Goal: Obtain resource: Download file/media

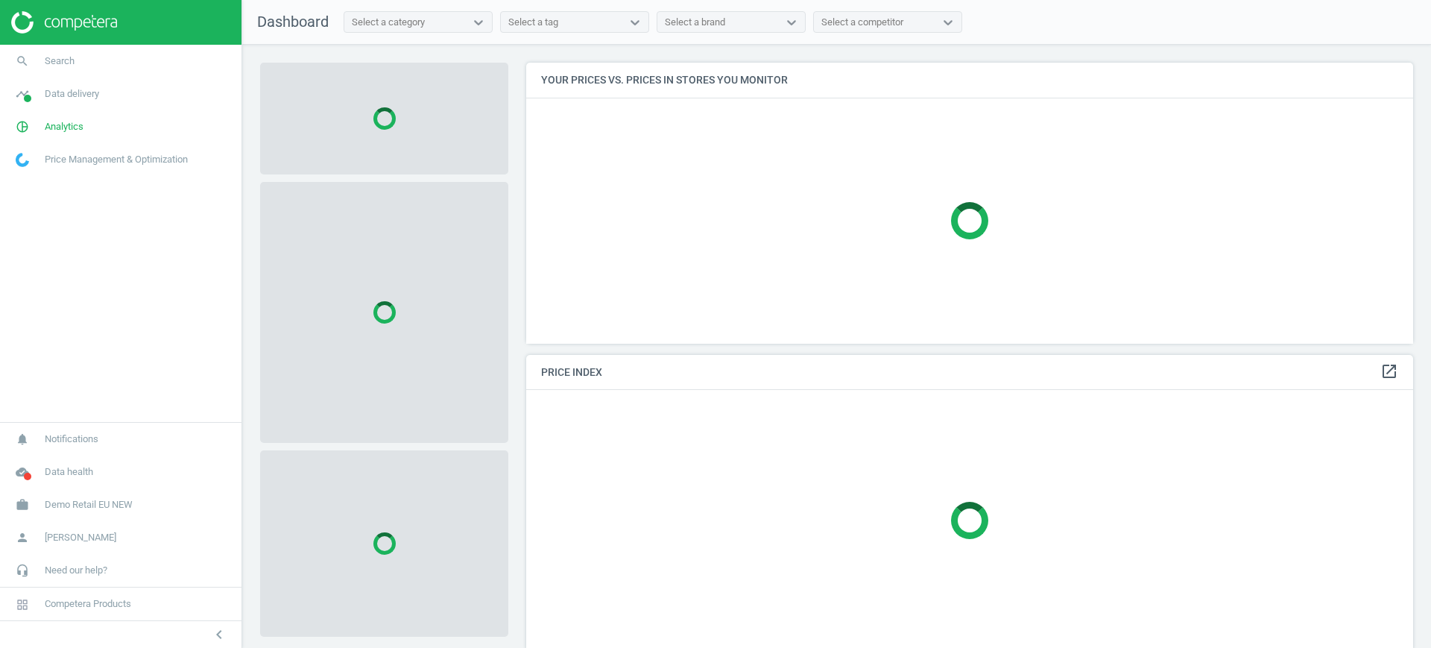
scroll to position [309, 902]
click at [91, 510] on span "Demo Retail EU NEW" at bounding box center [89, 504] width 88 height 13
click at [71, 465] on span "Switch campaign" at bounding box center [49, 461] width 66 height 12
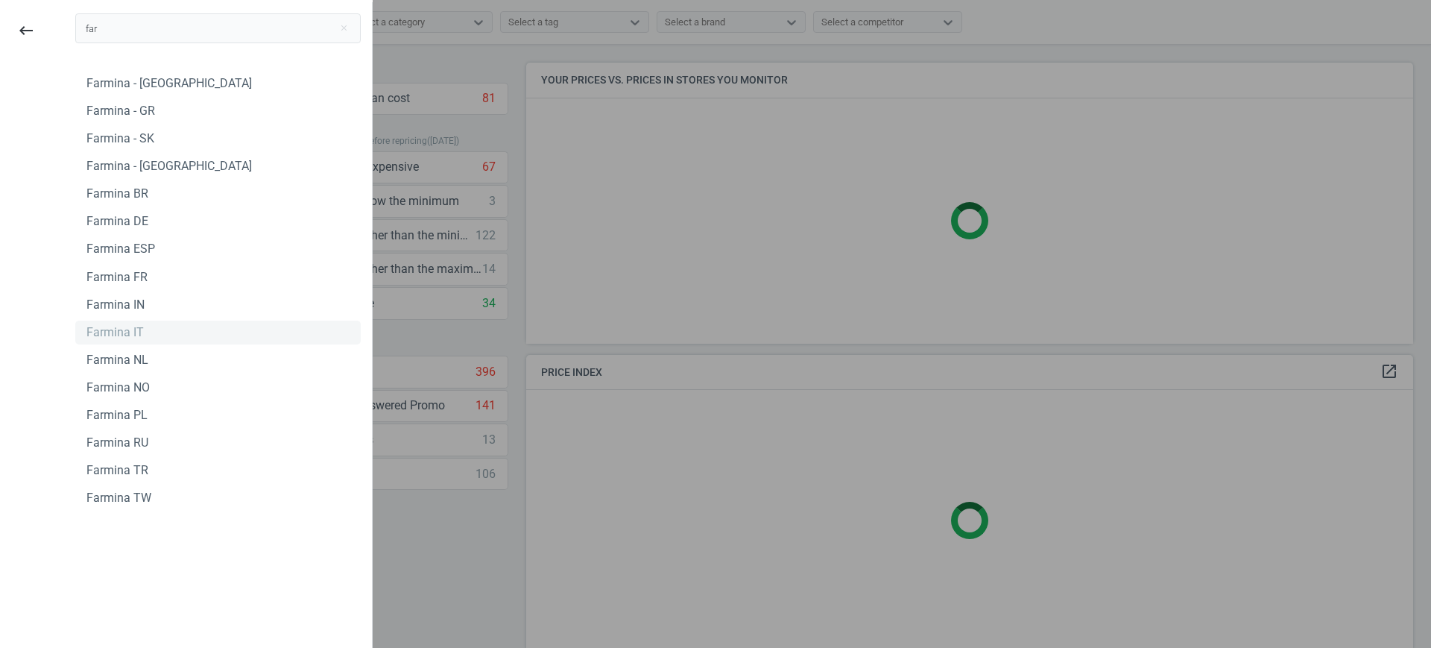
type input "far"
click at [146, 332] on div "Farmina IT" at bounding box center [217, 332] width 285 height 24
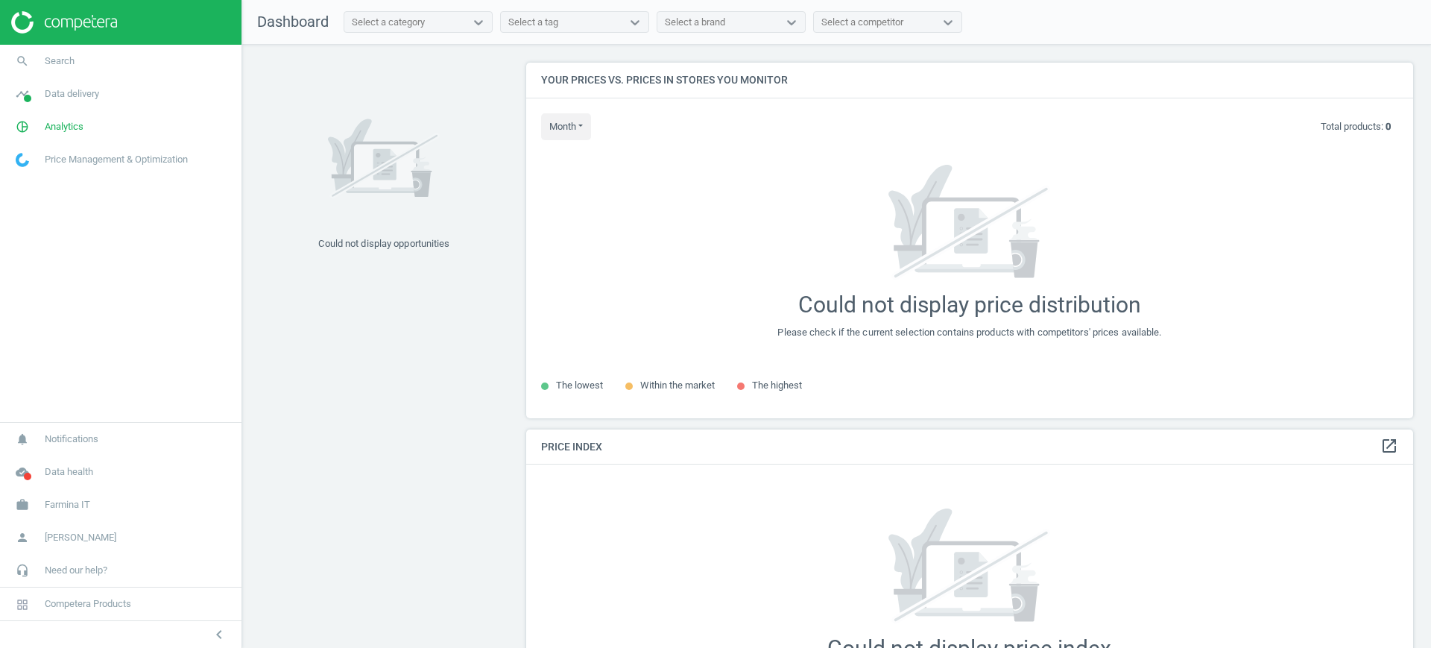
scroll to position [384, 902]
drag, startPoint x: 51, startPoint y: 507, endPoint x: 57, endPoint y: 513, distance: 7.9
click at [51, 507] on span "Farmina IT" at bounding box center [67, 504] width 45 height 13
click at [83, 57] on link "search Search" at bounding box center [120, 61] width 241 height 33
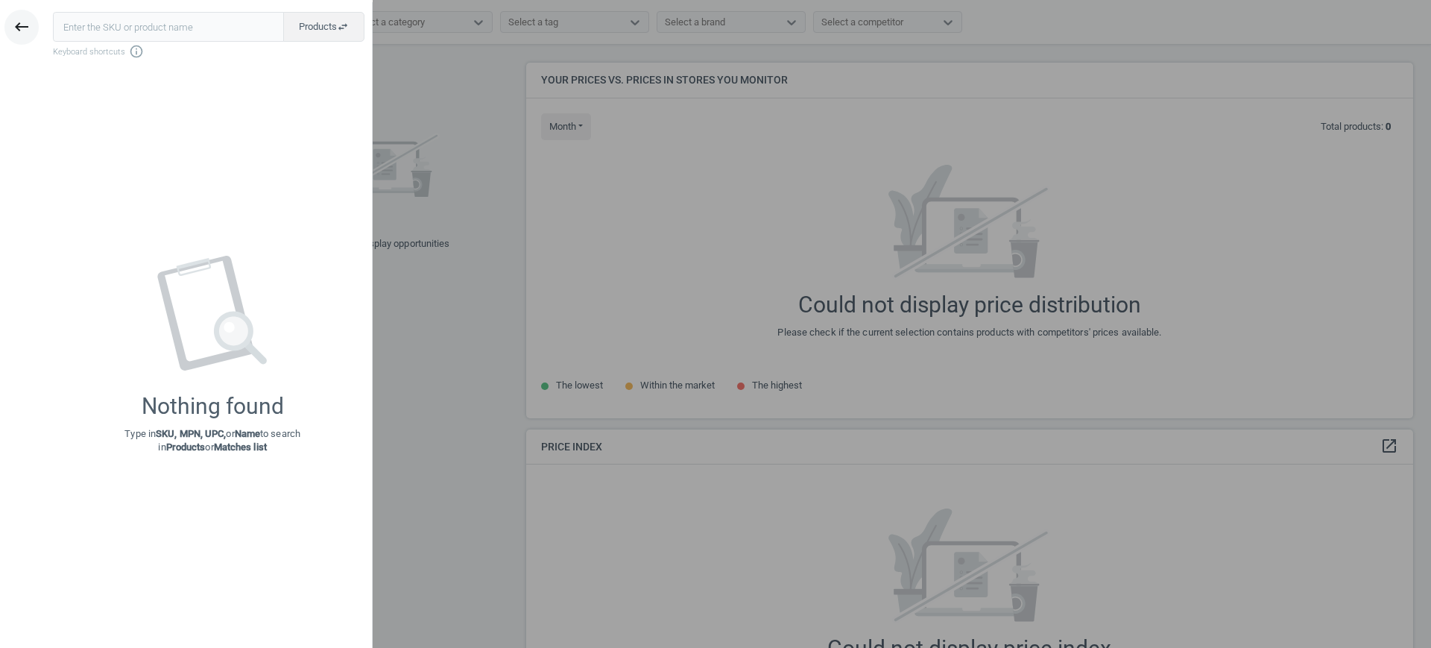
click at [19, 20] on icon "keyboard_backspace" at bounding box center [22, 27] width 18 height 18
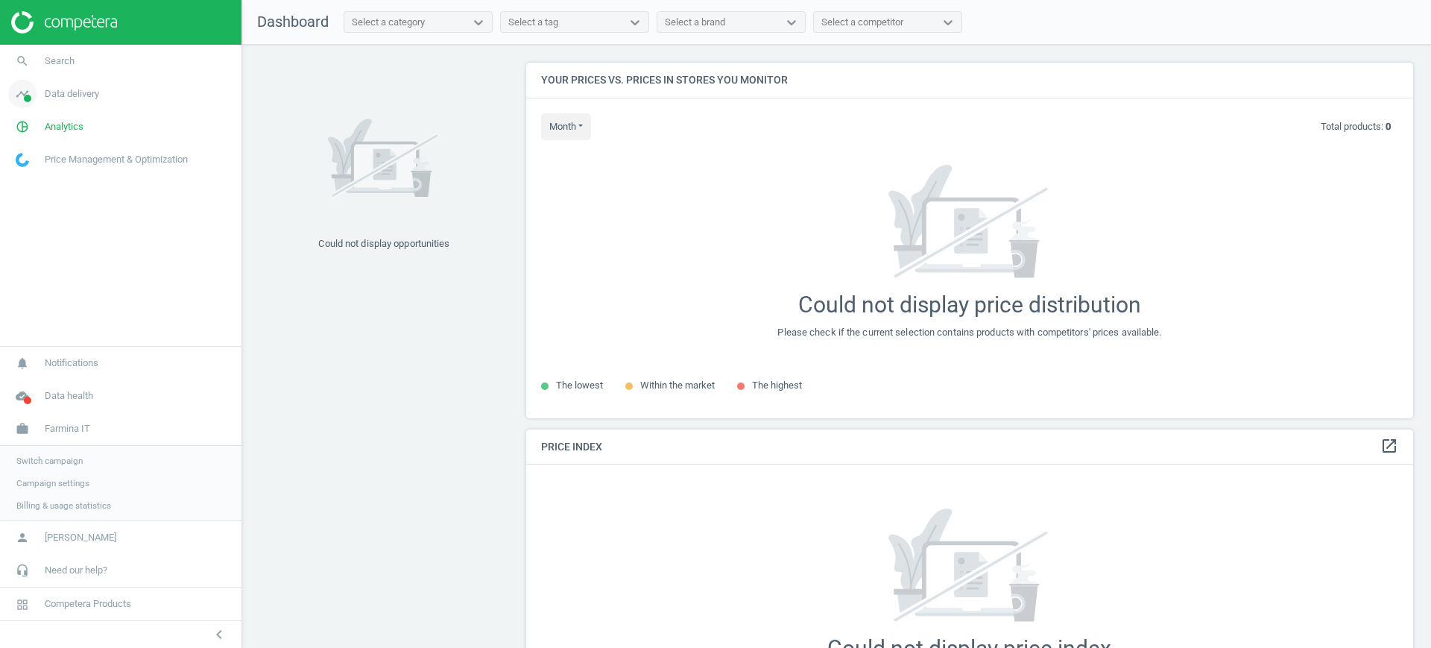
click at [76, 88] on span "Data delivery" at bounding box center [72, 93] width 54 height 13
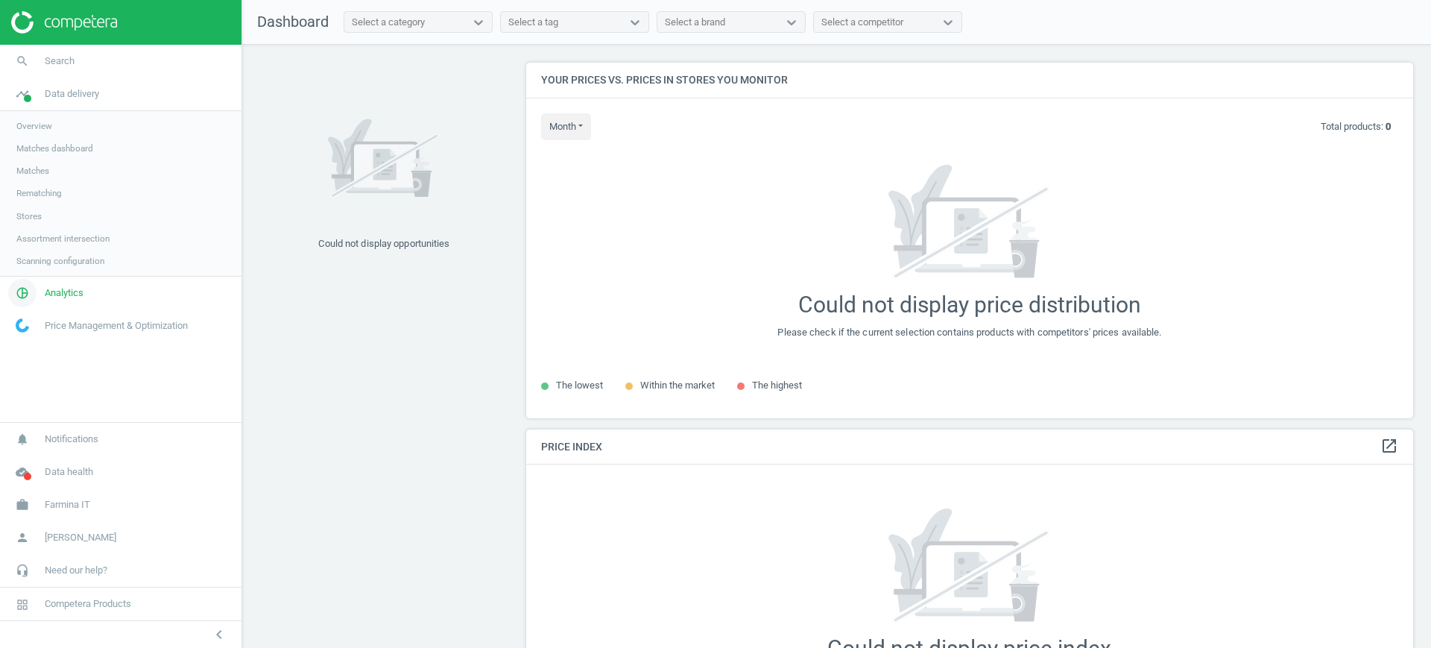
click at [45, 302] on link "pie_chart_outlined Analytics" at bounding box center [120, 292] width 241 height 33
click at [26, 178] on span "Products" at bounding box center [33, 181] width 35 height 12
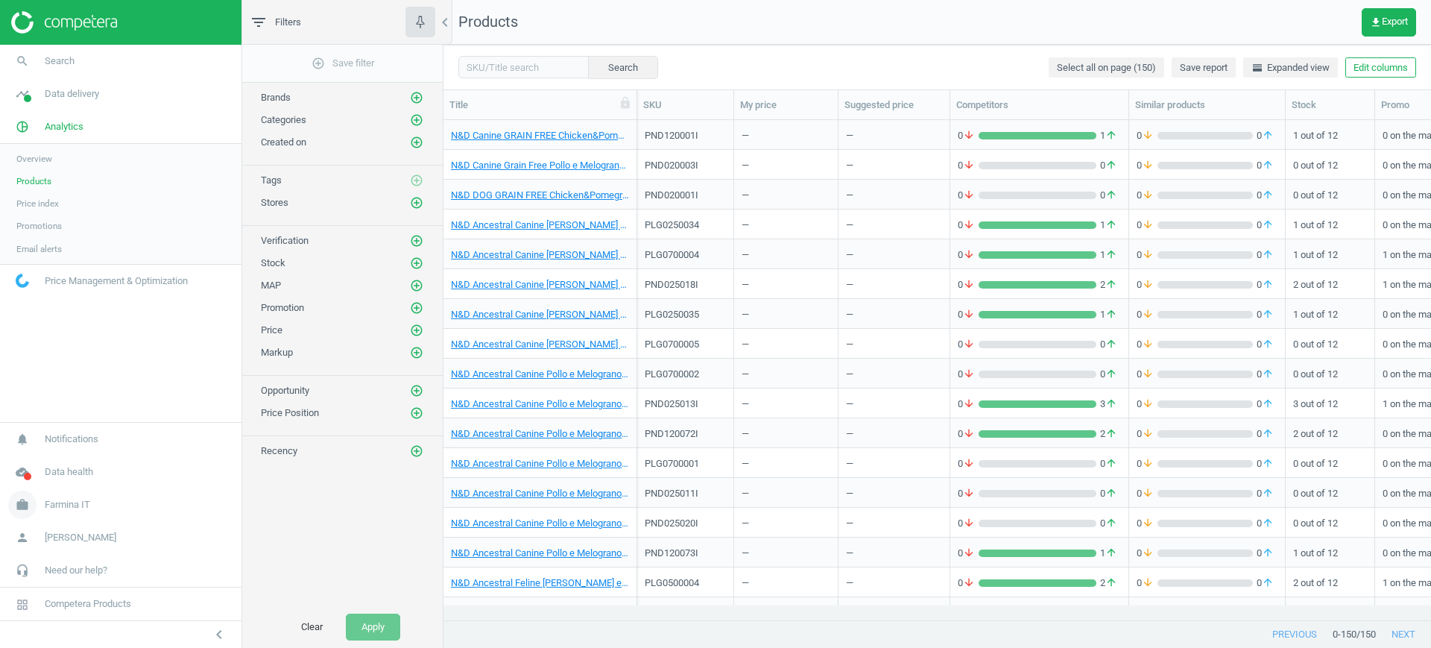
click at [51, 507] on span "Farmina IT" at bounding box center [67, 504] width 45 height 13
click at [73, 121] on span "Analytics" at bounding box center [64, 126] width 39 height 13
click at [59, 102] on link "timeline Data delivery" at bounding box center [120, 93] width 241 height 33
click at [47, 264] on span "Scanning configuration" at bounding box center [60, 261] width 88 height 12
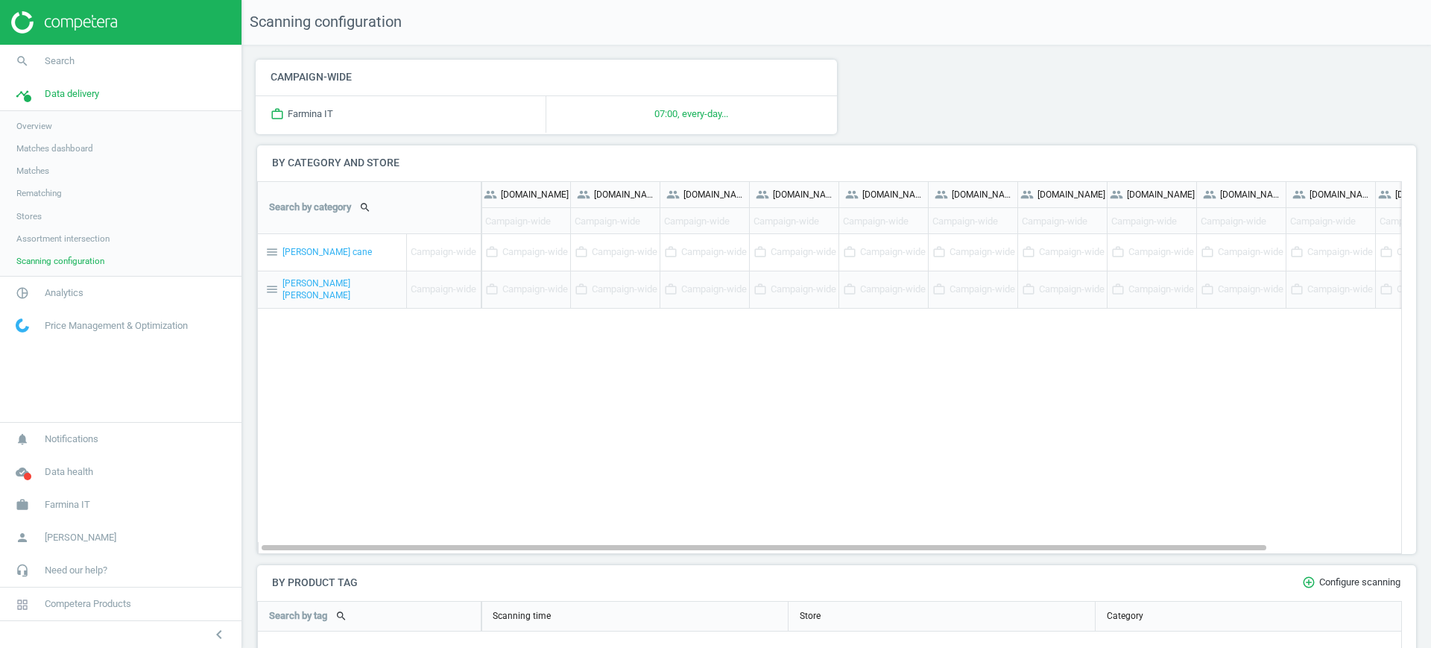
click at [57, 227] on link "Assortment intersection" at bounding box center [120, 238] width 241 height 22
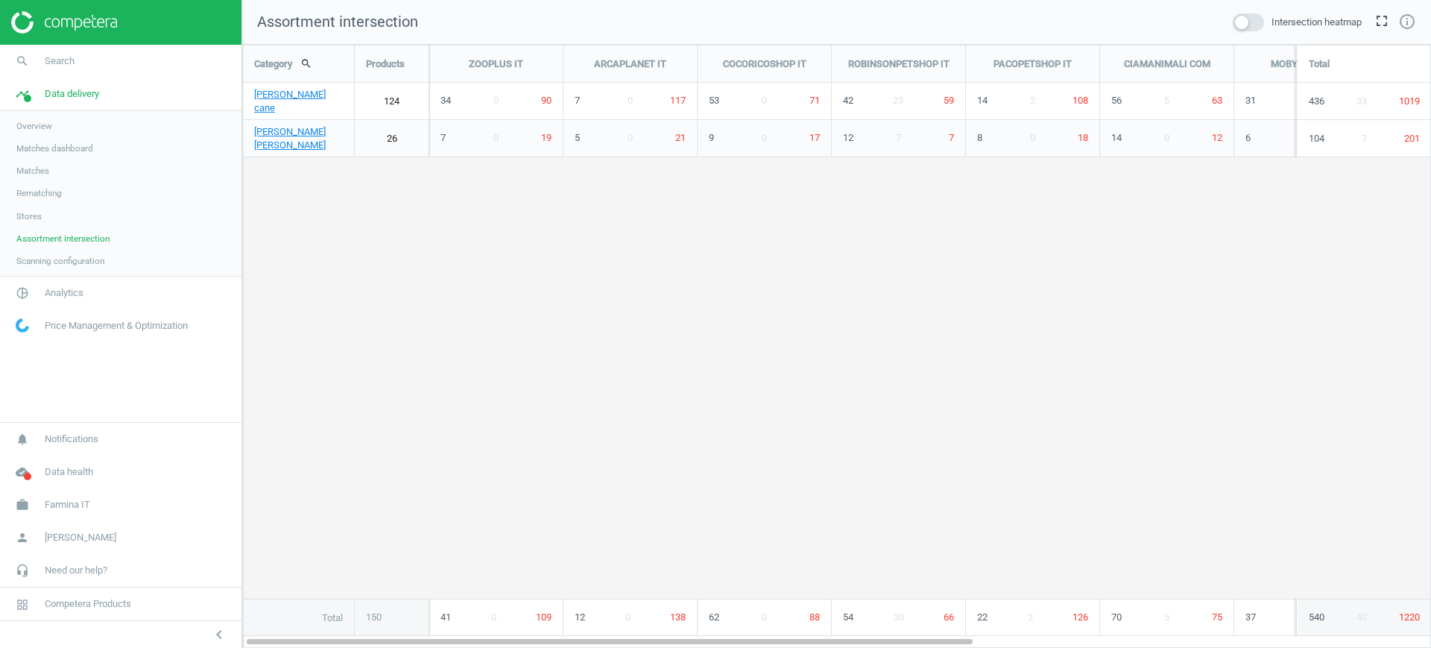
scroll to position [632, 1218]
click at [53, 507] on span "Farmina IT" at bounding box center [67, 504] width 45 height 13
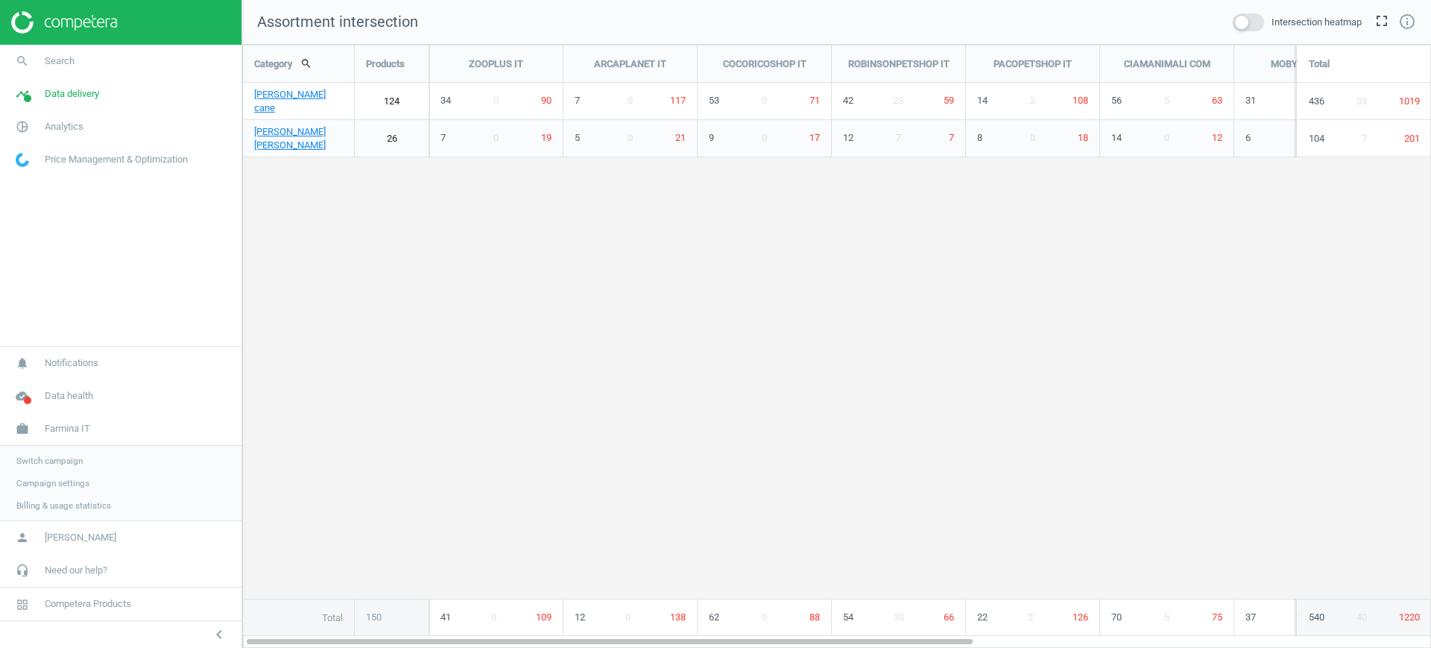
click at [57, 484] on span "Campaign settings" at bounding box center [52, 483] width 73 height 12
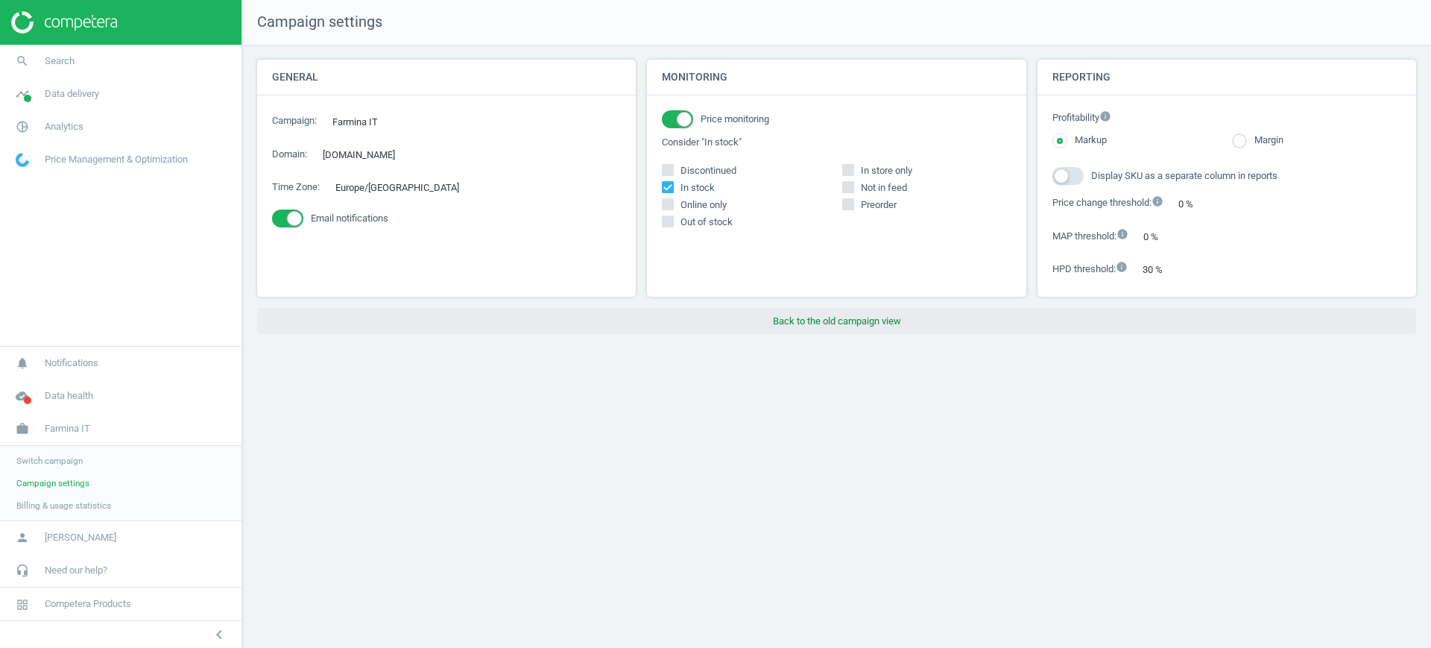
click at [832, 329] on button "Back to the old campaign view" at bounding box center [836, 321] width 1159 height 27
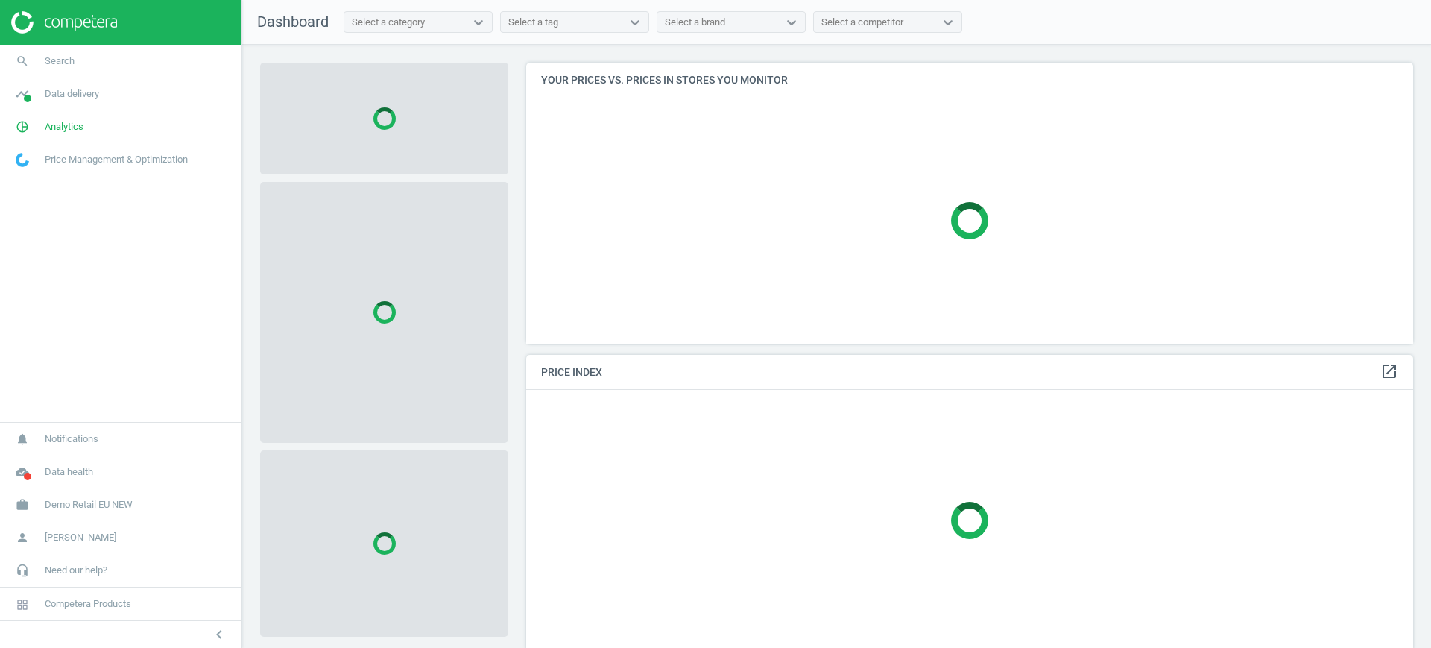
scroll to position [309, 902]
click at [83, 506] on span "Demo Retail EU NEW" at bounding box center [89, 504] width 88 height 13
click at [59, 457] on span "Switch campaign" at bounding box center [49, 461] width 66 height 12
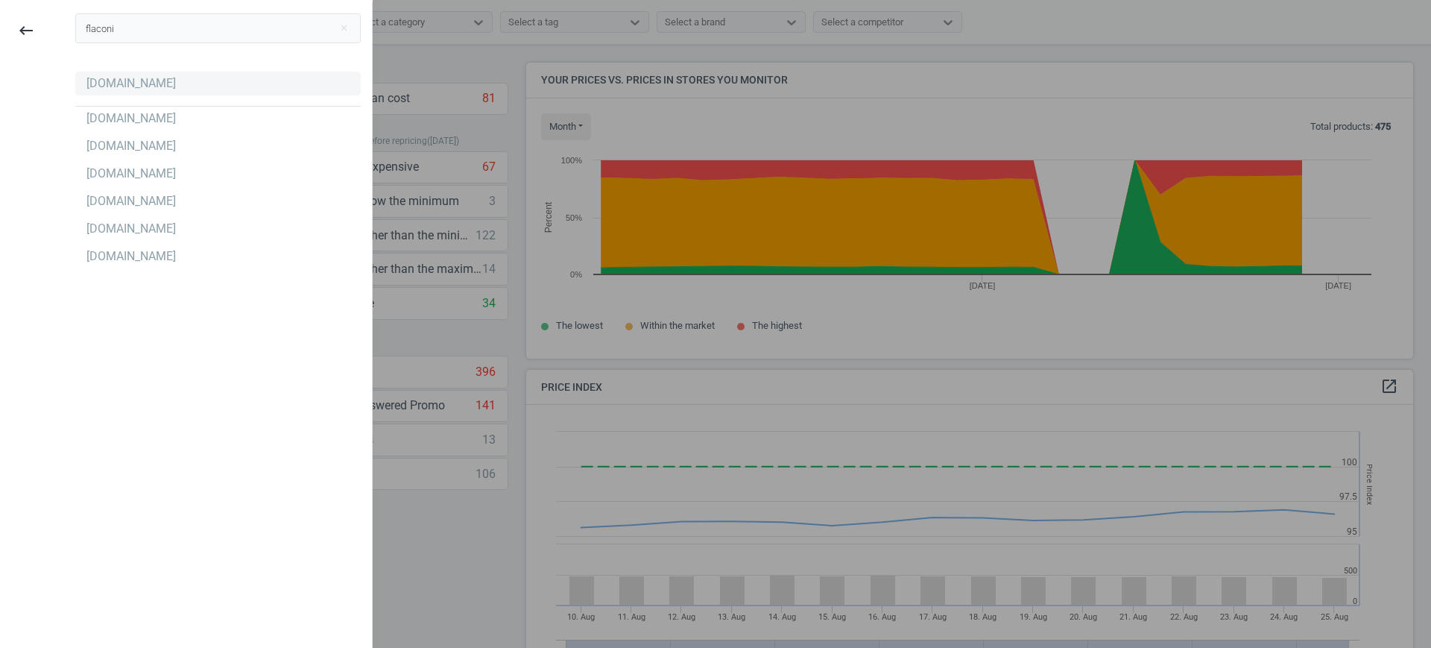
scroll to position [372, 902]
type input "flaconi"
click at [101, 100] on div at bounding box center [217, 102] width 285 height 7
click at [112, 92] on div "[DOMAIN_NAME]" at bounding box center [217, 84] width 285 height 24
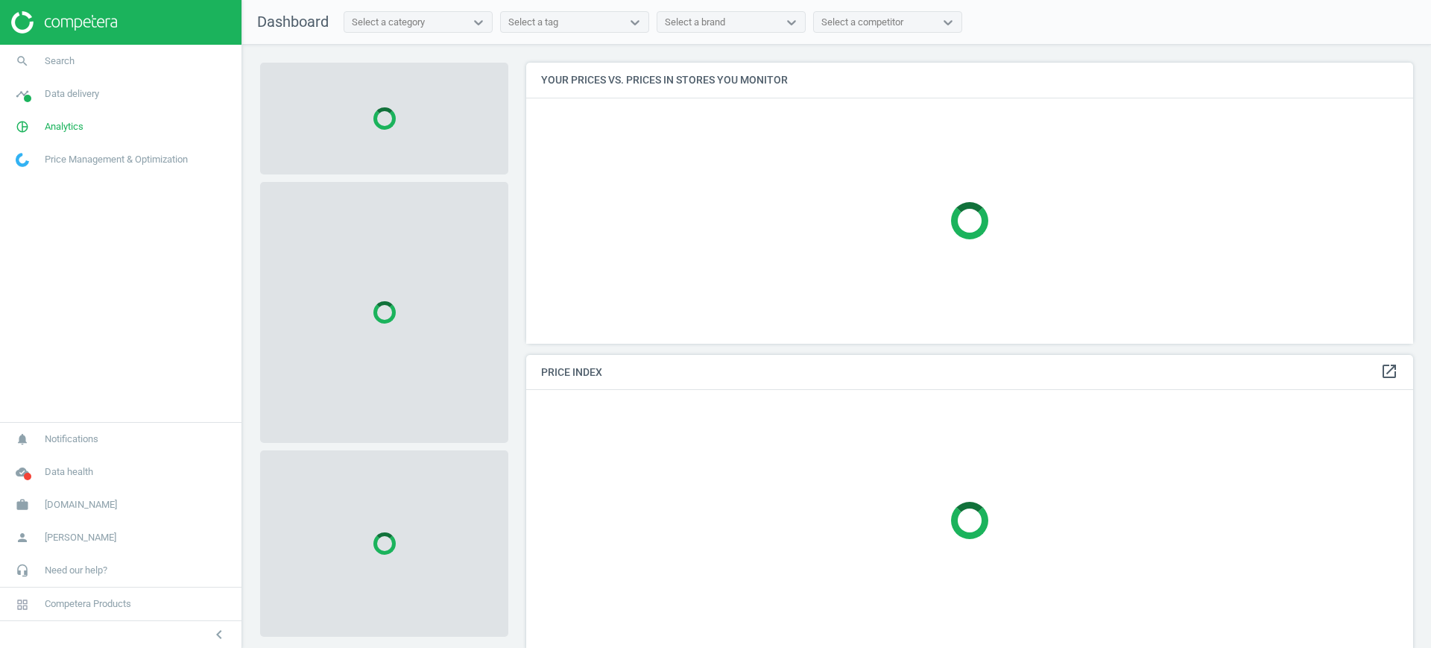
scroll to position [309, 902]
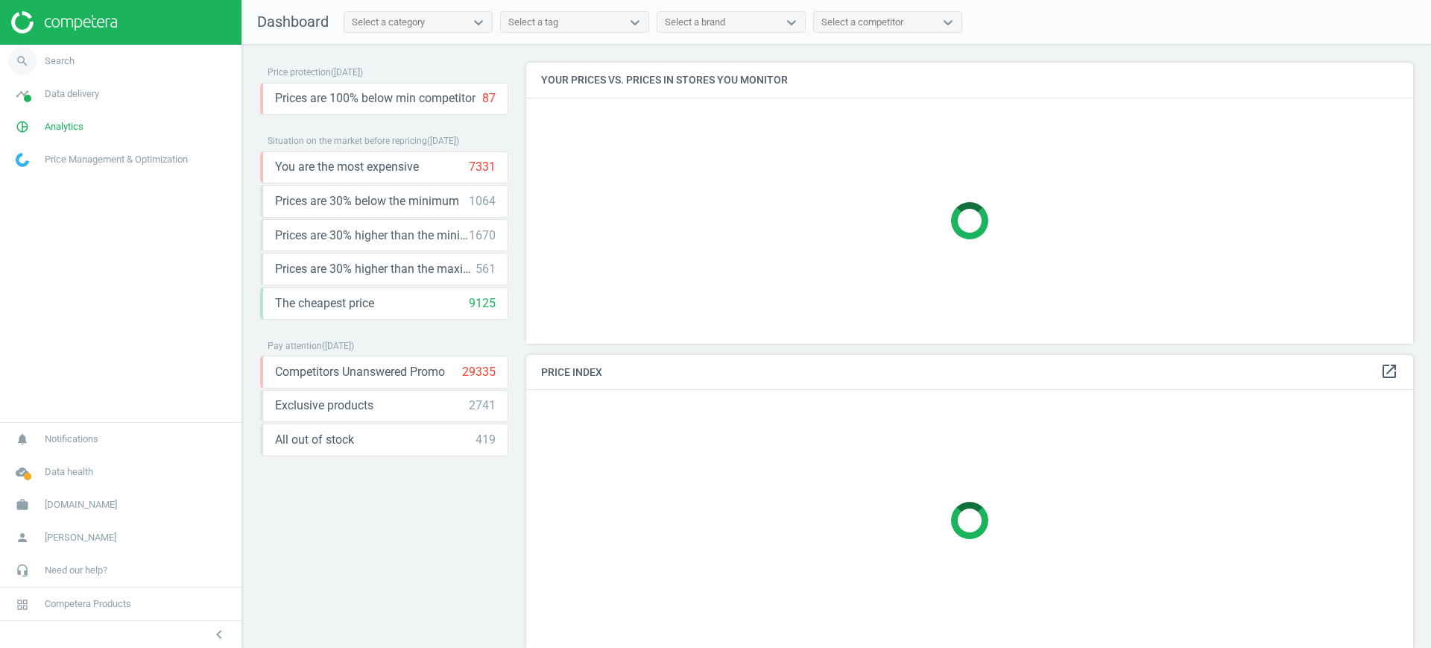
click at [144, 58] on link "search Search" at bounding box center [120, 61] width 241 height 33
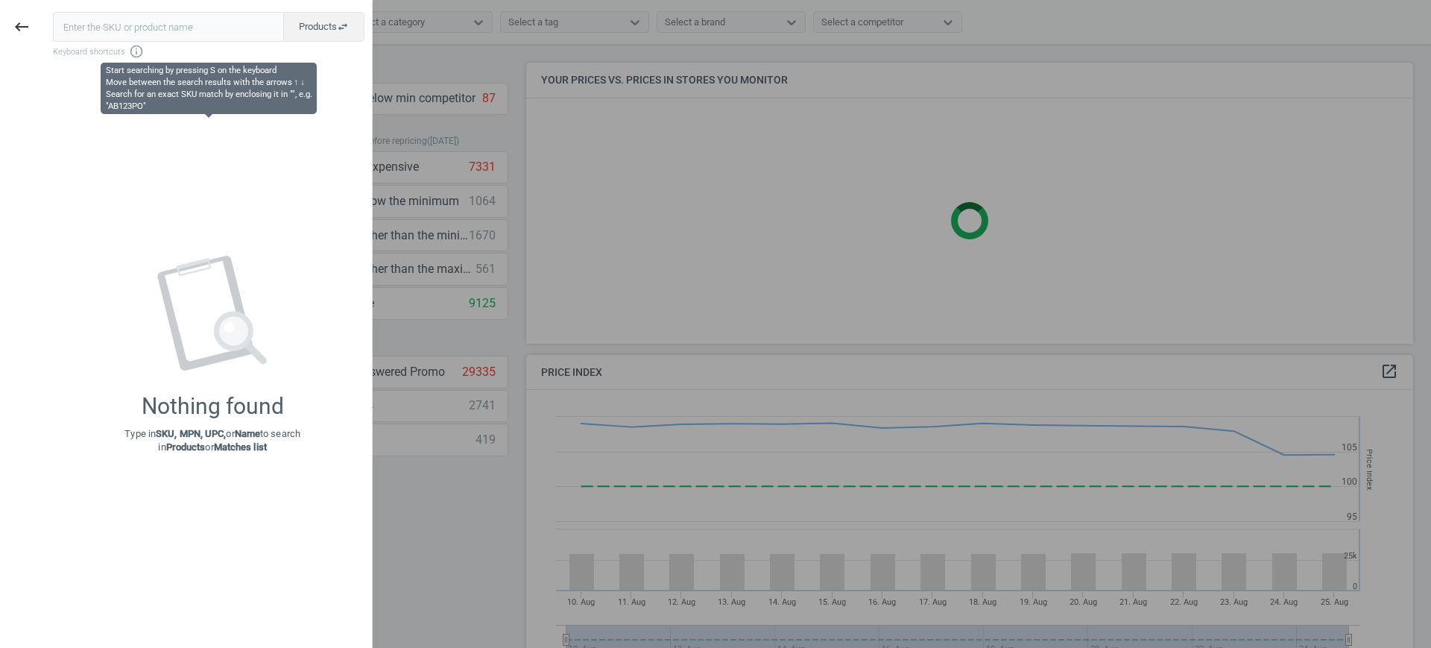
scroll to position [372, 902]
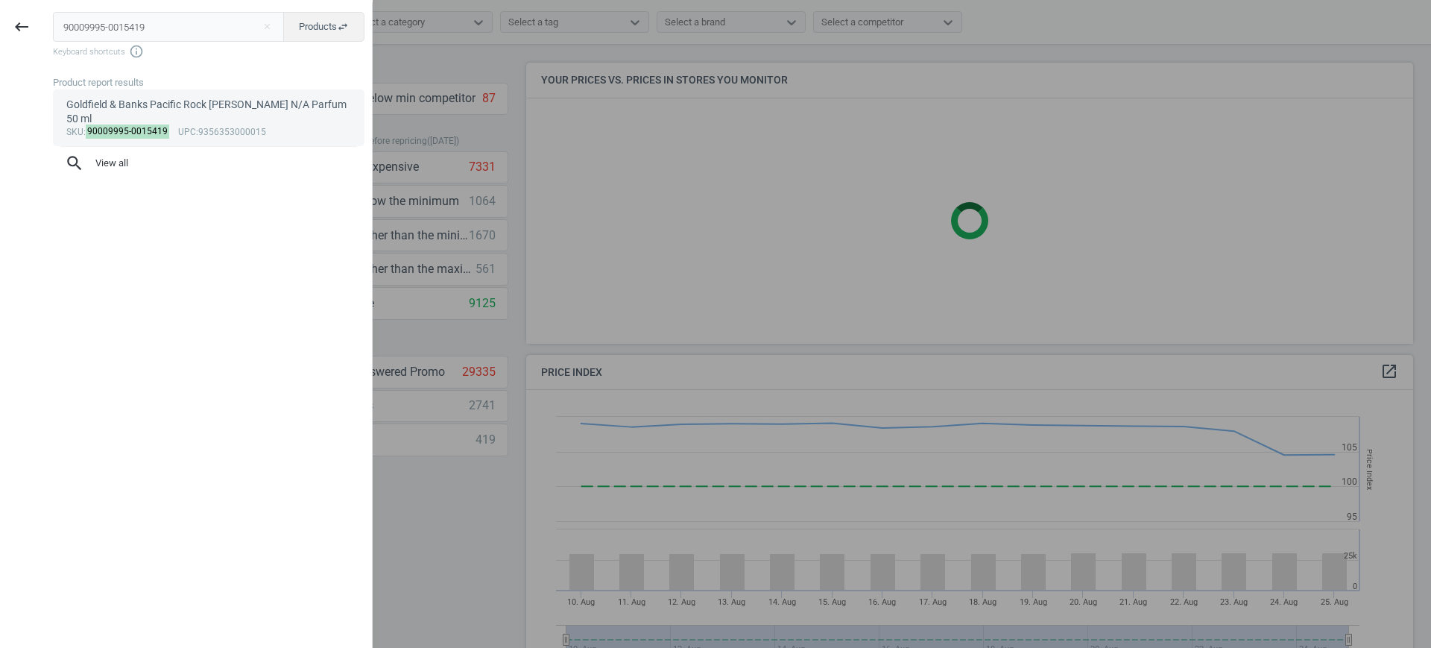
type input "90009995-0015419"
click at [127, 124] on mark "90009995-0015419" at bounding box center [128, 131] width 84 height 14
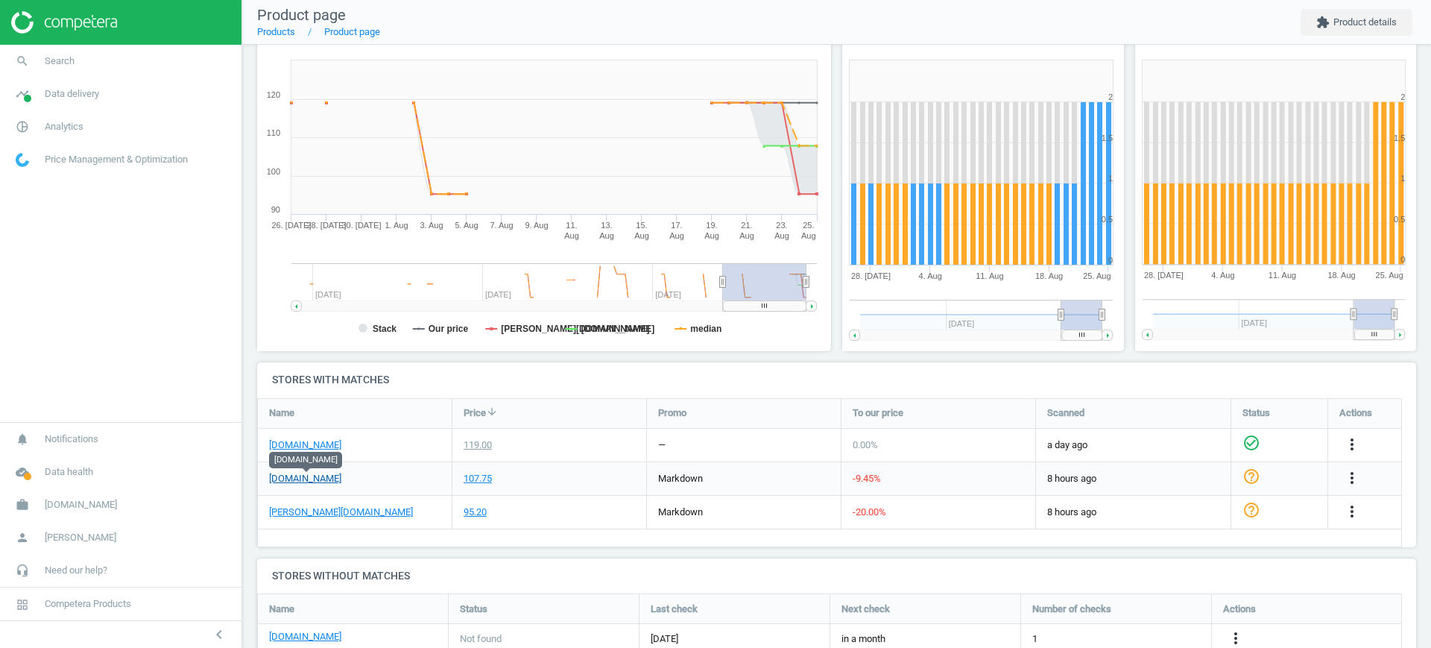
click at [329, 483] on link "parfumdreams.de" at bounding box center [305, 478] width 72 height 13
click at [1352, 471] on icon "more_vert" at bounding box center [1352, 478] width 18 height 18
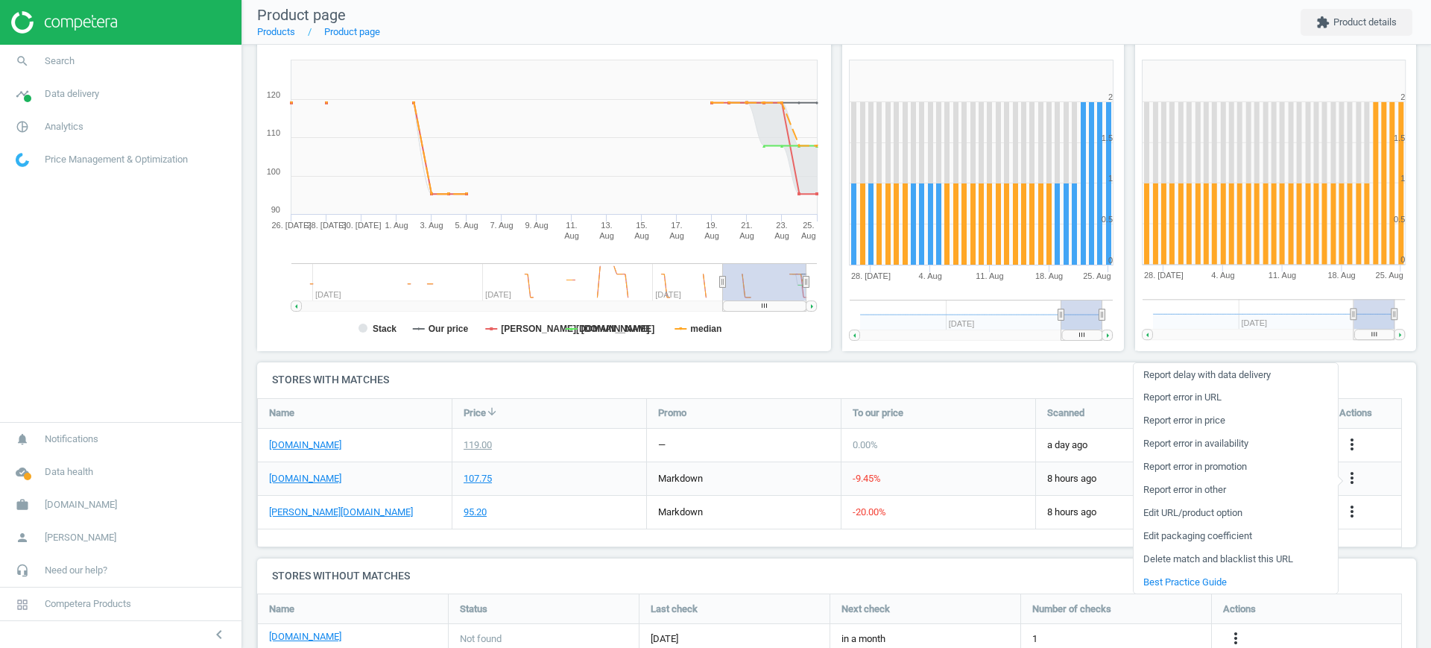
click at [1221, 512] on link "Edit URL/product option" at bounding box center [1235, 512] width 204 height 23
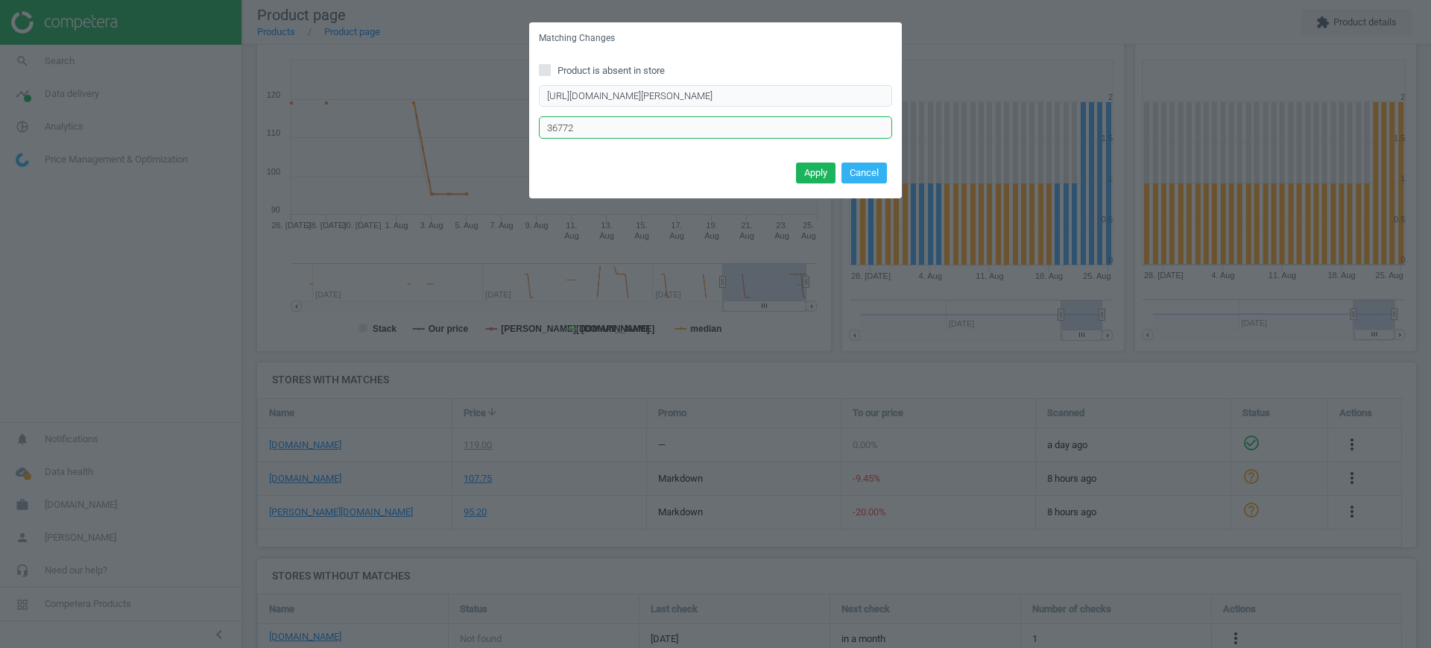
drag, startPoint x: 638, startPoint y: 127, endPoint x: 533, endPoint y: 134, distance: 105.3
click at [533, 134] on div "Product is absent in store https://www.parfumdreams.de/Goldfield-Banks/Kollekti…" at bounding box center [715, 106] width 373 height 104
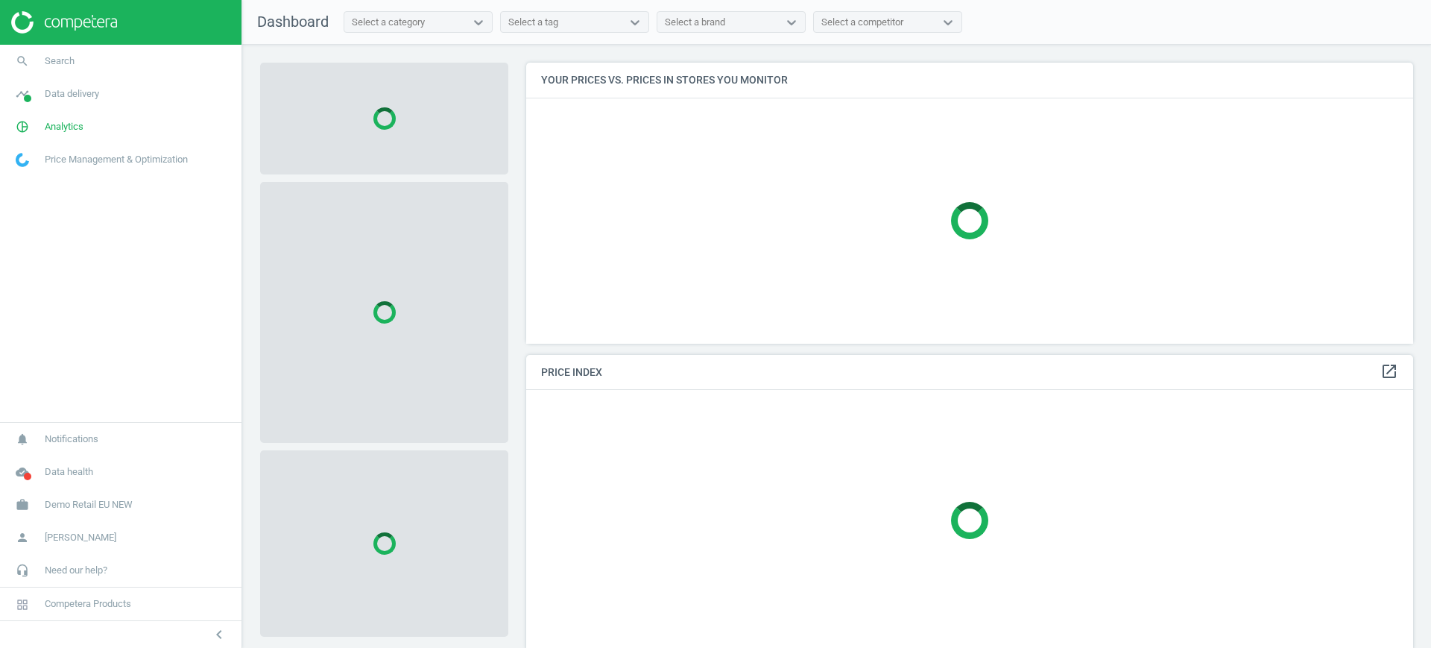
scroll to position [309, 902]
click at [79, 507] on span "Demo Retail EU NEW" at bounding box center [89, 504] width 88 height 13
click at [69, 458] on span "Switch campaign" at bounding box center [49, 461] width 66 height 12
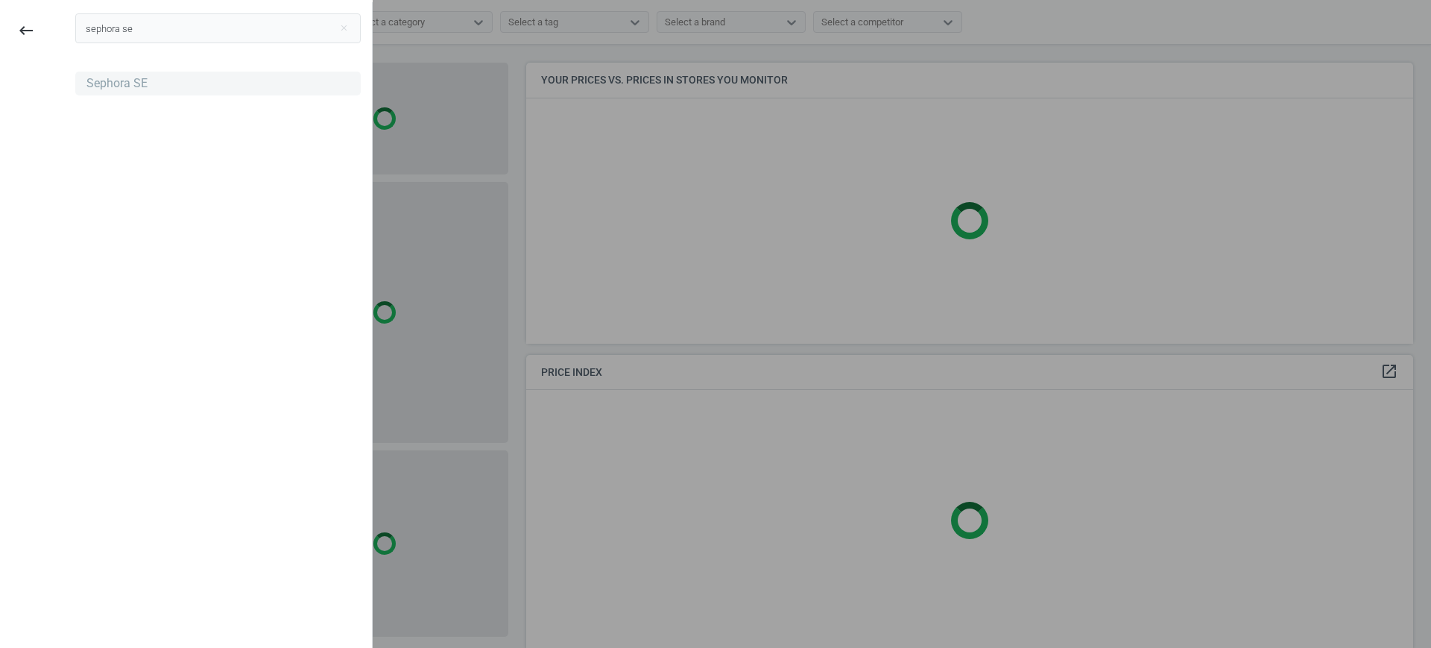
type input "sephora se"
click at [94, 73] on div "Sephora SE" at bounding box center [217, 84] width 285 height 24
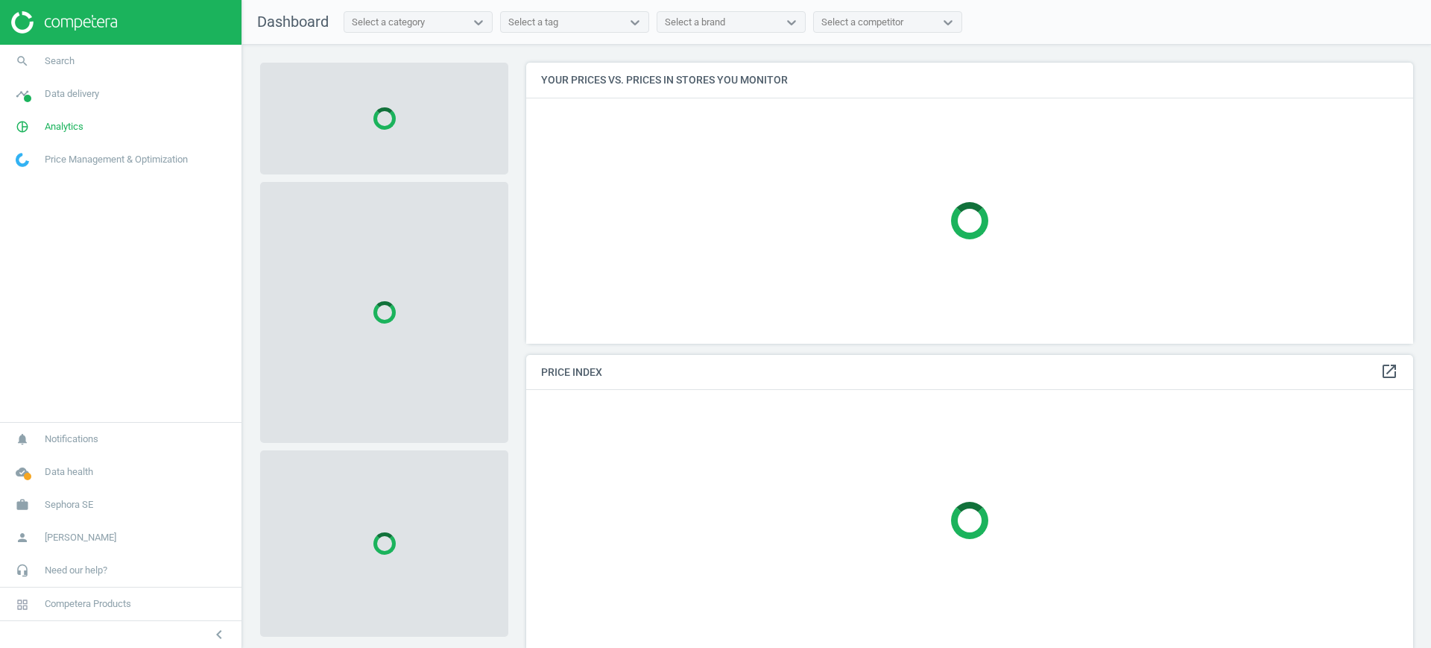
scroll to position [309, 902]
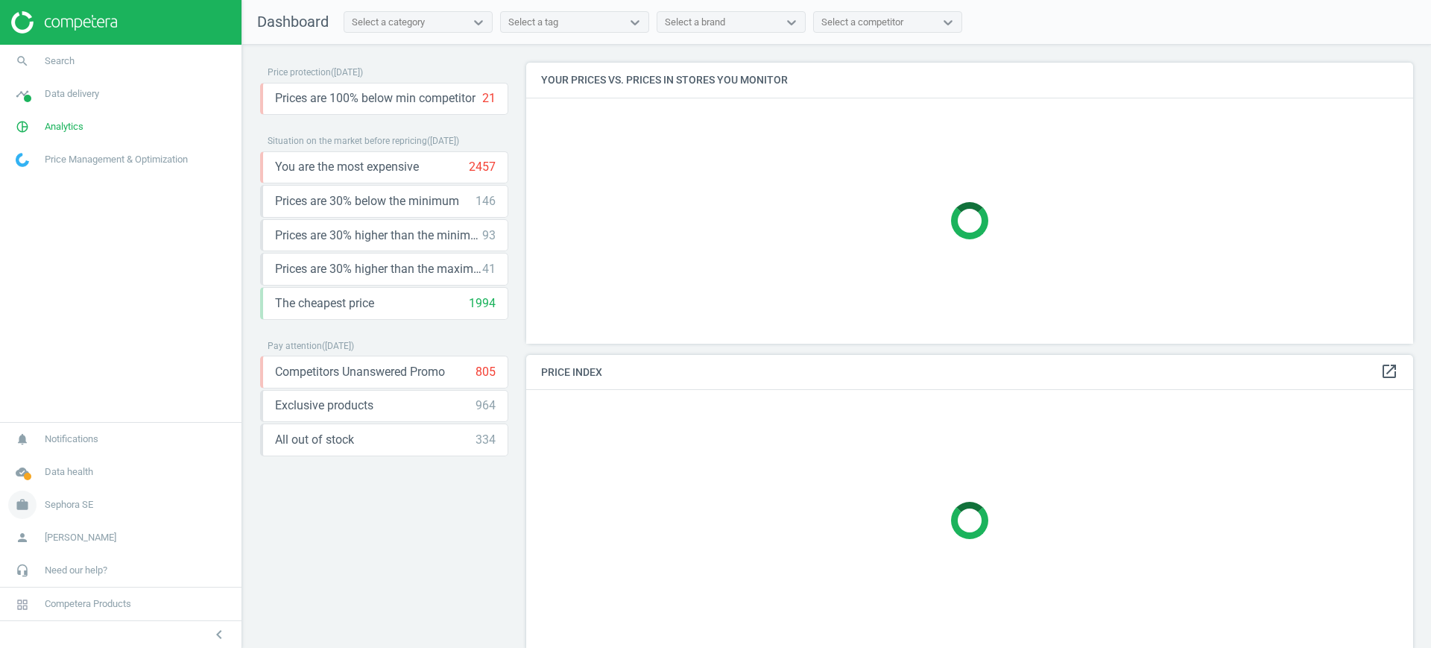
click at [110, 504] on link "work Sephora SE" at bounding box center [120, 504] width 241 height 33
click at [69, 493] on link "Campaign settings" at bounding box center [120, 483] width 241 height 22
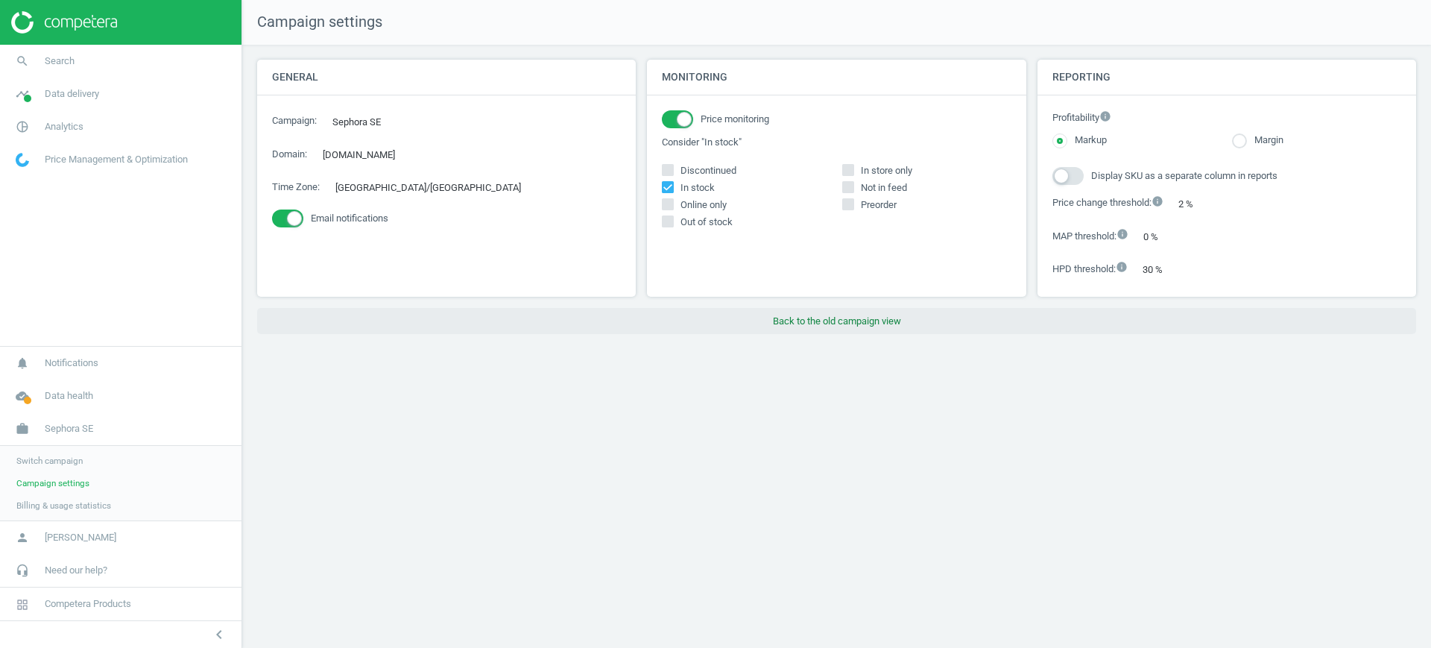
click at [792, 328] on button "Back to the old campaign view" at bounding box center [836, 321] width 1159 height 27
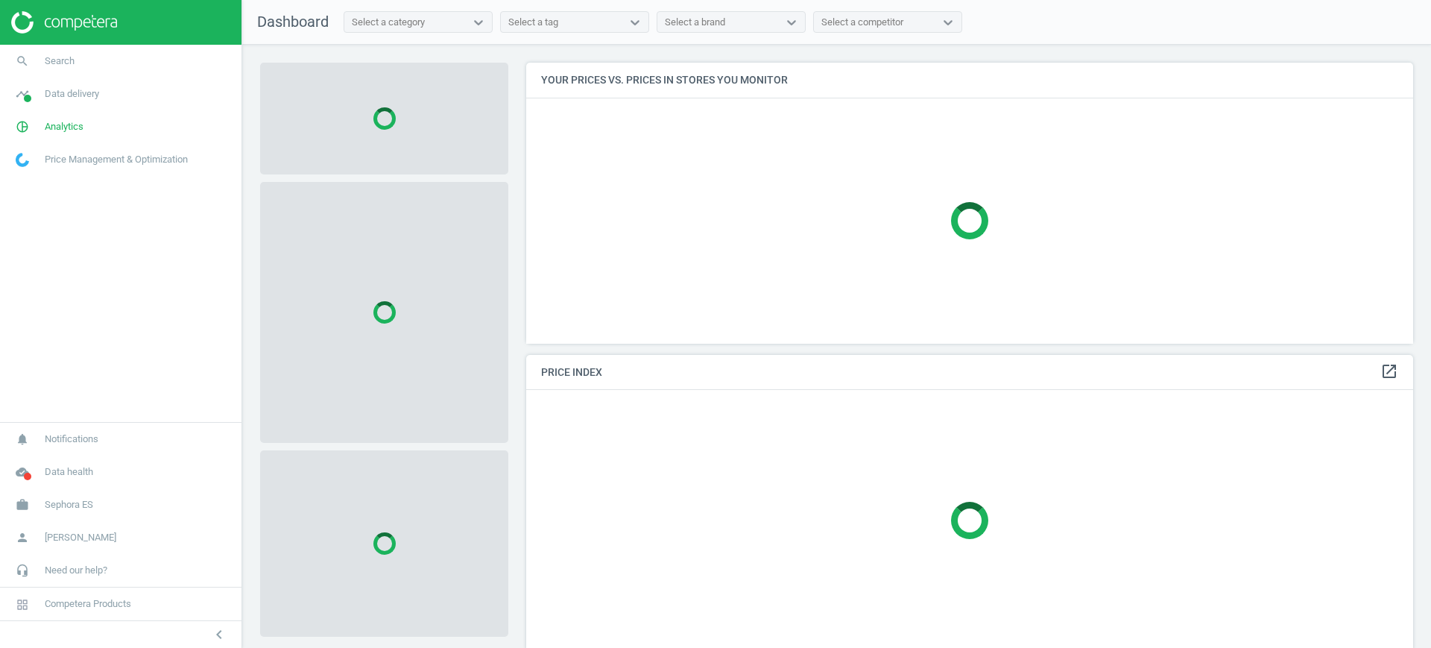
scroll to position [309, 902]
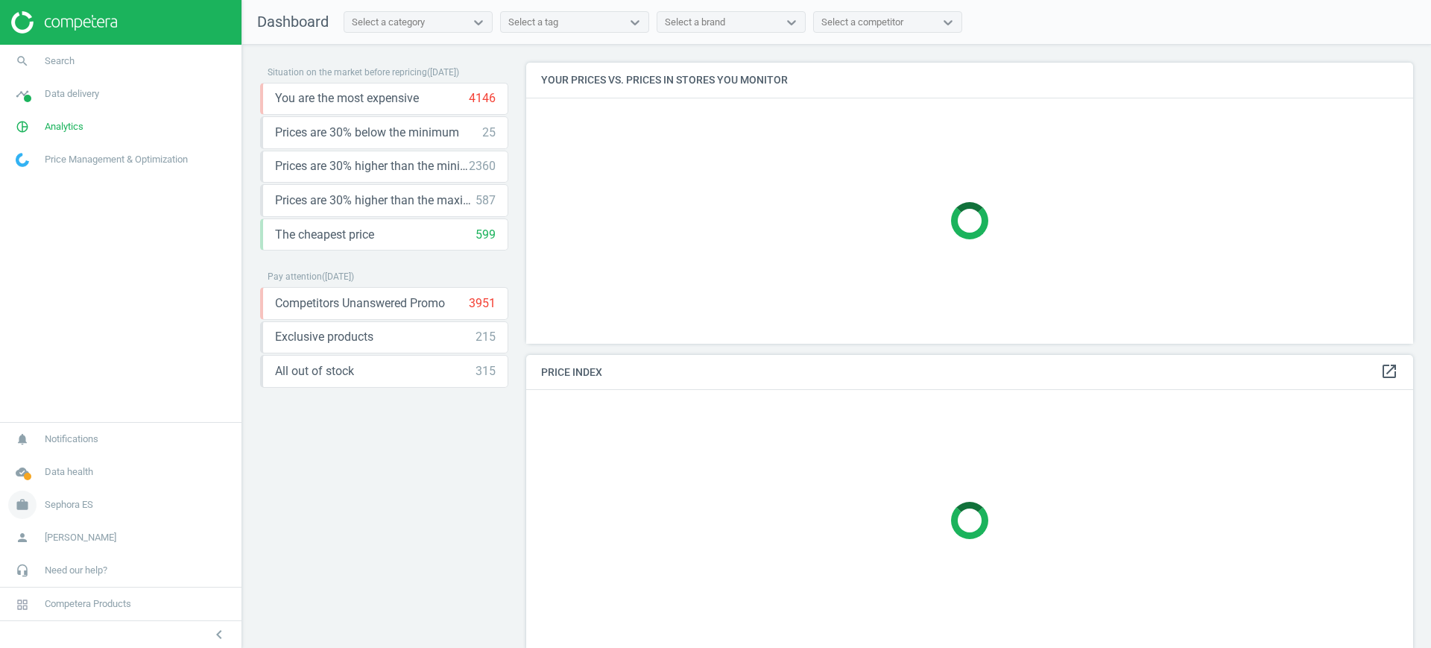
click at [80, 510] on span "Sephora ES" at bounding box center [69, 504] width 48 height 13
click at [63, 485] on span "Campaign settings" at bounding box center [52, 483] width 73 height 12
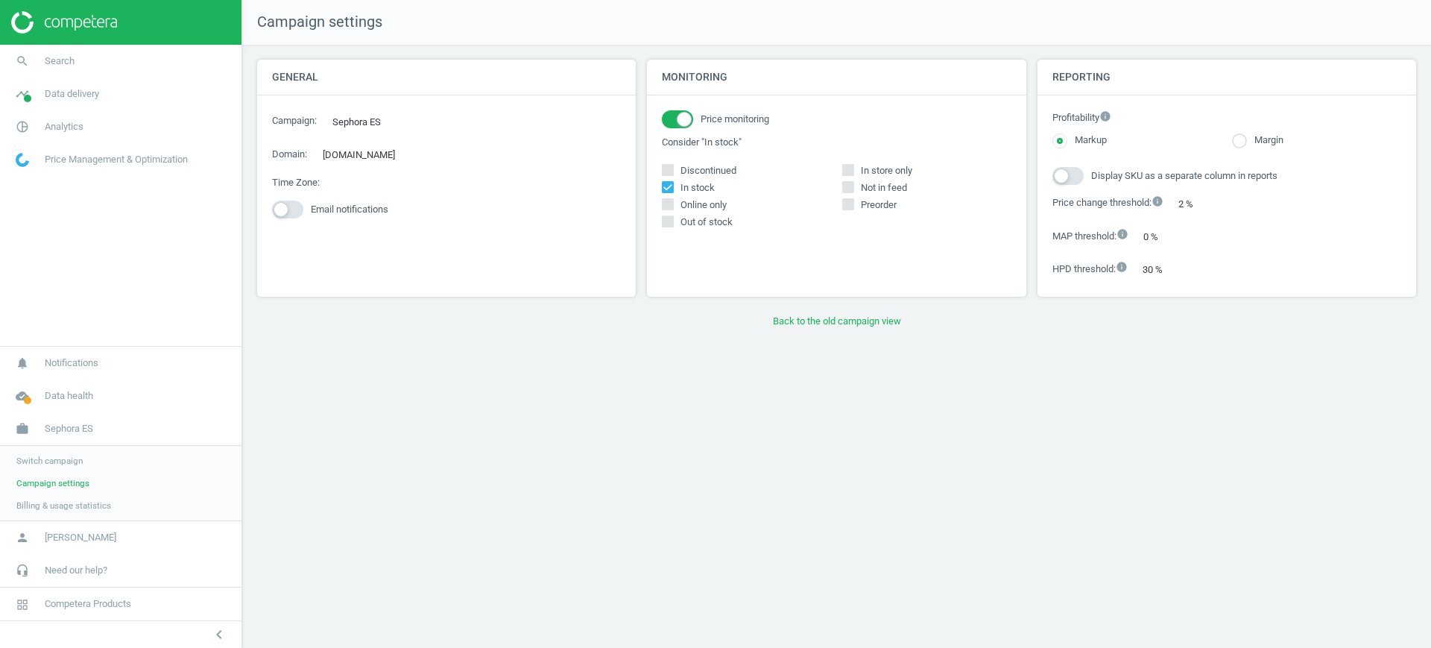
click at [867, 302] on div "Monitoring Price monitoring Consider "In stock" Discontinued In stock In store …" at bounding box center [837, 184] width 390 height 248
click at [864, 318] on button "Back to the old campaign view" at bounding box center [836, 321] width 1159 height 27
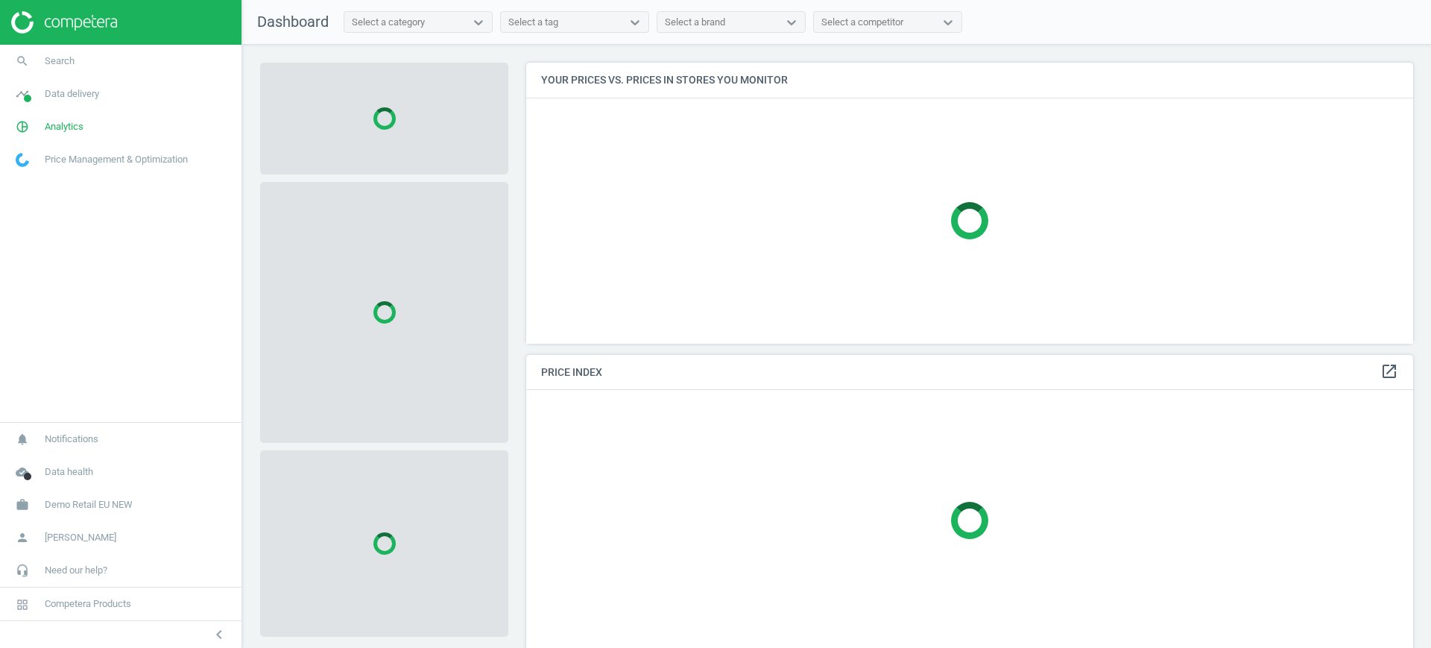
scroll to position [309, 902]
click at [98, 537] on span "[PERSON_NAME]" at bounding box center [81, 537] width 72 height 13
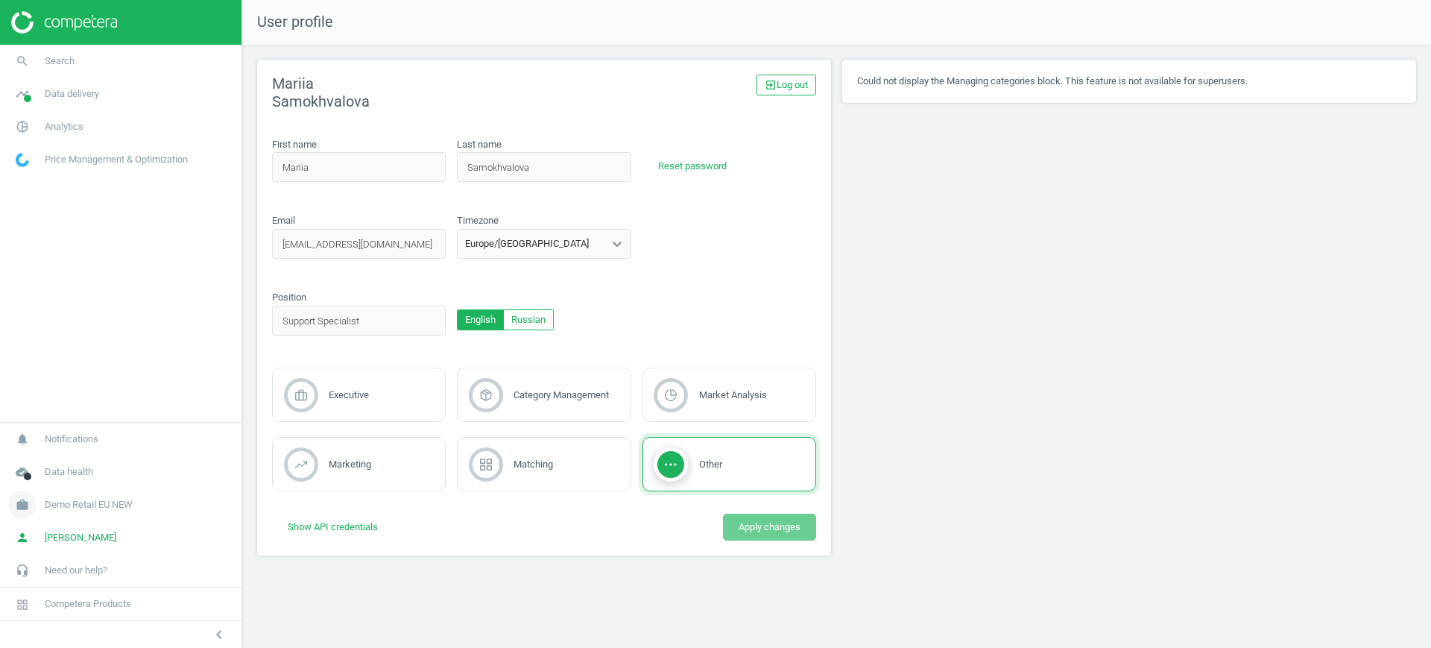
click at [89, 501] on span "Demo Retail EU NEW" at bounding box center [89, 504] width 88 height 13
click at [63, 455] on span "Switch campaign" at bounding box center [49, 461] width 66 height 12
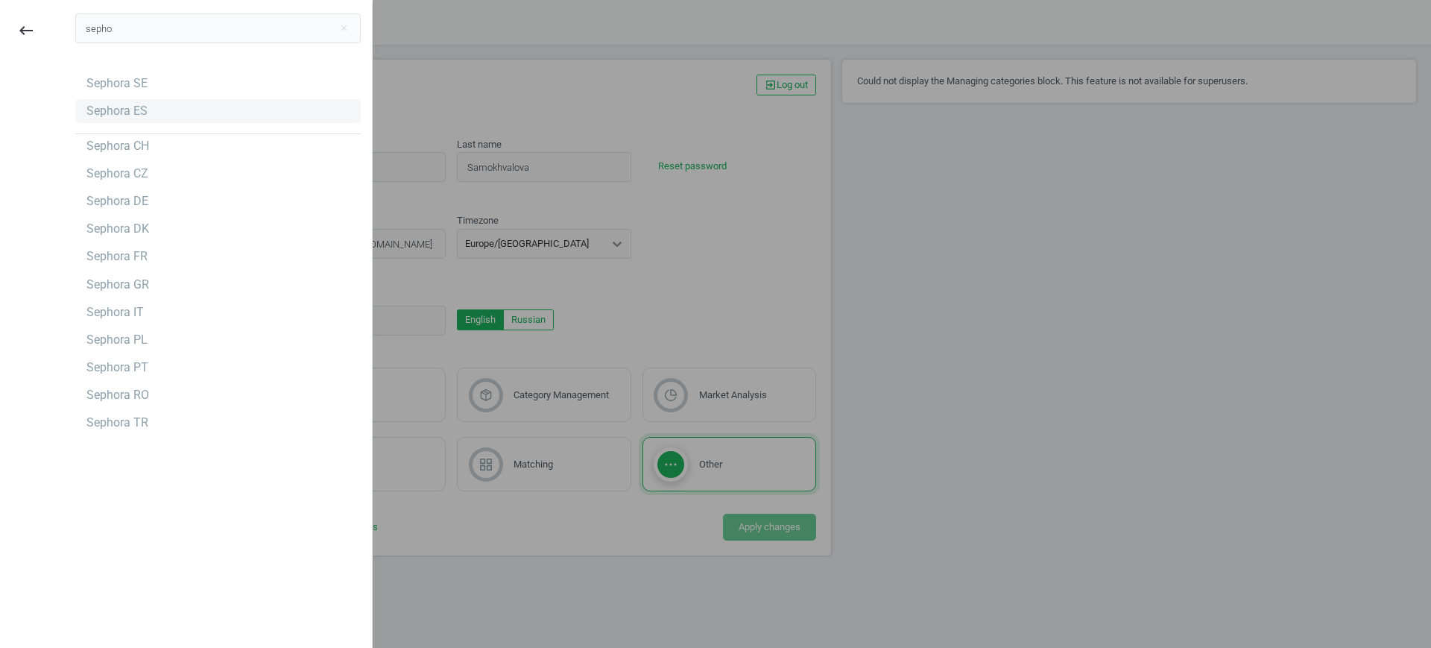
type input "sepho"
click at [116, 116] on div "Sephora ES" at bounding box center [116, 111] width 61 height 16
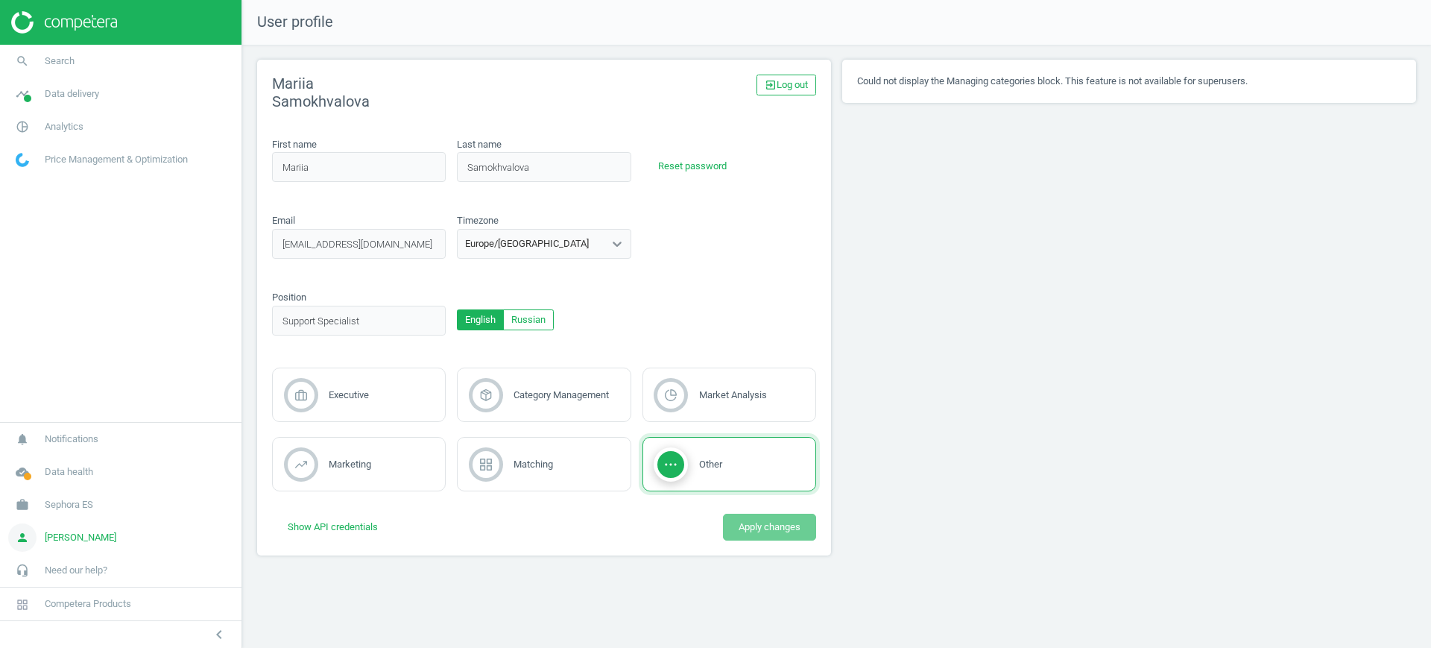
click at [79, 534] on span "[PERSON_NAME]" at bounding box center [81, 537] width 72 height 13
click at [74, 499] on span "Sephora ES" at bounding box center [69, 504] width 48 height 13
click at [61, 477] on span "Campaign settings" at bounding box center [52, 483] width 73 height 12
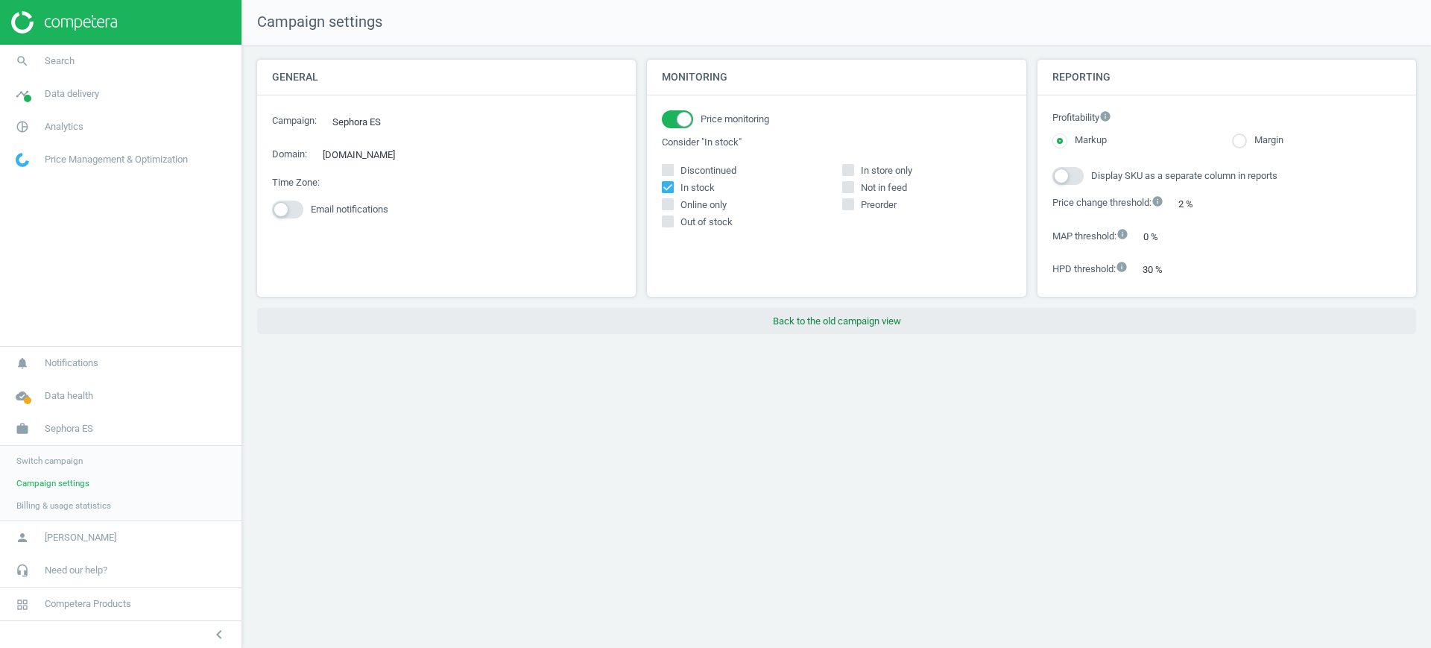
click at [826, 321] on button "Back to the old campaign view" at bounding box center [836, 321] width 1159 height 27
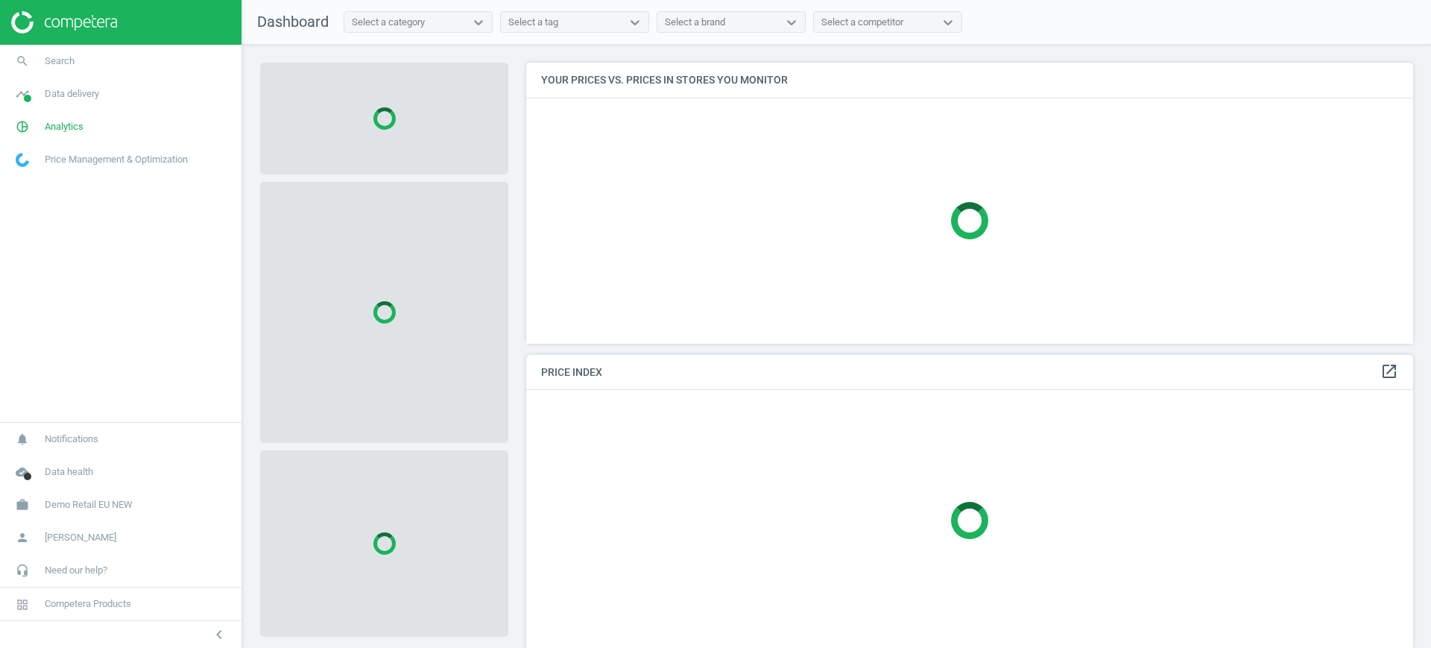
scroll to position [309, 902]
click at [79, 502] on span "Demo Retail EU NEW" at bounding box center [89, 504] width 88 height 13
click at [54, 455] on span "Switch campaign" at bounding box center [49, 461] width 66 height 12
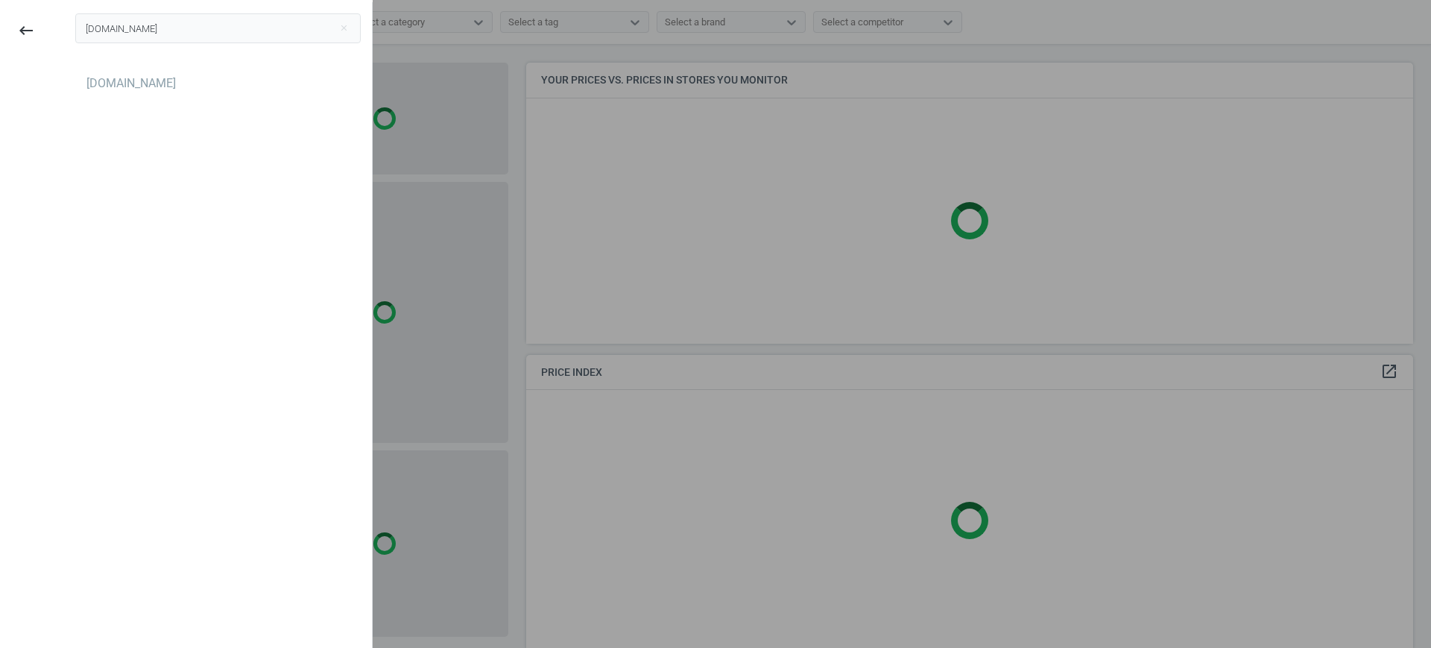
type input "[DOMAIN_NAME]"
click at [92, 82] on div "[DOMAIN_NAME]" at bounding box center [130, 83] width 89 height 16
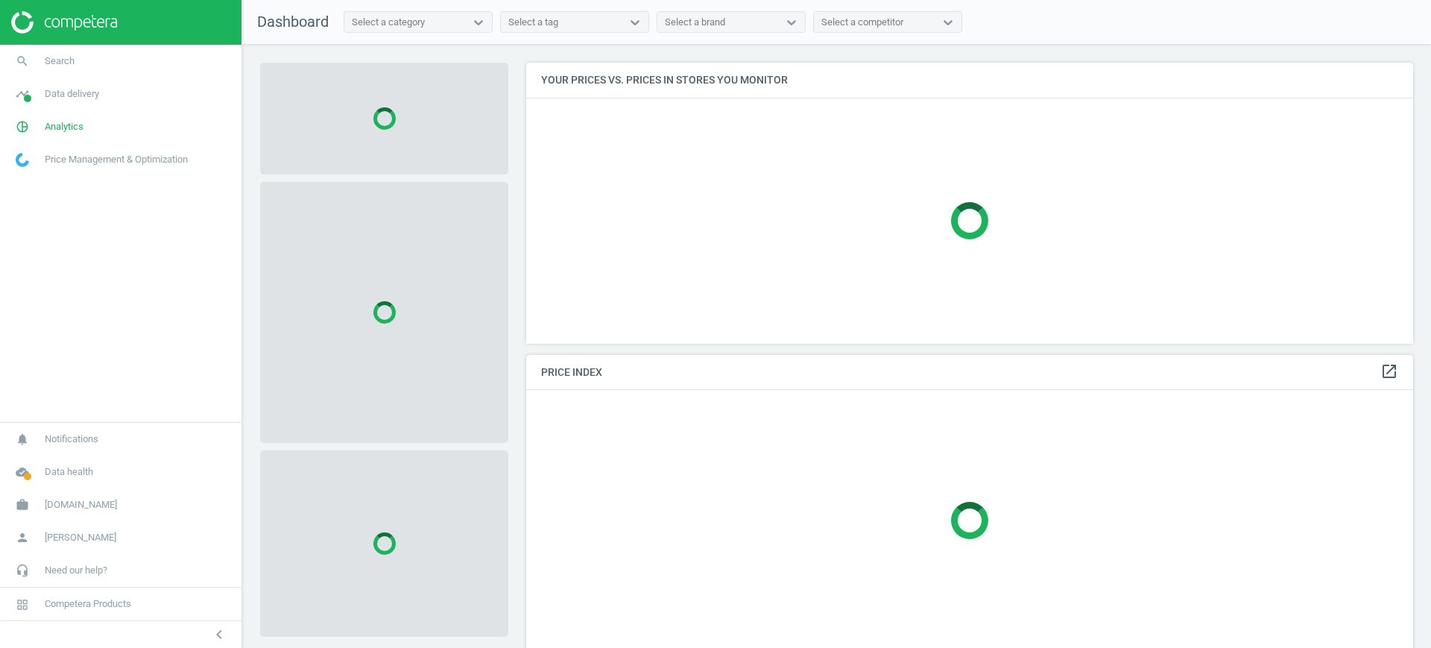
scroll to position [309, 902]
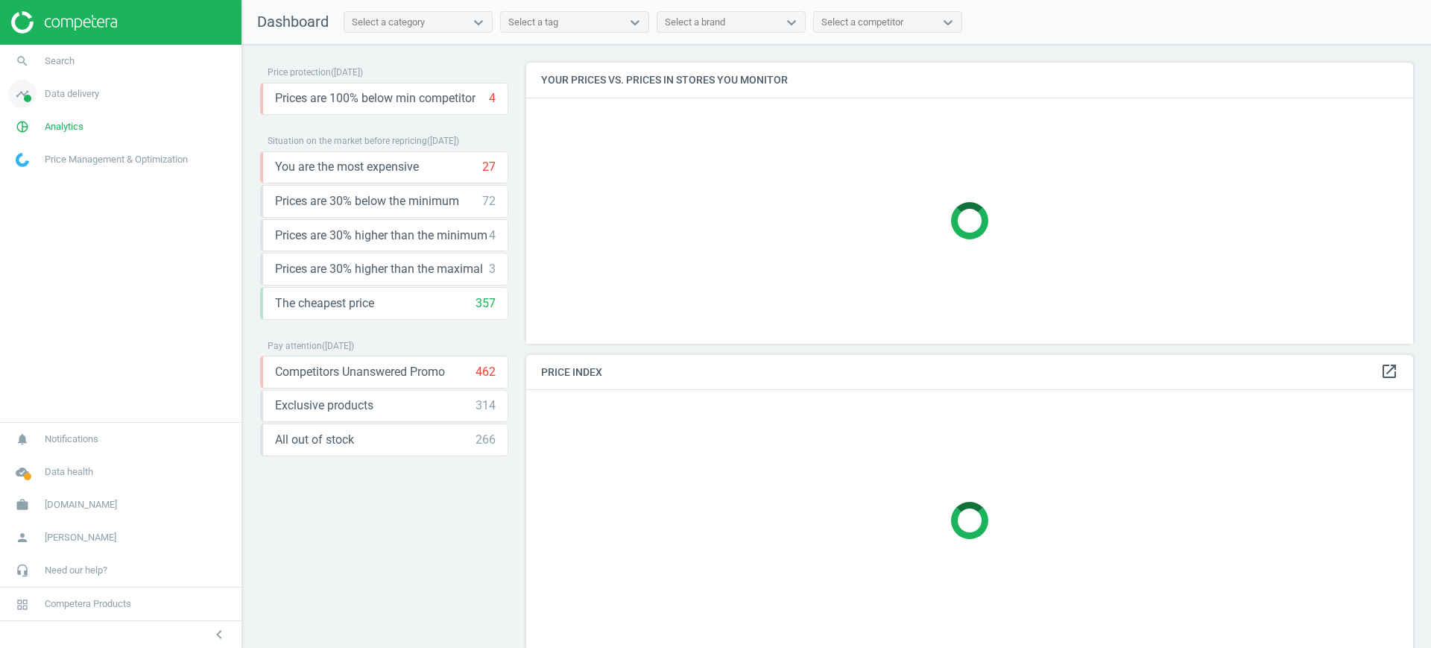
click at [84, 92] on span "Data delivery" at bounding box center [72, 93] width 54 height 13
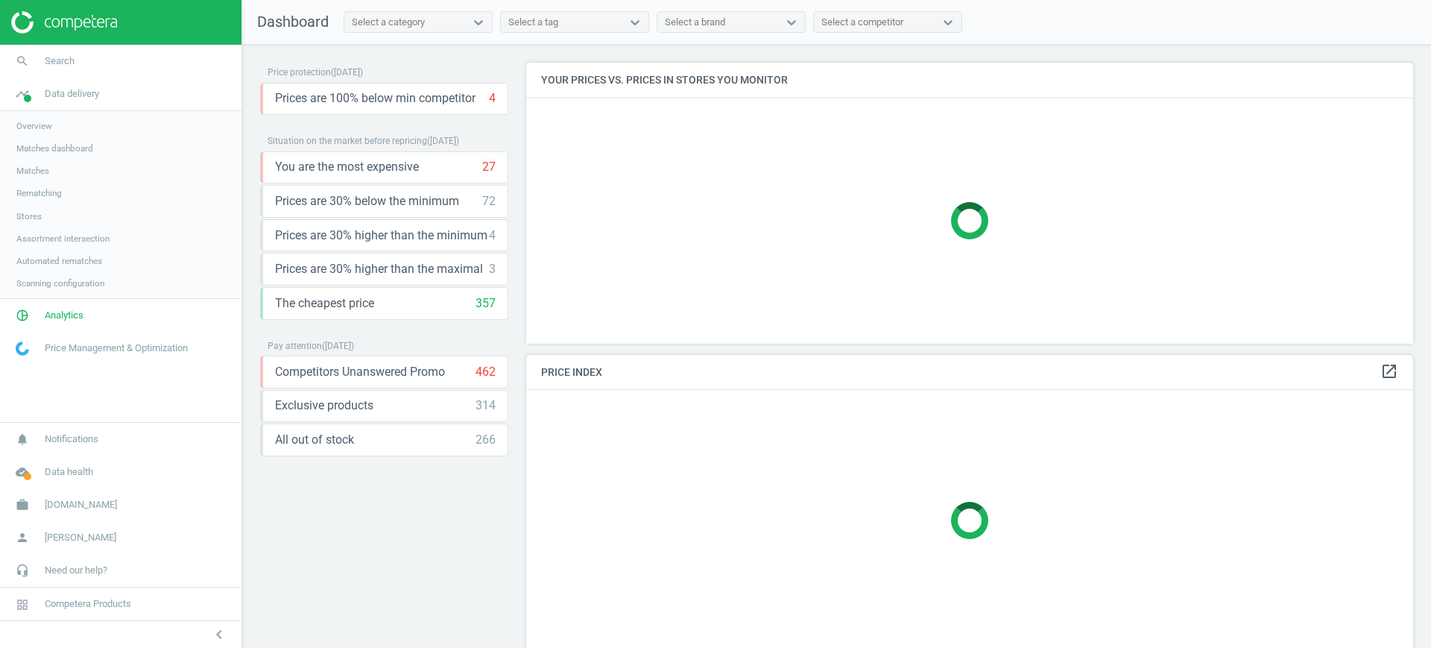
click at [29, 210] on span "Stores" at bounding box center [28, 216] width 25 height 12
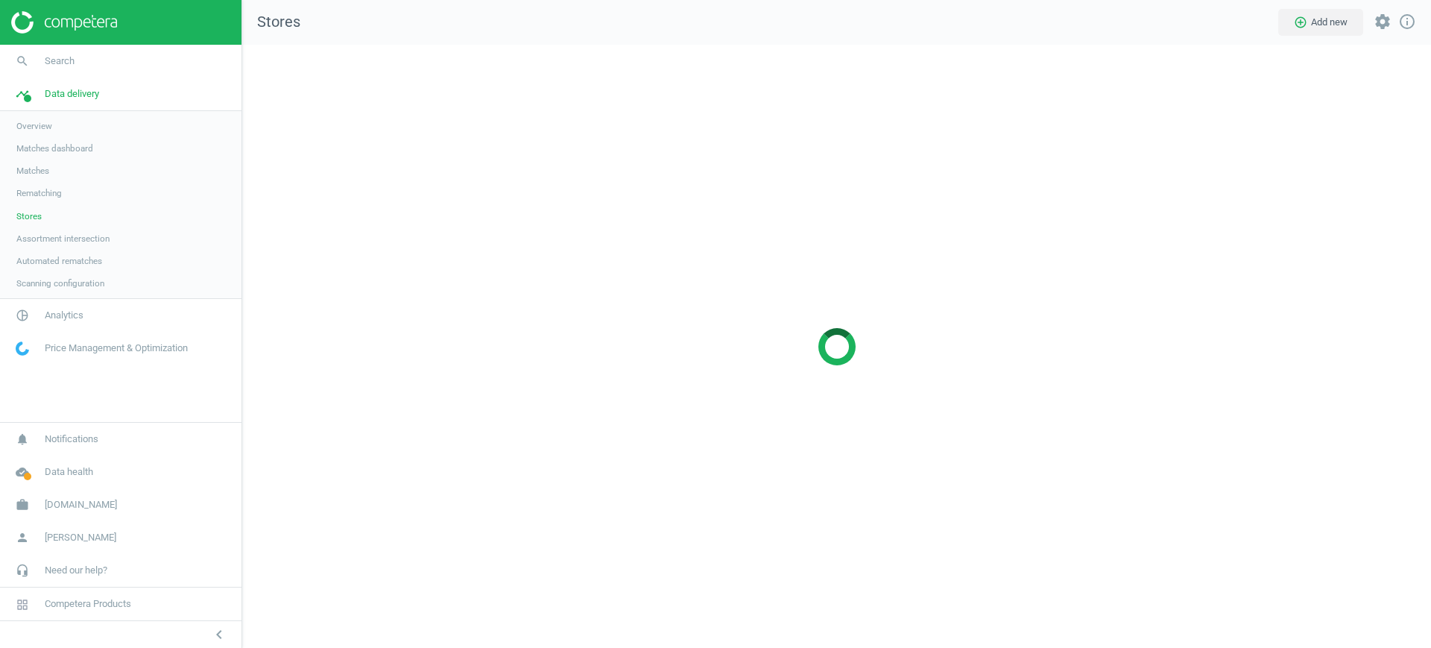
scroll to position [632, 1218]
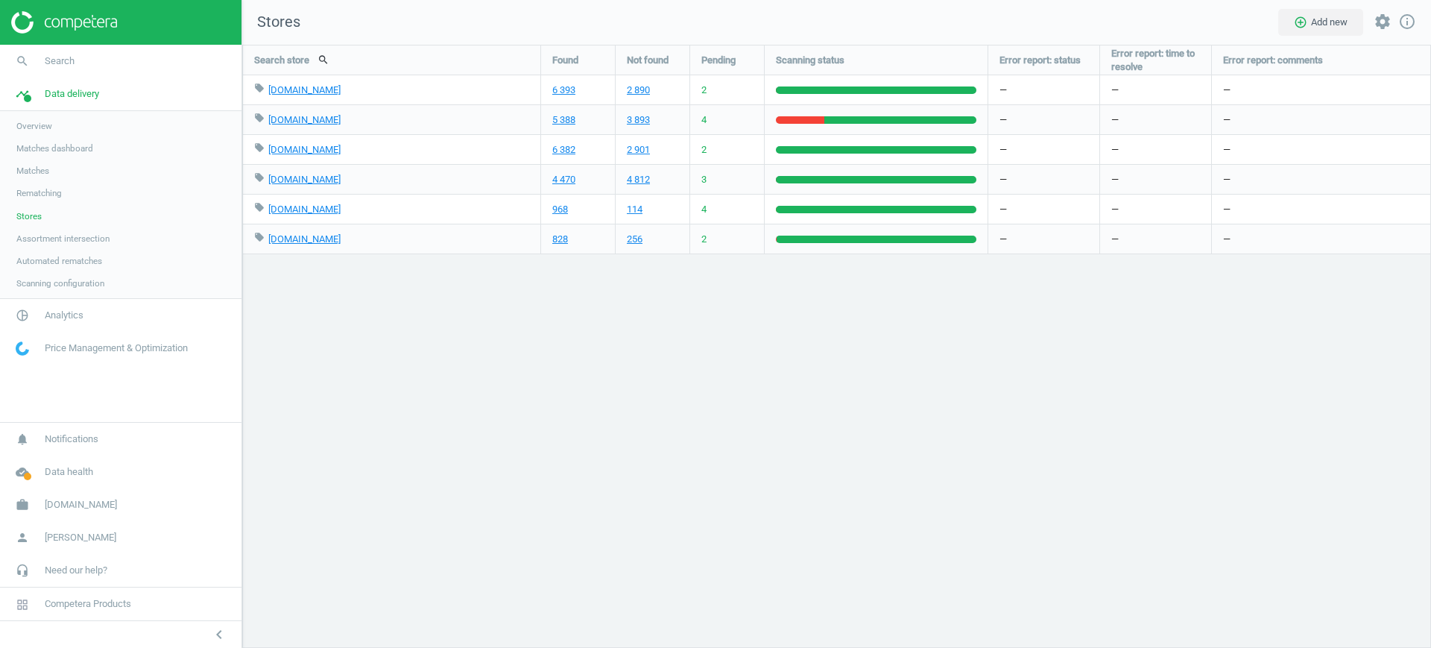
click at [634, 378] on div "Search store search Found Not found Pending Scanning status Error report: statu…" at bounding box center [836, 346] width 1189 height 603
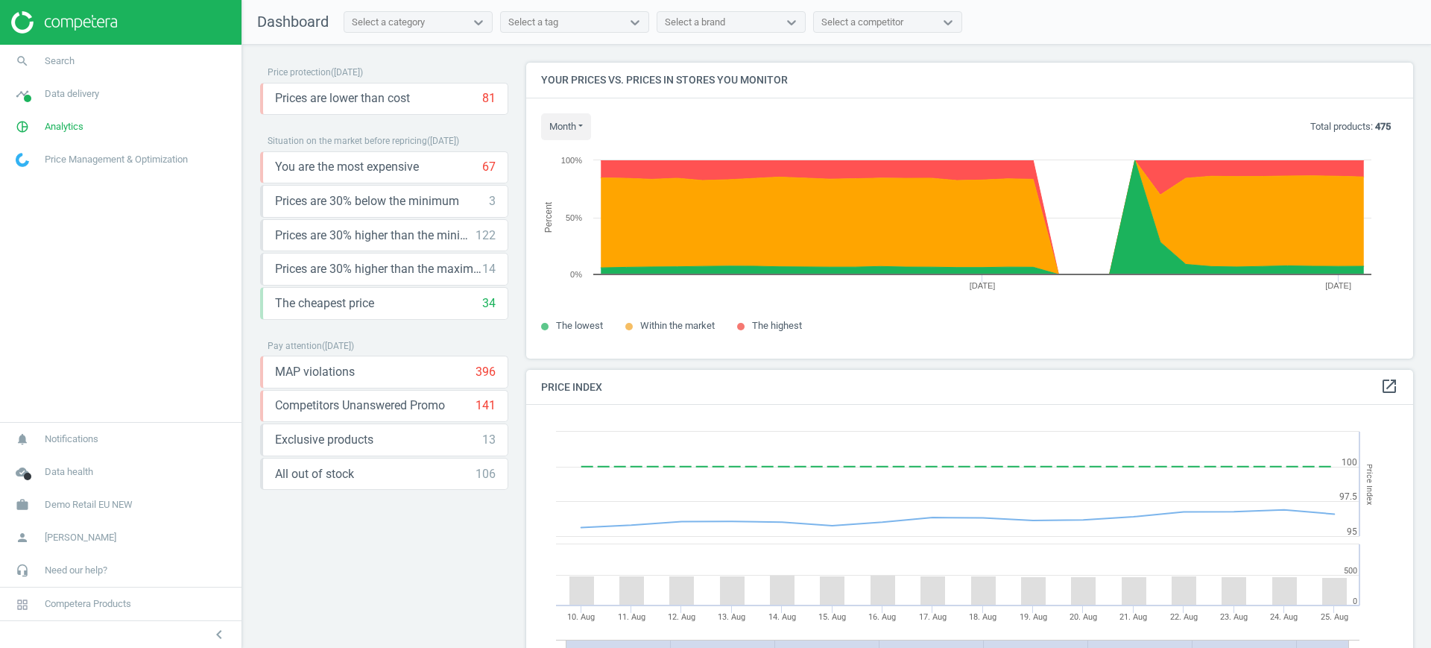
scroll to position [372, 902]
click at [125, 493] on link "work Demo Retail EU NEW" at bounding box center [120, 504] width 241 height 33
click at [55, 457] on span "Switch campaign" at bounding box center [49, 461] width 66 height 12
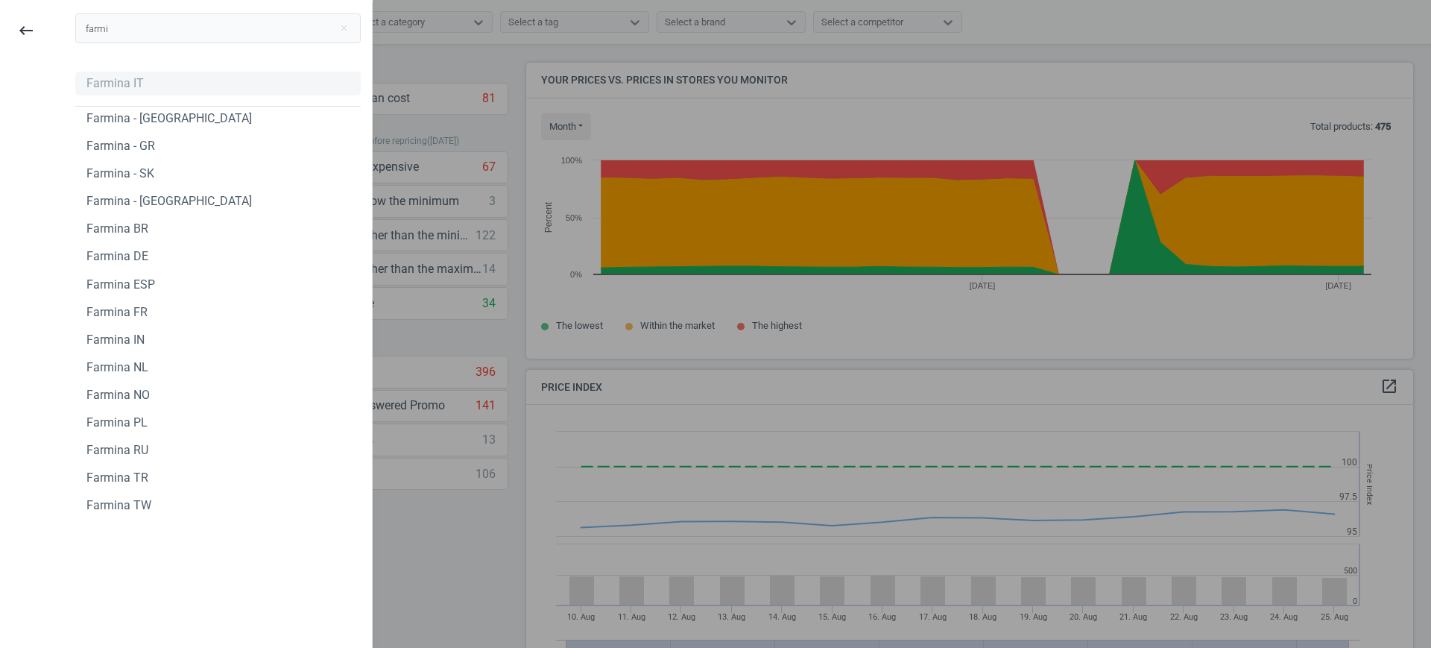
type input "farmi"
click at [133, 84] on div "Farmina IT" at bounding box center [114, 83] width 57 height 16
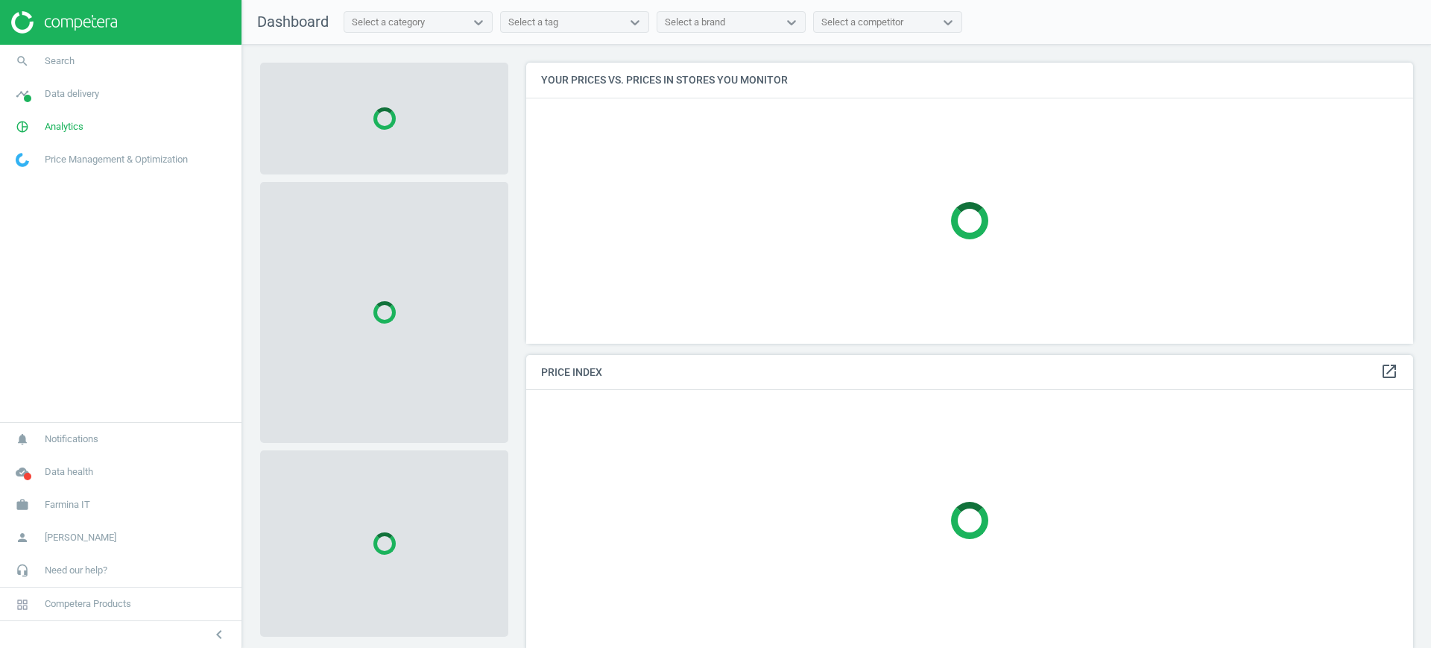
scroll to position [309, 902]
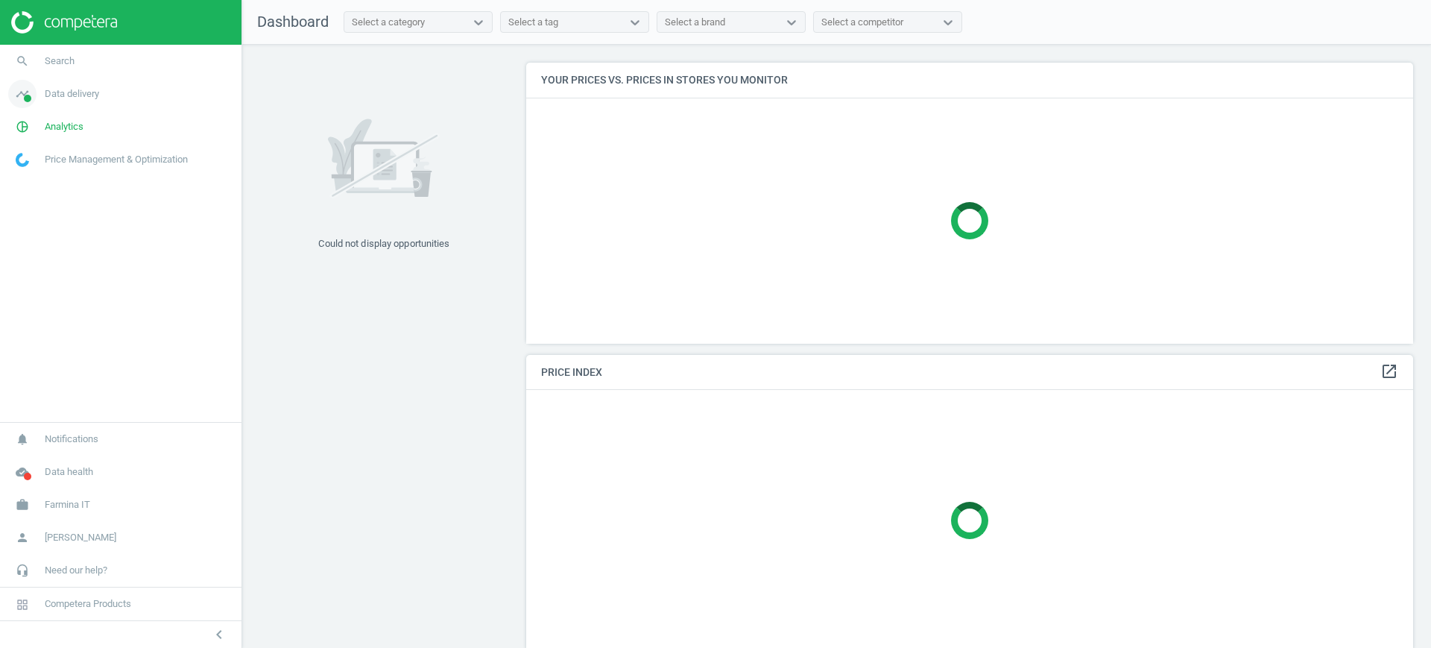
click at [66, 91] on span "Data delivery" at bounding box center [72, 93] width 54 height 13
click at [54, 262] on span "Scanning configuration" at bounding box center [60, 261] width 88 height 12
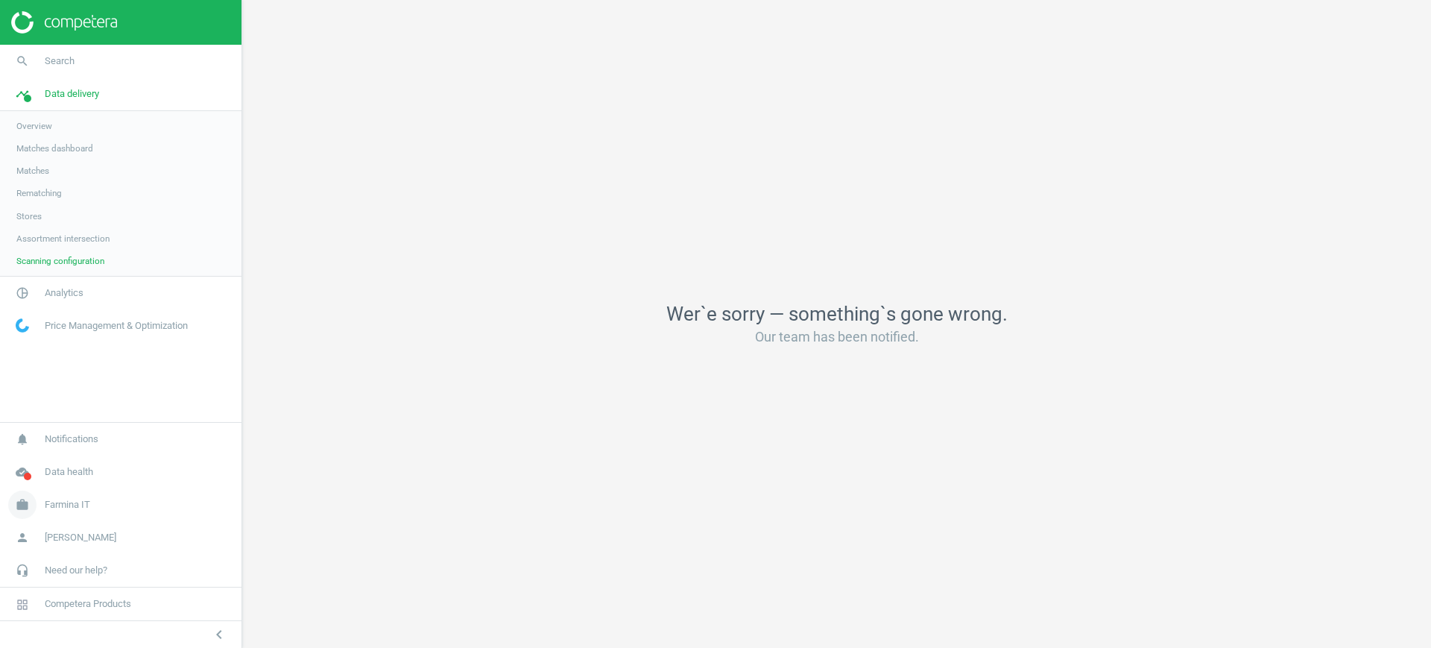
click at [80, 506] on span "Farmina IT" at bounding box center [67, 504] width 45 height 13
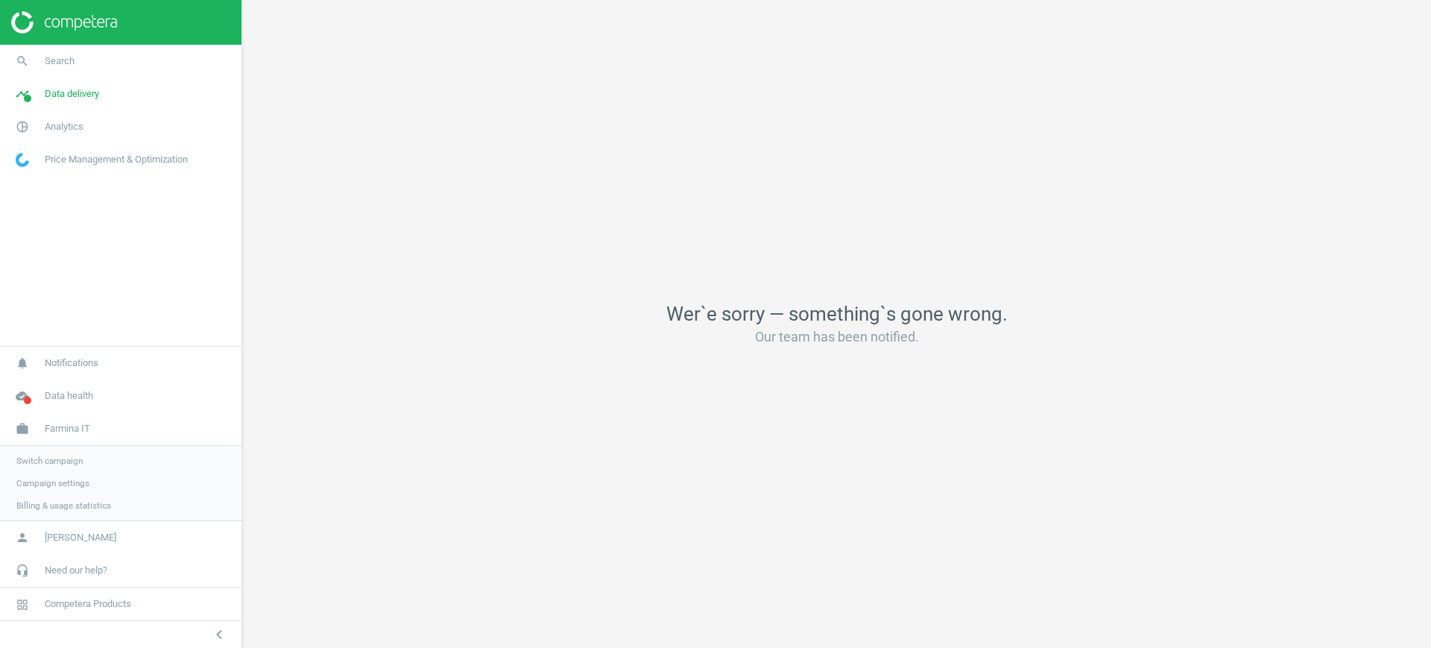
click at [51, 477] on span "Campaign settings" at bounding box center [52, 483] width 73 height 12
click at [40, 481] on span "Campaign settings" at bounding box center [52, 483] width 73 height 12
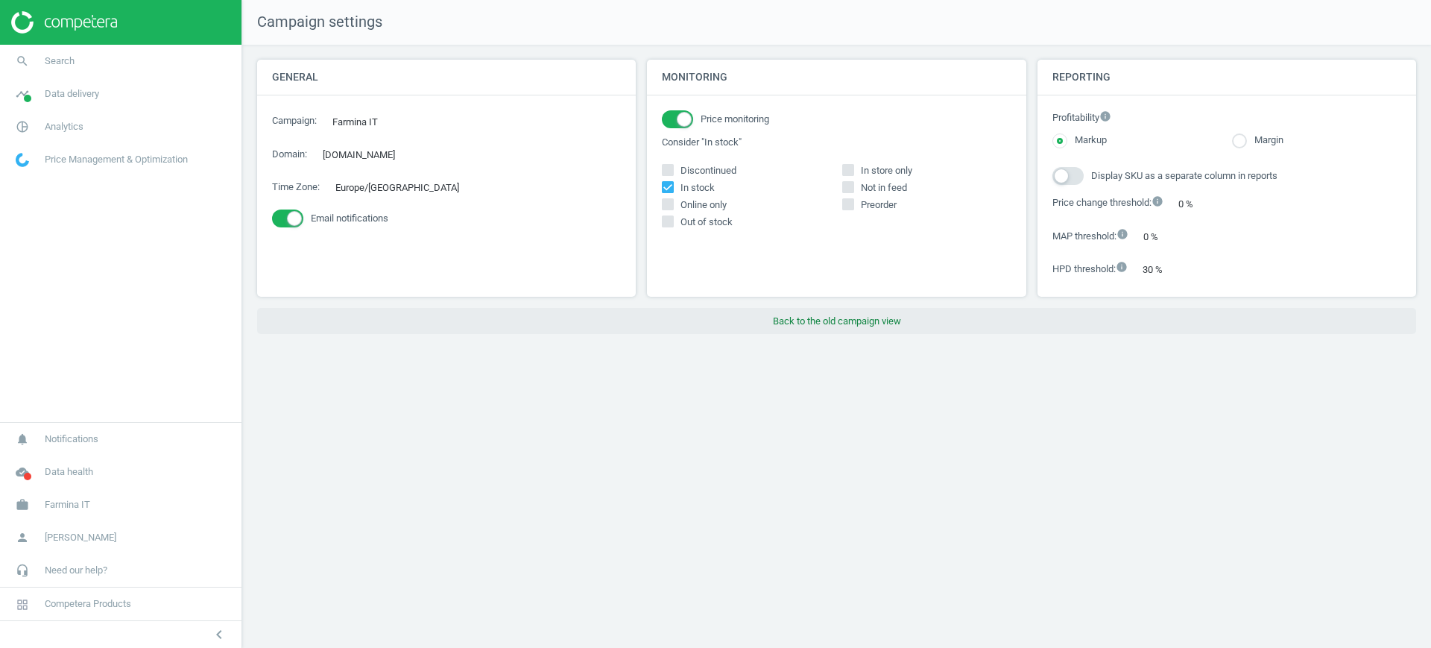
click at [867, 319] on button "Back to the old campaign view" at bounding box center [836, 321] width 1159 height 27
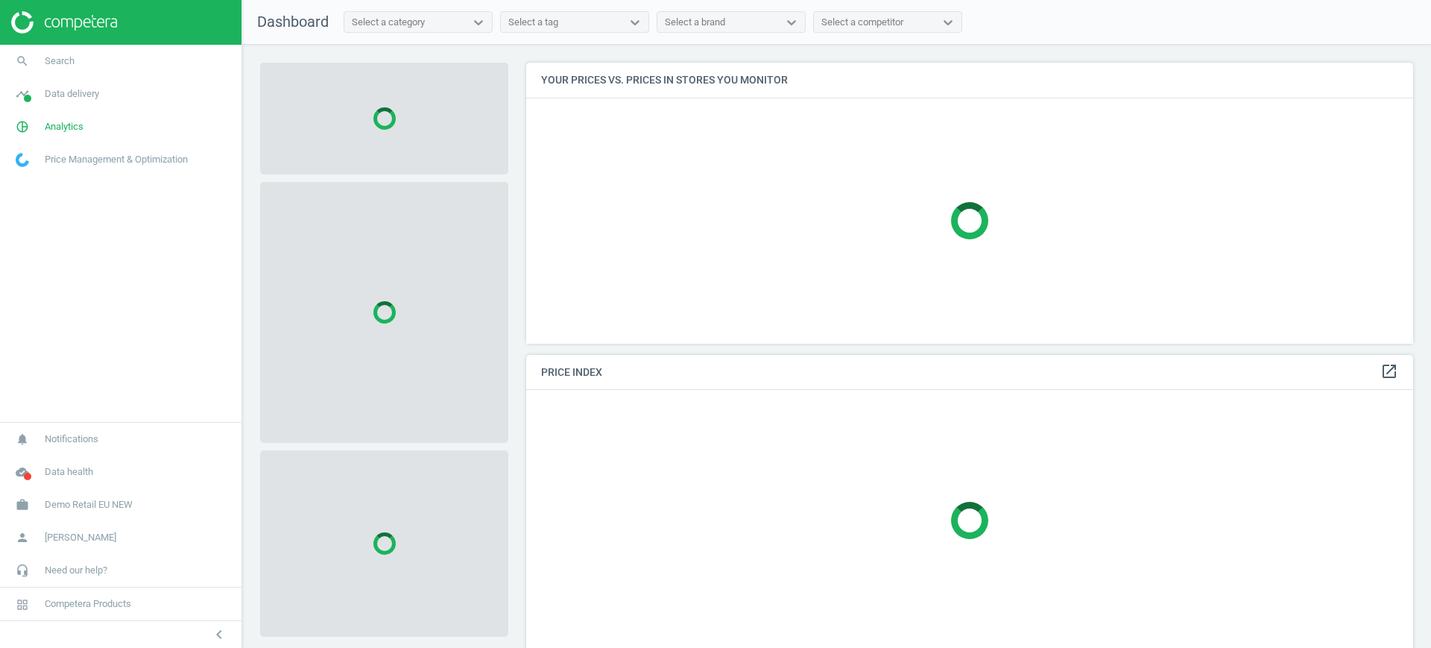
scroll to position [309, 902]
click at [58, 501] on span "Demo Retail EU NEW" at bounding box center [89, 504] width 88 height 13
click at [57, 455] on span "Switch campaign" at bounding box center [49, 461] width 66 height 12
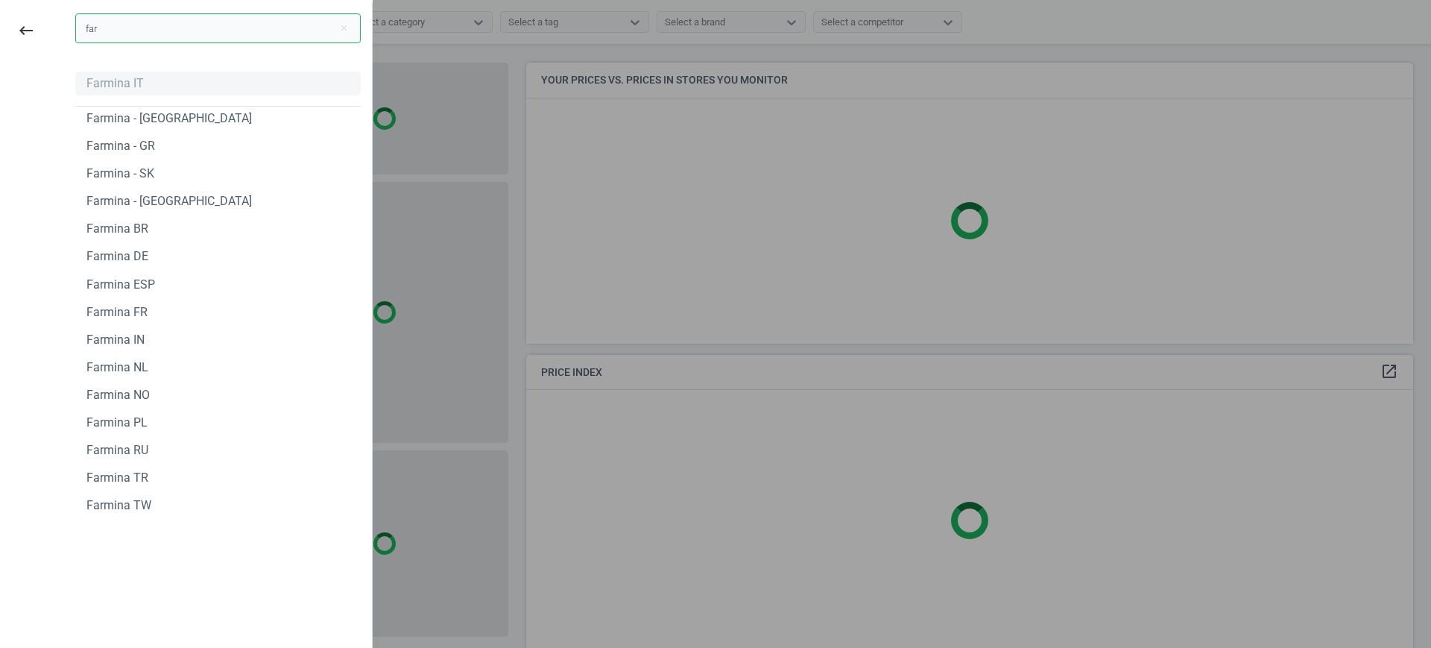
type input "far"
click at [119, 82] on div "Farmina IT" at bounding box center [114, 83] width 57 height 16
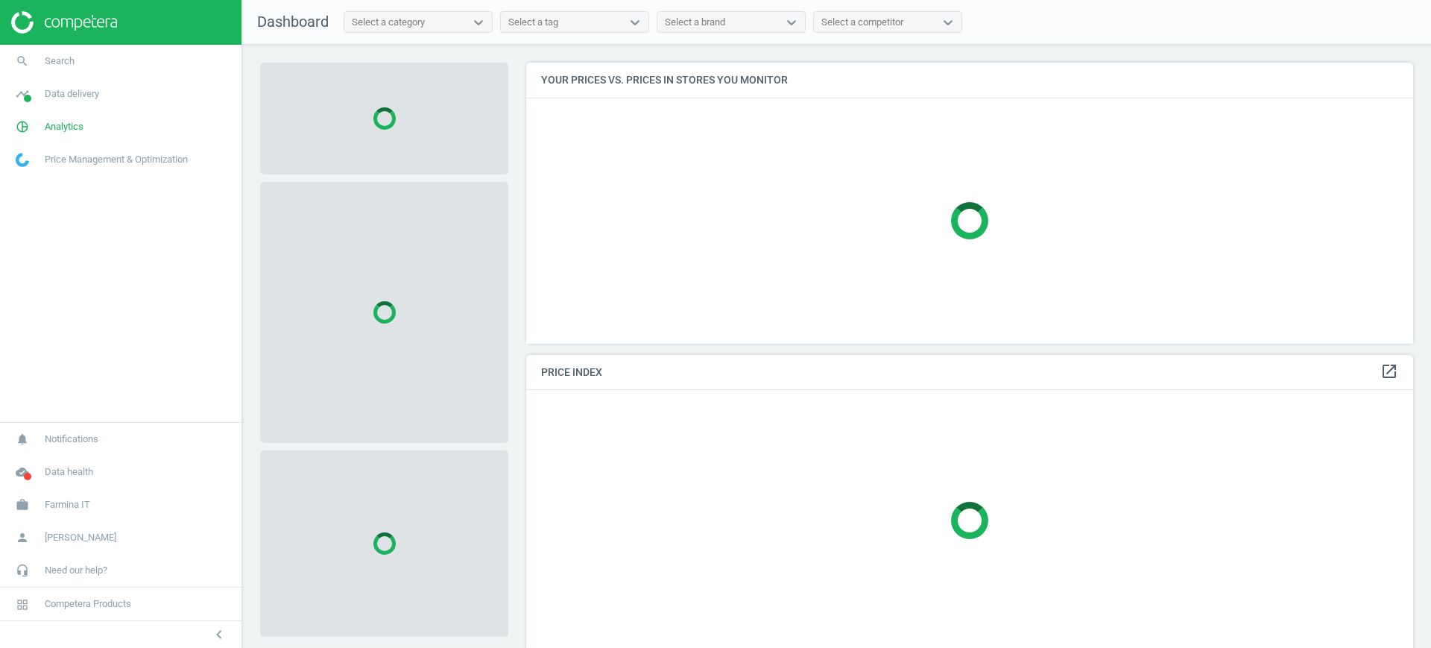
scroll to position [309, 902]
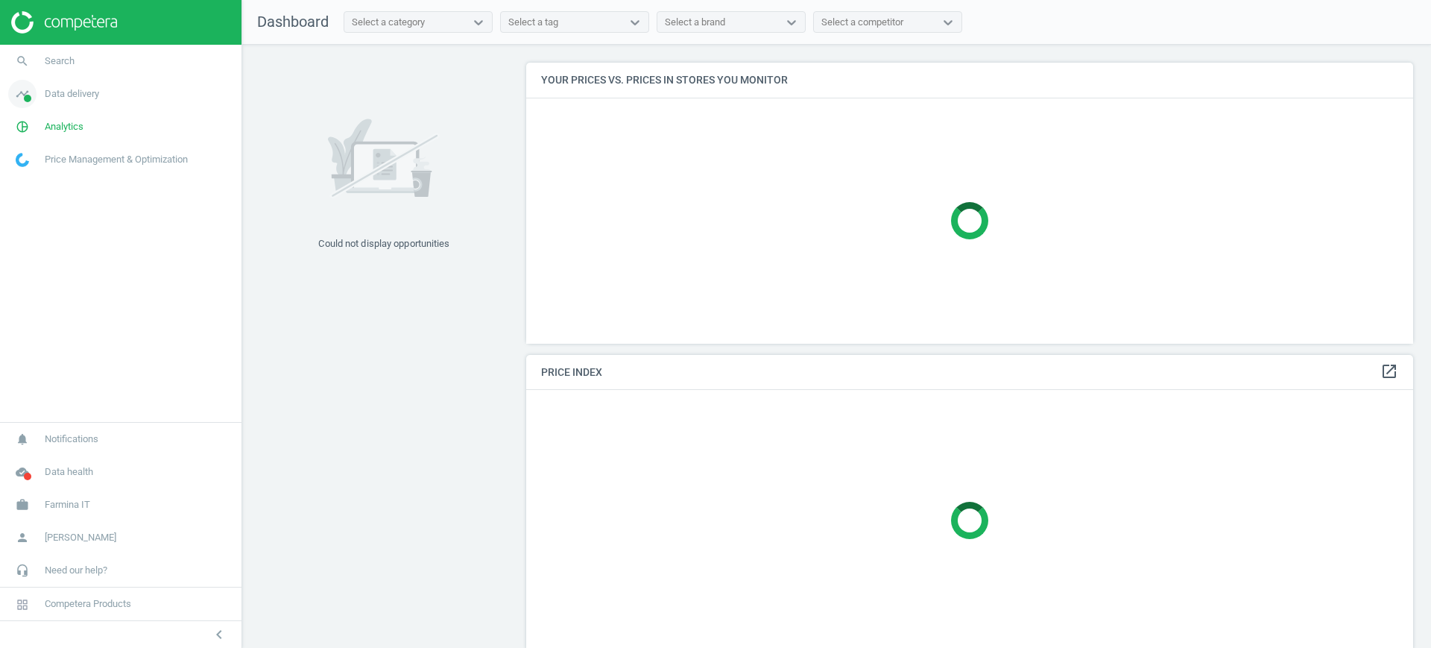
click at [91, 92] on span "Data delivery" at bounding box center [72, 93] width 54 height 13
click at [38, 169] on span "Matches" at bounding box center [32, 171] width 33 height 12
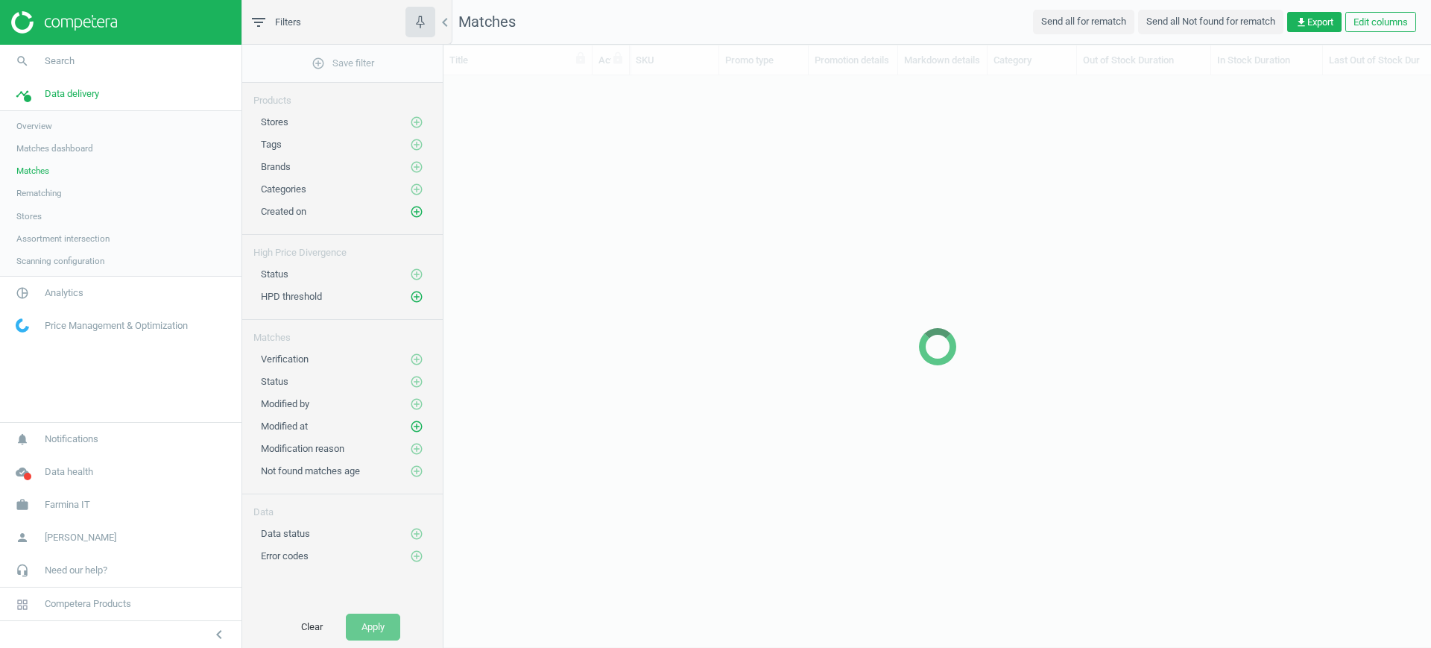
scroll to position [516, 973]
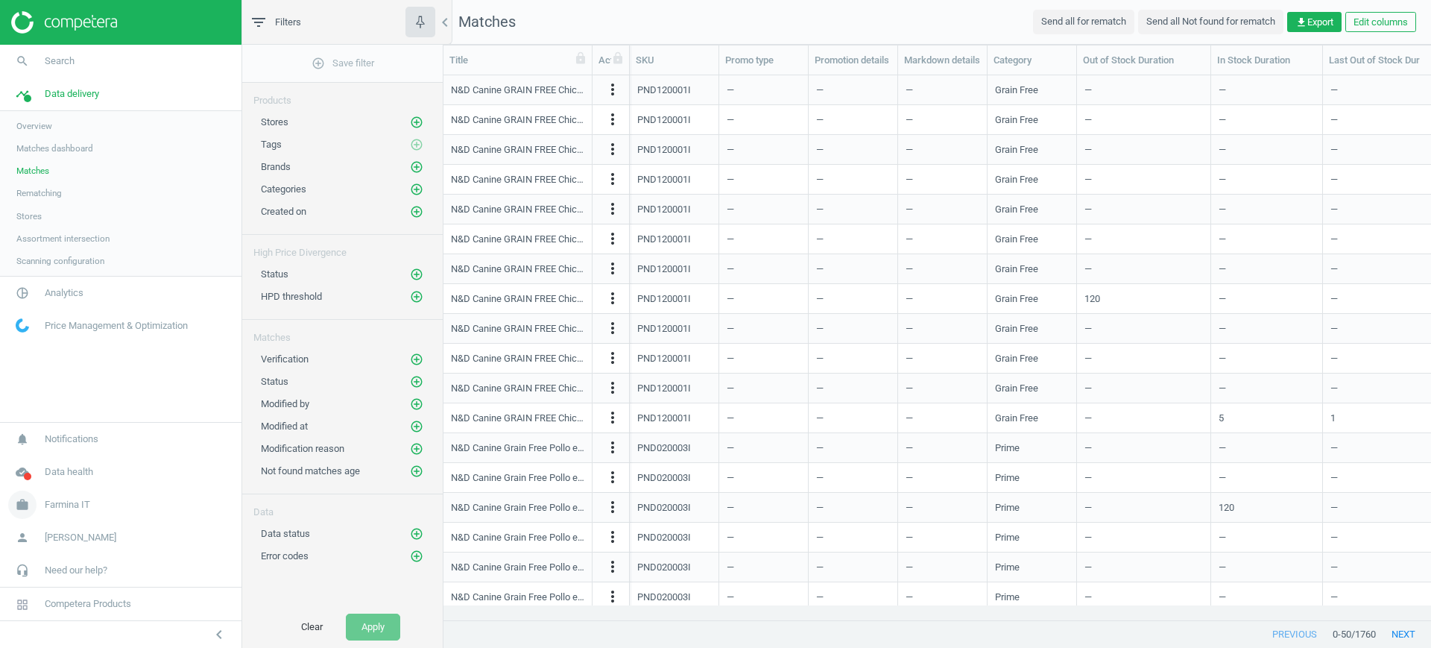
click at [65, 514] on link "work Farmina IT" at bounding box center [120, 504] width 241 height 33
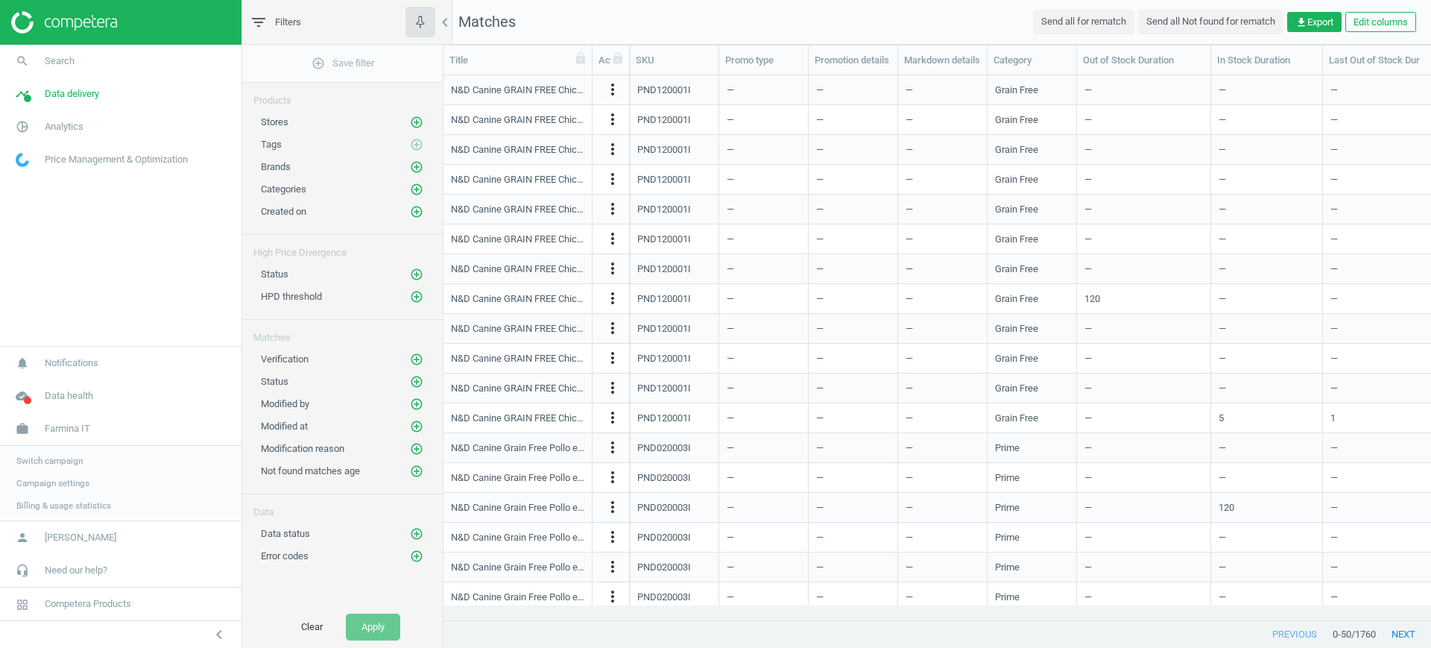
click at [57, 478] on span "Campaign settings" at bounding box center [52, 483] width 73 height 12
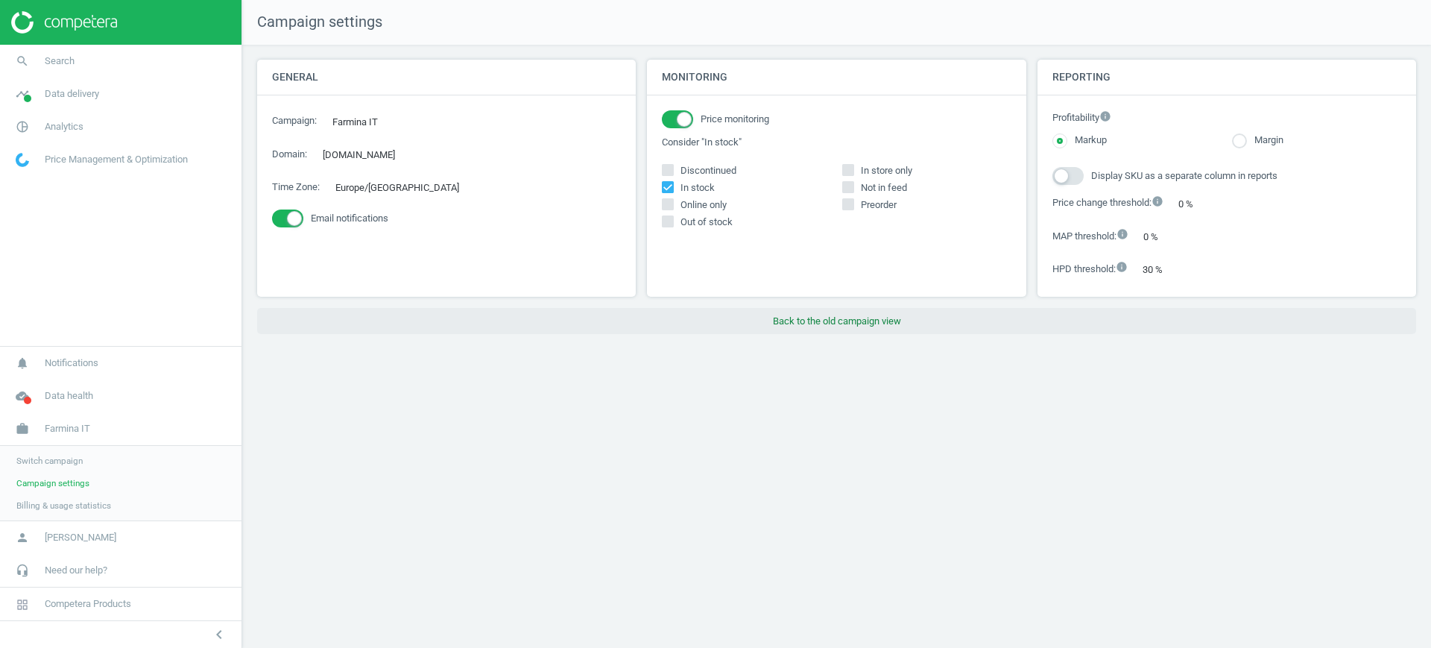
click at [802, 317] on button "Back to the old campaign view" at bounding box center [836, 321] width 1159 height 27
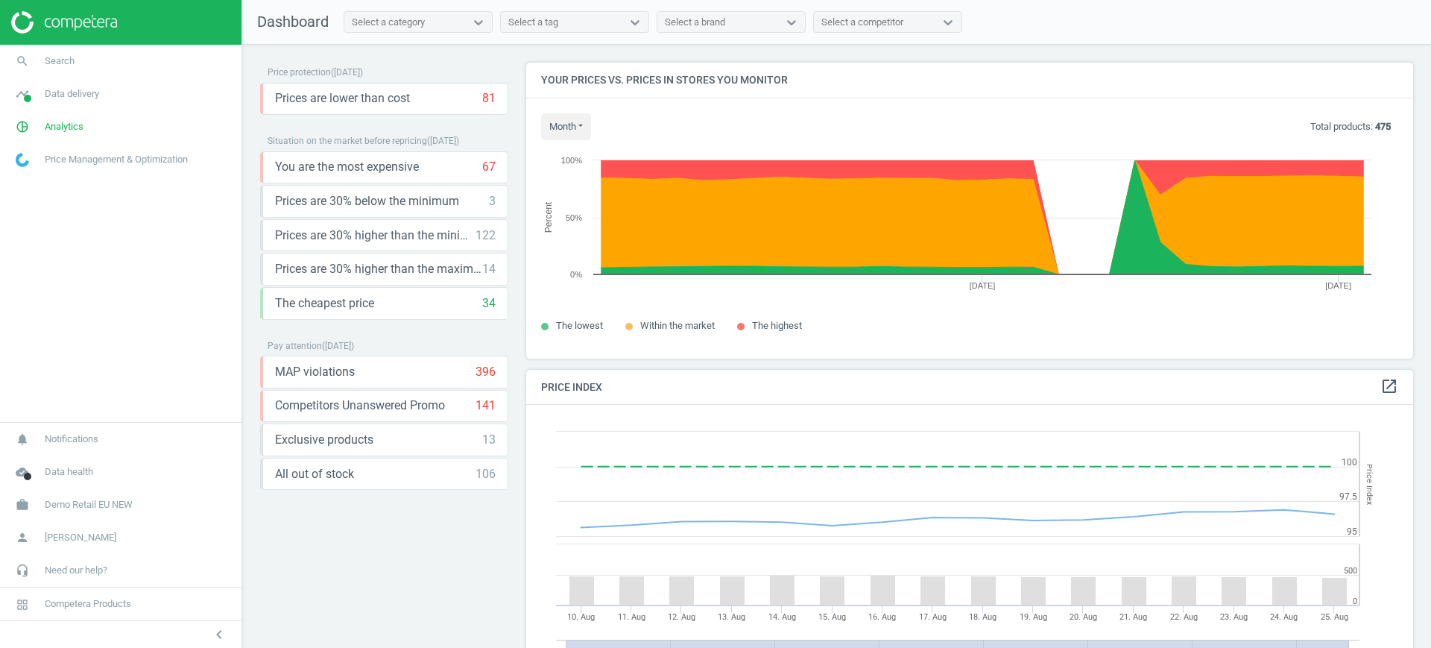
scroll to position [372, 902]
click at [65, 127] on span "Analytics" at bounding box center [64, 126] width 39 height 13
click at [32, 186] on span "Products" at bounding box center [33, 181] width 35 height 12
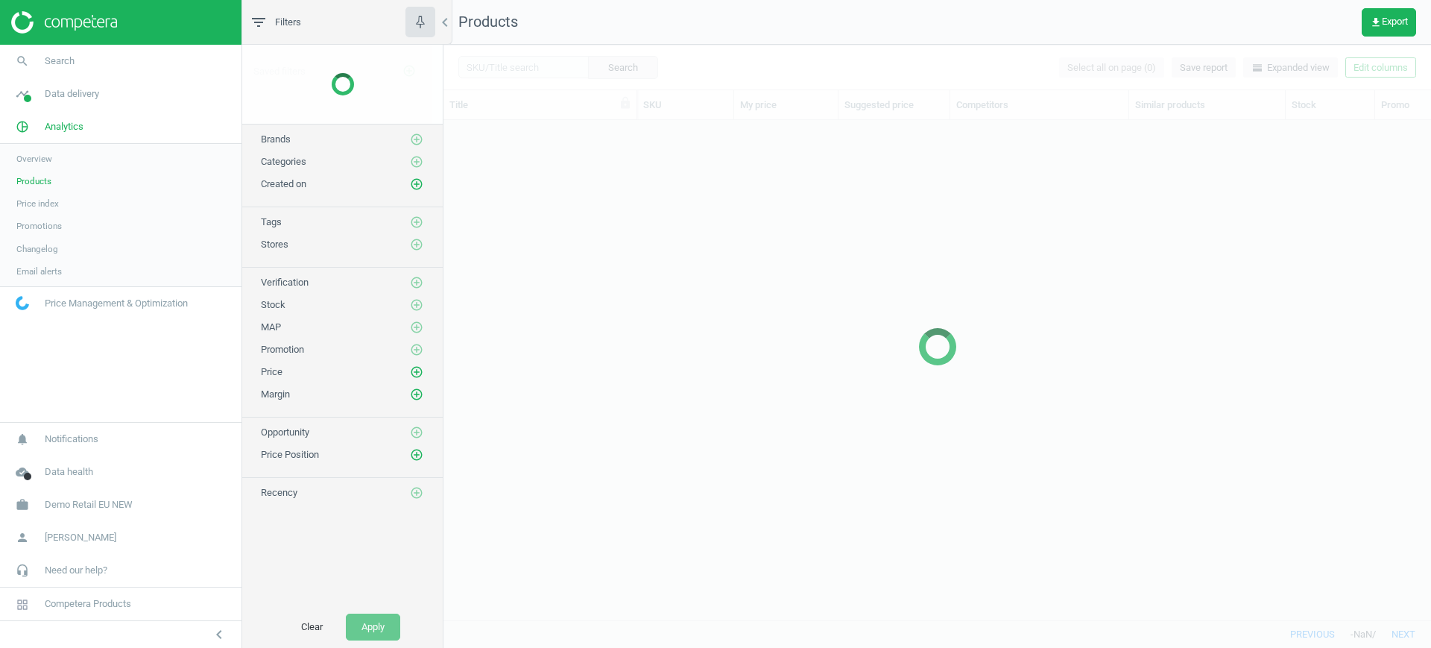
scroll to position [471, 973]
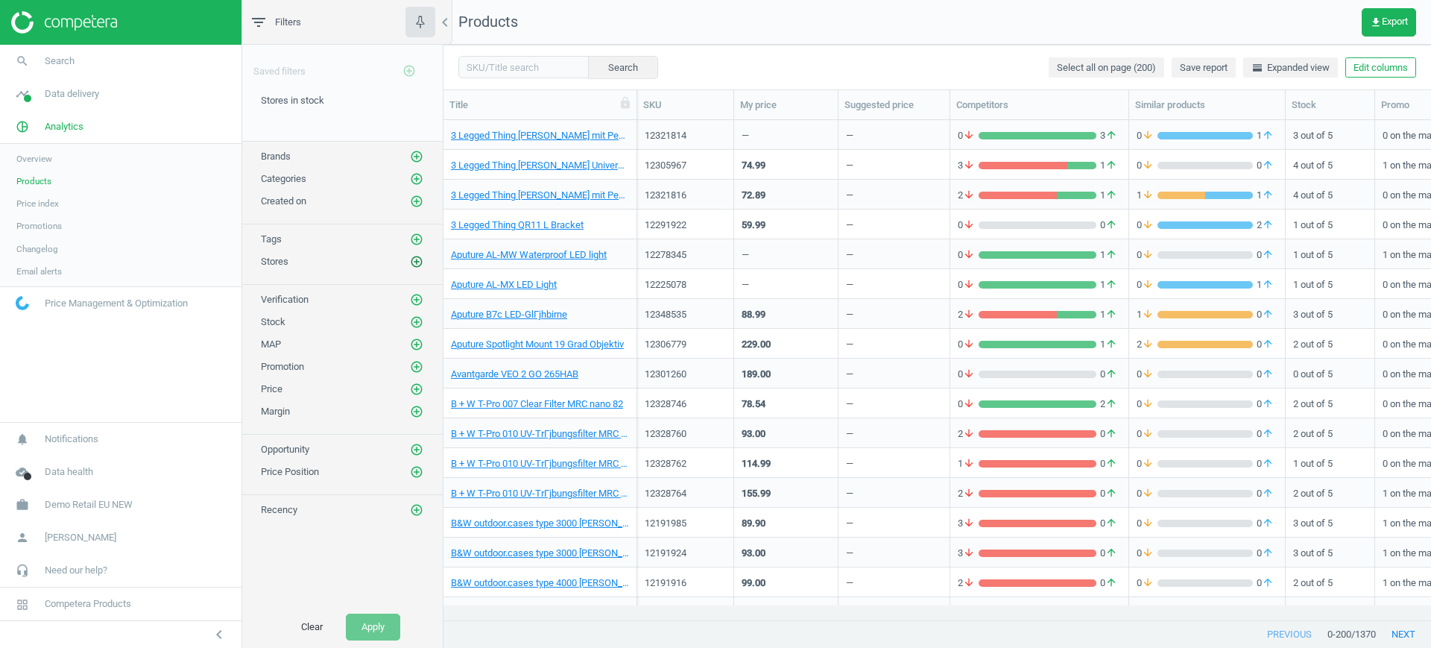
click at [414, 259] on icon "add_circle_outline" at bounding box center [416, 261] width 13 height 13
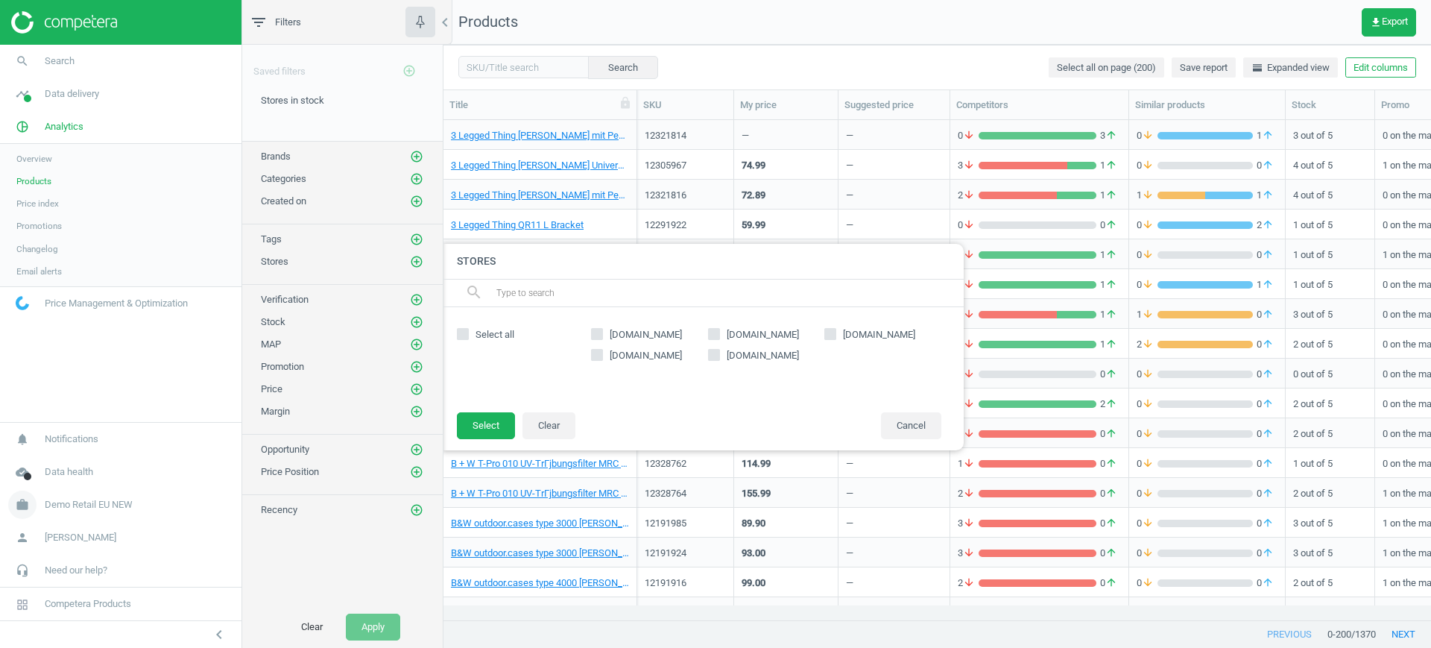
click at [78, 498] on span "Demo Retail EU NEW" at bounding box center [89, 504] width 88 height 13
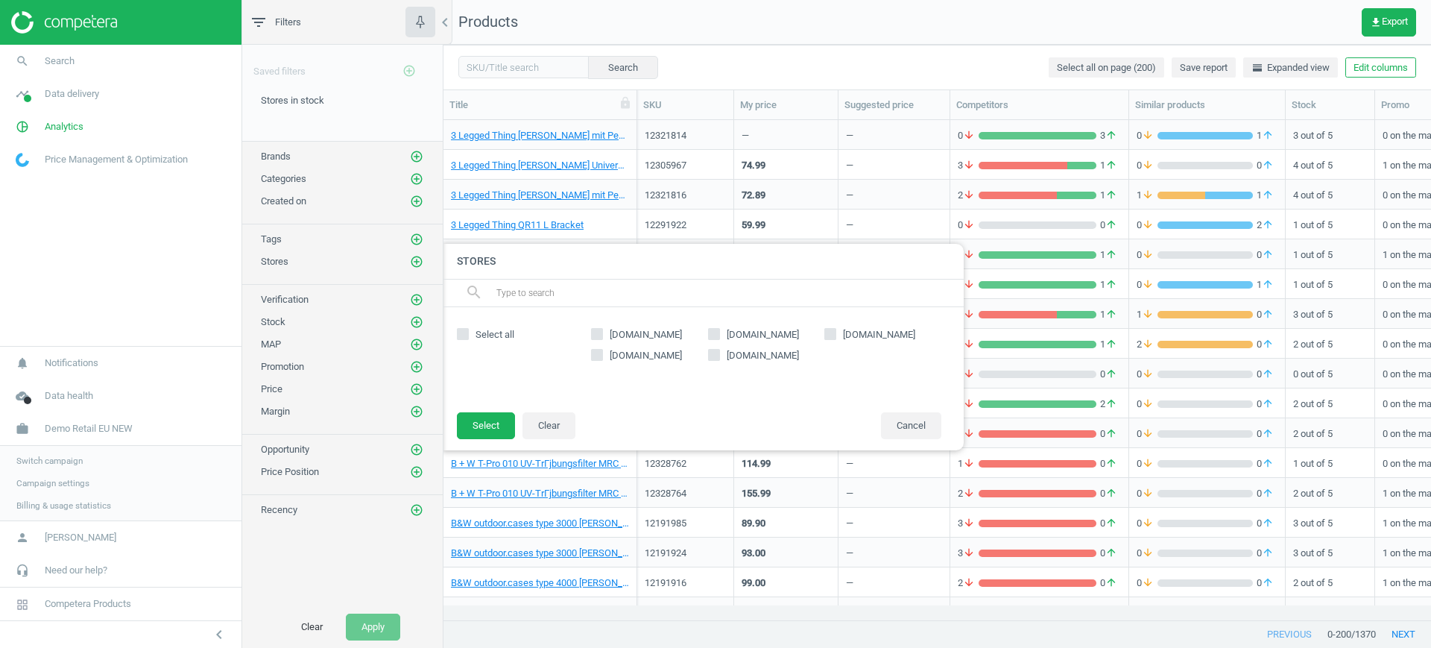
click at [52, 459] on span "Switch campaign" at bounding box center [49, 461] width 66 height 12
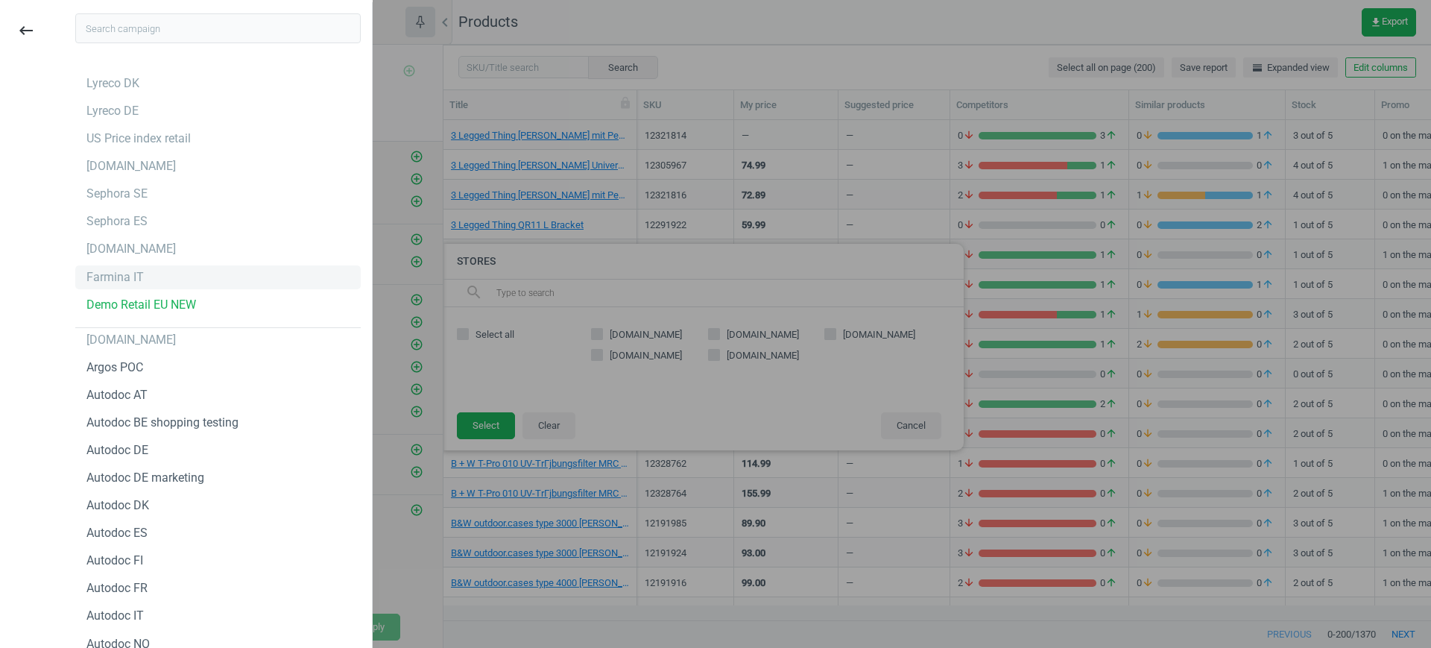
click at [113, 286] on div "Farmina IT" at bounding box center [217, 277] width 285 height 24
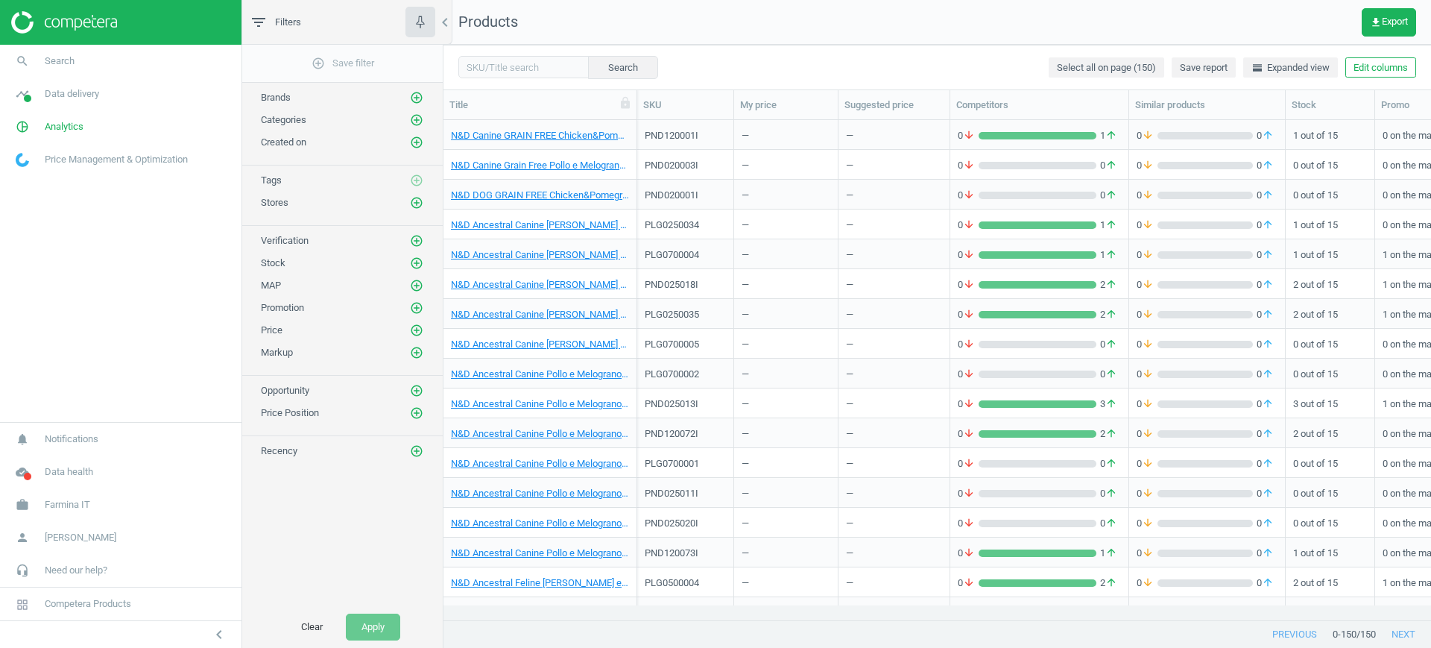
scroll to position [471, 973]
click at [414, 200] on icon "add_circle_outline" at bounding box center [416, 202] width 13 height 13
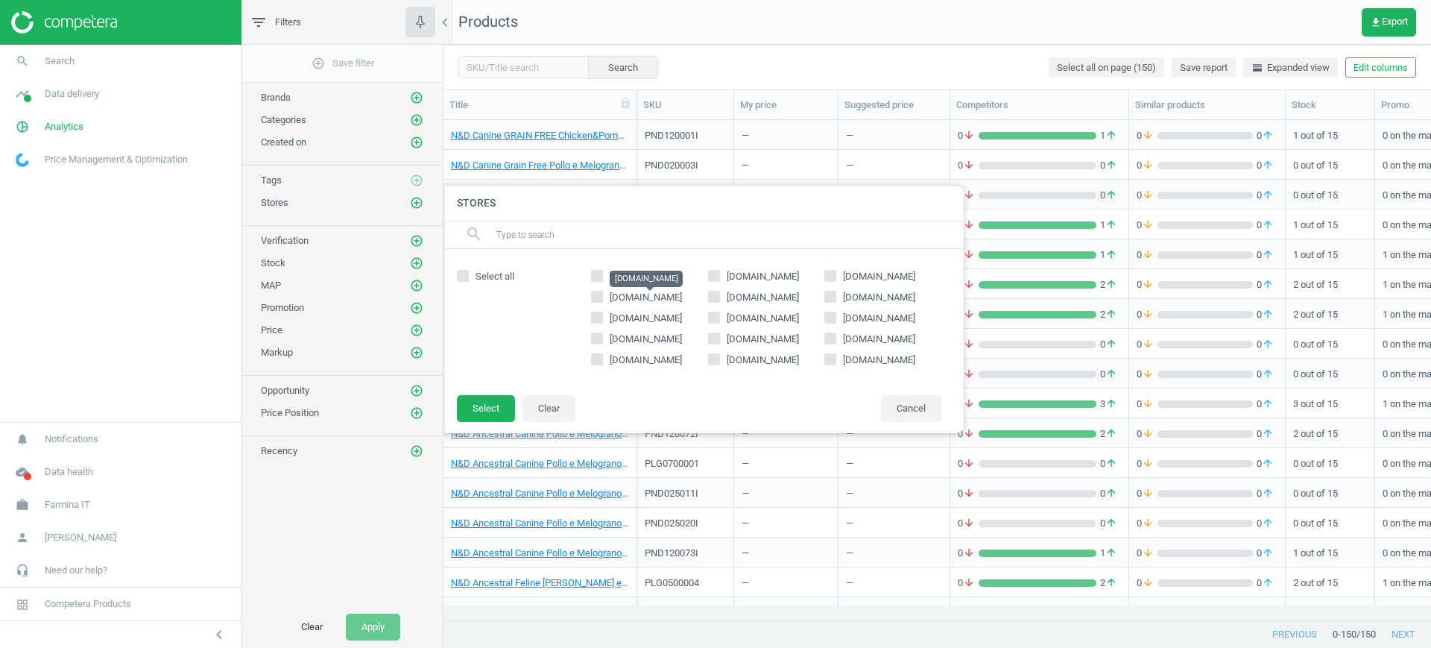
click at [662, 295] on span "robinsonpetshop.it" at bounding box center [646, 296] width 72 height 11
click at [602, 295] on input "robinsonpetshop.it" at bounding box center [597, 296] width 10 height 10
checkbox input "true"
click at [464, 406] on button "Select" at bounding box center [486, 408] width 58 height 27
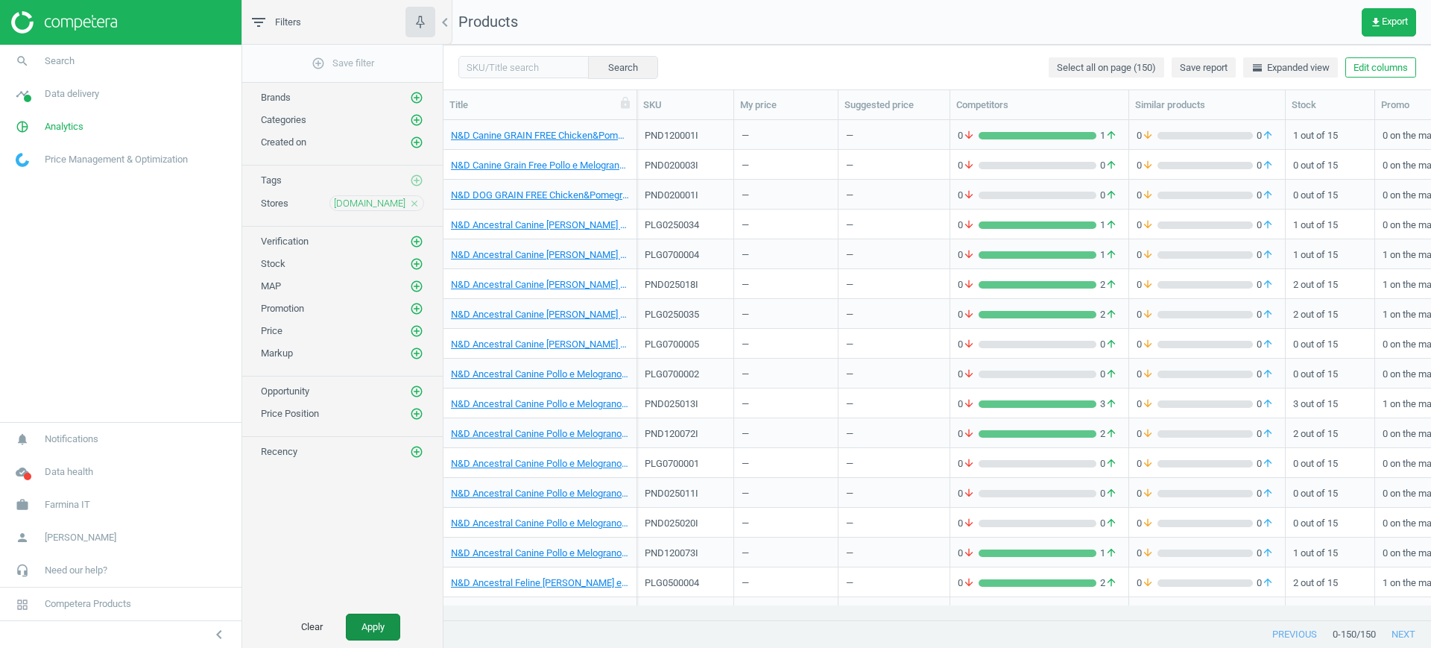
click at [374, 629] on button "Apply" at bounding box center [373, 626] width 54 height 27
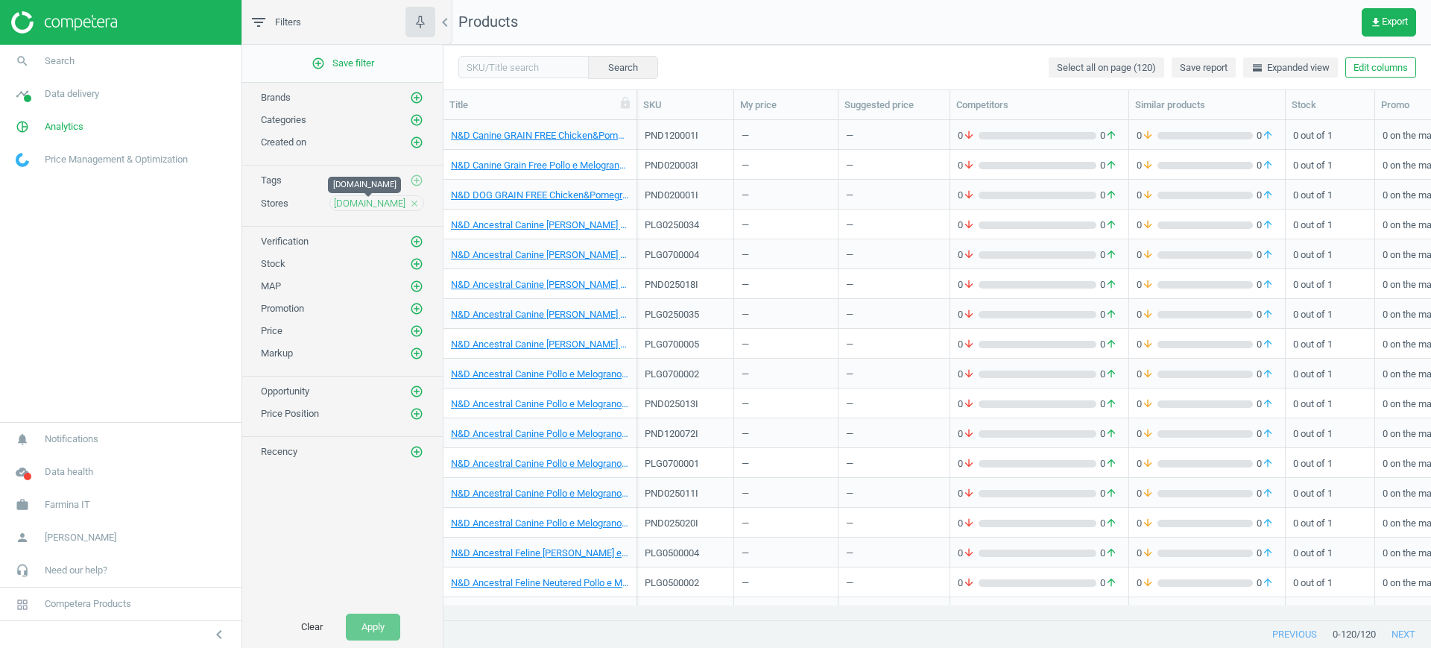
click at [373, 204] on span "robinsonpetshop.it" at bounding box center [370, 203] width 72 height 13
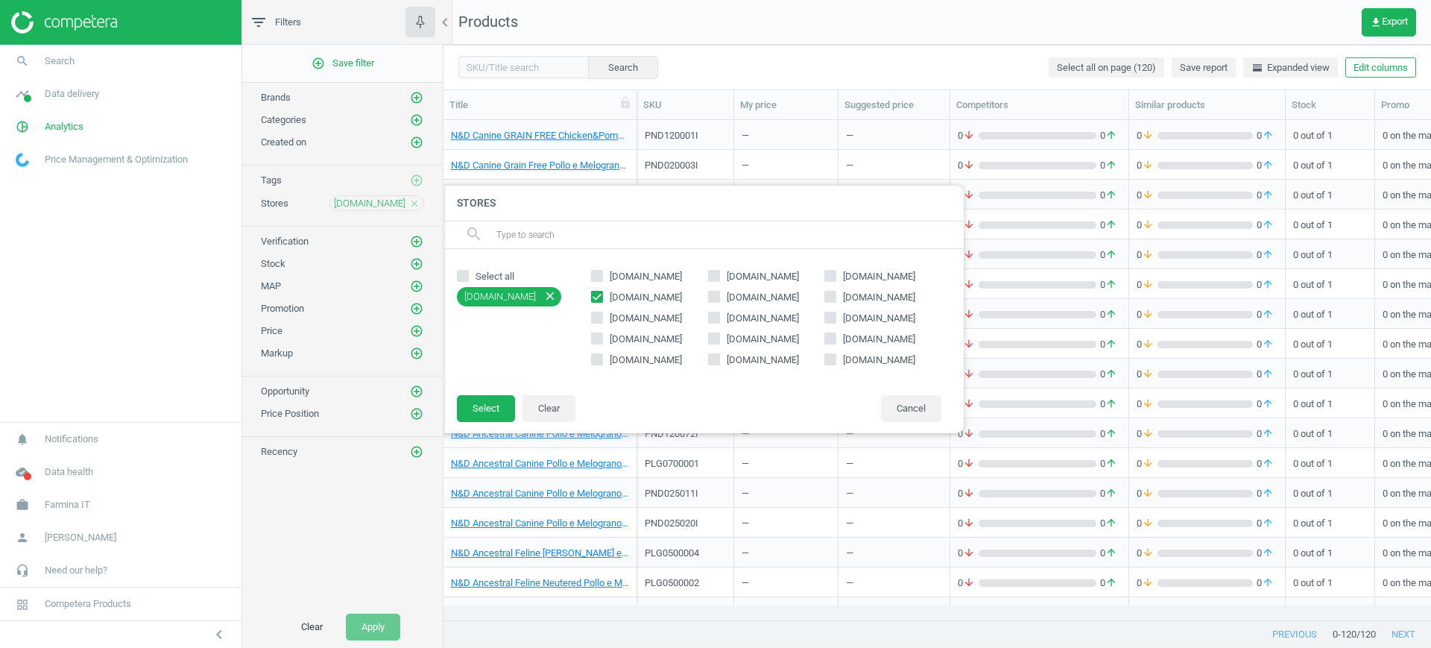
click at [779, 297] on span "pacopetshop.it" at bounding box center [763, 297] width 78 height 13
click at [718, 297] on input "pacopetshop.it" at bounding box center [714, 296] width 10 height 10
checkbox input "true"
click at [491, 401] on button "Select" at bounding box center [486, 408] width 58 height 27
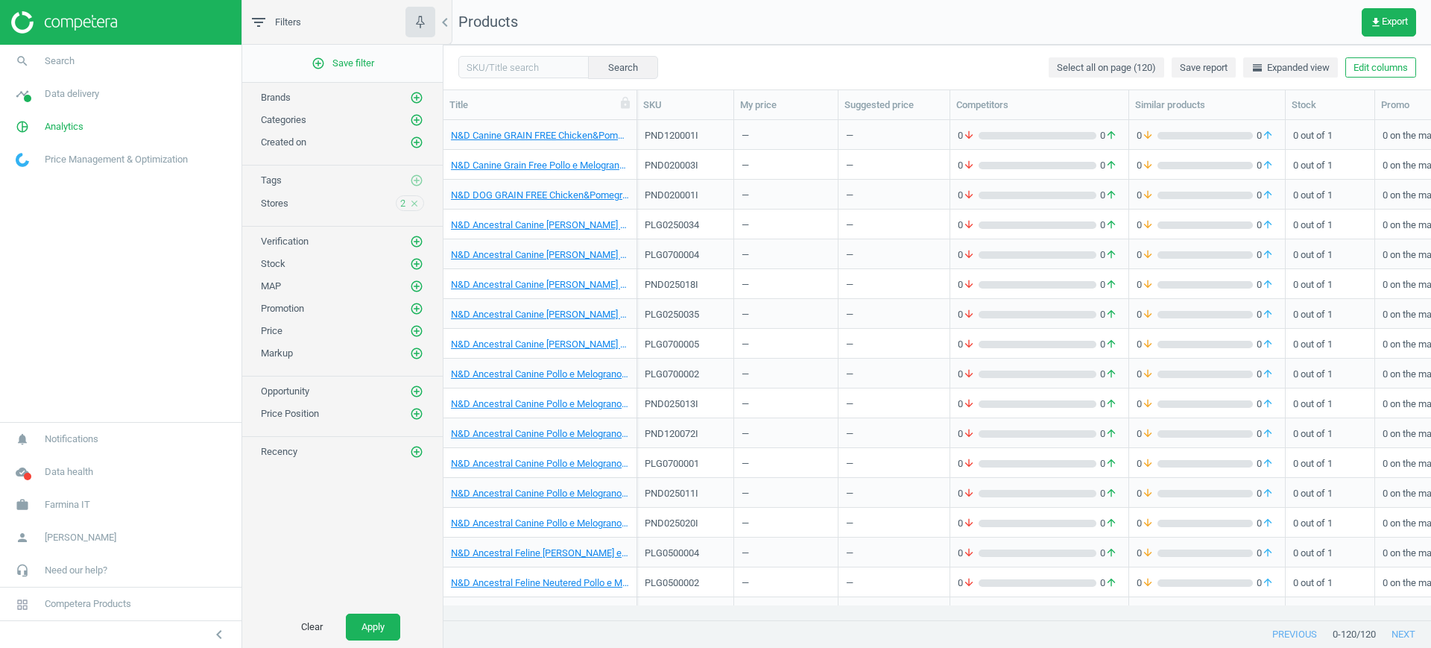
click at [396, 206] on div "2 close" at bounding box center [410, 203] width 28 height 16
click at [399, 206] on div "2 close" at bounding box center [410, 203] width 28 height 16
click at [406, 203] on div "2 close" at bounding box center [410, 203] width 28 height 16
click at [402, 203] on span "2" at bounding box center [402, 203] width 5 height 13
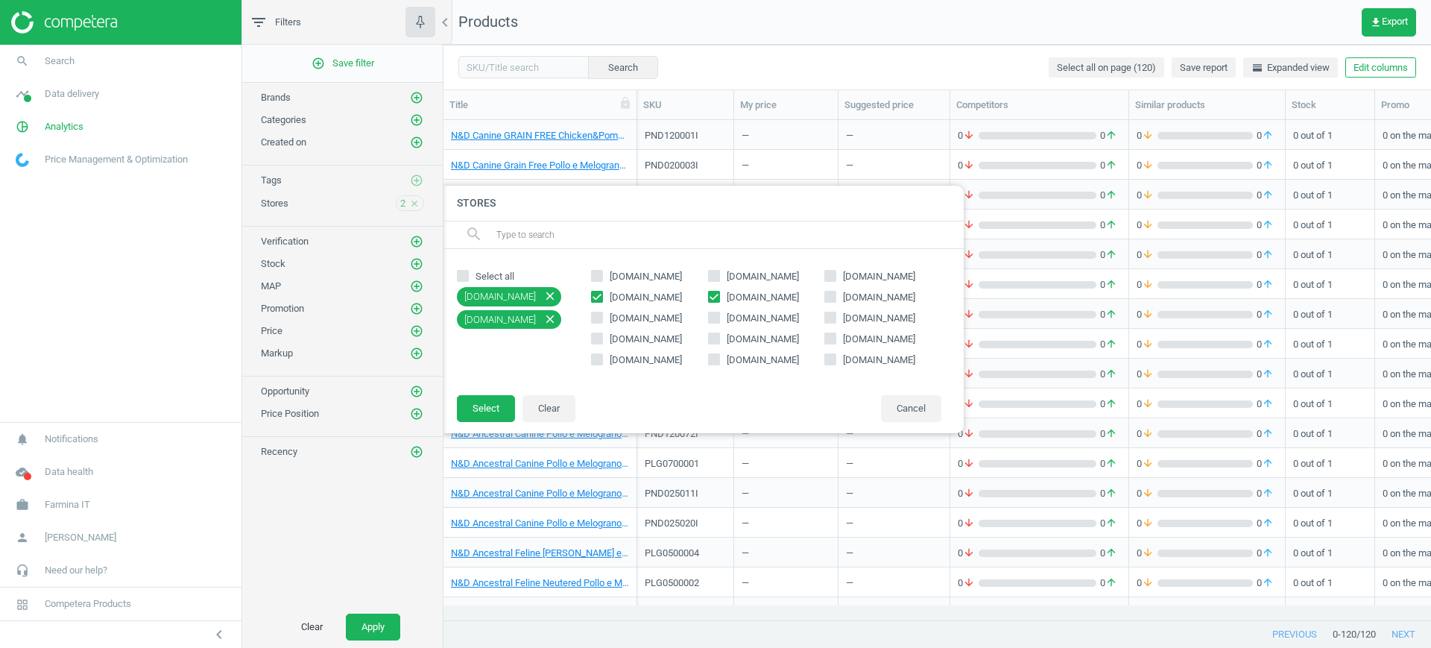
click at [883, 296] on span "ciamanimali.com" at bounding box center [879, 297] width 78 height 13
click at [835, 296] on input "ciamanimali.com" at bounding box center [831, 296] width 10 height 10
checkbox input "true"
click at [481, 411] on button "Select" at bounding box center [486, 408] width 58 height 27
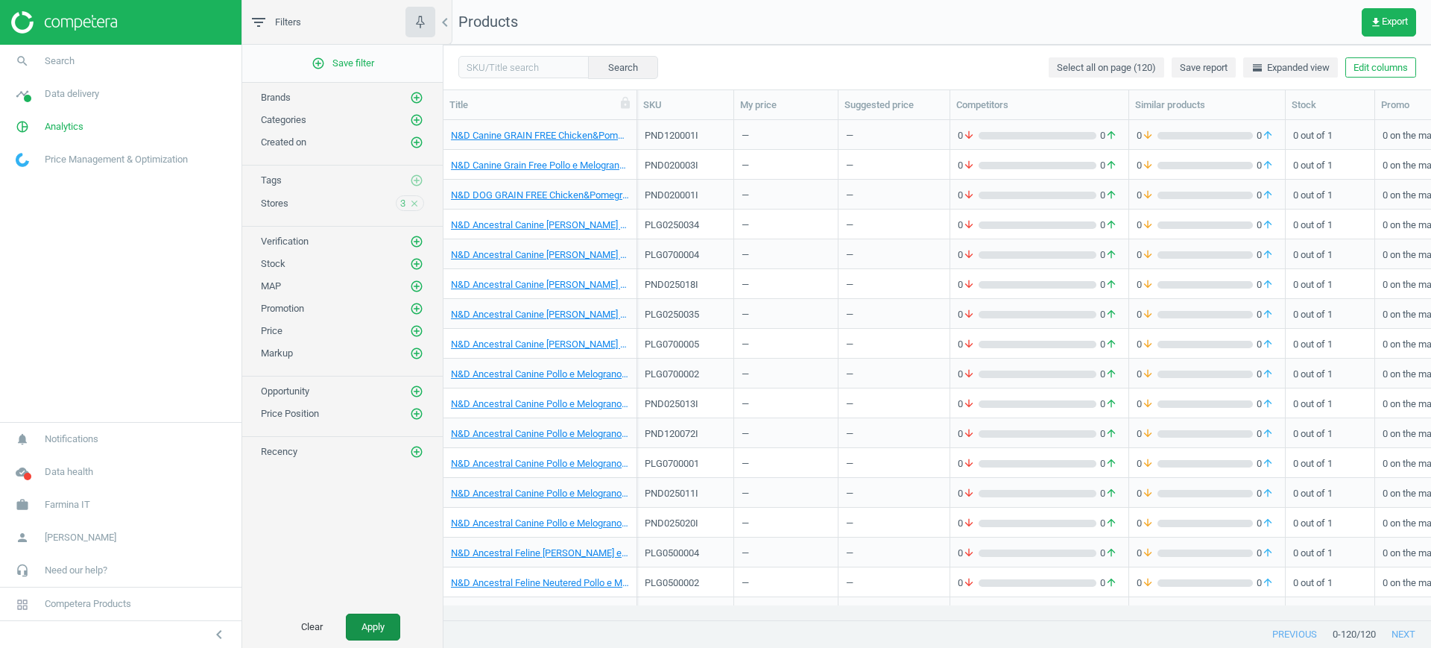
click at [379, 618] on button "Apply" at bounding box center [373, 626] width 54 height 27
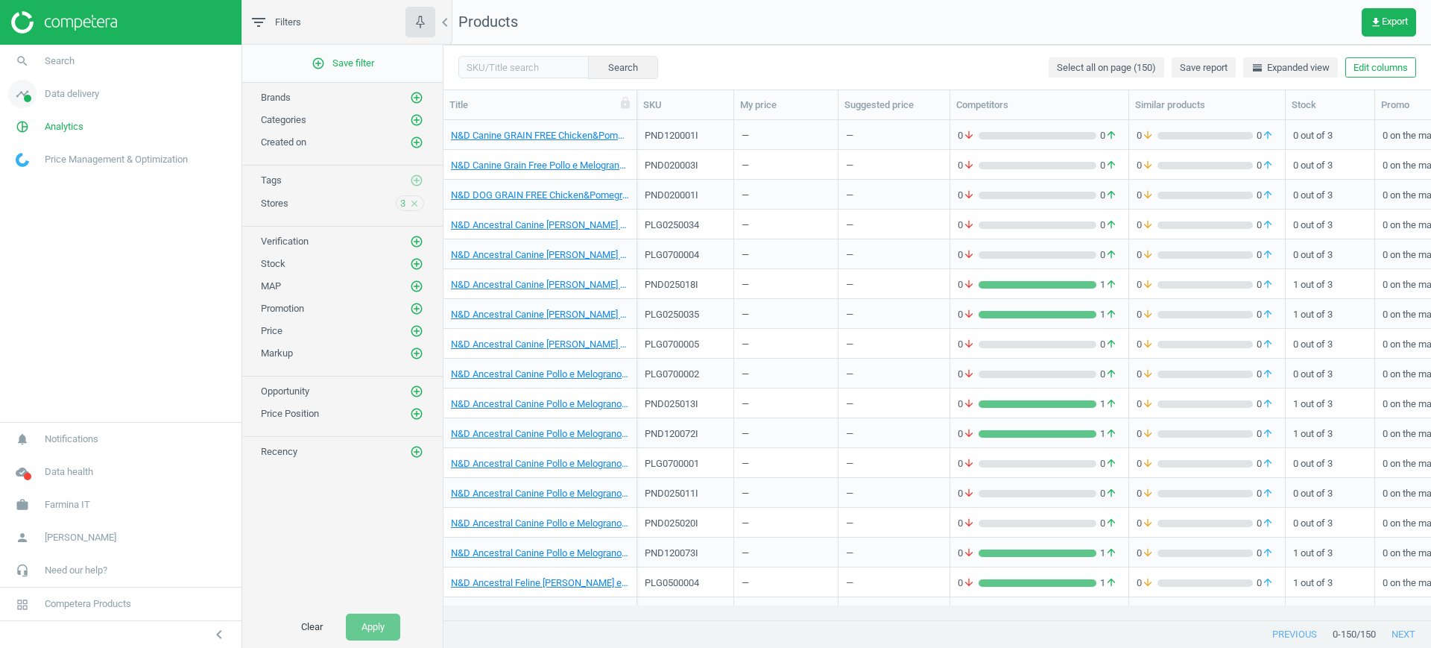
click at [55, 89] on span "Data delivery" at bounding box center [72, 93] width 54 height 13
click at [30, 207] on link "Stores" at bounding box center [120, 216] width 241 height 22
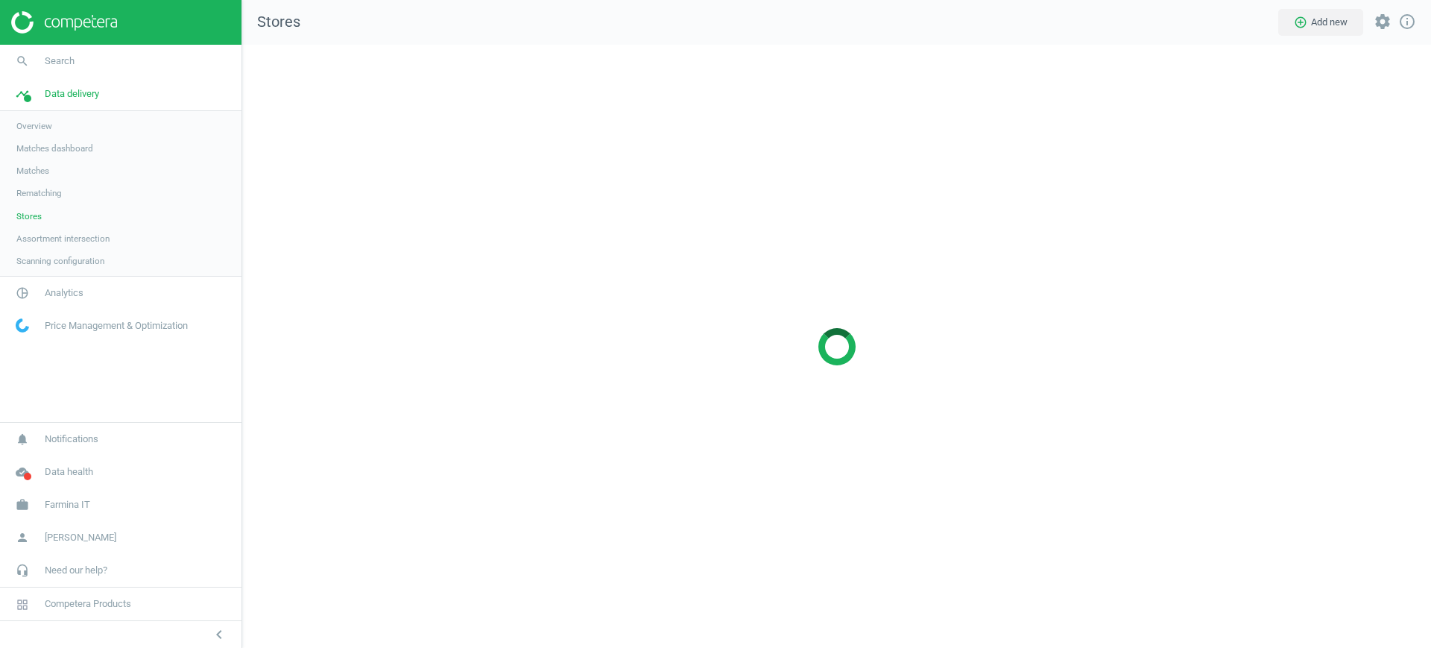
scroll to position [632, 1218]
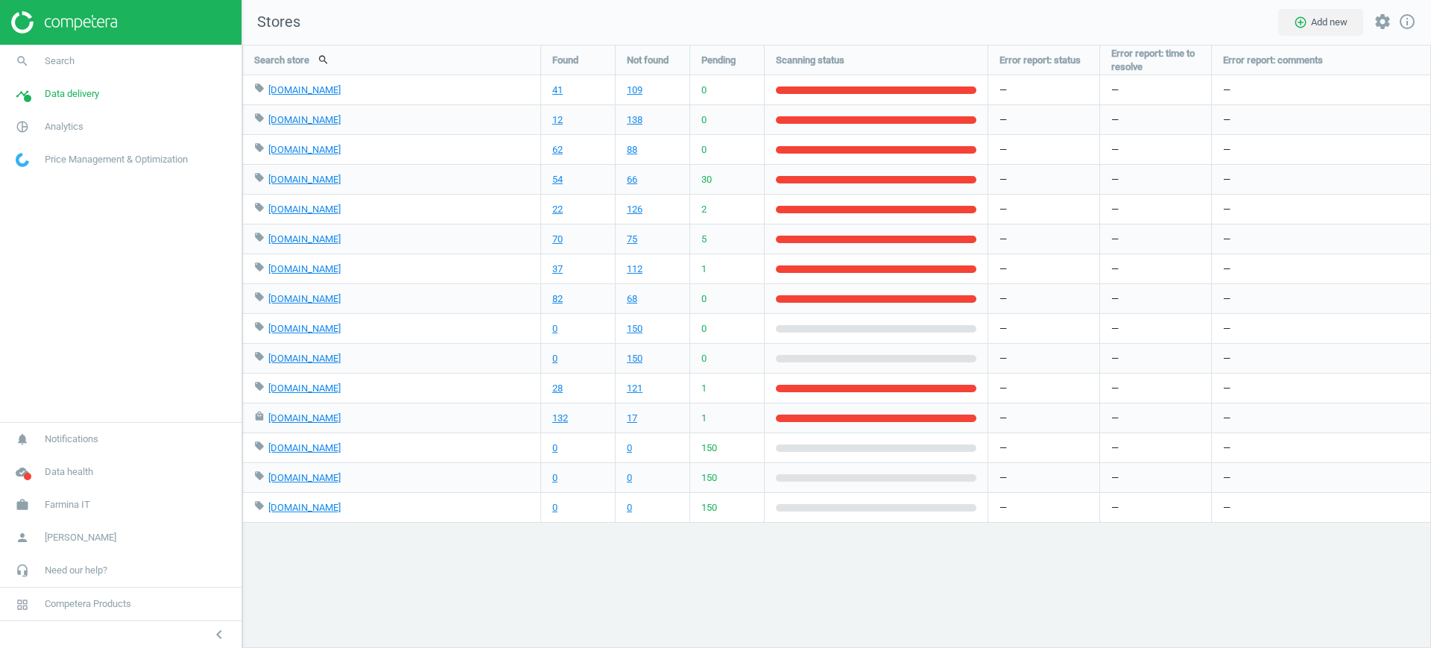
scroll to position [632, 1218]
click at [50, 116] on link "pie_chart_outlined Analytics" at bounding box center [120, 126] width 241 height 33
click at [36, 180] on span "Products" at bounding box center [33, 181] width 35 height 12
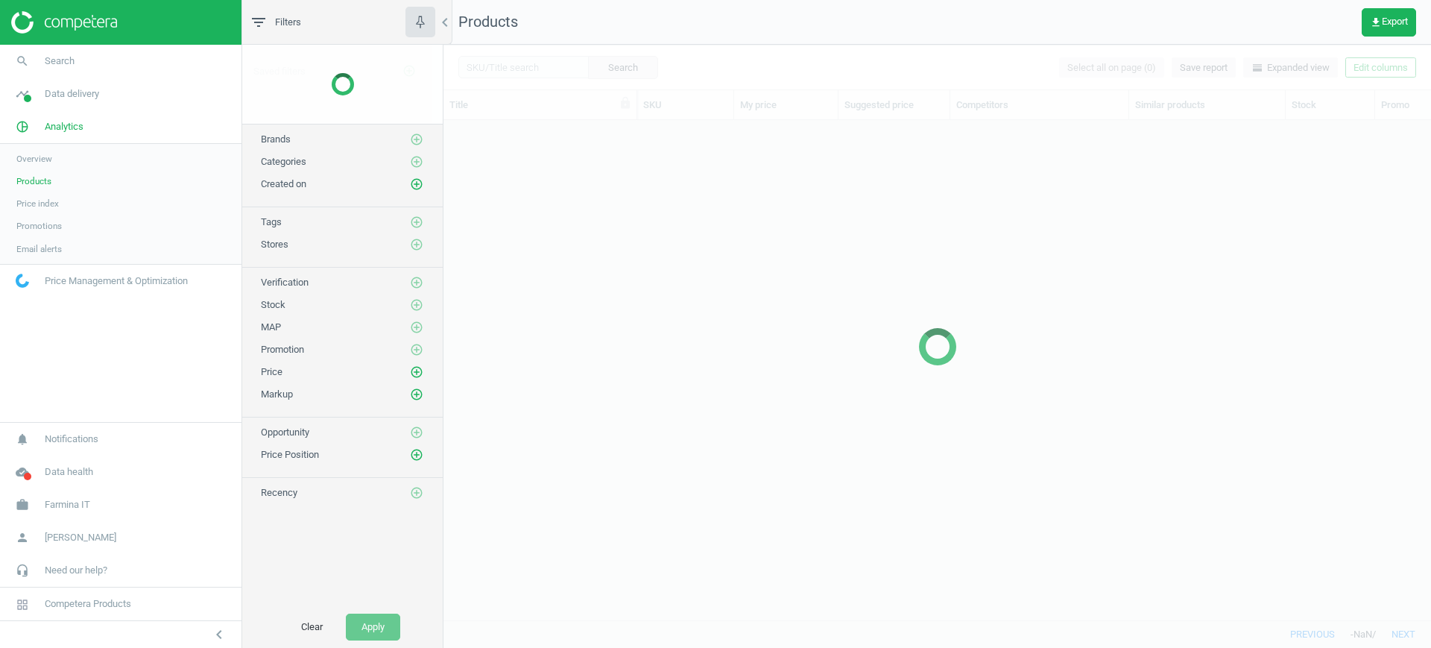
scroll to position [471, 973]
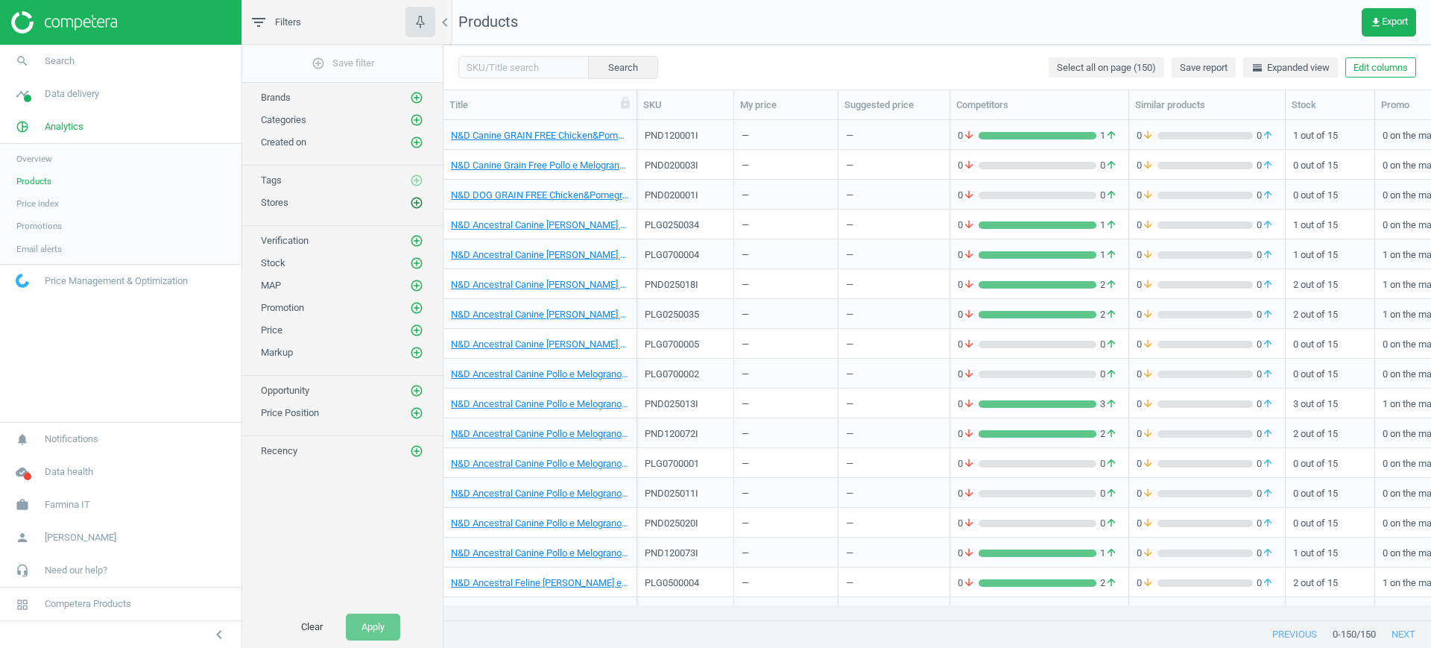
click at [415, 202] on icon "add_circle_outline" at bounding box center [416, 202] width 13 height 13
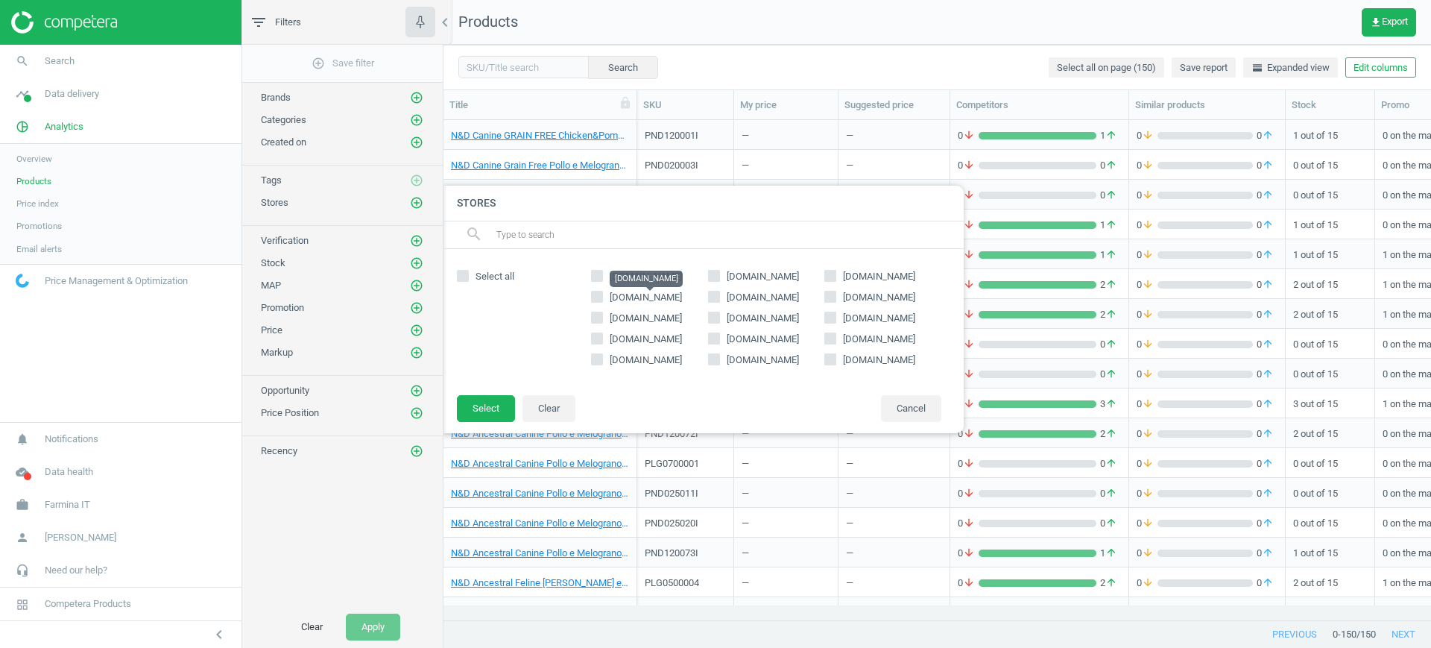
click at [682, 297] on span "robinsonpetshop.it" at bounding box center [646, 296] width 72 height 11
click at [602, 297] on input "robinsonpetshop.it" at bounding box center [597, 296] width 10 height 10
checkbox input "true"
click at [486, 401] on button "Select" at bounding box center [486, 408] width 58 height 27
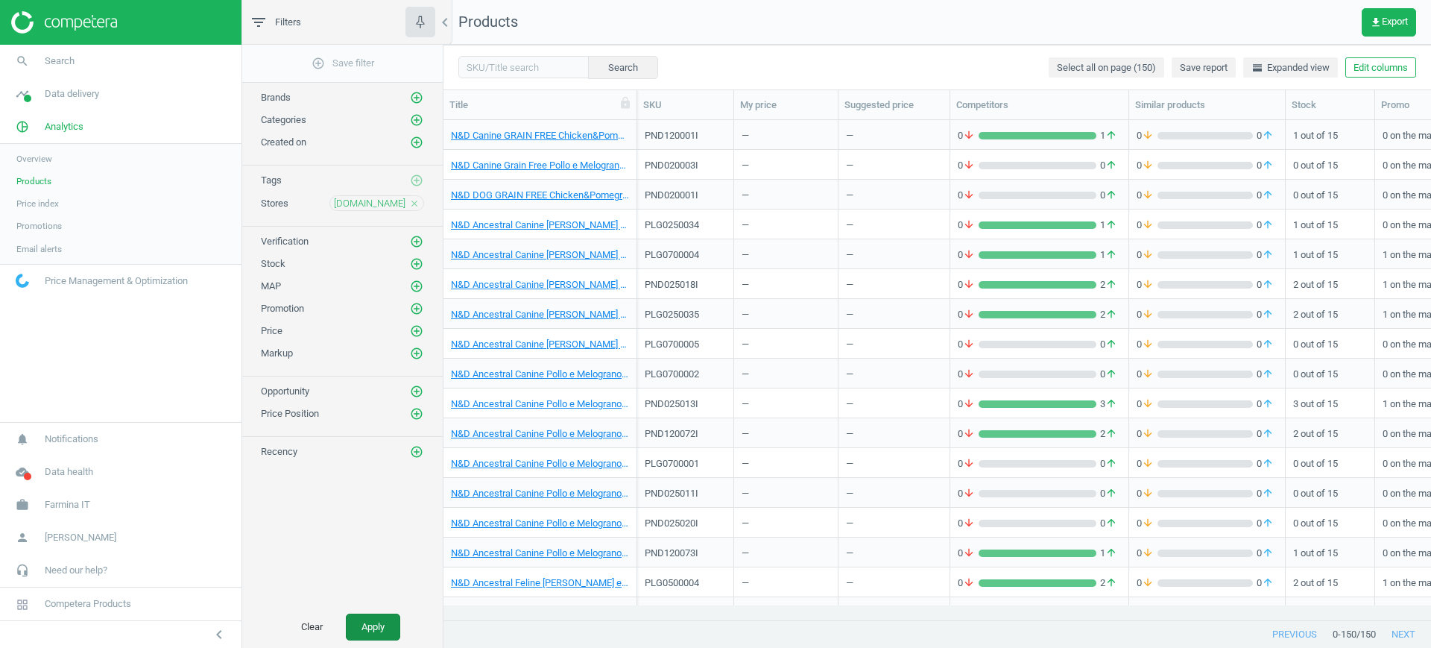
click at [366, 625] on button "Apply" at bounding box center [373, 626] width 54 height 27
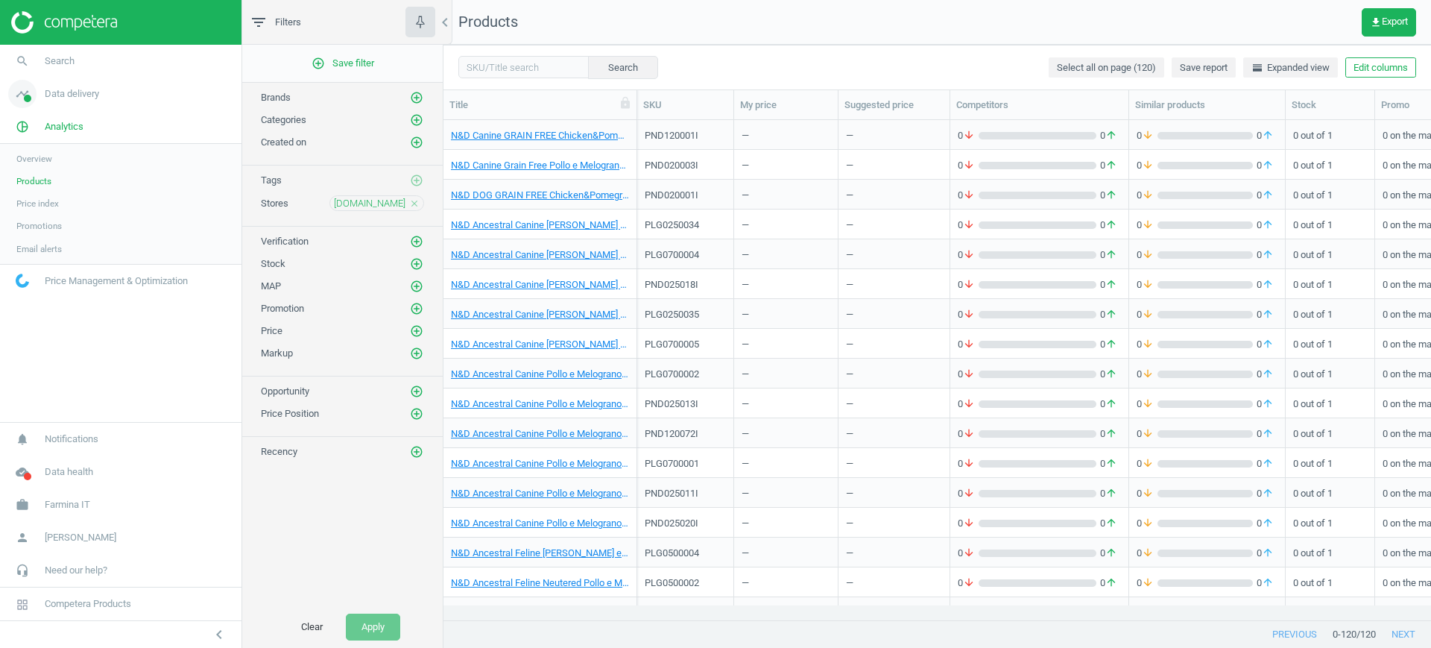
click at [75, 98] on span "Data delivery" at bounding box center [72, 93] width 54 height 13
click at [19, 212] on span "Stores" at bounding box center [28, 216] width 25 height 12
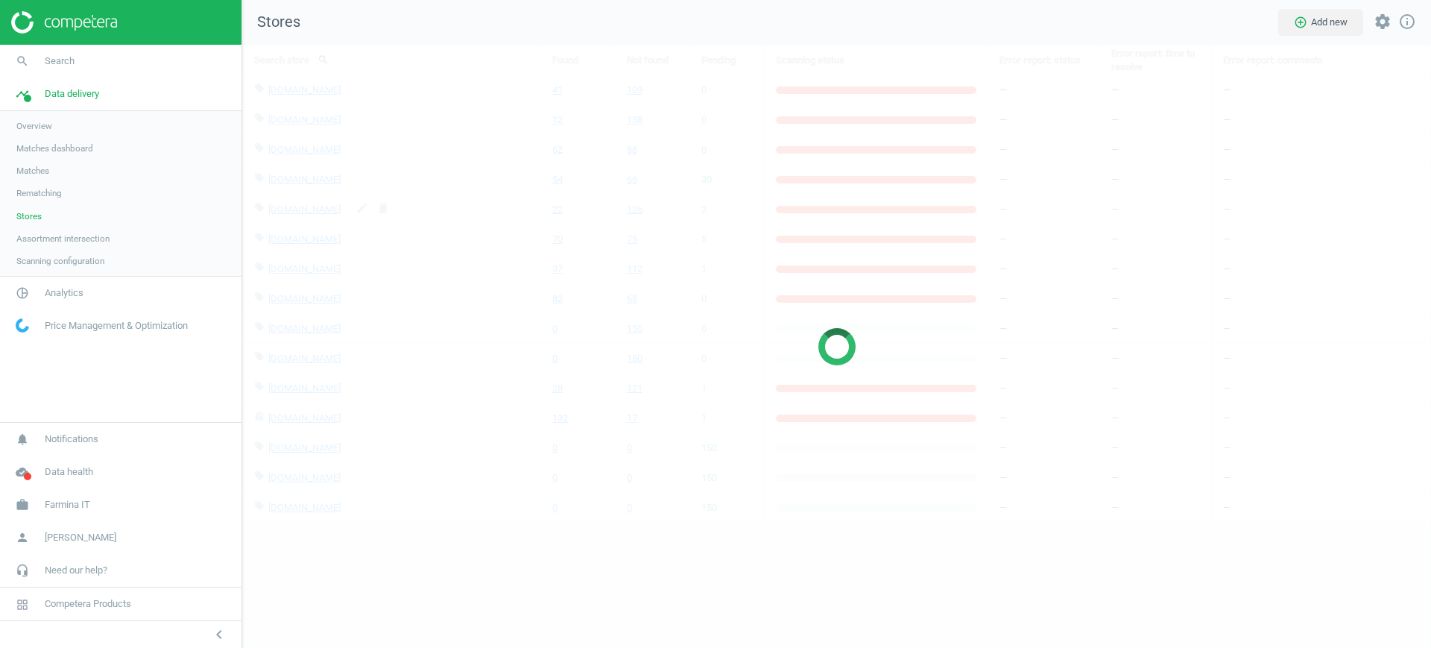
scroll to position [632, 1218]
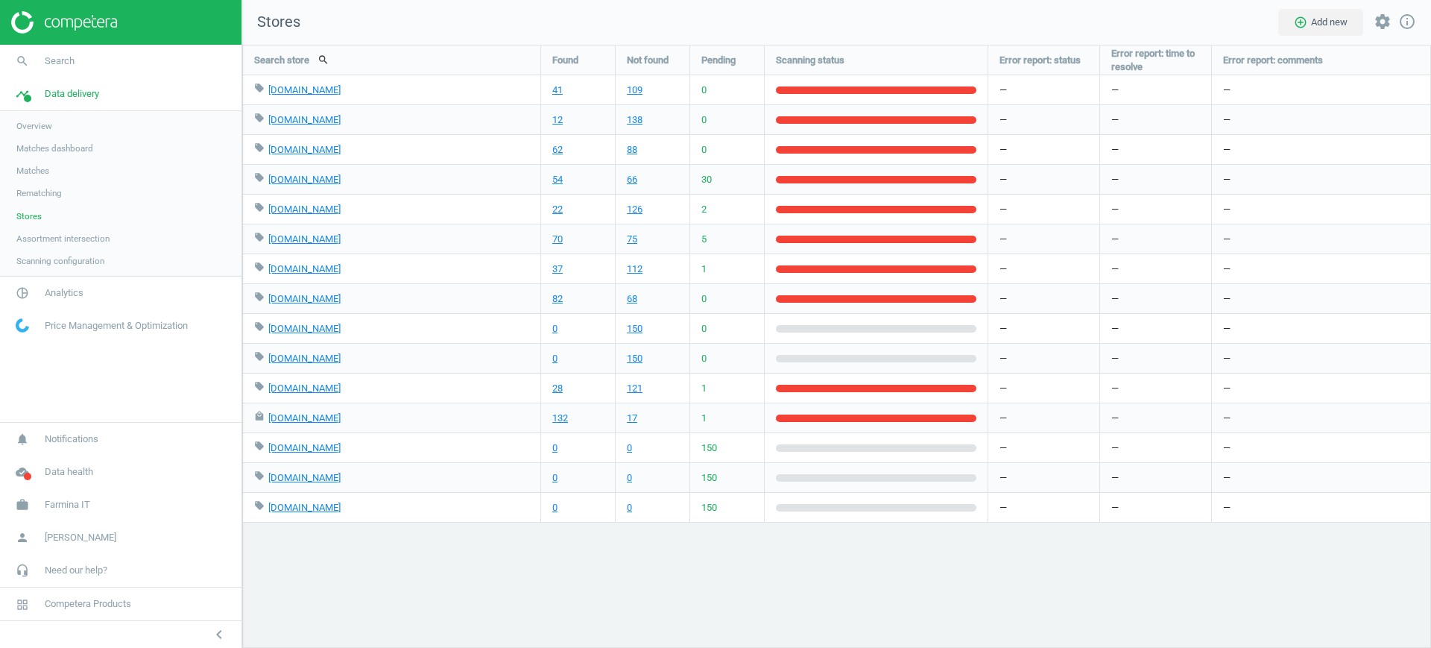
click at [34, 212] on span "Stores" at bounding box center [28, 216] width 25 height 12
click at [55, 299] on span "Analytics" at bounding box center [64, 292] width 39 height 13
click at [35, 178] on span "Products" at bounding box center [33, 181] width 35 height 12
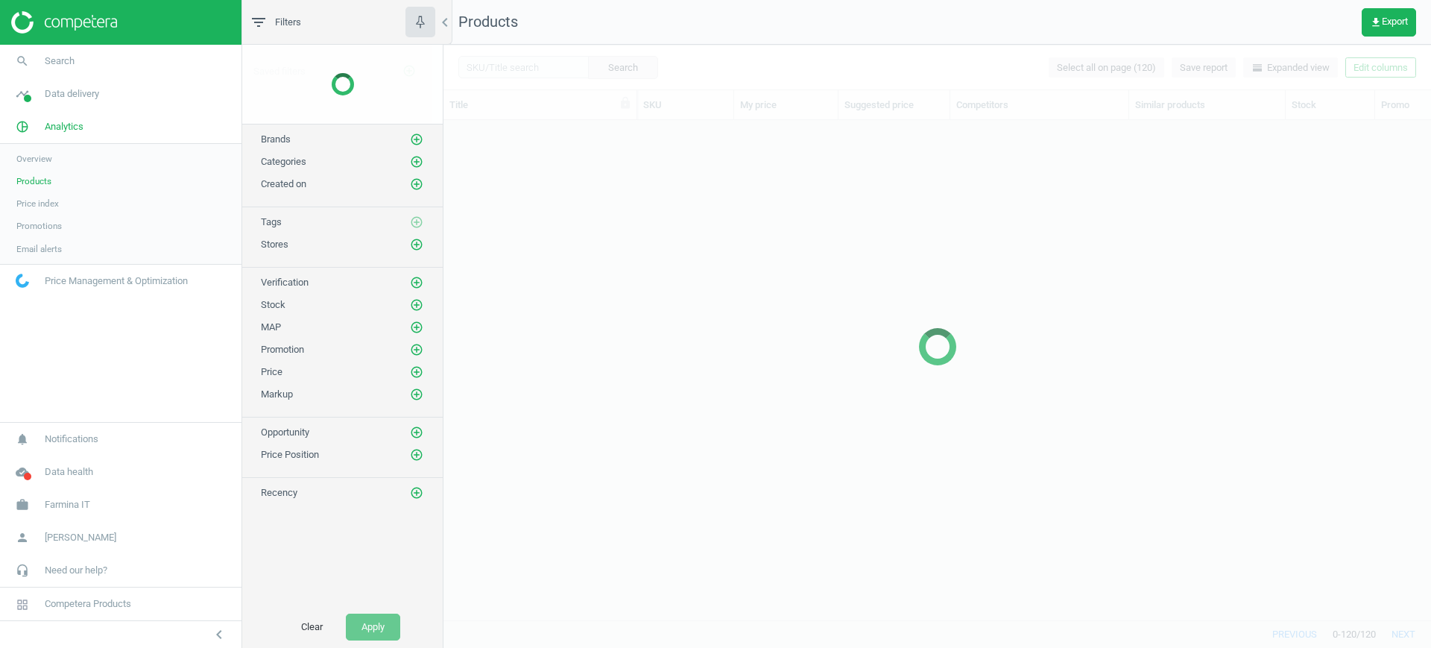
scroll to position [471, 973]
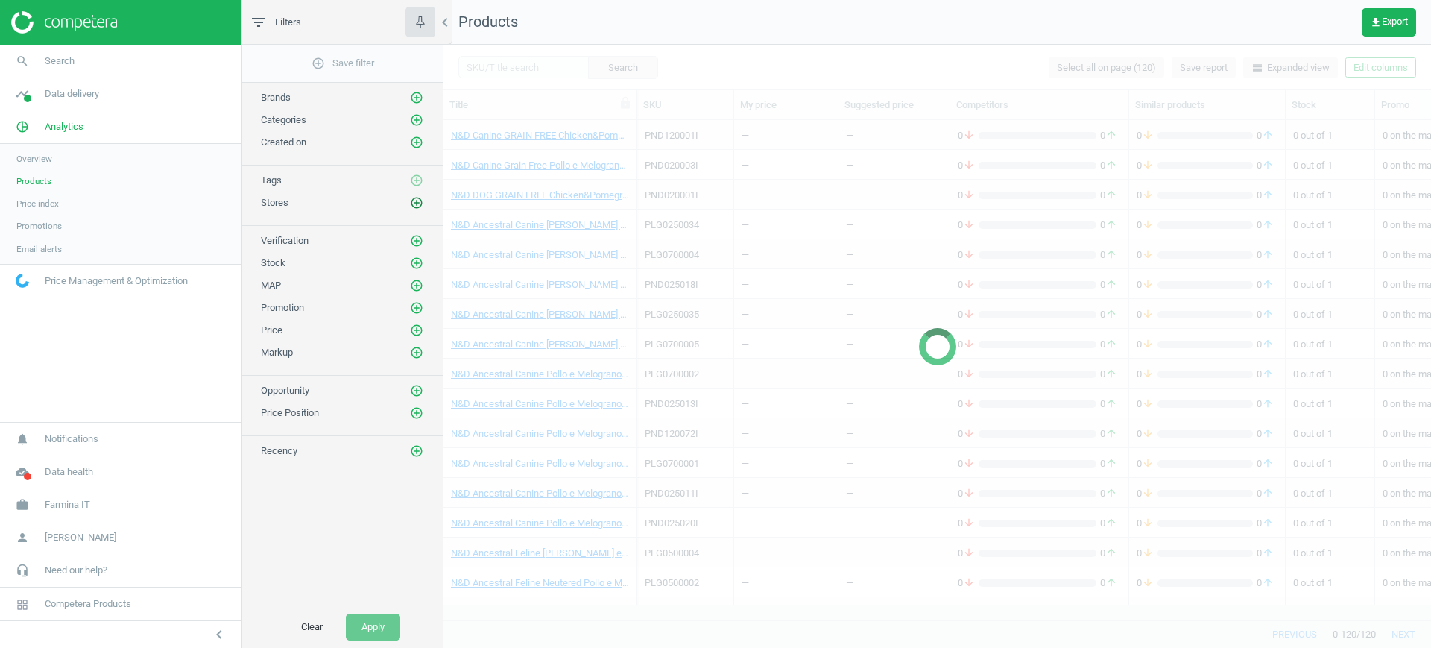
click at [411, 208] on icon "add_circle_outline" at bounding box center [416, 202] width 13 height 13
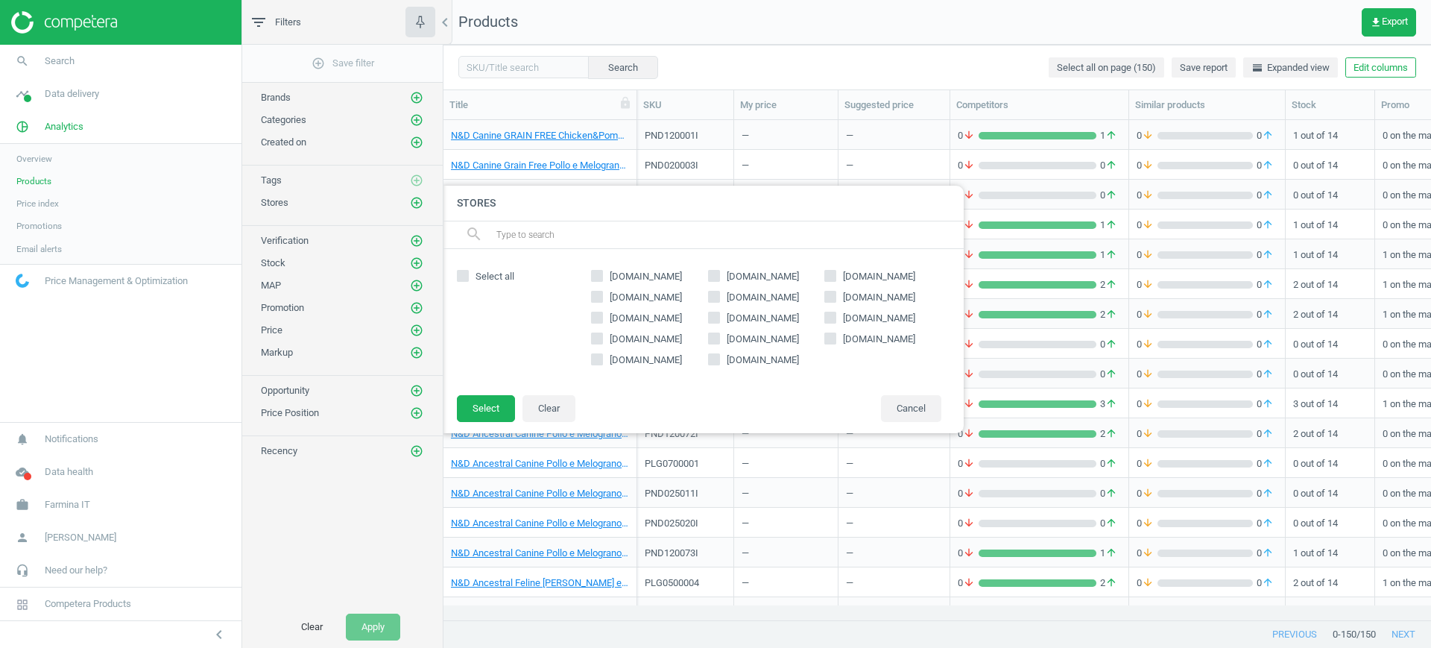
click at [618, 299] on span "pacopetshop.it" at bounding box center [646, 297] width 78 height 13
click at [602, 299] on input "pacopetshop.it" at bounding box center [597, 296] width 10 height 10
checkbox input "true"
click at [501, 405] on button "Select" at bounding box center [486, 408] width 58 height 27
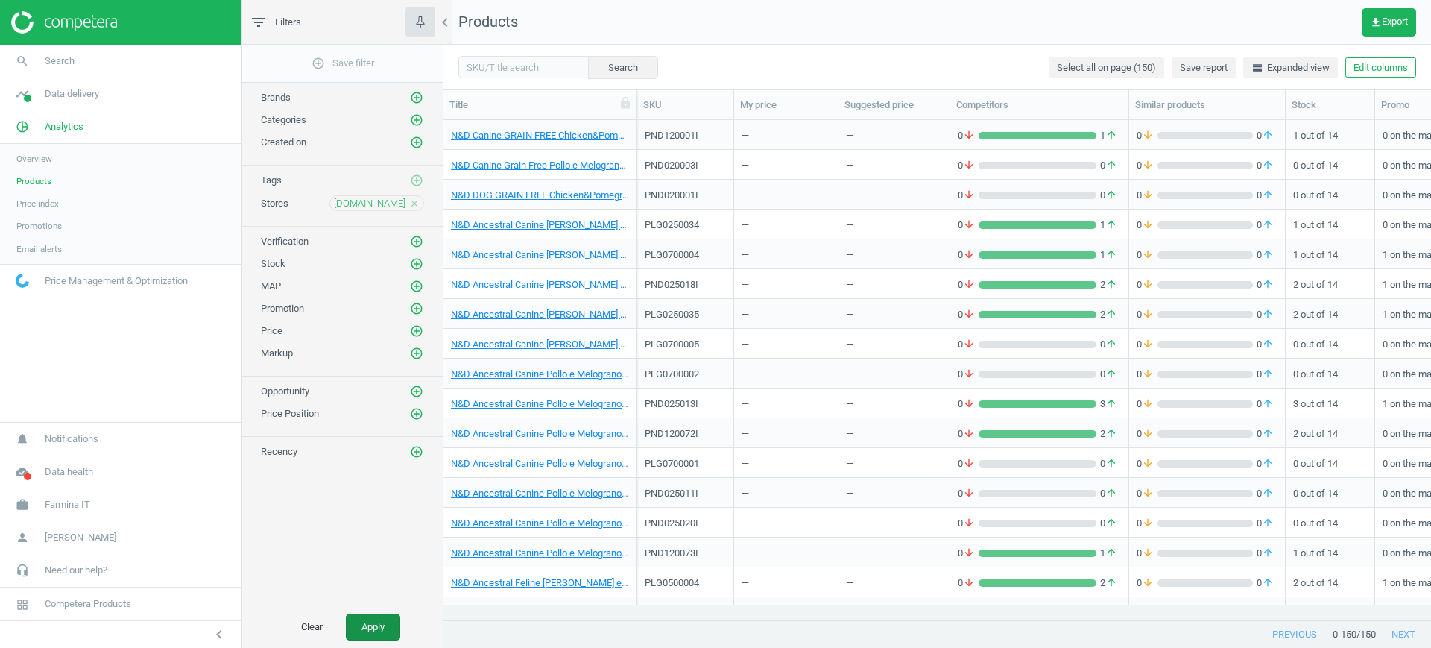
click at [368, 623] on button "Apply" at bounding box center [373, 626] width 54 height 27
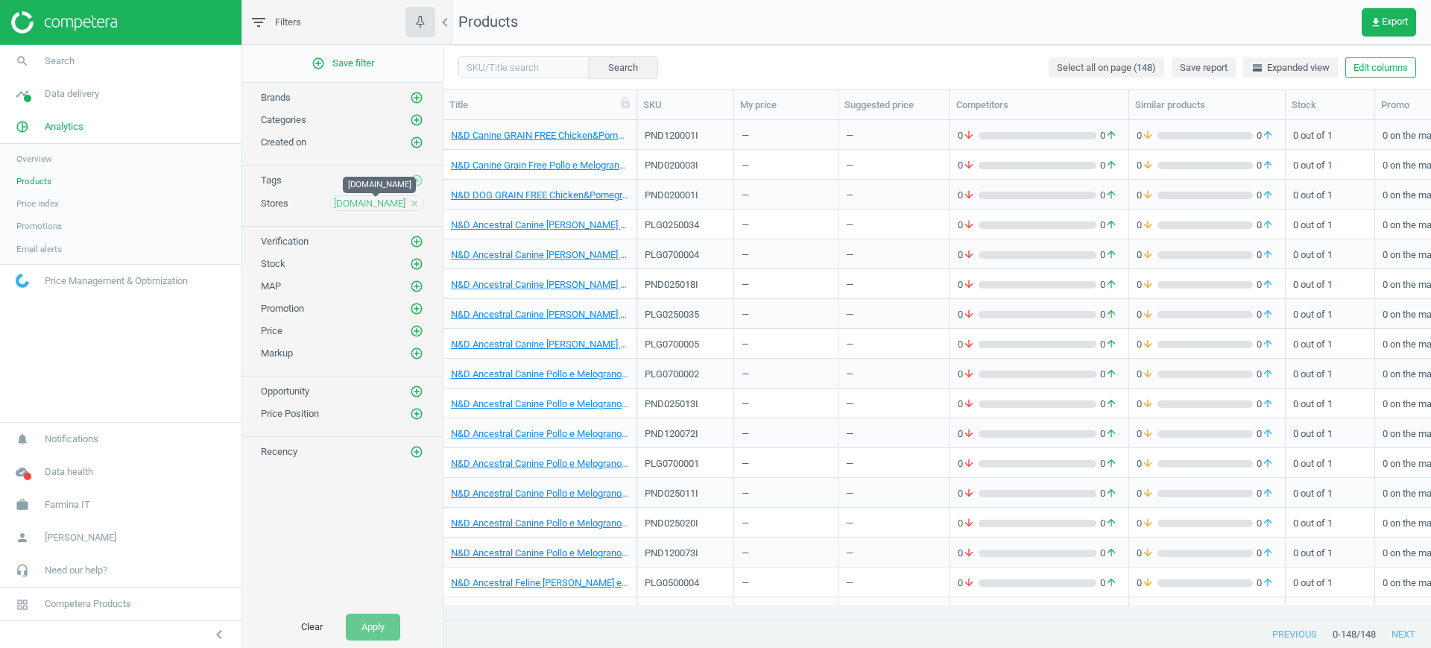
click at [374, 203] on span "pacopetshop.it" at bounding box center [370, 203] width 72 height 13
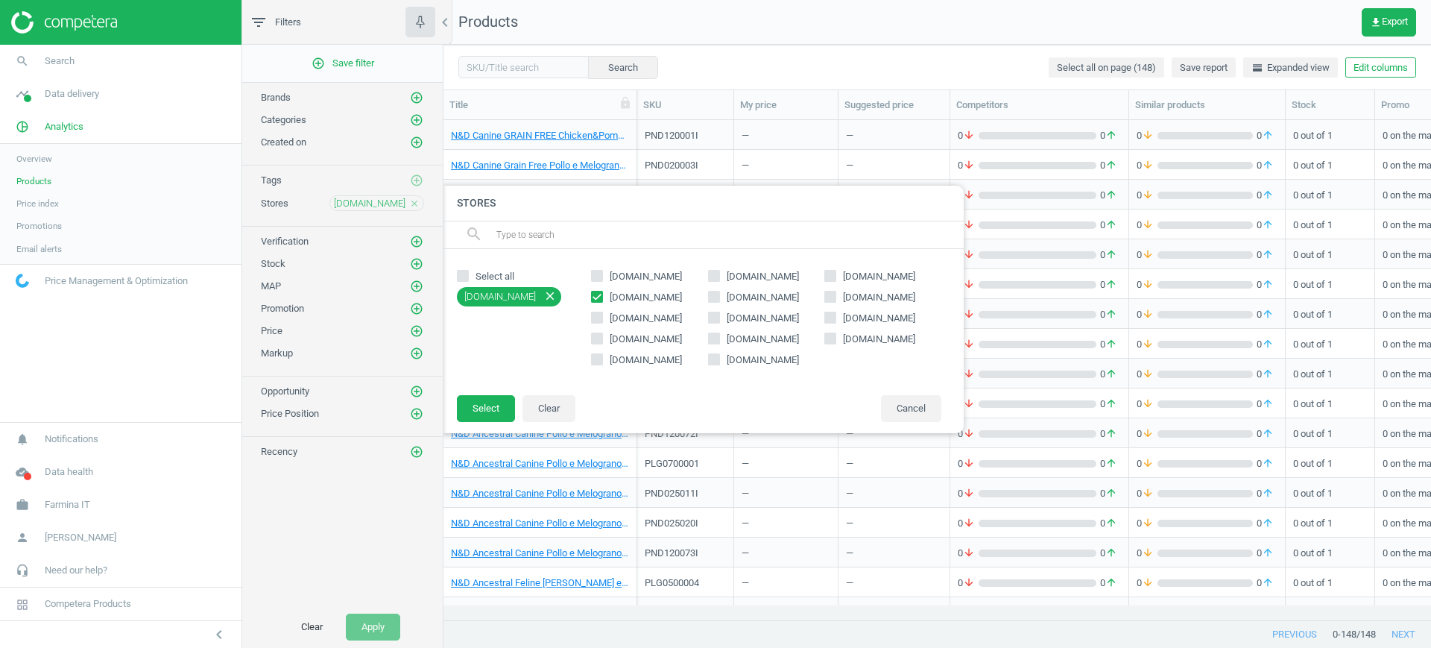
click at [597, 295] on input "pacopetshop.it" at bounding box center [597, 296] width 10 height 10
checkbox input "false"
click at [712, 291] on icon at bounding box center [714, 297] width 12 height 12
click at [712, 291] on input "ciamanimali.com" at bounding box center [714, 296] width 10 height 10
checkbox input "true"
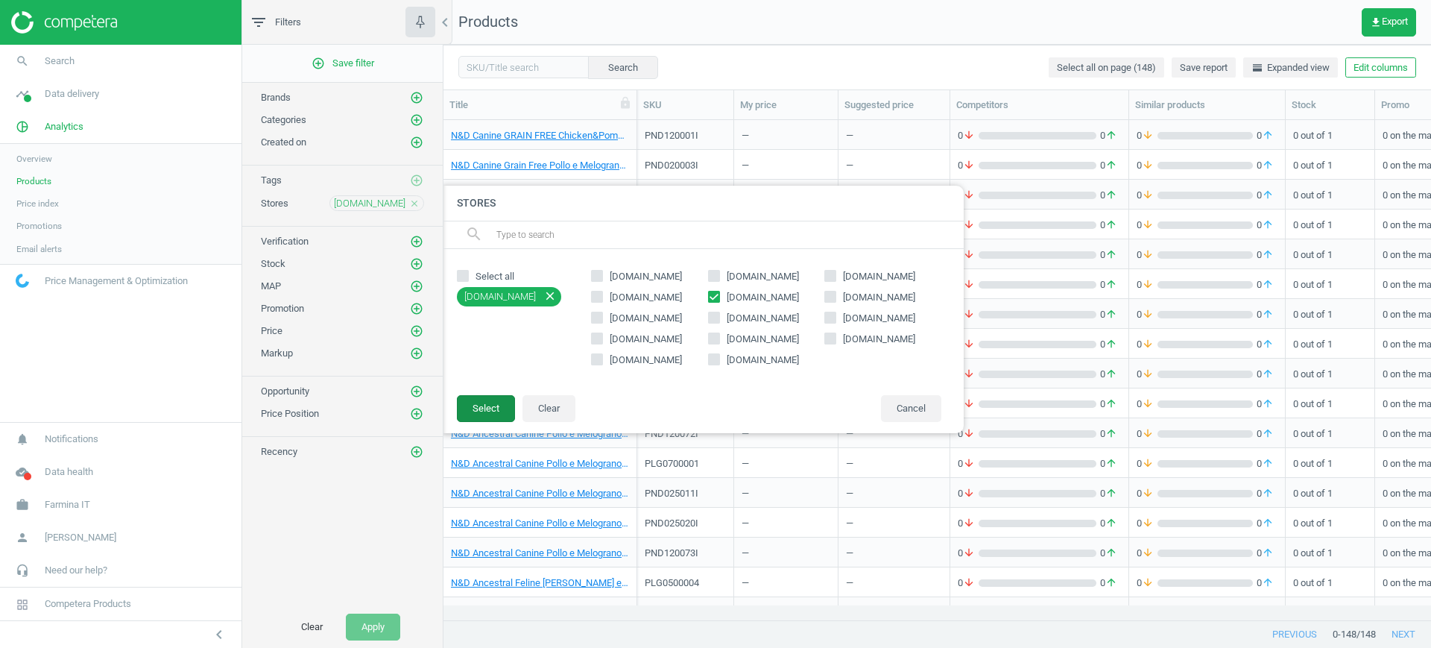
click at [502, 403] on button "Select" at bounding box center [486, 408] width 58 height 27
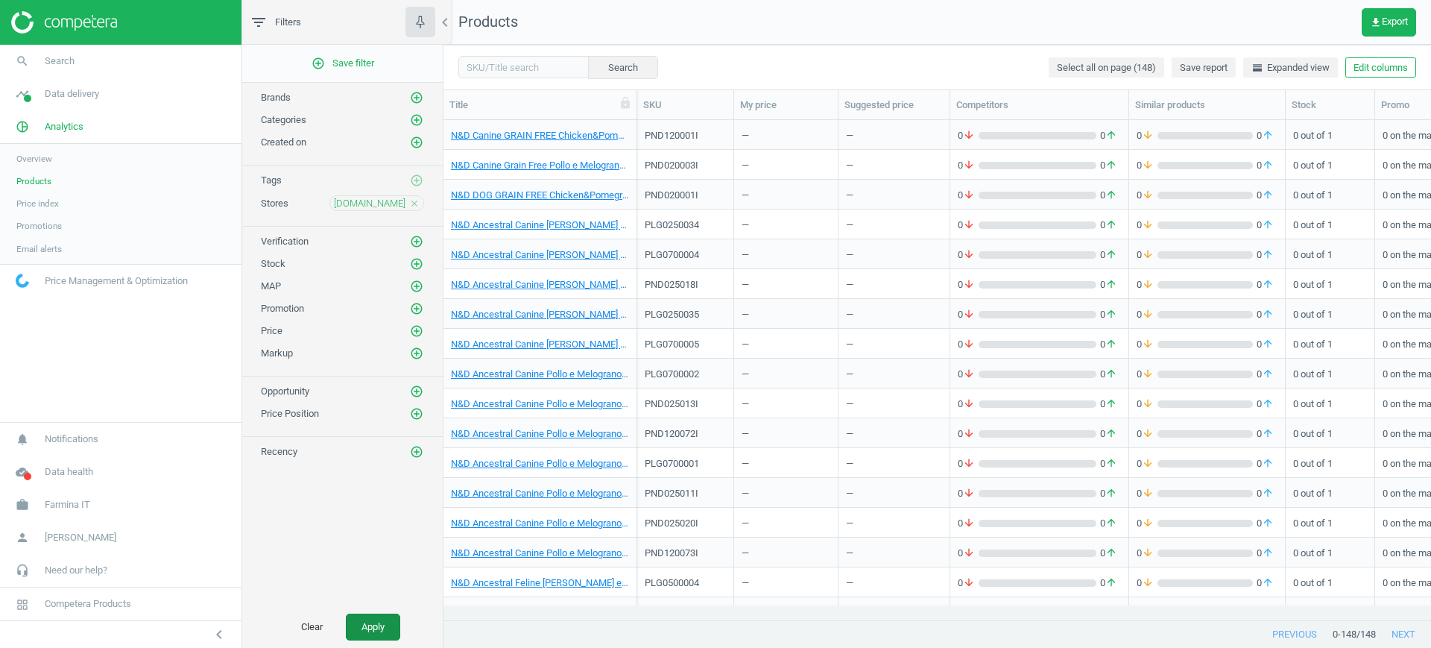
click at [352, 620] on button "Apply" at bounding box center [373, 626] width 54 height 27
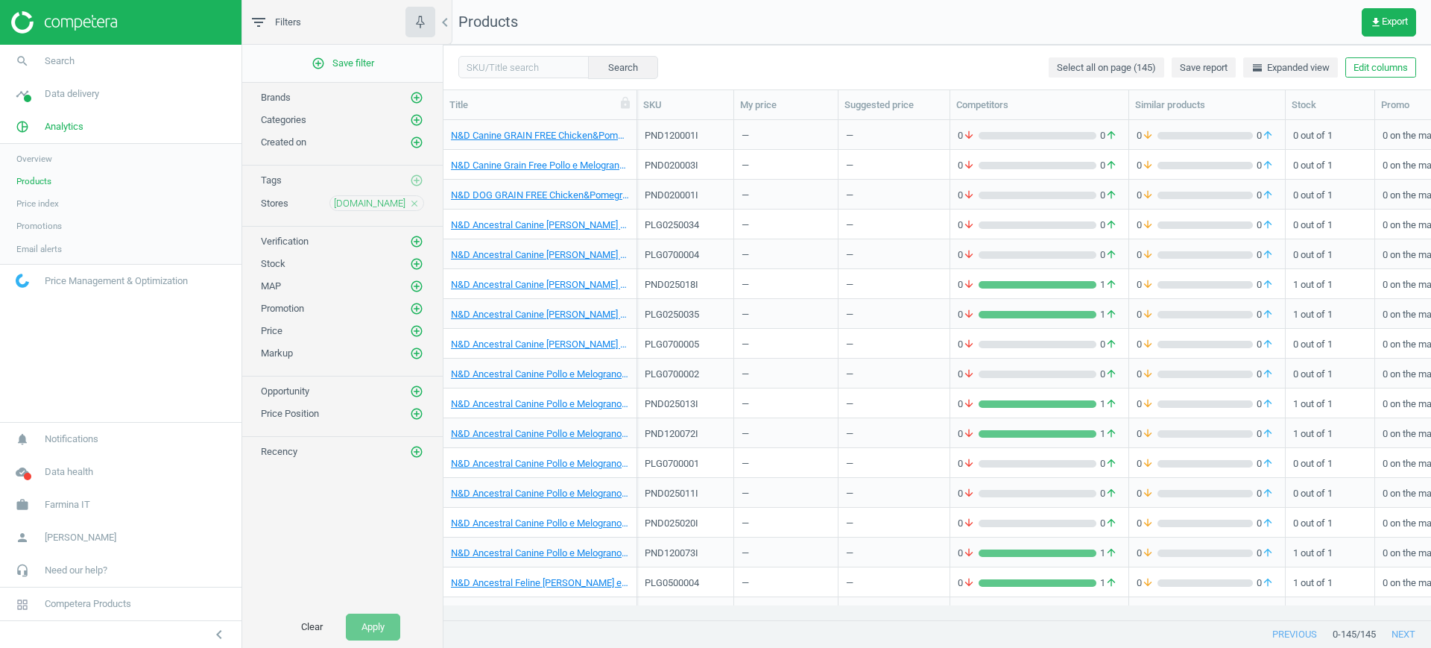
click at [415, 199] on icon "close" at bounding box center [414, 203] width 10 height 10
click at [414, 204] on icon "add_circle_outline" at bounding box center [416, 202] width 13 height 13
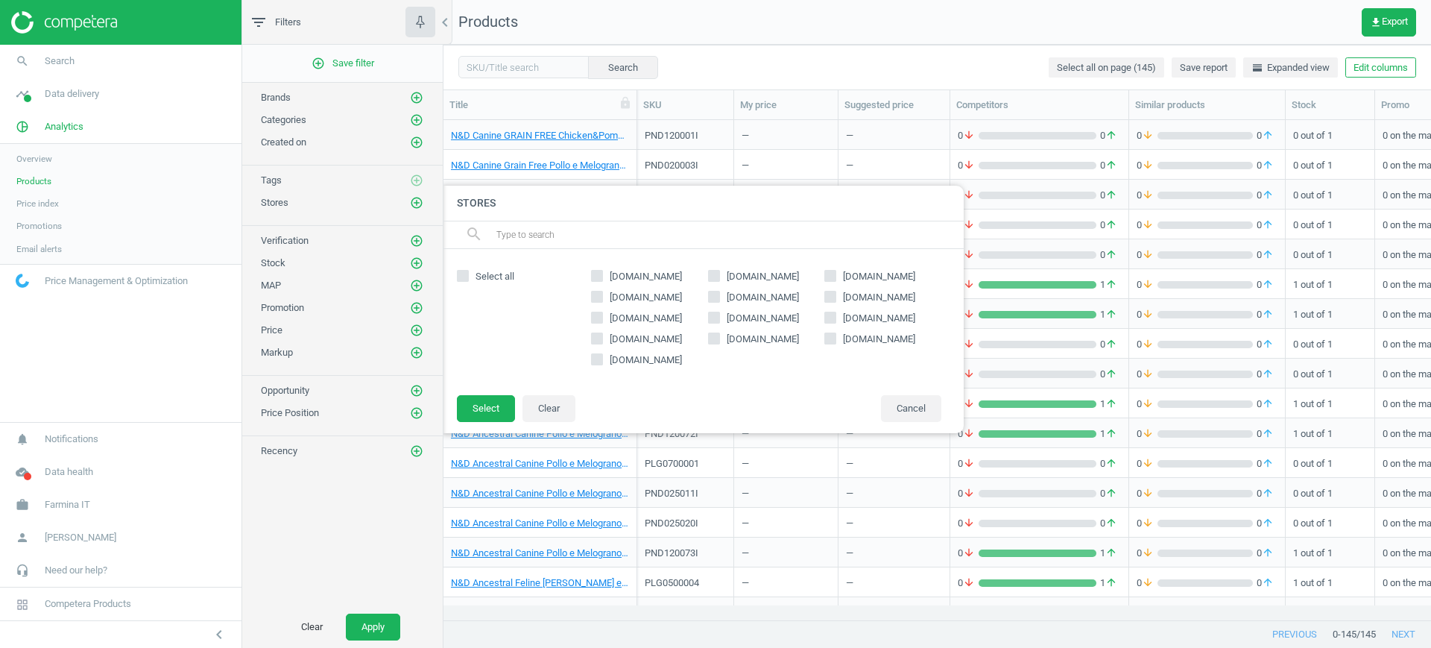
click at [764, 297] on span "moby-dick.it" at bounding box center [763, 297] width 78 height 13
click at [718, 297] on input "moby-dick.it" at bounding box center [714, 296] width 10 height 10
checkbox input "true"
click at [487, 411] on button "Select" at bounding box center [486, 408] width 58 height 27
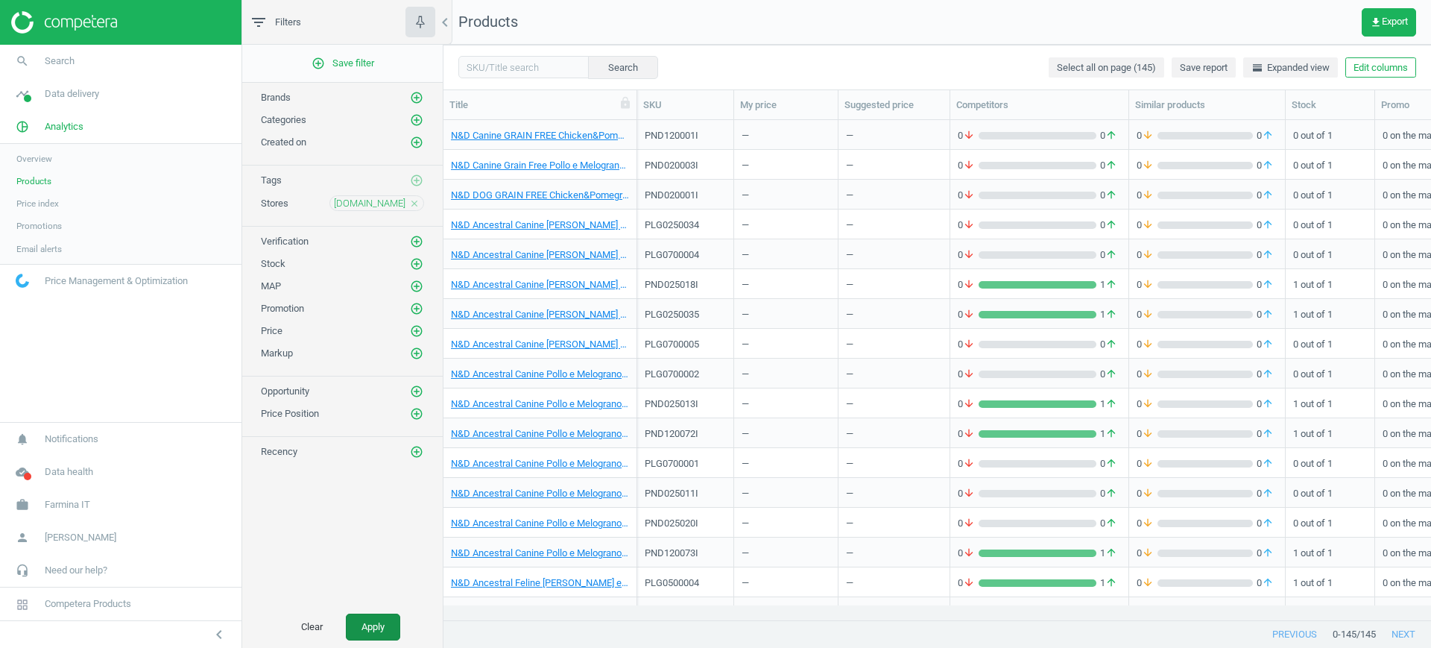
click at [380, 629] on button "Apply" at bounding box center [373, 626] width 54 height 27
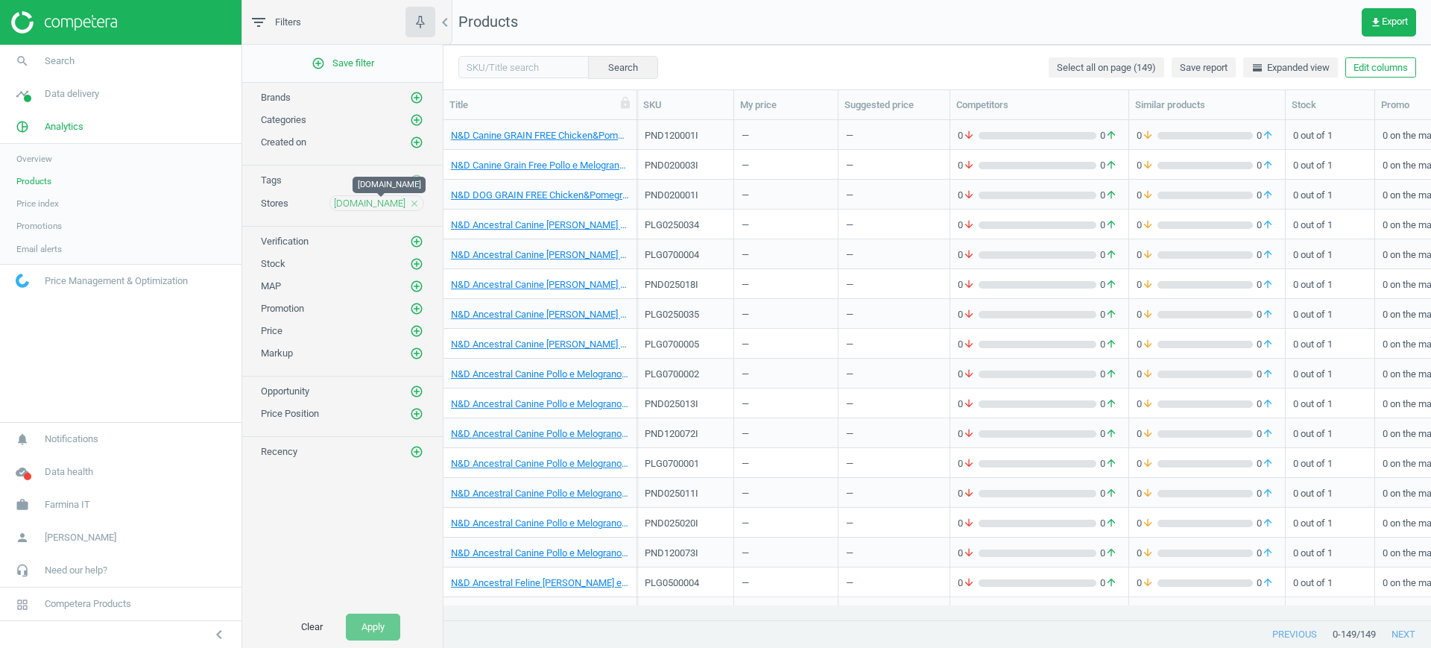
click at [385, 198] on span "moby-dick.it" at bounding box center [370, 203] width 72 height 13
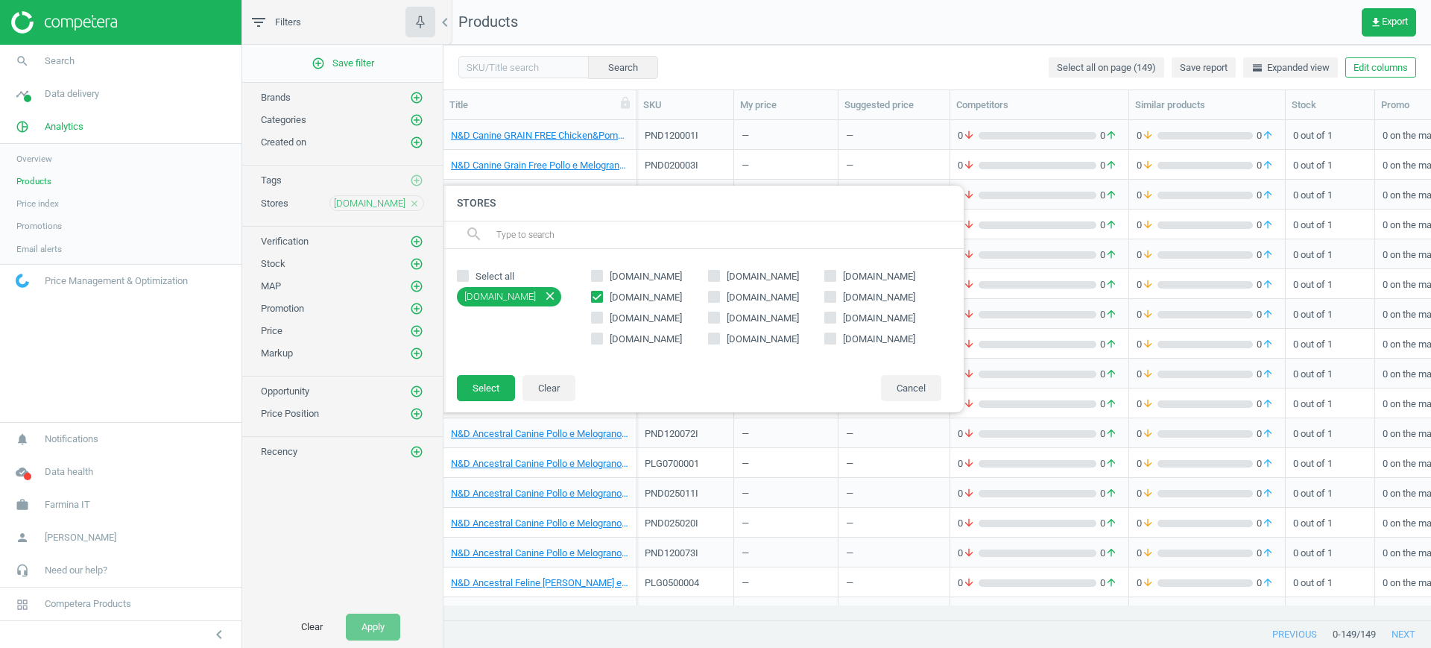
click at [636, 296] on span "moby-dick.it" at bounding box center [646, 297] width 78 height 13
click at [602, 296] on input "moby-dick.it" at bounding box center [597, 296] width 10 height 10
checkbox input "false"
click at [725, 293] on span "dogsitter.it" at bounding box center [763, 297] width 78 height 13
click at [718, 293] on input "dogsitter.it" at bounding box center [714, 296] width 10 height 10
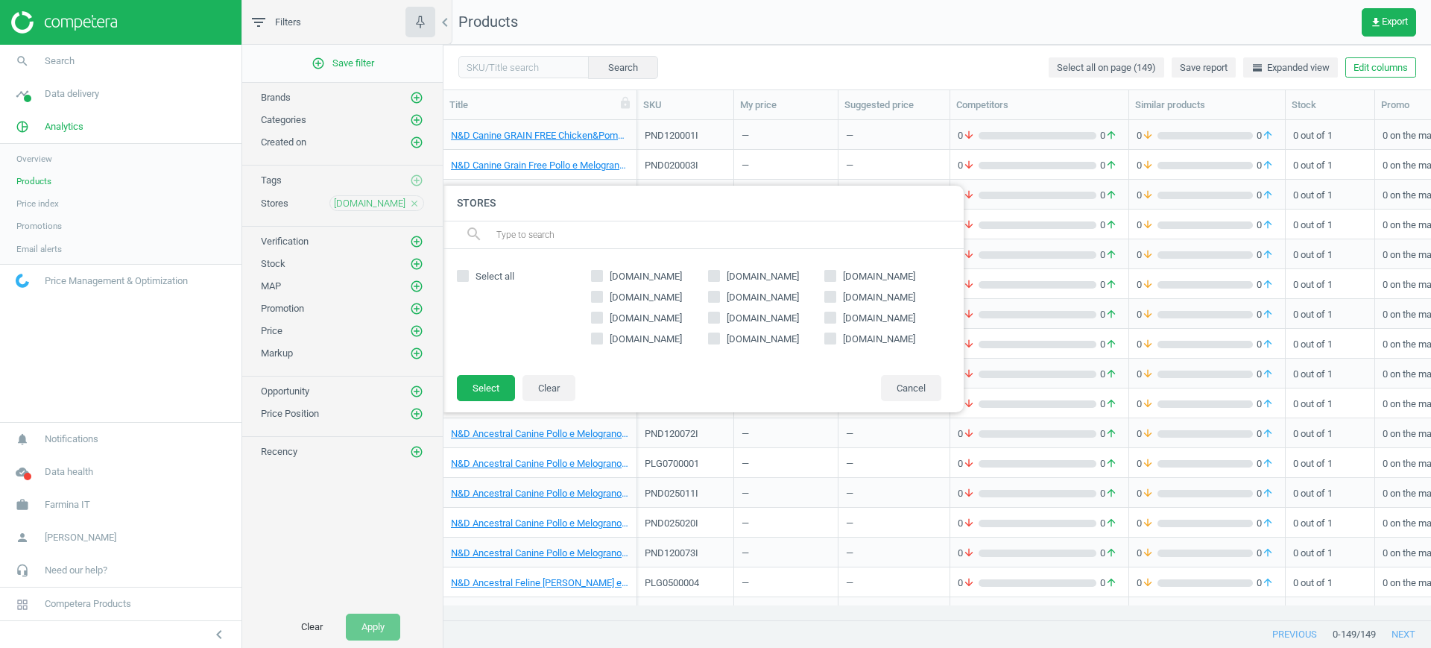
checkbox input "true"
click at [501, 385] on button "Select" at bounding box center [486, 388] width 58 height 27
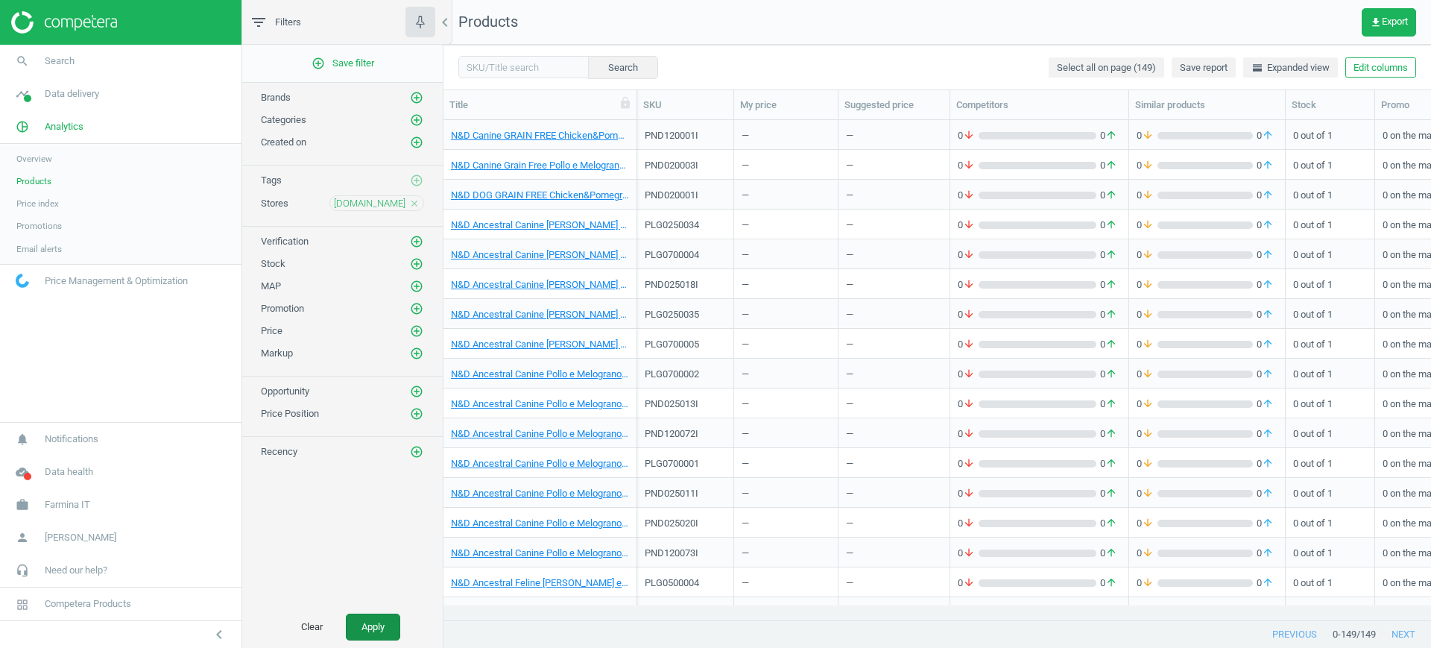
click at [385, 619] on button "Apply" at bounding box center [373, 626] width 54 height 27
click at [408, 204] on div "dogsitter.it close" at bounding box center [376, 203] width 95 height 16
click at [413, 203] on icon "close" at bounding box center [414, 203] width 10 height 10
click at [414, 203] on icon "add_circle_outline" at bounding box center [416, 202] width 13 height 13
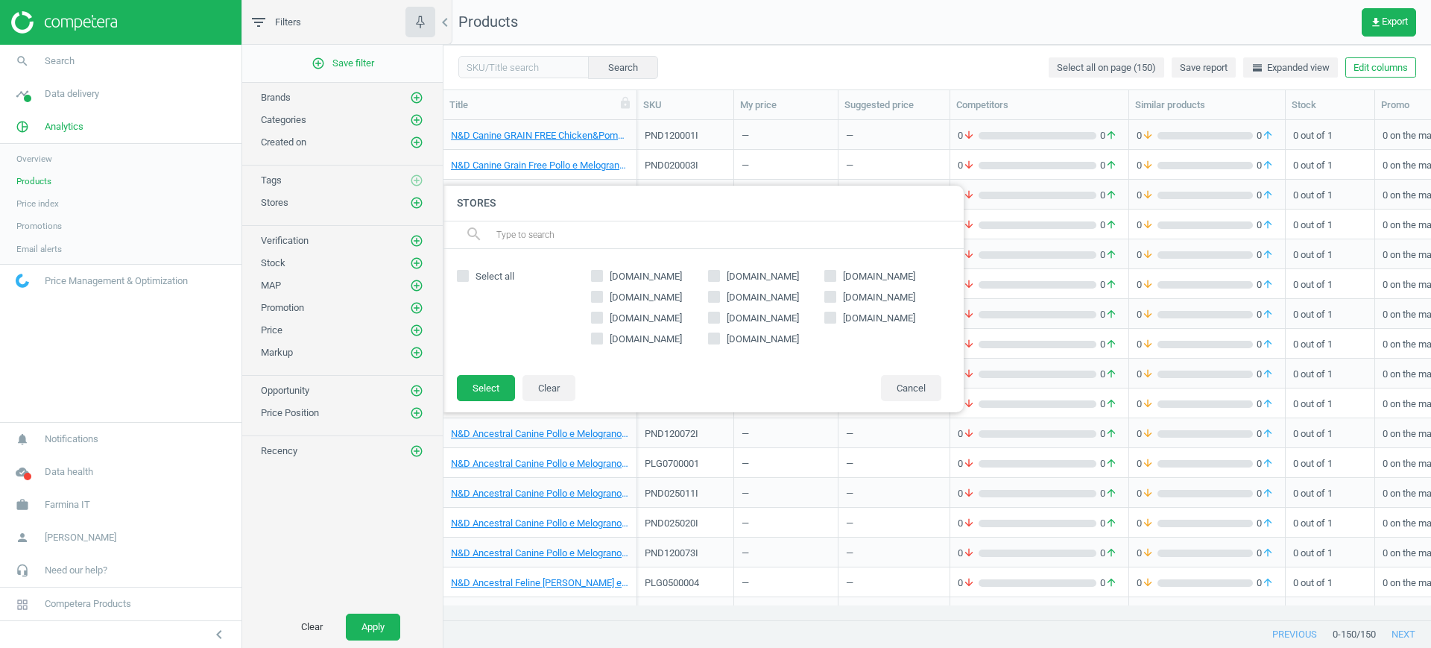
click at [765, 295] on span "centrovete.it" at bounding box center [763, 297] width 78 height 13
click at [718, 295] on input "centrovete.it" at bounding box center [714, 296] width 10 height 10
checkbox input "true"
click at [484, 387] on button "Select" at bounding box center [486, 388] width 58 height 27
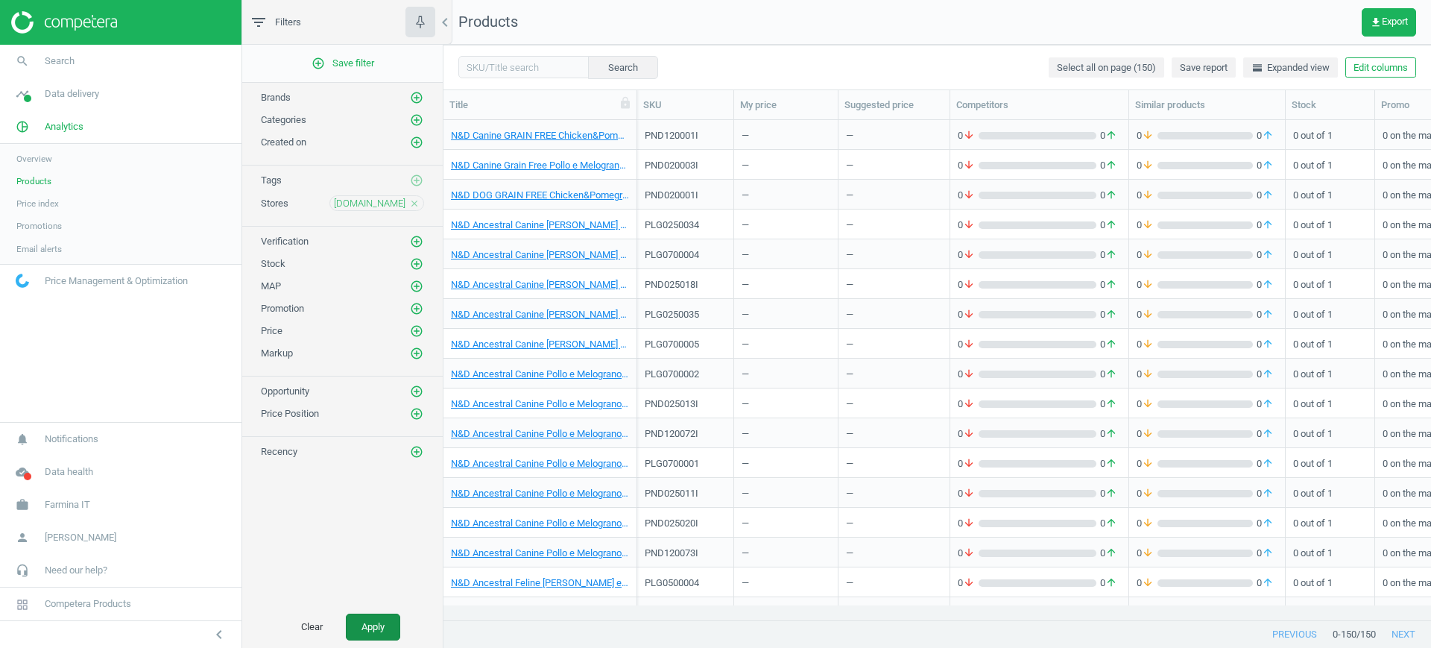
click at [388, 620] on button "Apply" at bounding box center [373, 626] width 54 height 27
click at [412, 198] on icon "close" at bounding box center [414, 203] width 10 height 10
click at [411, 201] on icon "add_circle_outline" at bounding box center [416, 202] width 13 height 13
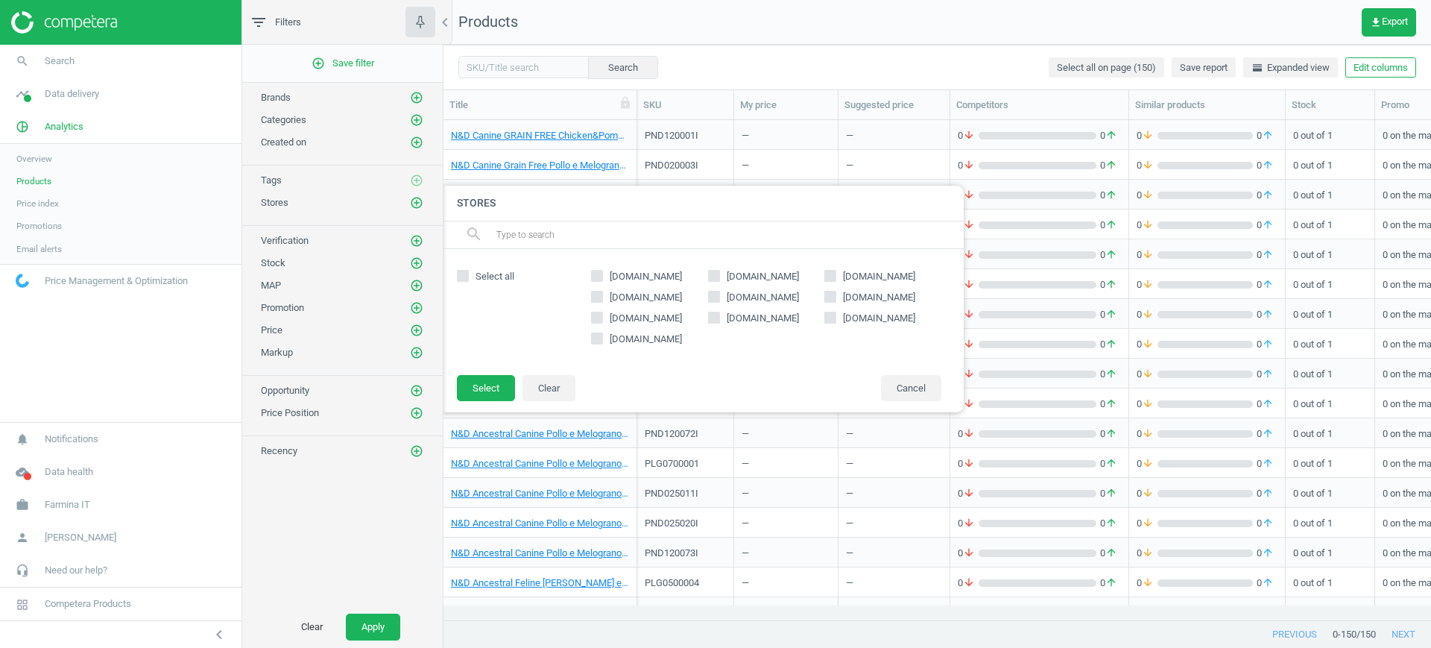
click at [761, 294] on span "delipetshop.com" at bounding box center [763, 297] width 78 height 13
click at [718, 294] on input "delipetshop.com" at bounding box center [714, 296] width 10 height 10
checkbox input "true"
click at [486, 389] on button "Select" at bounding box center [486, 388] width 58 height 27
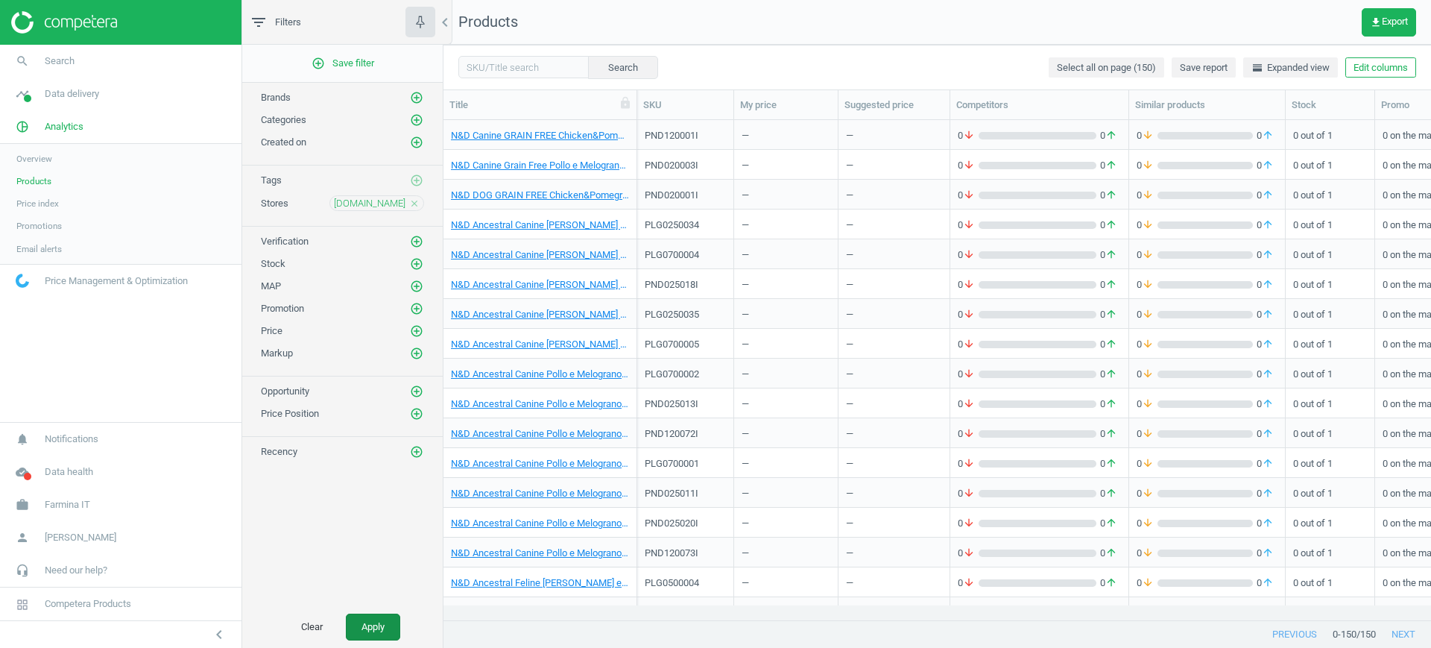
click at [379, 615] on button "Apply" at bounding box center [373, 626] width 54 height 27
click at [415, 206] on icon "close" at bounding box center [414, 203] width 10 height 10
click at [420, 203] on icon "add_circle_outline" at bounding box center [416, 202] width 13 height 13
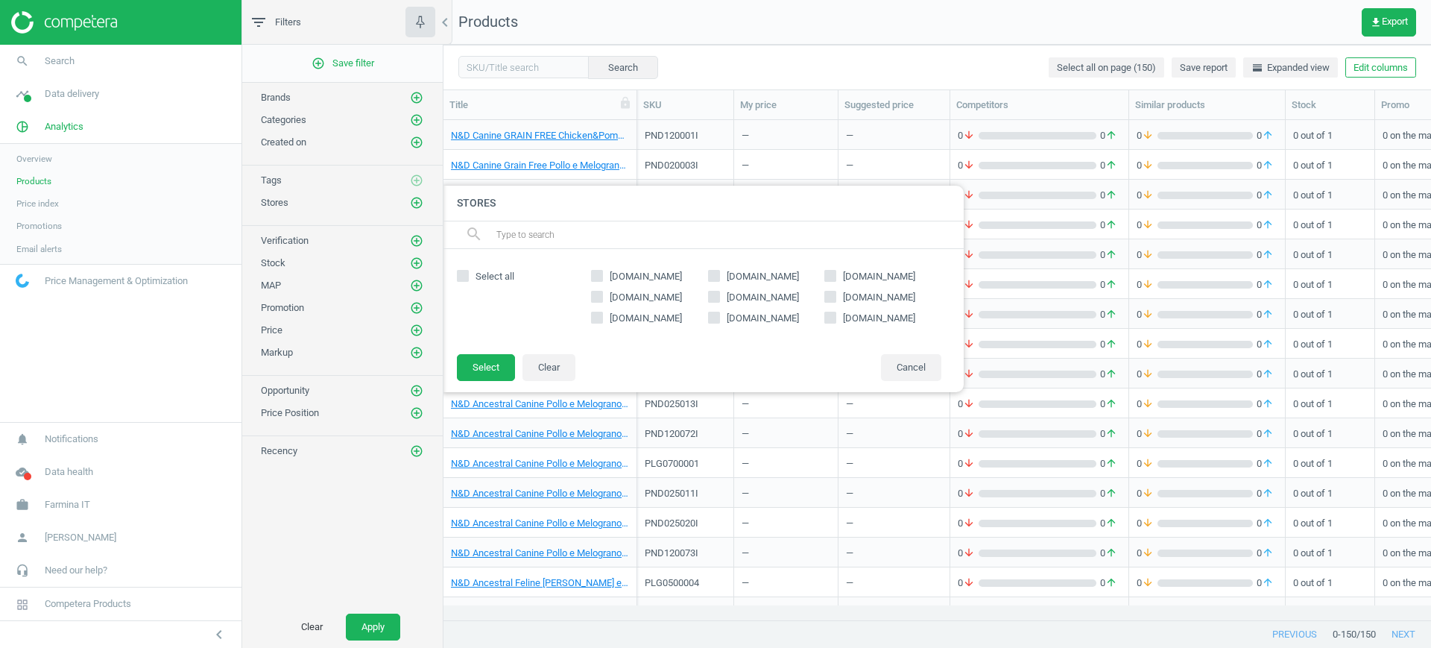
click at [664, 293] on span "delipetshop.com" at bounding box center [646, 297] width 78 height 13
click at [602, 293] on input "delipetshop.com" at bounding box center [597, 296] width 10 height 10
checkbox input "true"
click at [481, 363] on button "Select" at bounding box center [486, 367] width 58 height 27
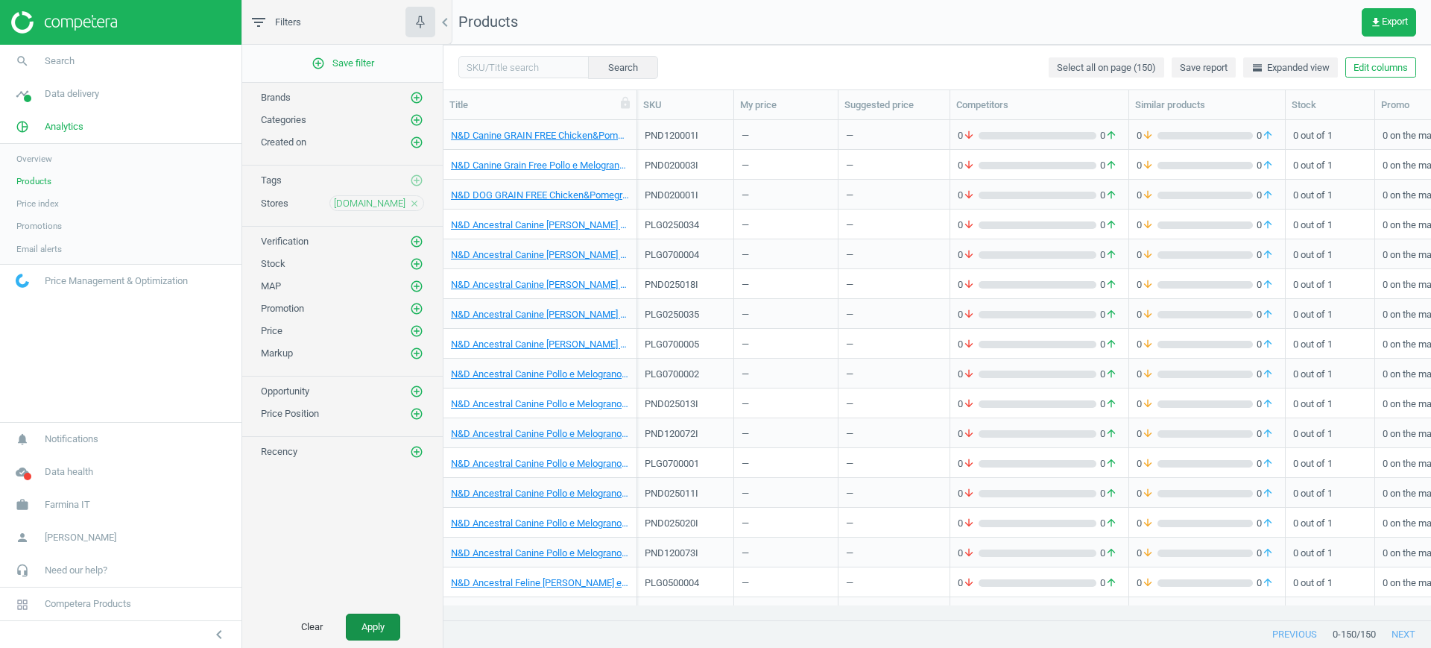
click at [379, 618] on button "Apply" at bounding box center [373, 626] width 54 height 27
click at [393, 621] on button "Apply" at bounding box center [373, 626] width 54 height 27
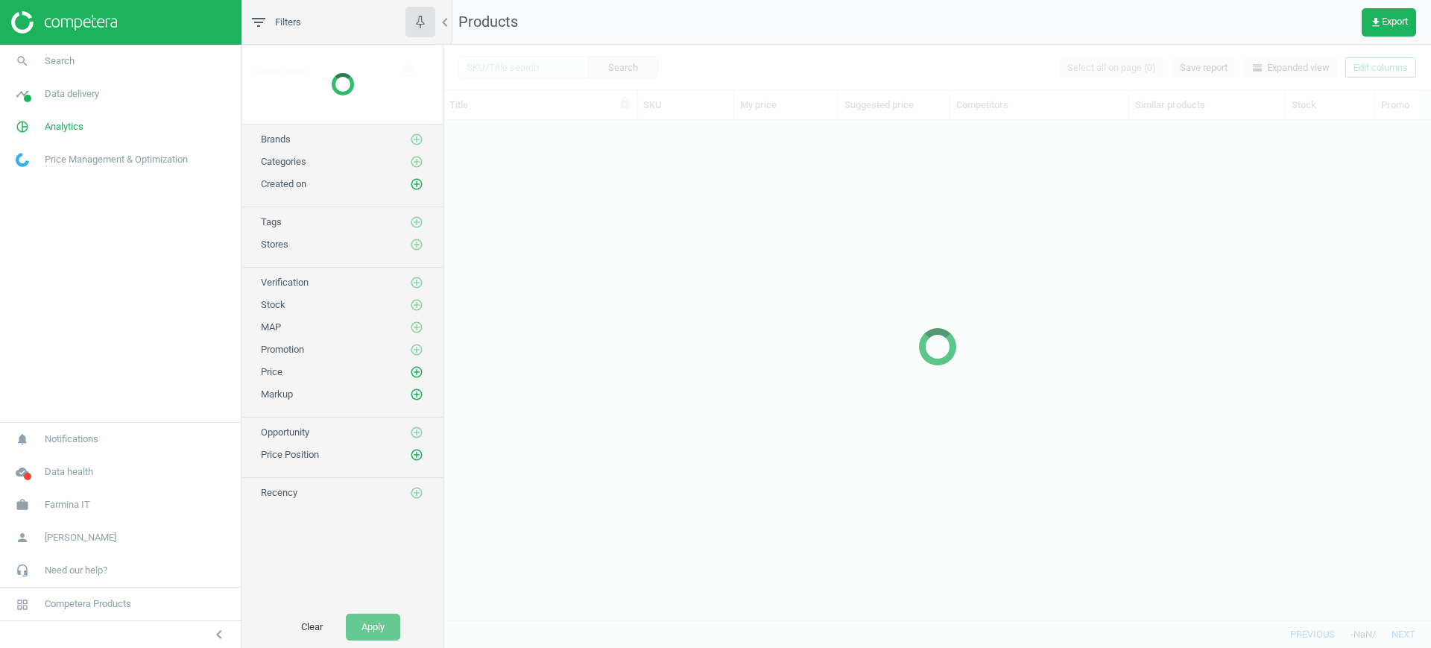
scroll to position [471, 973]
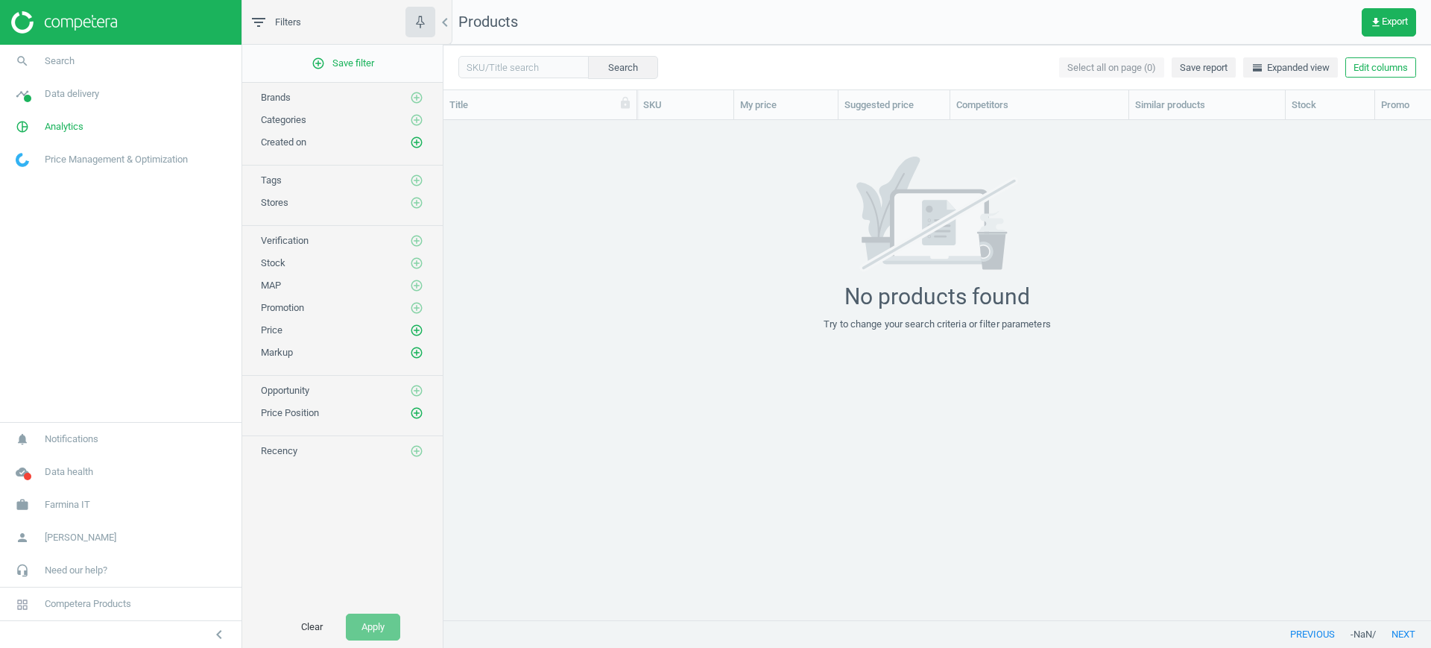
scroll to position [471, 973]
click at [72, 92] on span "Data delivery" at bounding box center [72, 93] width 54 height 13
click at [46, 57] on span "Search" at bounding box center [60, 60] width 30 height 13
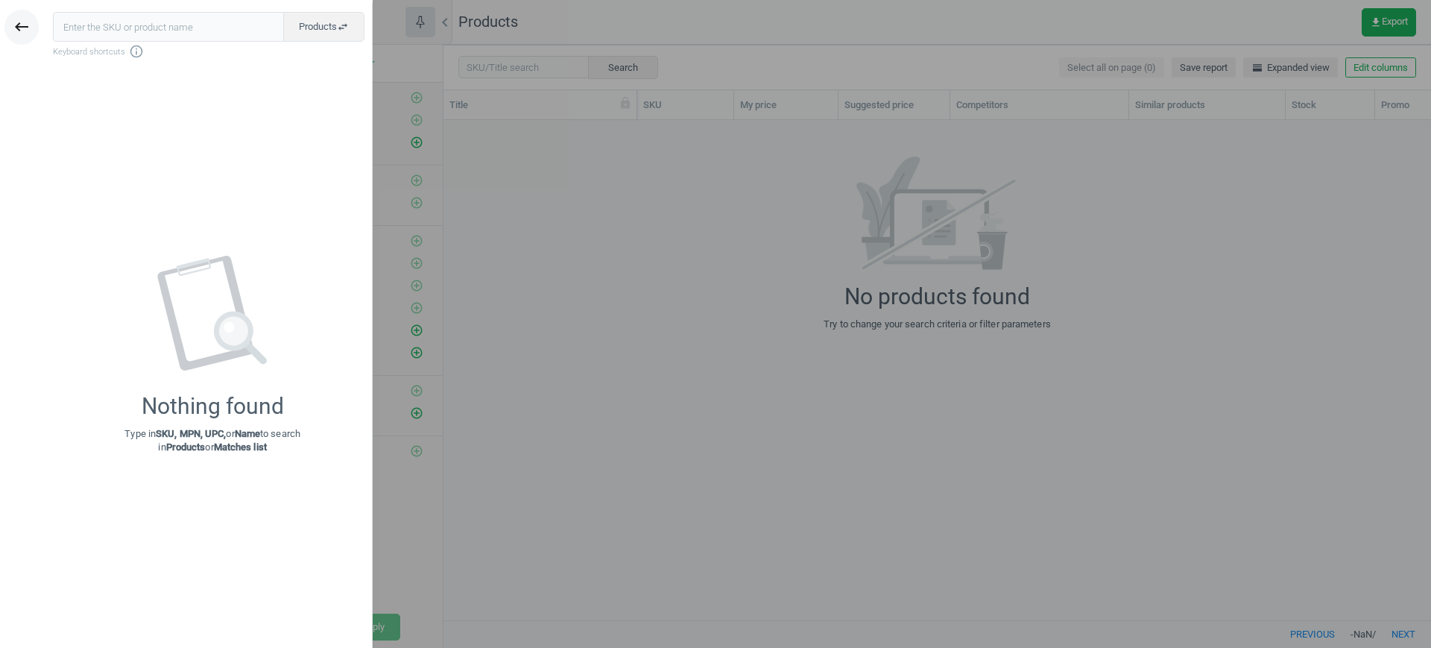
click at [25, 34] on icon "keyboard_backspace" at bounding box center [22, 27] width 18 height 18
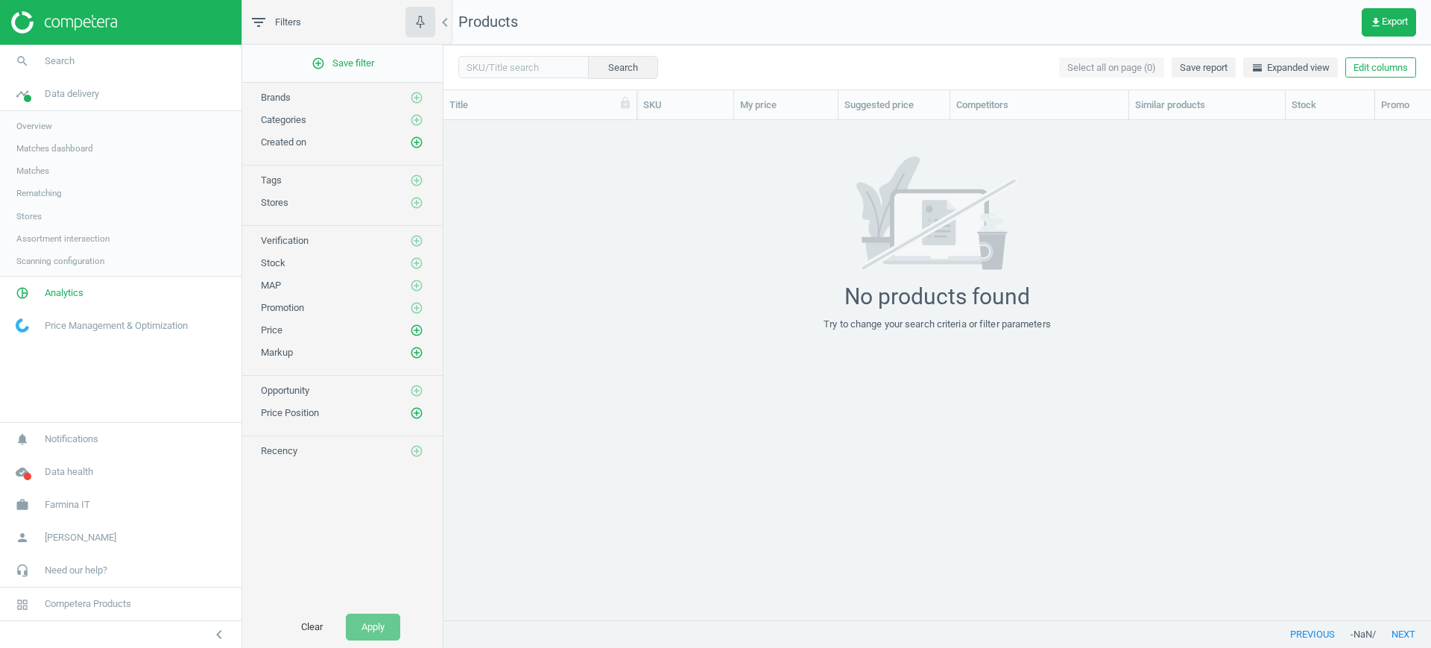
click at [45, 145] on span "Matches dashboard" at bounding box center [54, 148] width 77 height 12
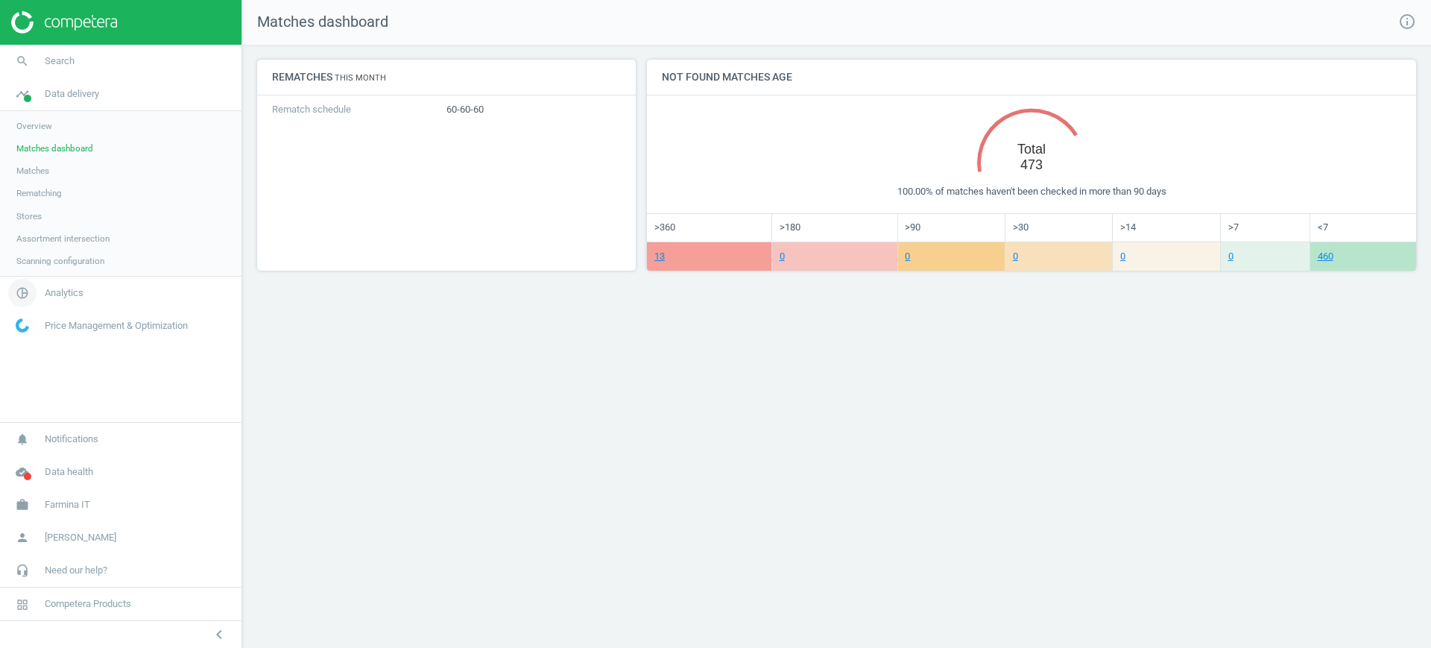
click at [53, 286] on span "Analytics" at bounding box center [64, 292] width 39 height 13
click at [37, 189] on link "Products" at bounding box center [120, 181] width 241 height 22
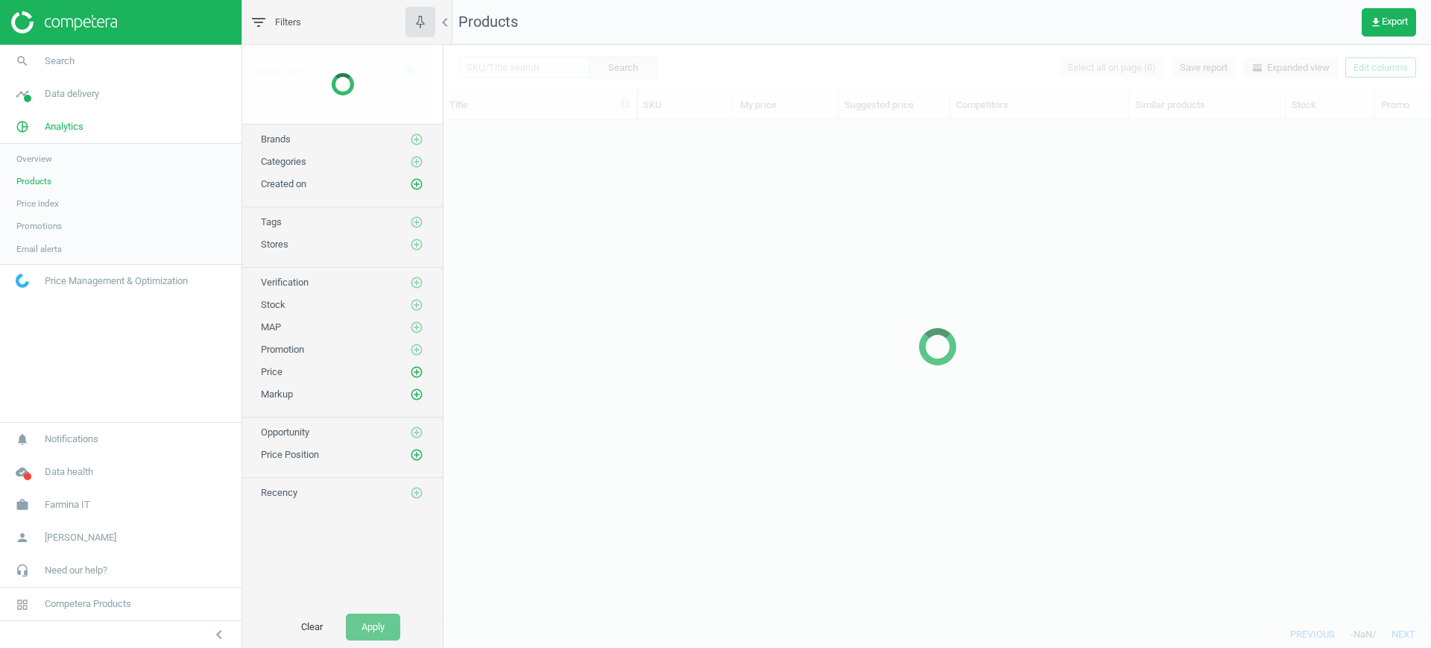
scroll to position [471, 973]
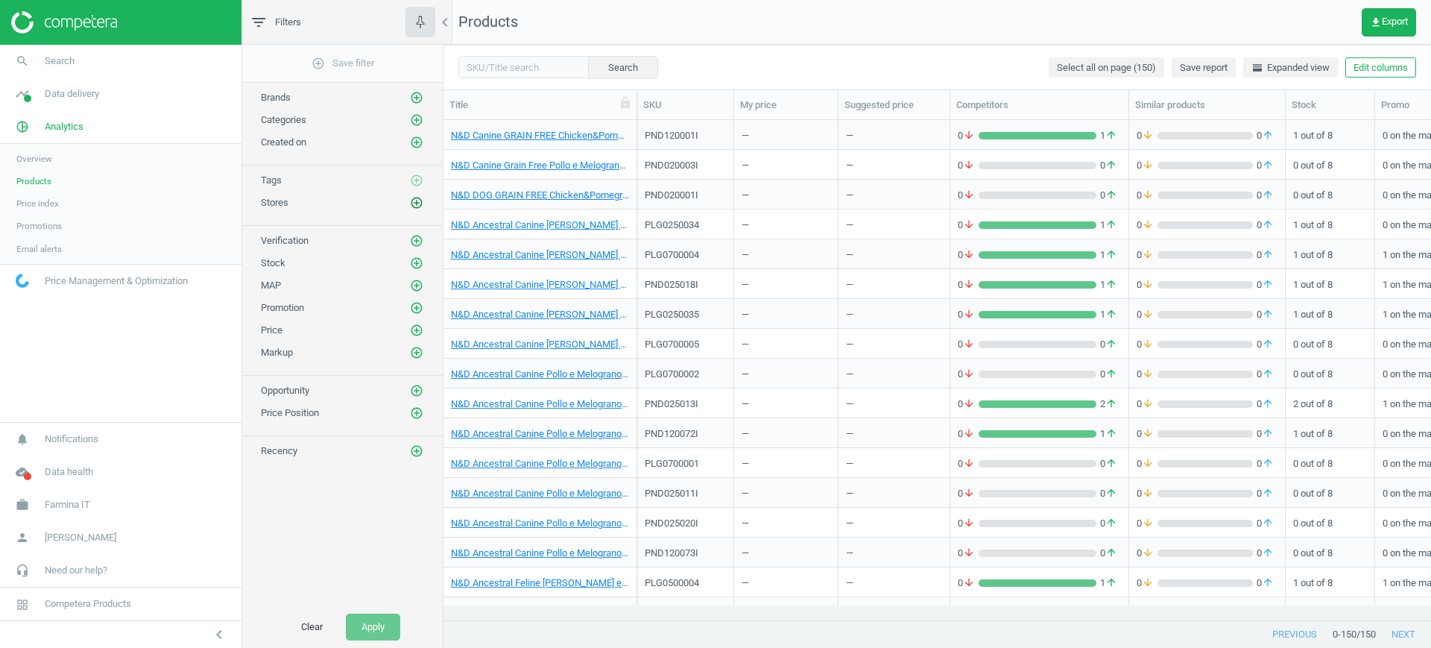
click at [414, 204] on icon "add_circle_outline" at bounding box center [416, 202] width 13 height 13
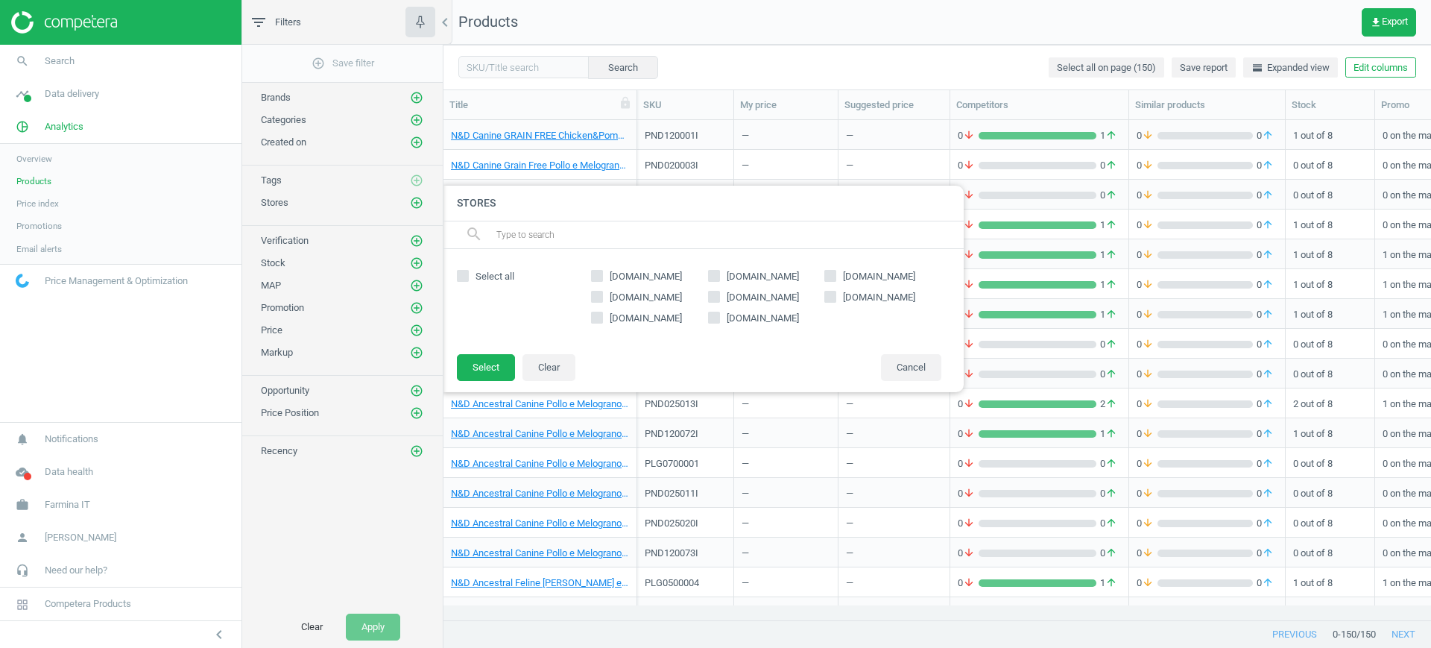
click at [627, 298] on span "bitiba.it" at bounding box center [646, 297] width 78 height 13
click at [602, 298] on input "bitiba.it" at bounding box center [597, 296] width 10 height 10
checkbox input "true"
click at [494, 365] on button "Select" at bounding box center [486, 367] width 58 height 27
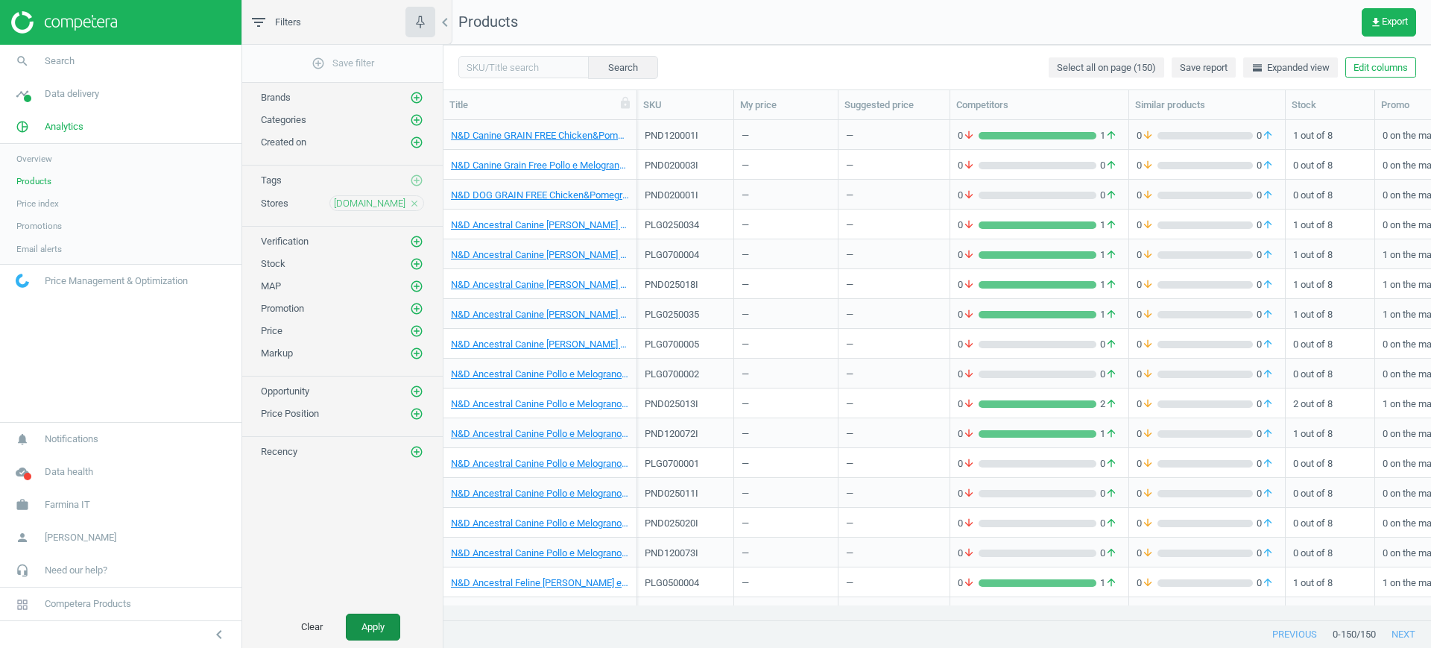
click at [376, 630] on button "Apply" at bounding box center [373, 626] width 54 height 27
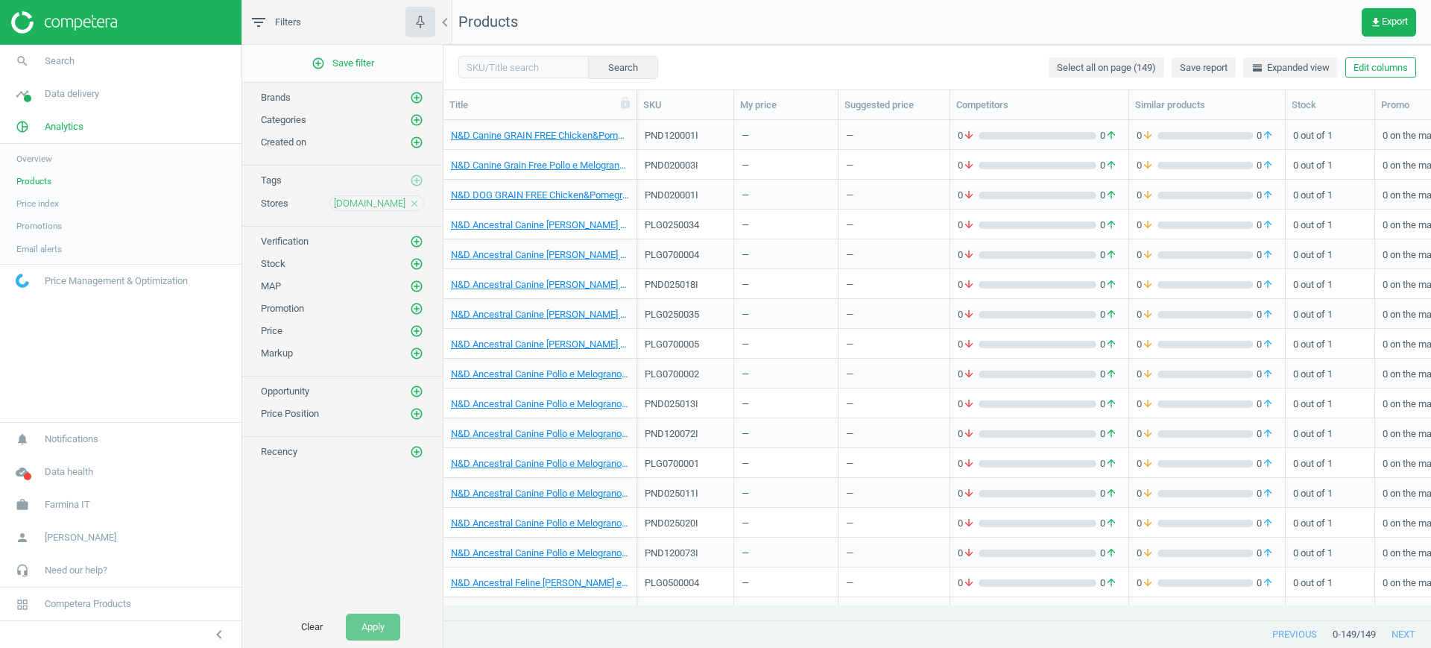
click at [414, 203] on icon "close" at bounding box center [414, 203] width 10 height 10
click at [313, 626] on button "Clear" at bounding box center [311, 626] width 53 height 27
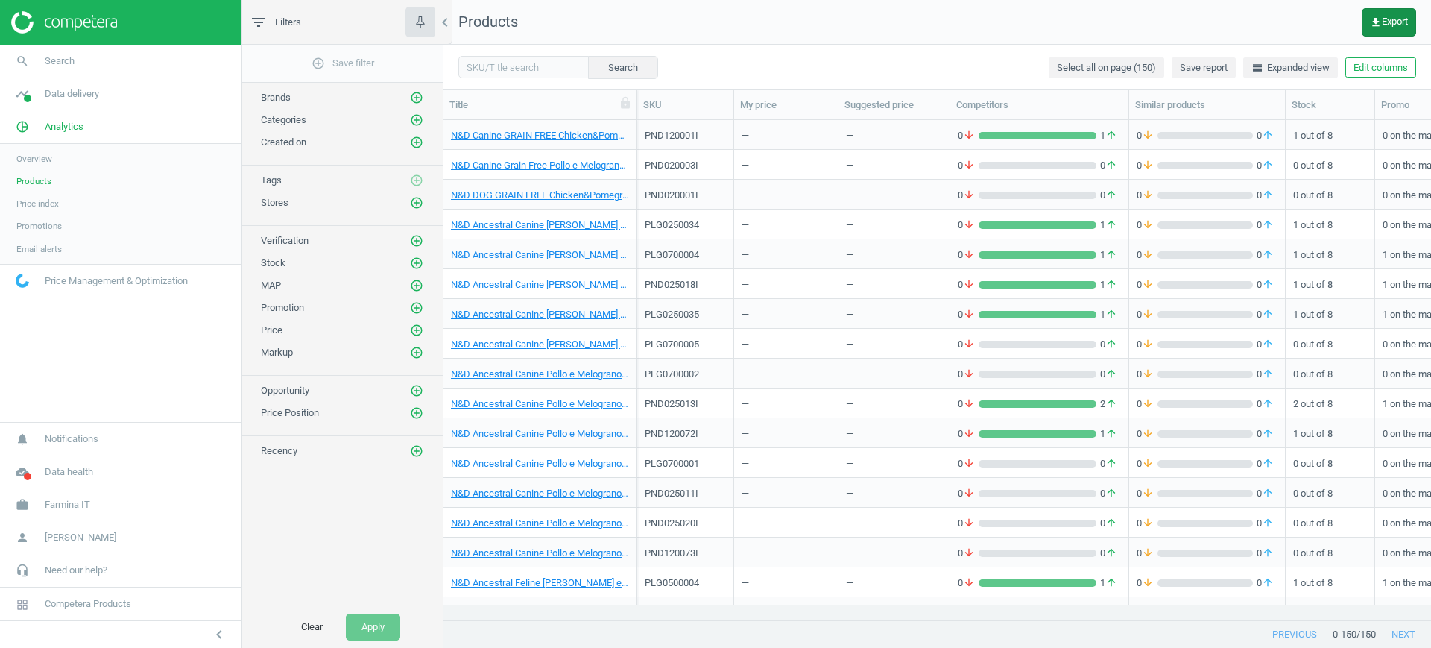
click at [1390, 21] on span "get_app Export" at bounding box center [1389, 22] width 38 height 12
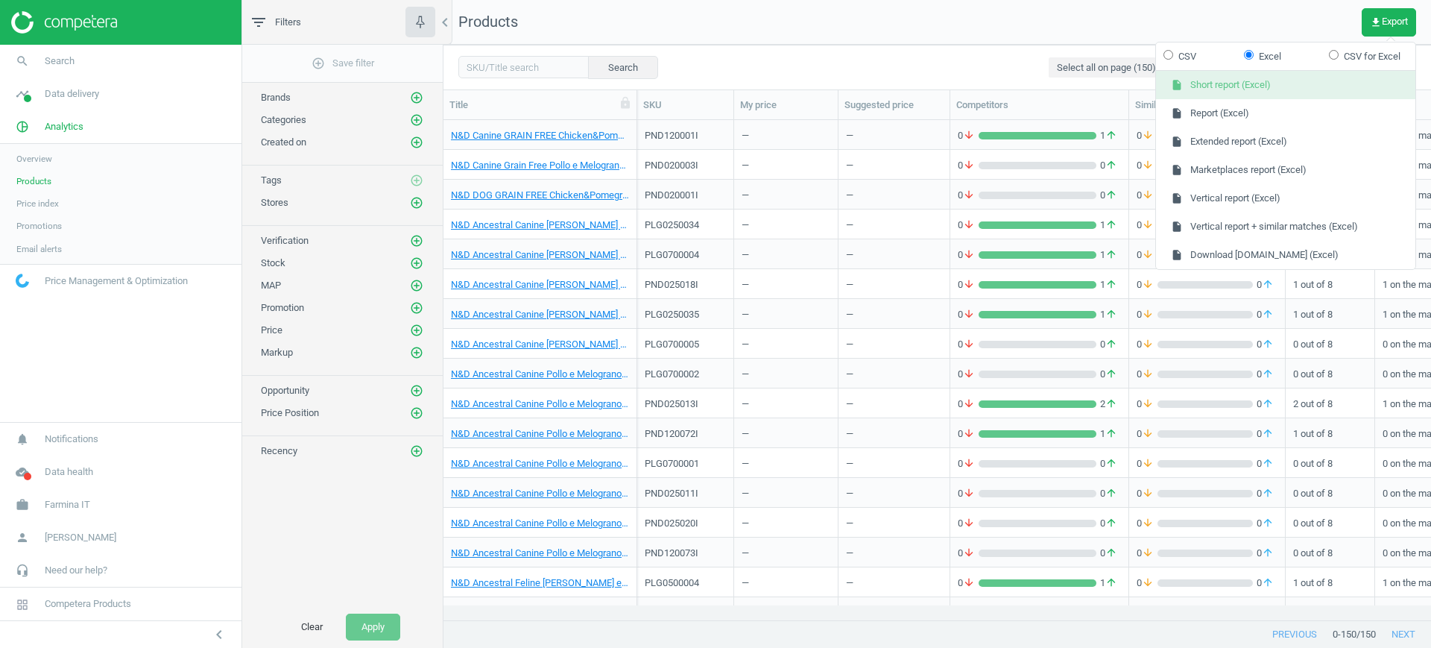
click at [1302, 85] on button "insert_drive_file Short report (Excel)" at bounding box center [1285, 85] width 259 height 28
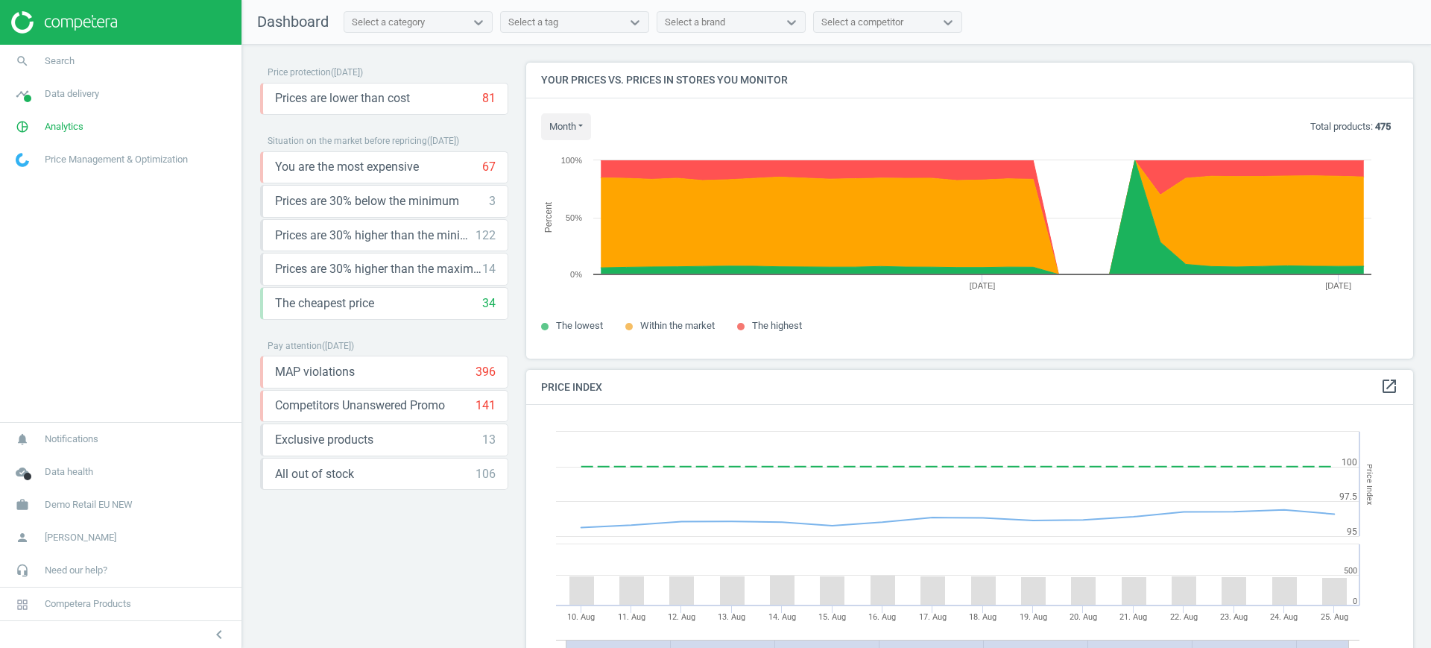
scroll to position [324, 902]
click at [111, 502] on span "Demo Retail EU NEW" at bounding box center [89, 504] width 88 height 13
click at [56, 458] on span "Switch campaign" at bounding box center [49, 461] width 66 height 12
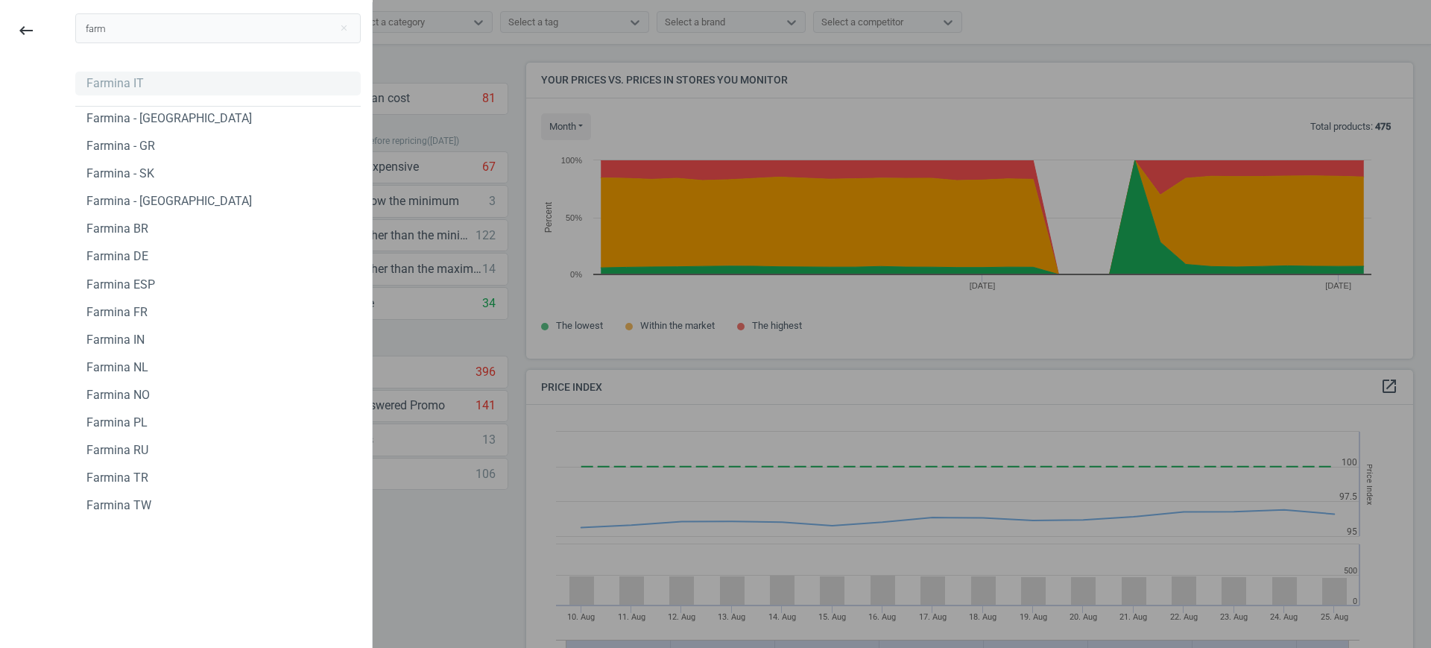
type input "farm"
click at [99, 87] on div "Farmina IT" at bounding box center [114, 83] width 57 height 16
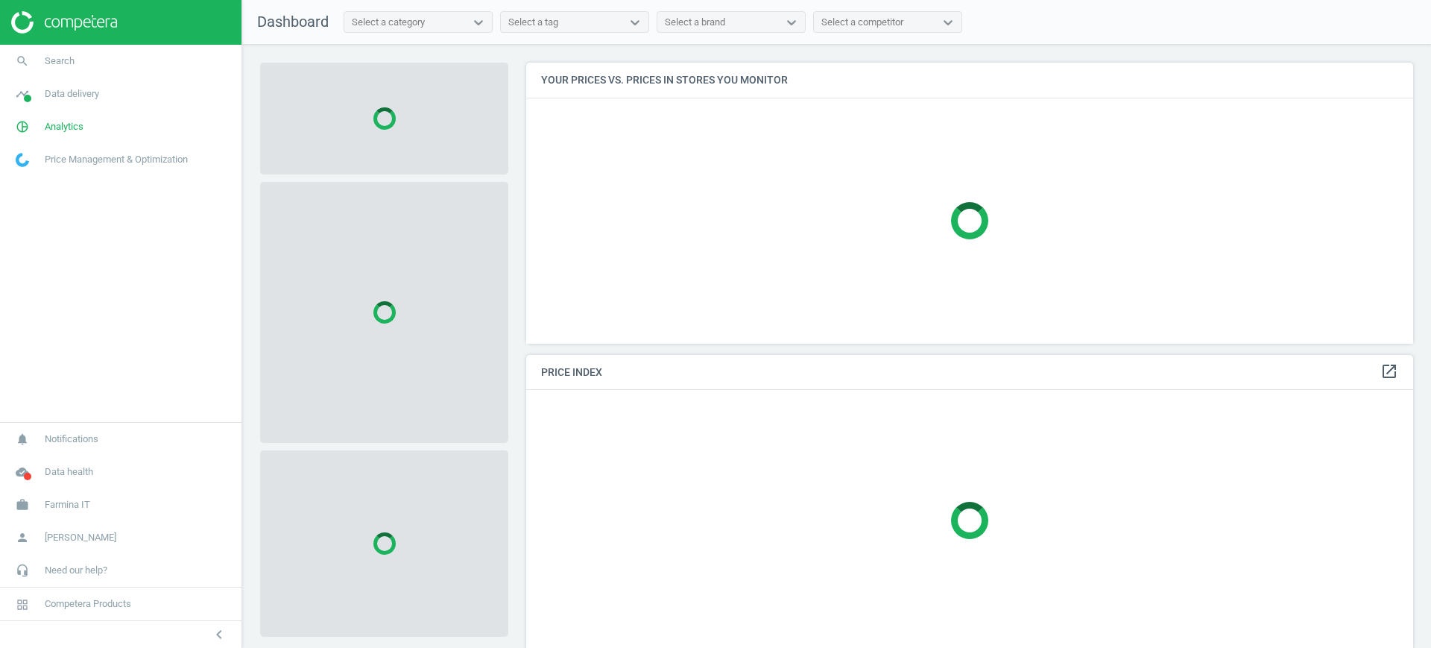
scroll to position [309, 902]
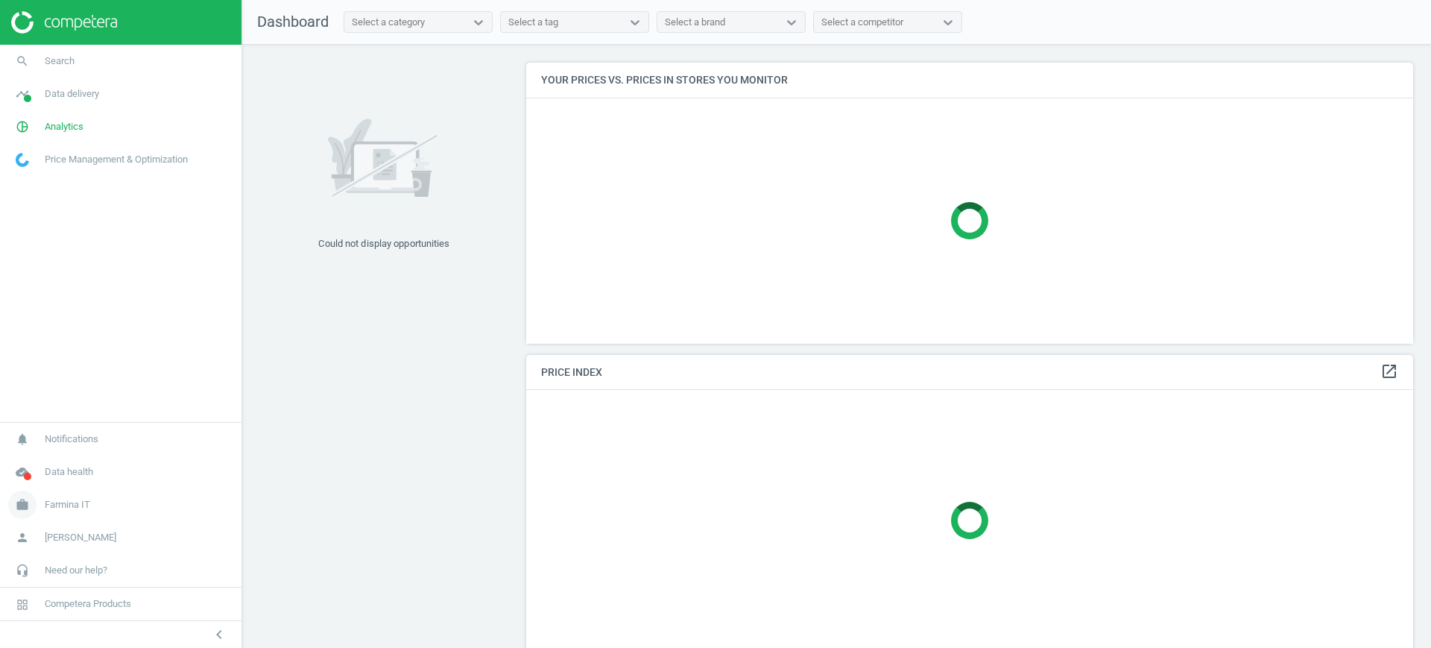
click at [75, 507] on span "Farmina IT" at bounding box center [67, 504] width 45 height 13
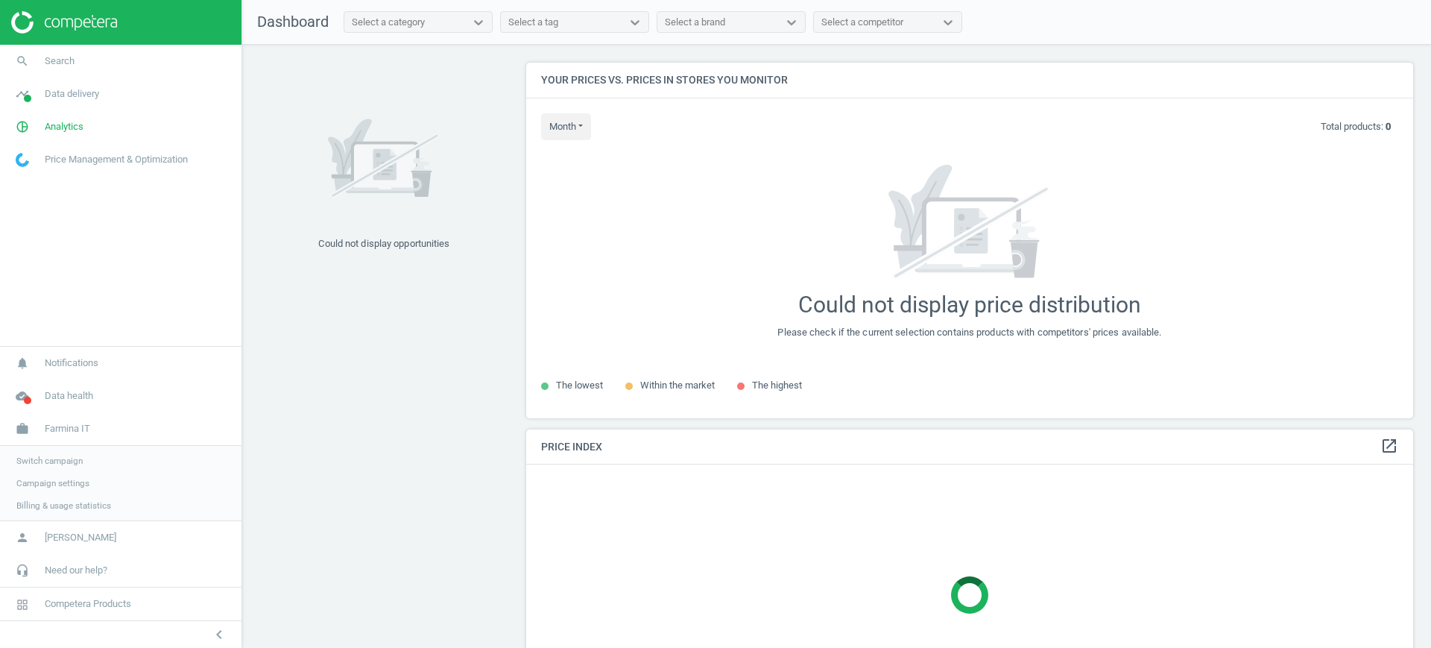
click at [76, 481] on span "Campaign settings" at bounding box center [52, 483] width 73 height 12
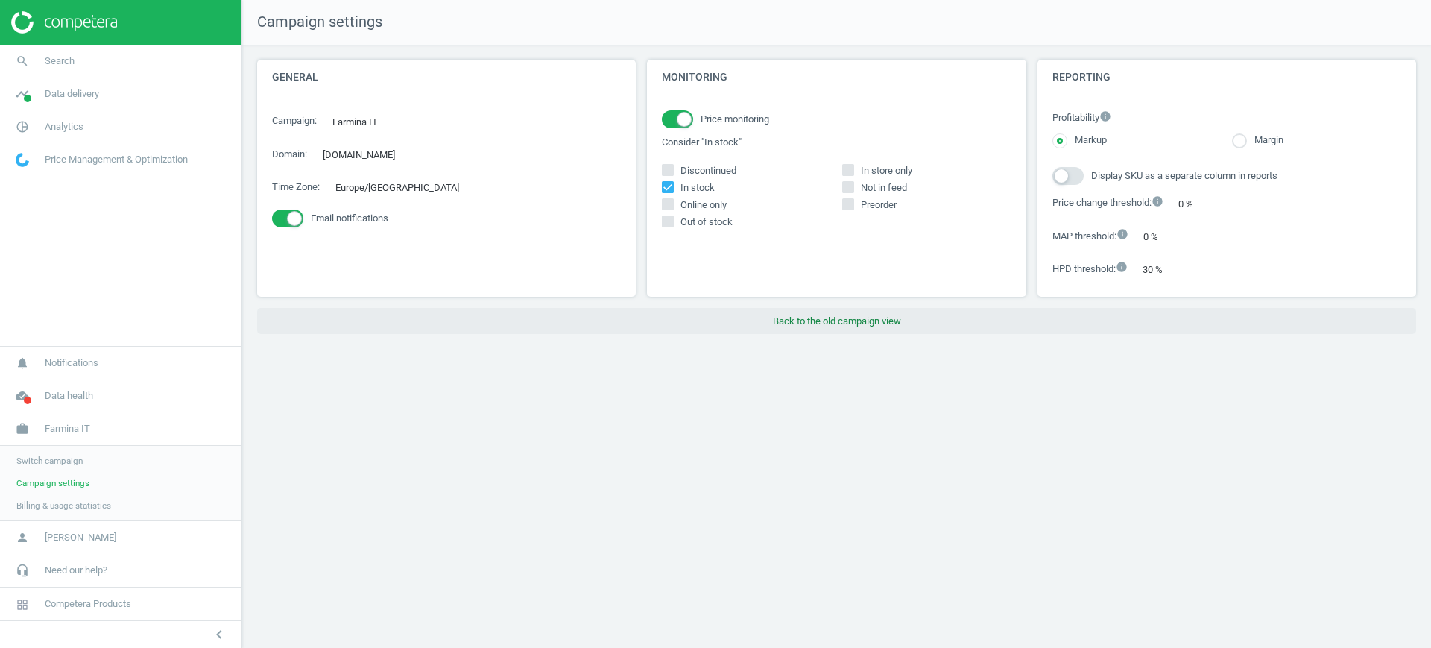
click at [839, 320] on button "Back to the old campaign view" at bounding box center [836, 321] width 1159 height 27
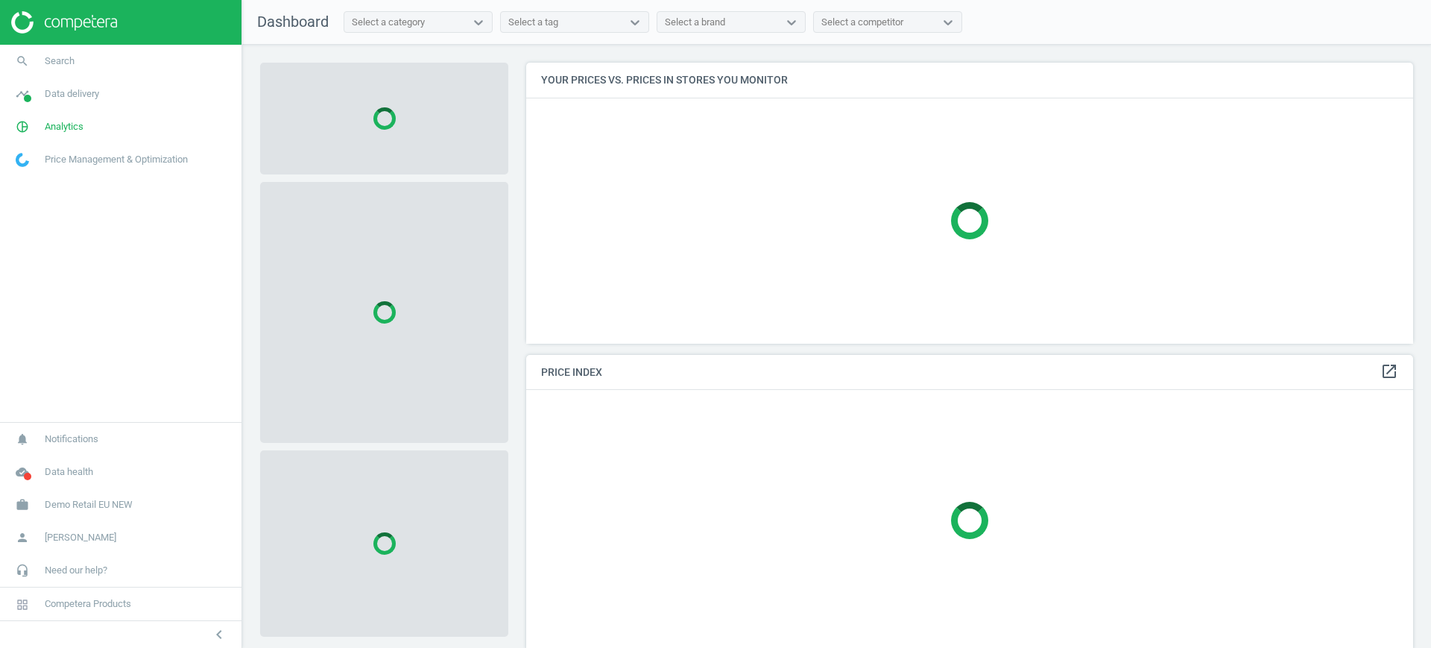
scroll to position [309, 902]
click at [66, 499] on span "Demo Retail EU NEW" at bounding box center [89, 504] width 88 height 13
click at [62, 459] on span "Switch campaign" at bounding box center [49, 461] width 66 height 12
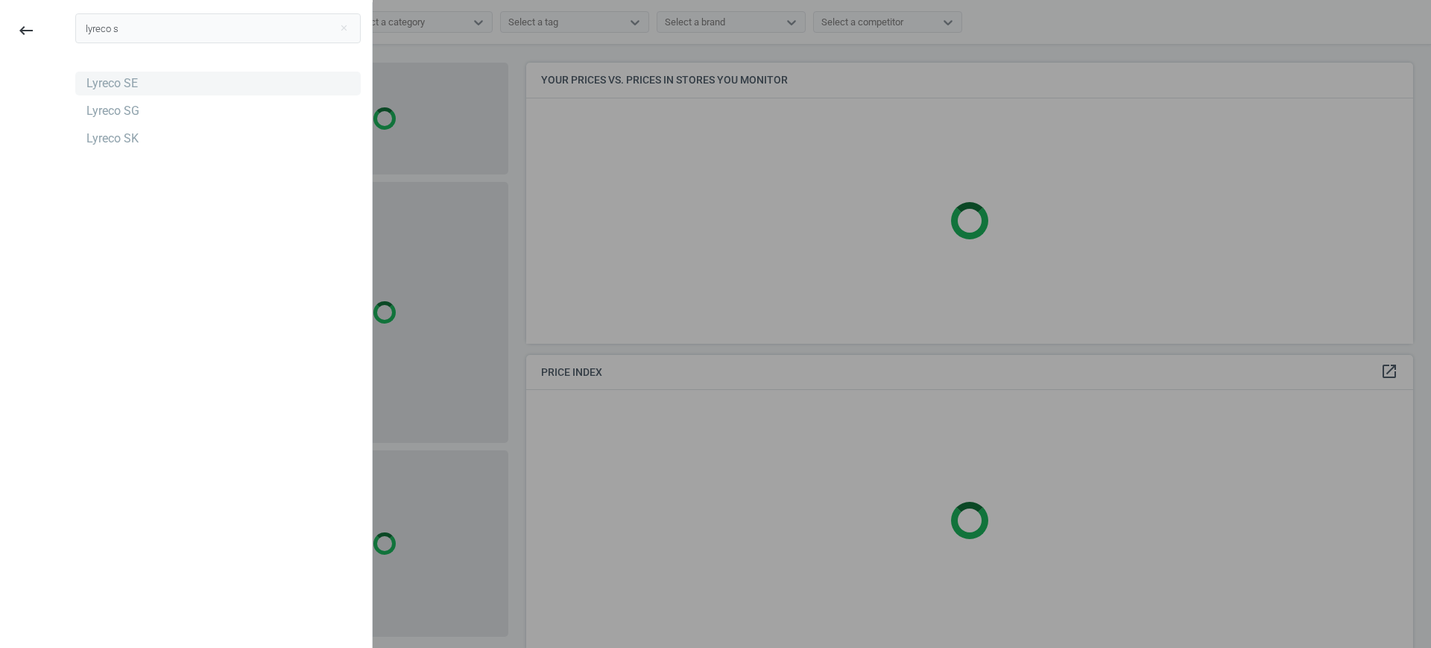
type input "lyreco s"
click at [118, 86] on div "Lyreco SE" at bounding box center [111, 83] width 51 height 16
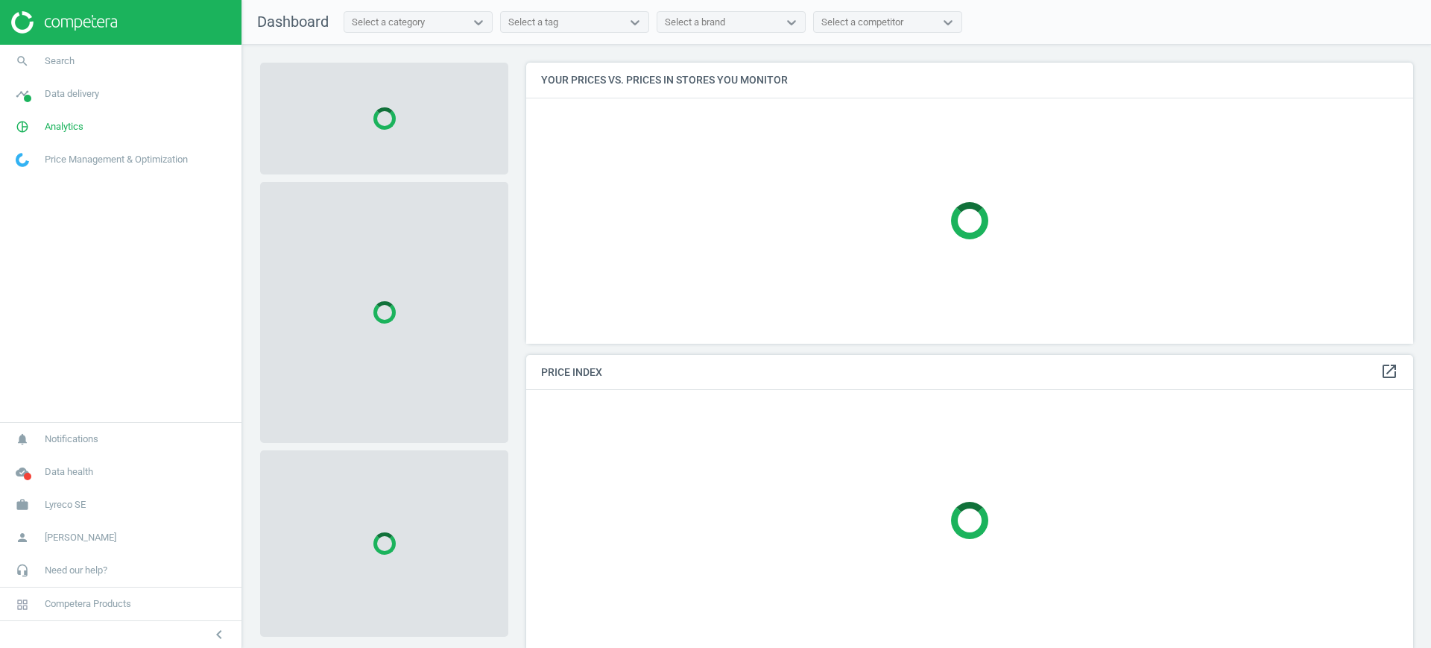
scroll to position [309, 902]
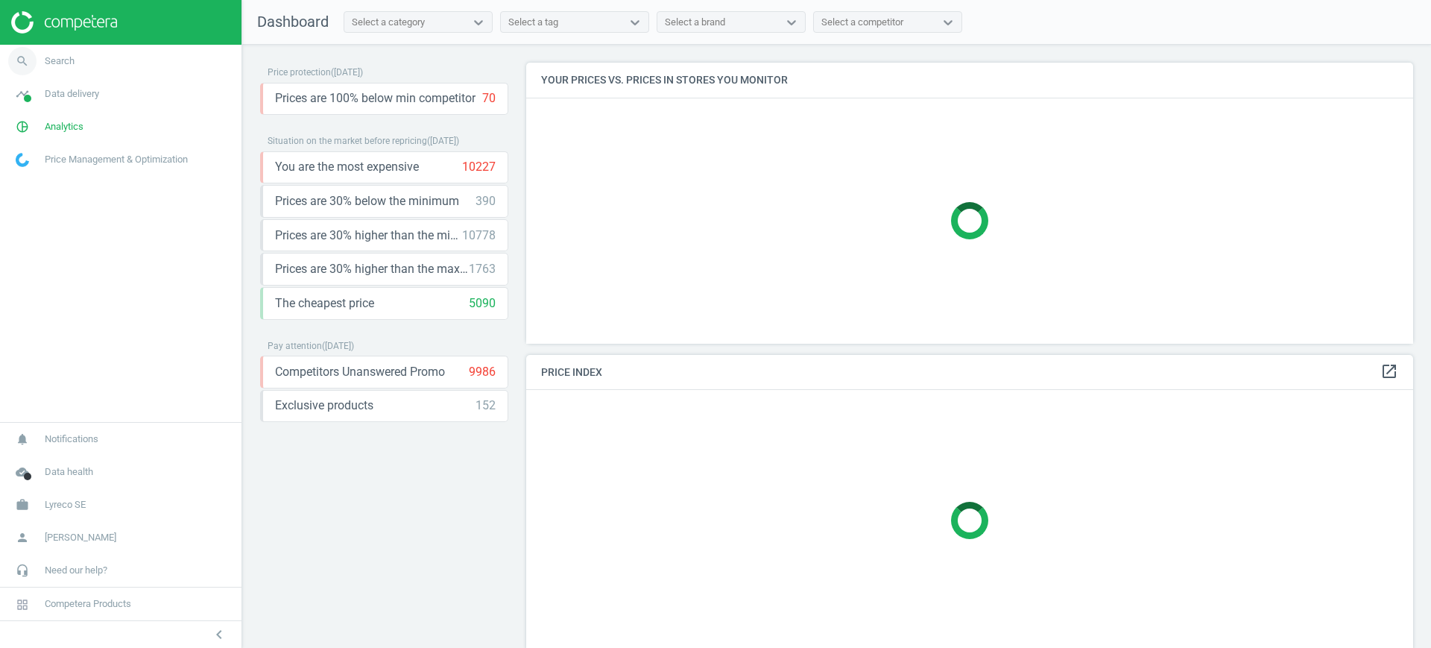
click at [86, 66] on link "search Search" at bounding box center [120, 61] width 241 height 33
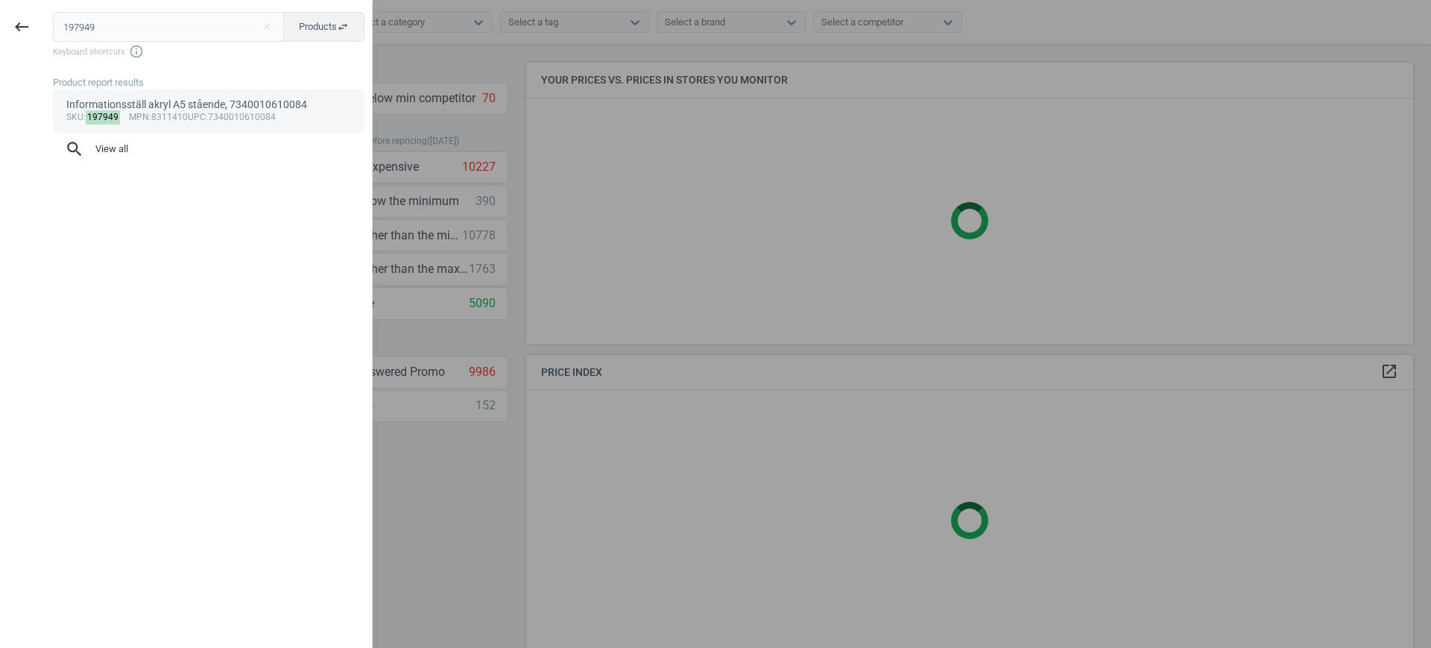
type input "197949"
click at [138, 120] on span "mpn" at bounding box center [139, 117] width 20 height 10
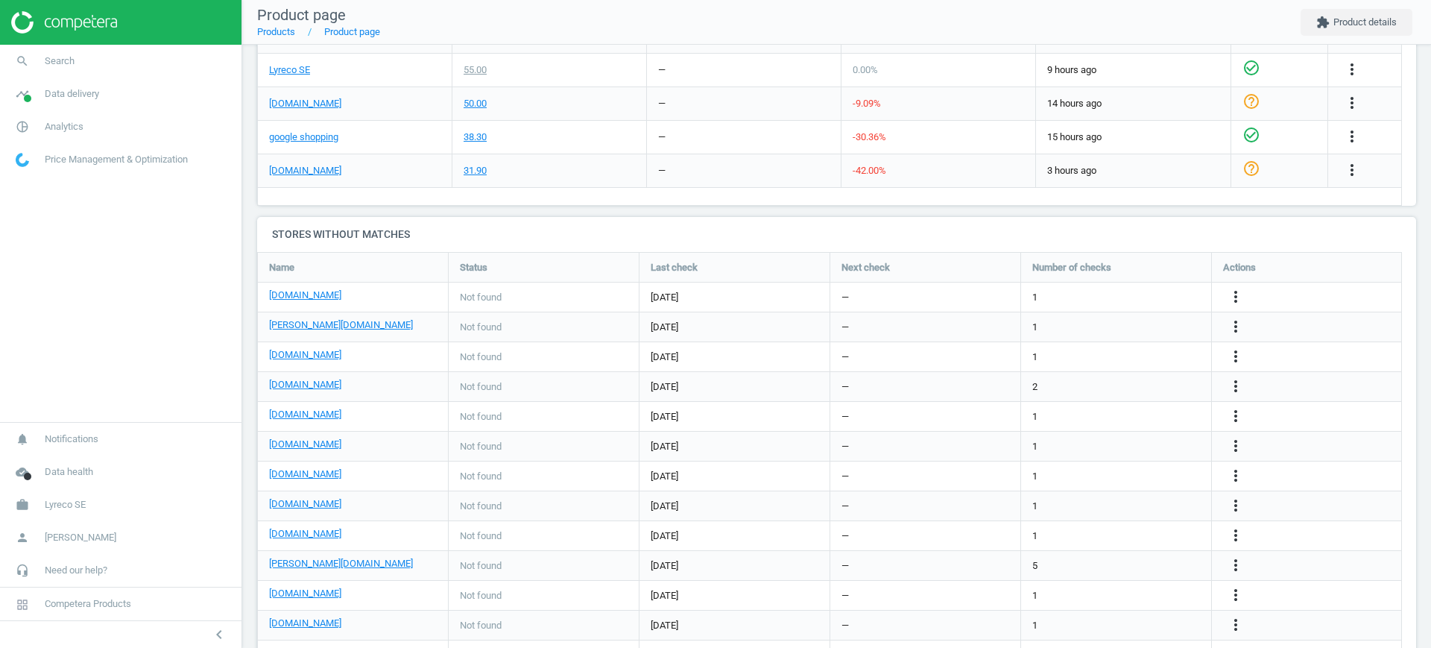
scroll to position [414, 0]
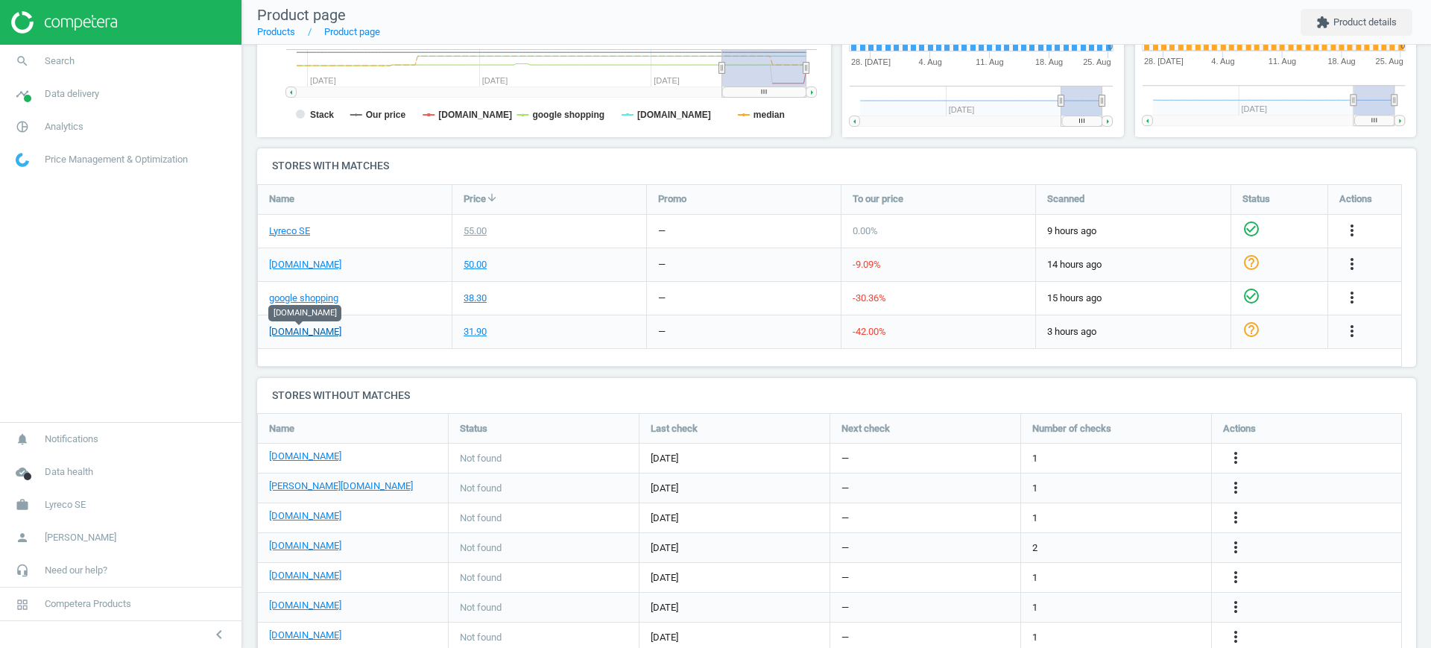
click at [303, 333] on link "[DOMAIN_NAME]" at bounding box center [305, 331] width 72 height 13
click at [1347, 330] on icon "more_vert" at bounding box center [1352, 331] width 18 height 18
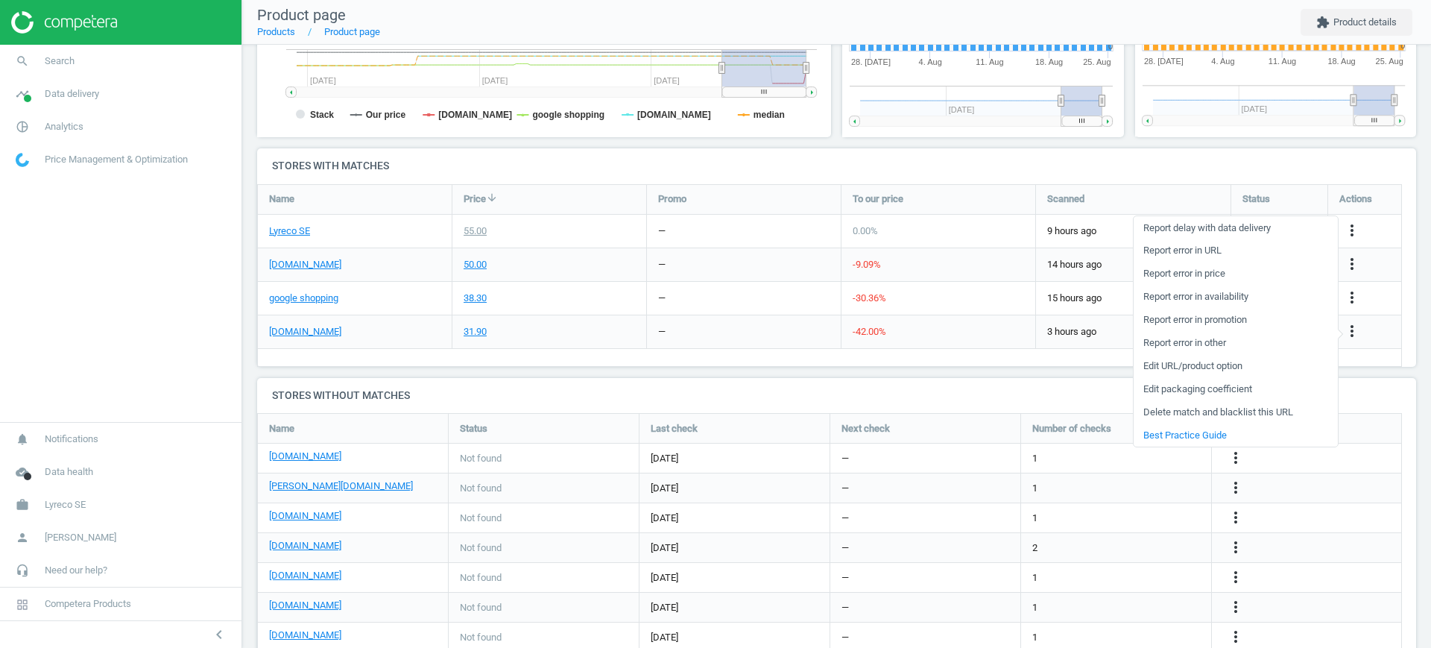
click at [1224, 387] on link "Edit packaging coefficient" at bounding box center [1235, 389] width 204 height 23
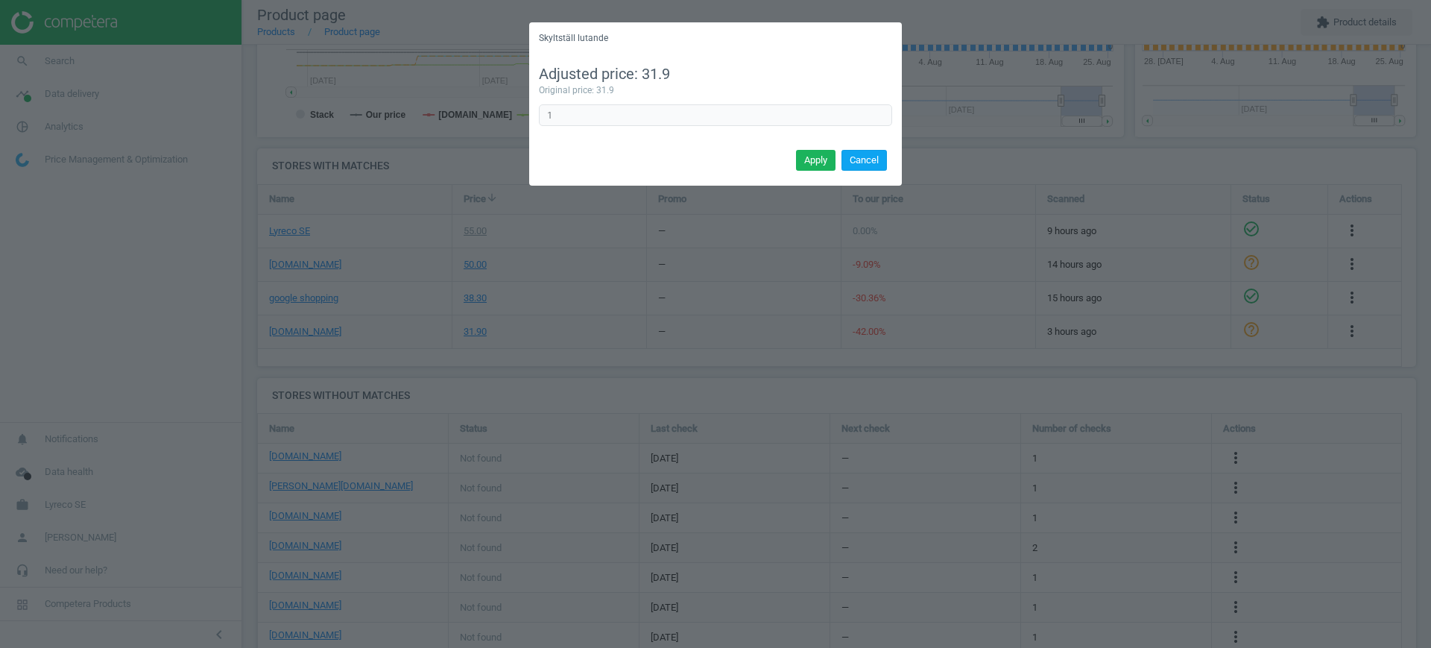
click at [858, 163] on button "Cancel" at bounding box center [863, 160] width 45 height 21
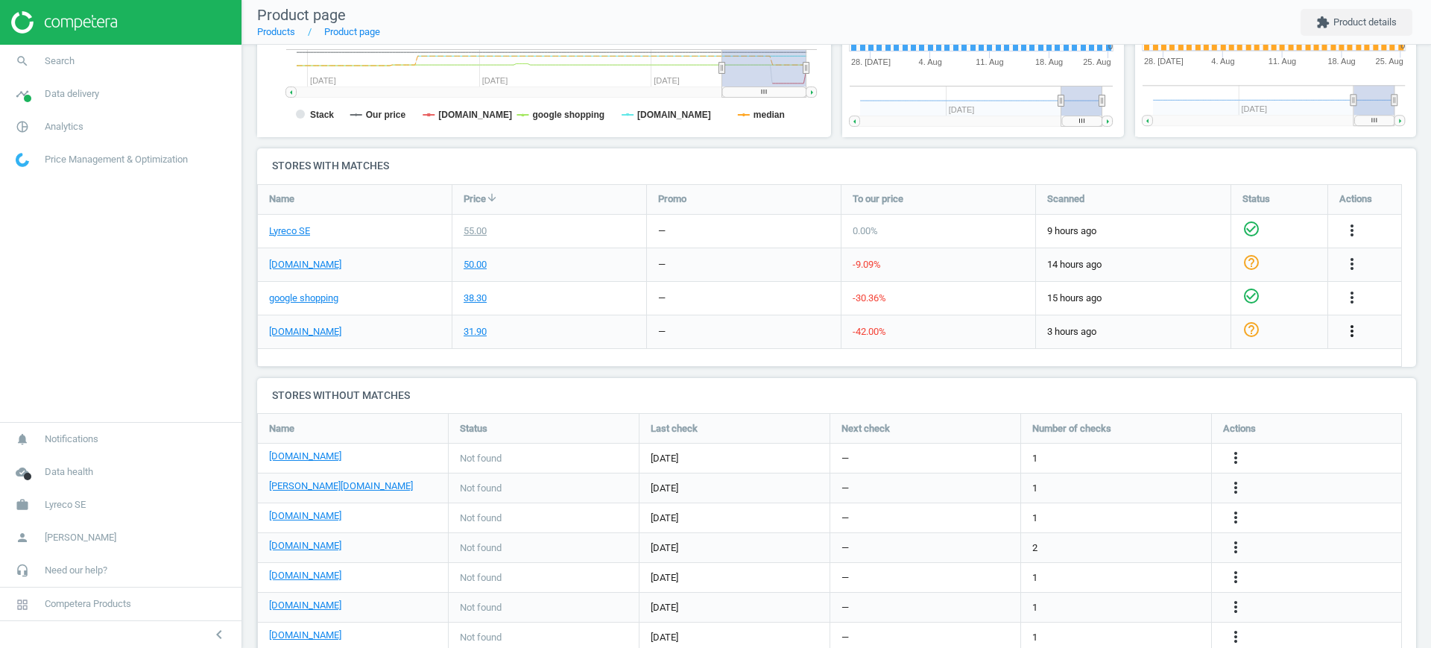
click at [1352, 338] on icon "more_vert" at bounding box center [1352, 331] width 18 height 18
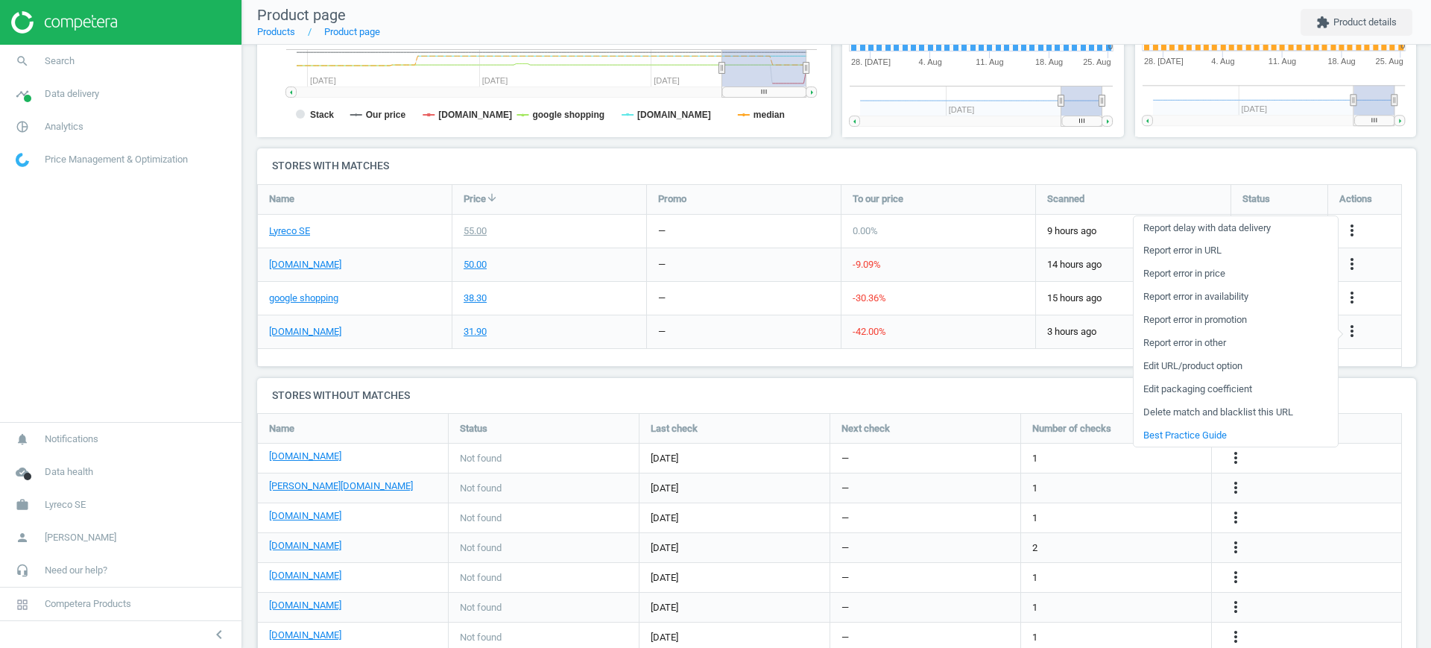
click at [1233, 385] on link "Edit packaging coefficient" at bounding box center [1235, 389] width 204 height 23
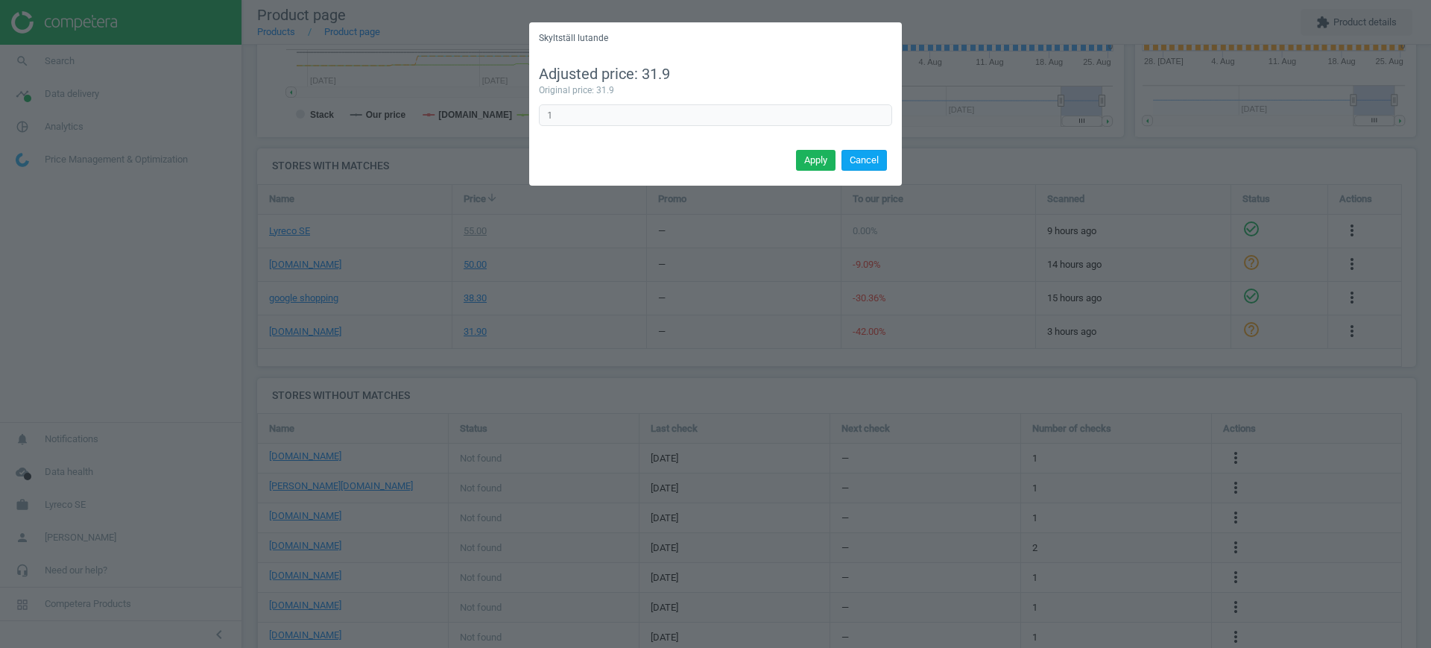
click at [878, 168] on button "Cancel" at bounding box center [863, 160] width 45 height 21
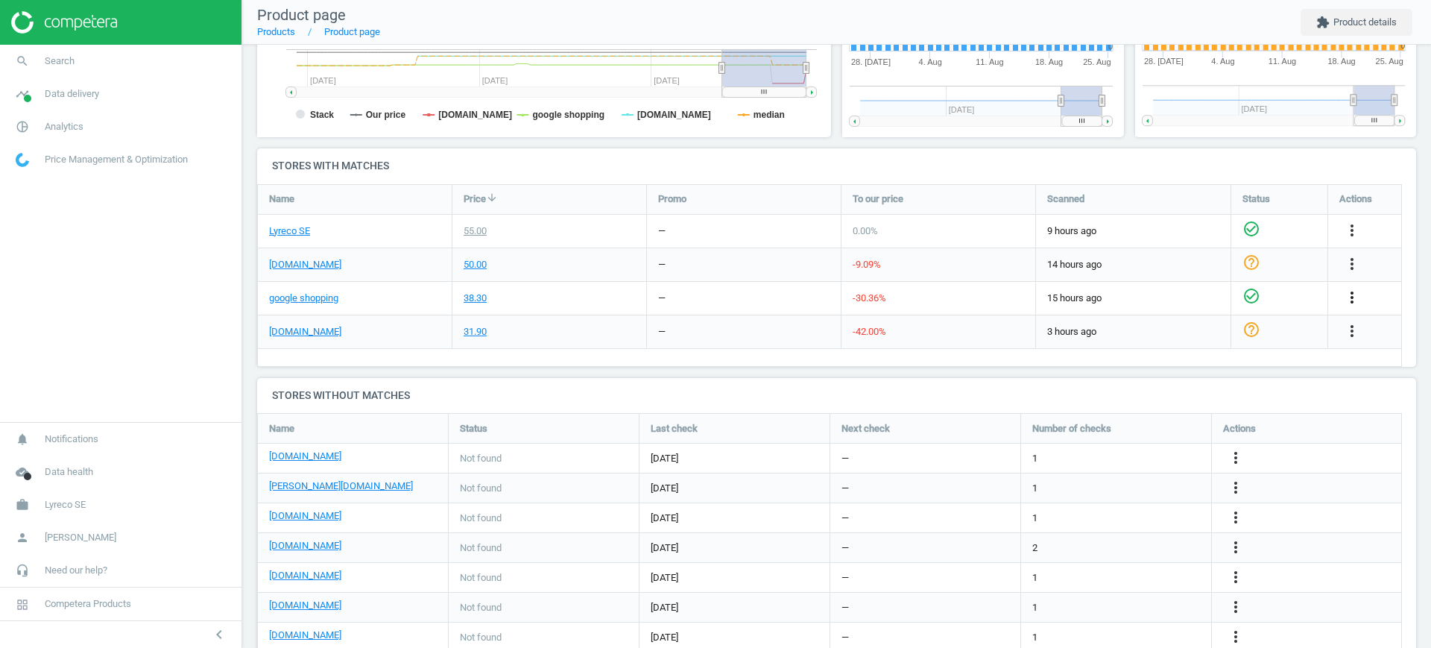
click at [1350, 299] on icon "more_vert" at bounding box center [1352, 297] width 18 height 18
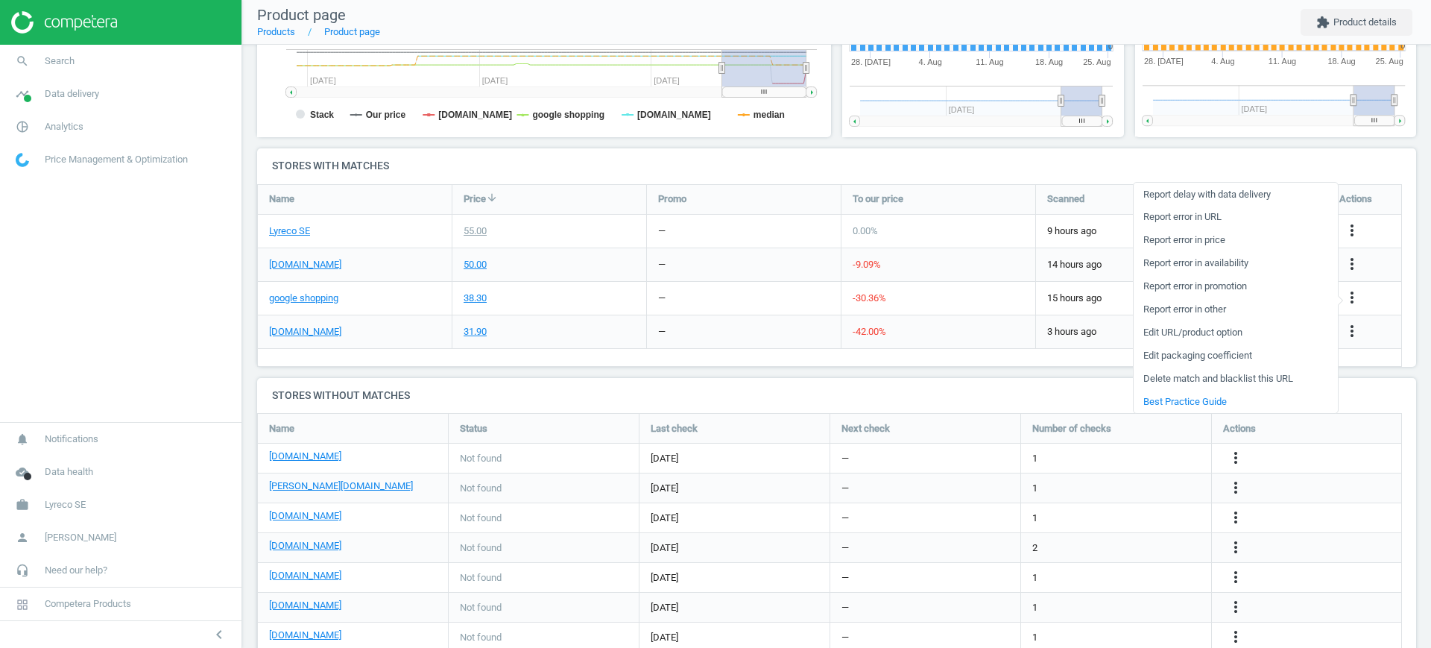
click at [1215, 329] on link "Edit URL/product option" at bounding box center [1235, 332] width 204 height 23
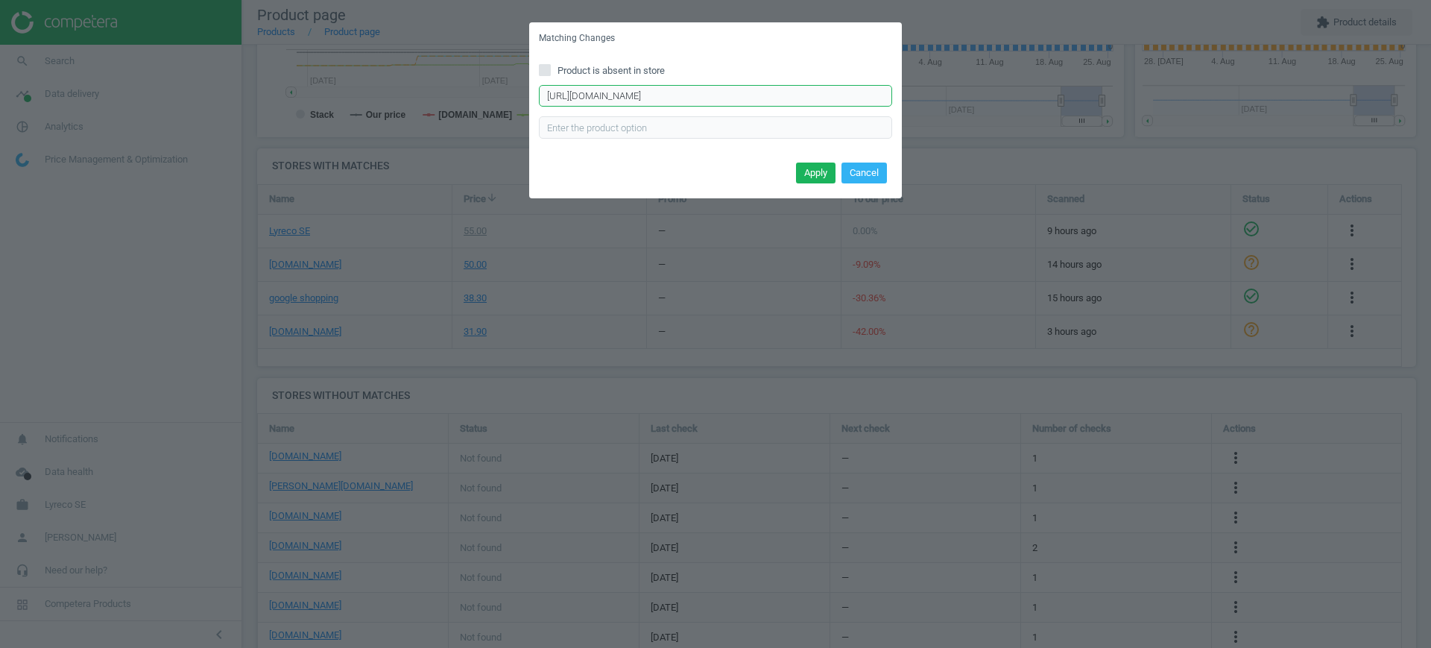
scroll to position [0, 1859]
drag, startPoint x: 800, startPoint y: 92, endPoint x: 954, endPoint y: 95, distance: 153.5
click at [954, 95] on div "Matching Changes Product is absent in store https://www.google.se/shopping/prod…" at bounding box center [715, 324] width 1431 height 648
click at [876, 171] on button "Cancel" at bounding box center [863, 172] width 45 height 21
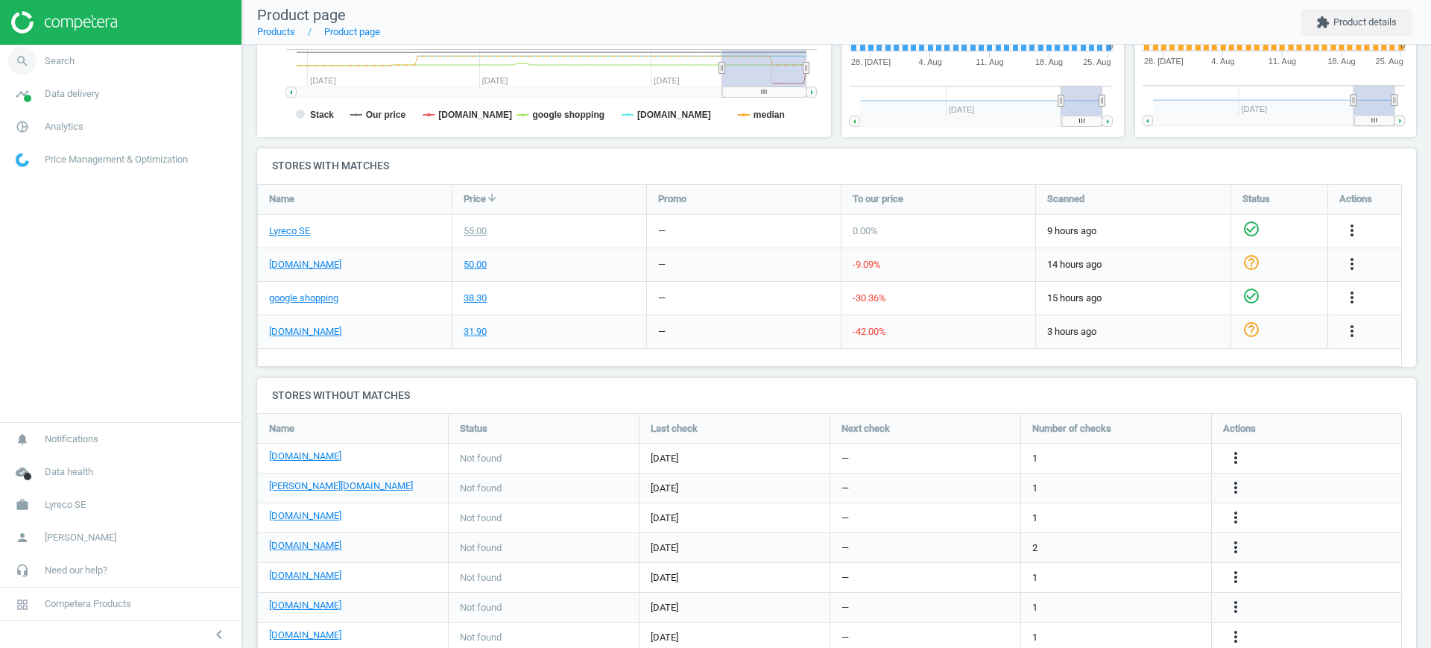
click at [93, 65] on link "search Search" at bounding box center [120, 61] width 241 height 33
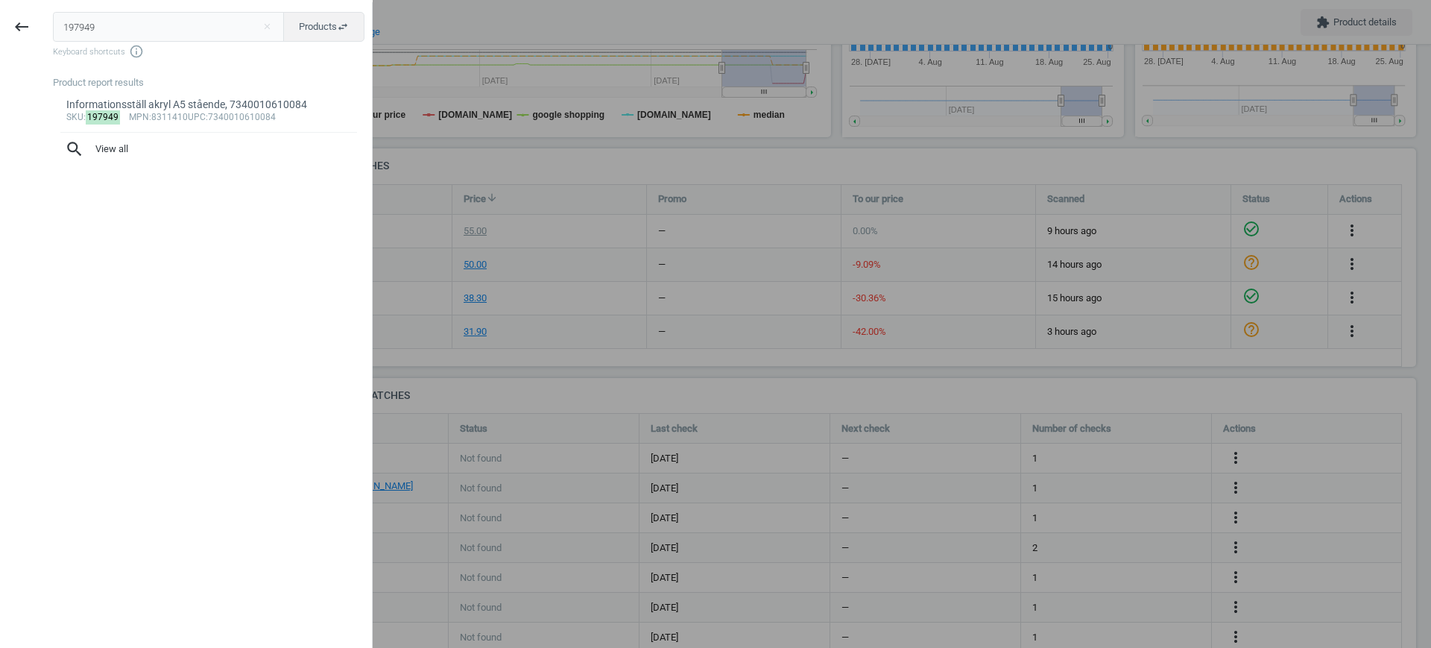
drag, startPoint x: 138, startPoint y: 33, endPoint x: 1, endPoint y: 39, distance: 136.5
click at [1, 39] on div "keyboard_backspace 197949 close Products swap_horiz Keyboard shortcuts info_out…" at bounding box center [186, 326] width 373 height 648
type input "209497"
click at [140, 118] on span "mpn" at bounding box center [139, 117] width 20 height 10
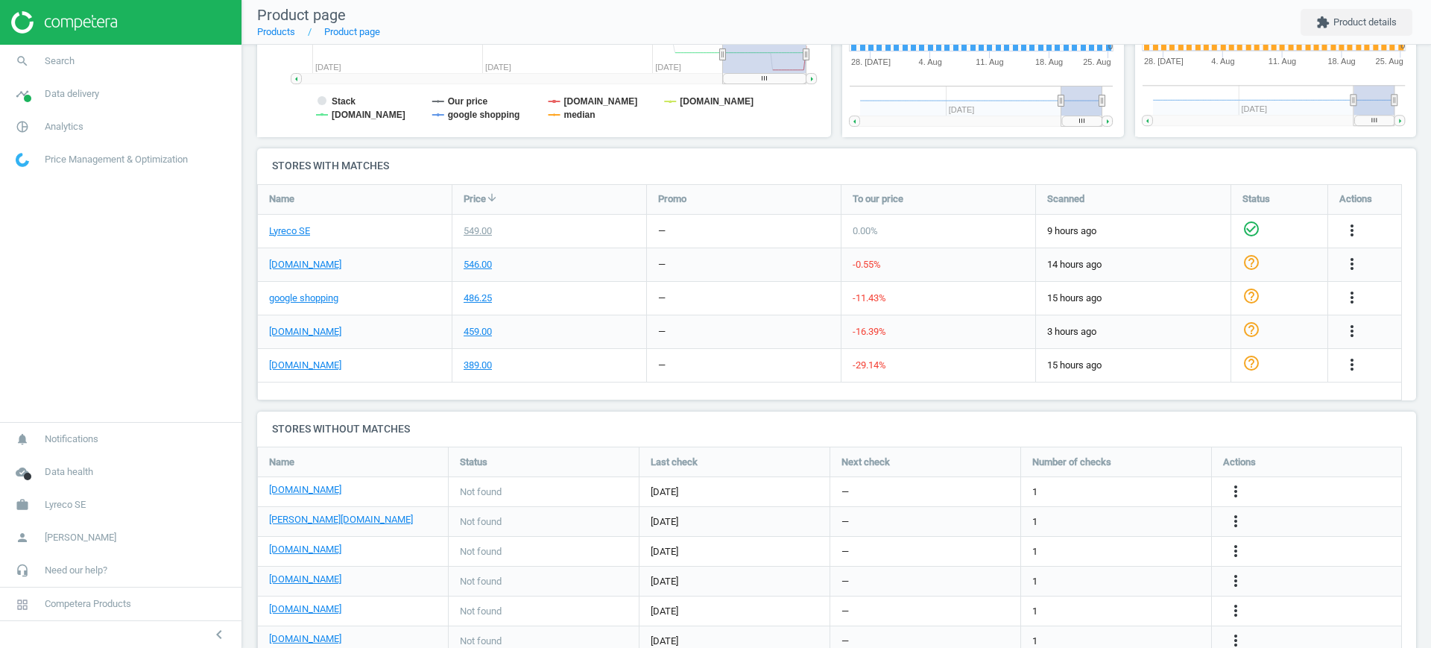
scroll to position [327, 307]
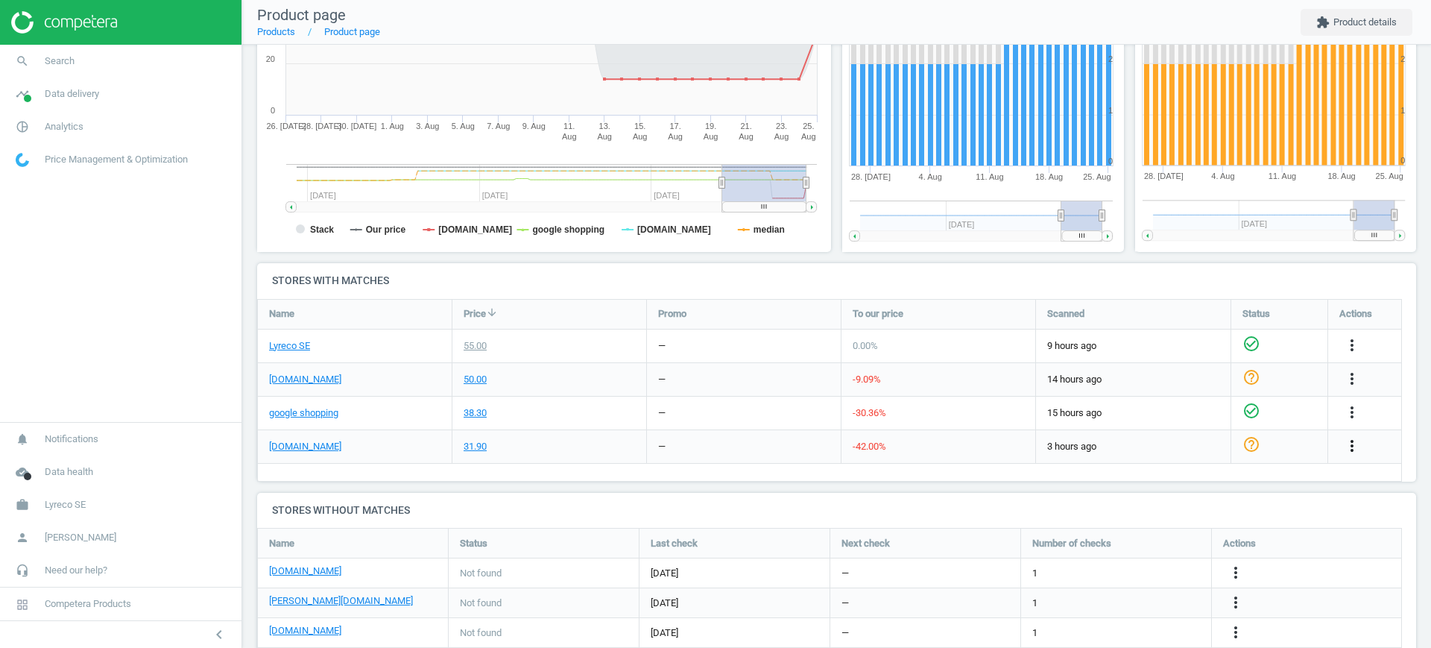
click at [1352, 447] on icon "more_vert" at bounding box center [1352, 446] width 18 height 18
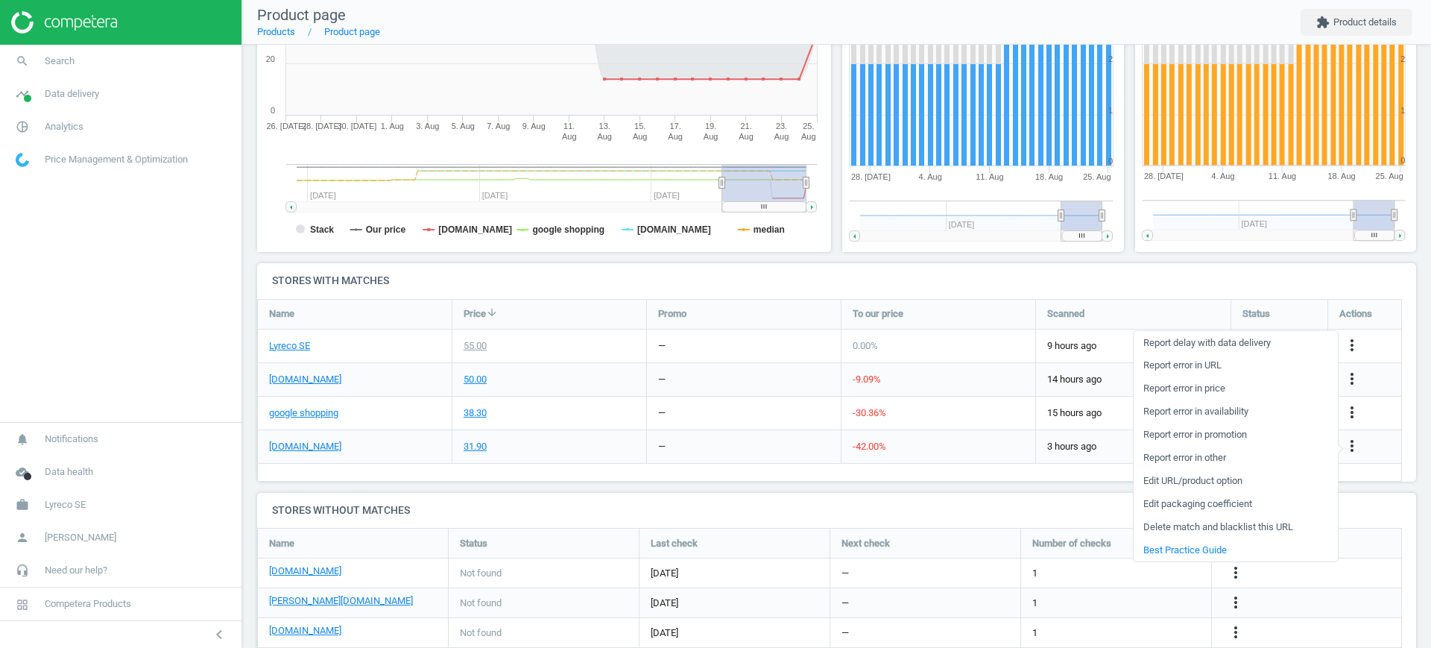
click at [1210, 482] on link "Edit URL/product option" at bounding box center [1235, 480] width 204 height 23
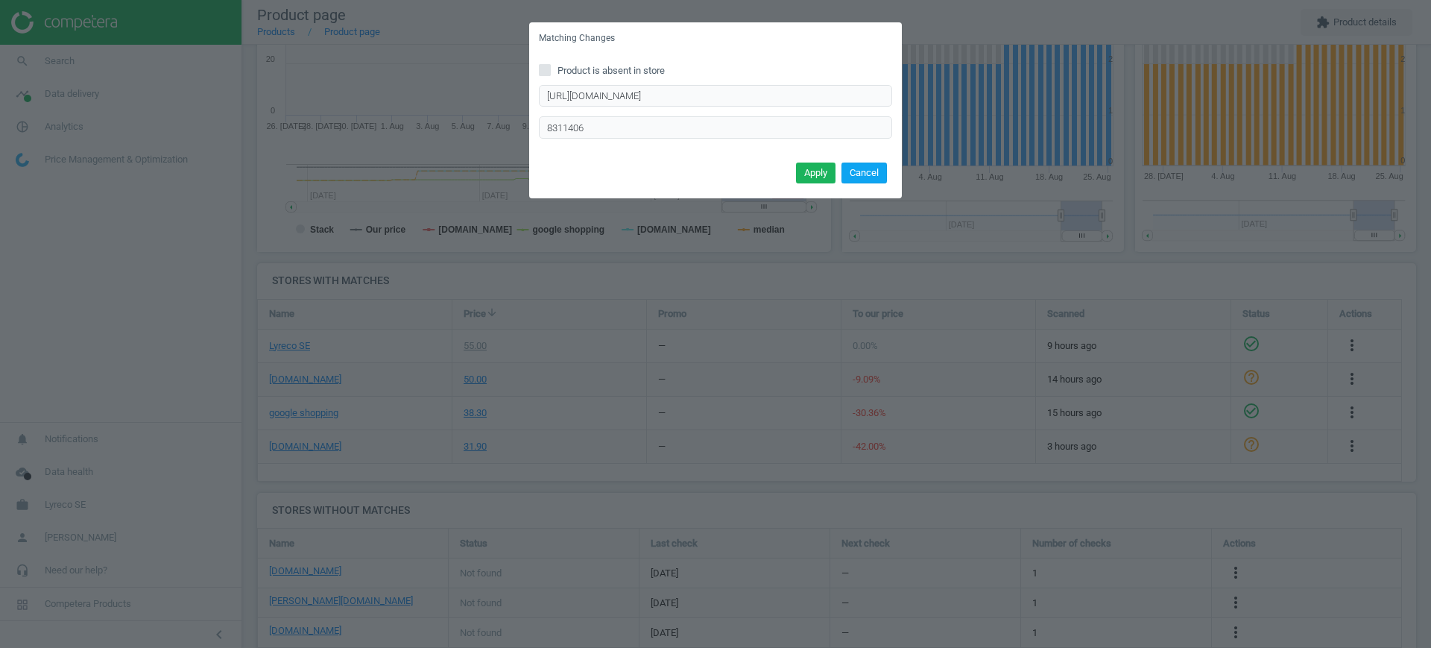
click at [870, 170] on button "Cancel" at bounding box center [863, 172] width 45 height 21
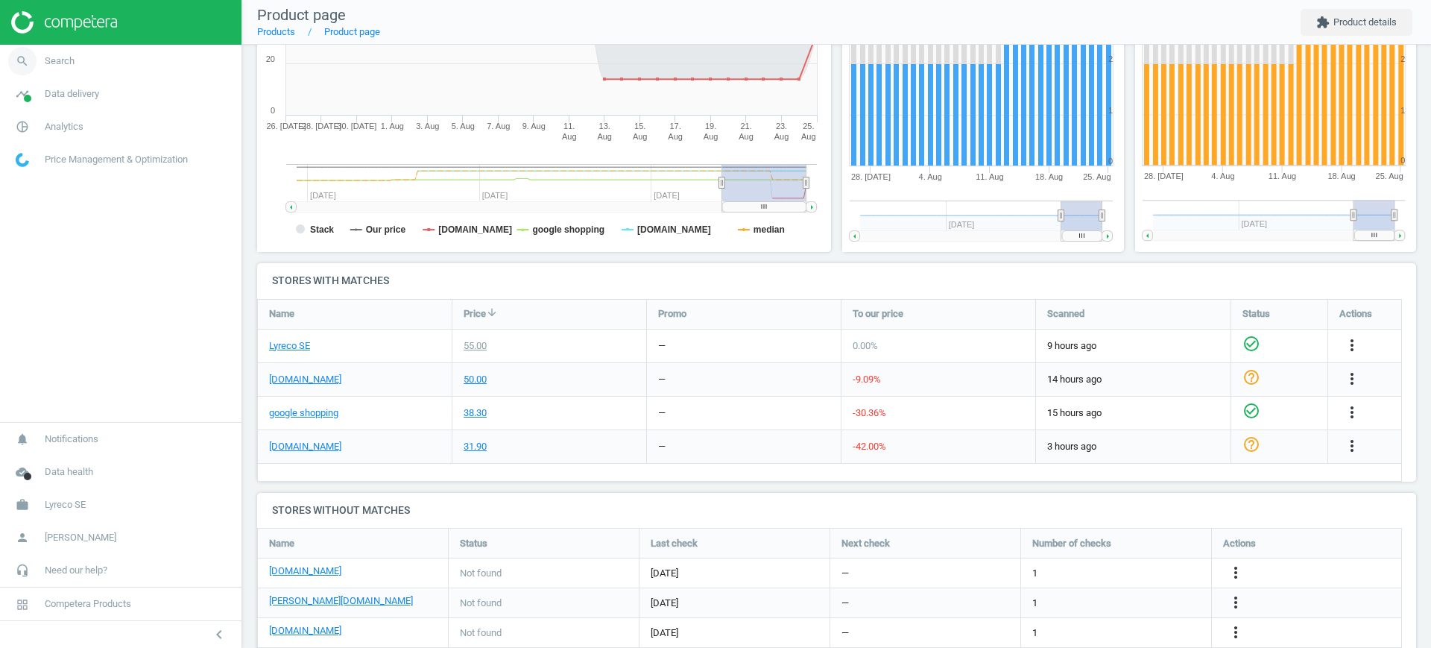
click at [89, 60] on link "search Search" at bounding box center [120, 61] width 241 height 33
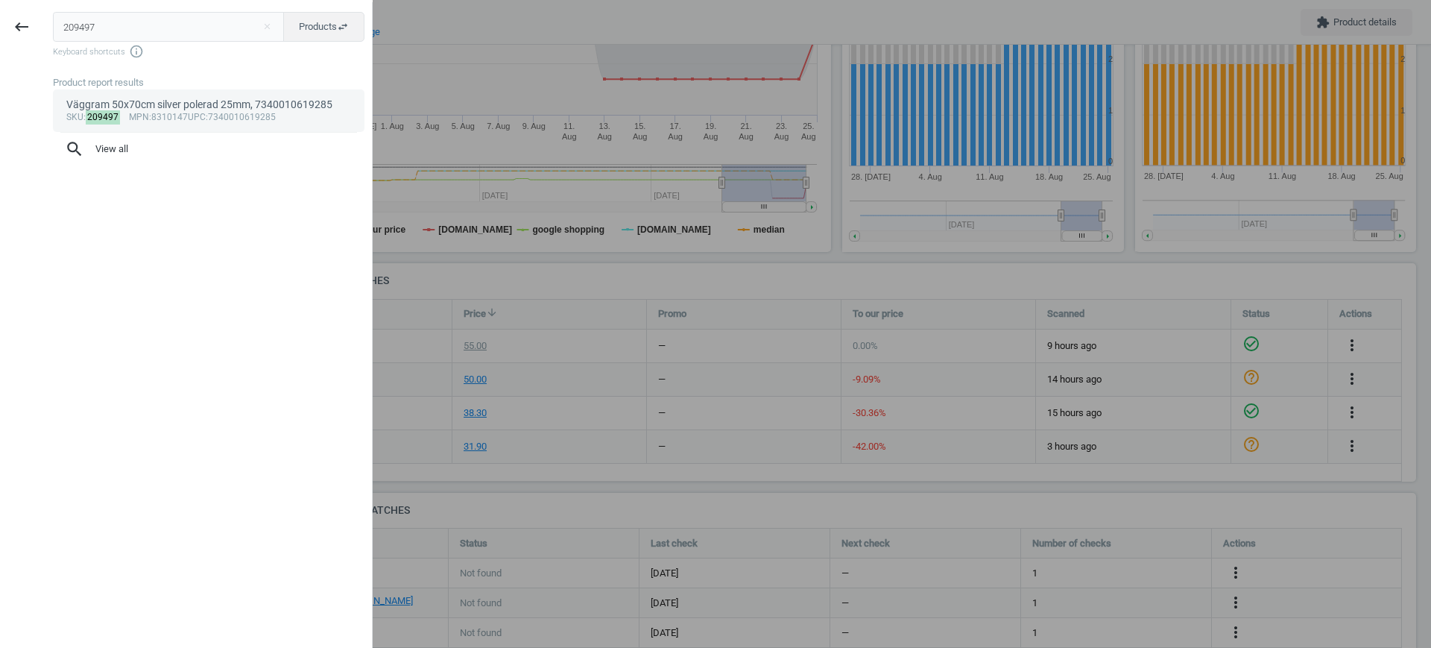
type input "209497"
click at [142, 102] on div "Väggram 50x70cm silver polerad 25mm, 7340010619285" at bounding box center [208, 105] width 285 height 14
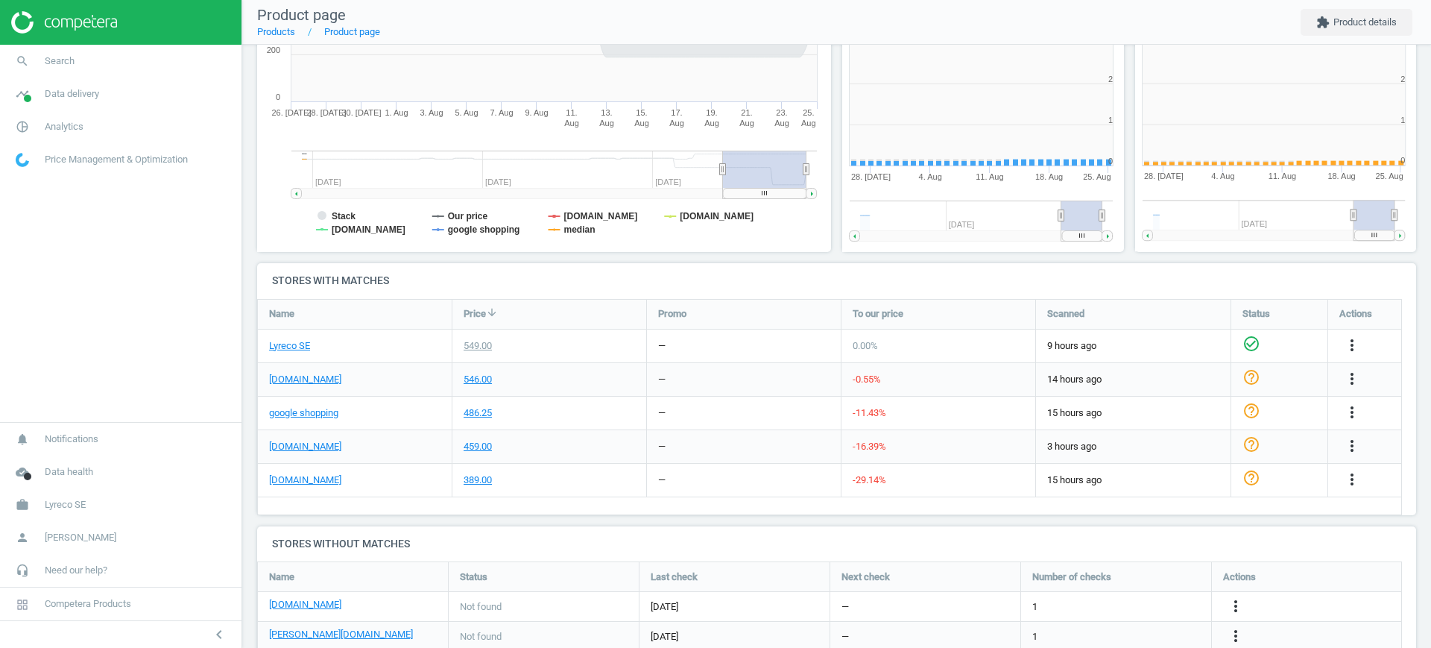
scroll to position [327, 307]
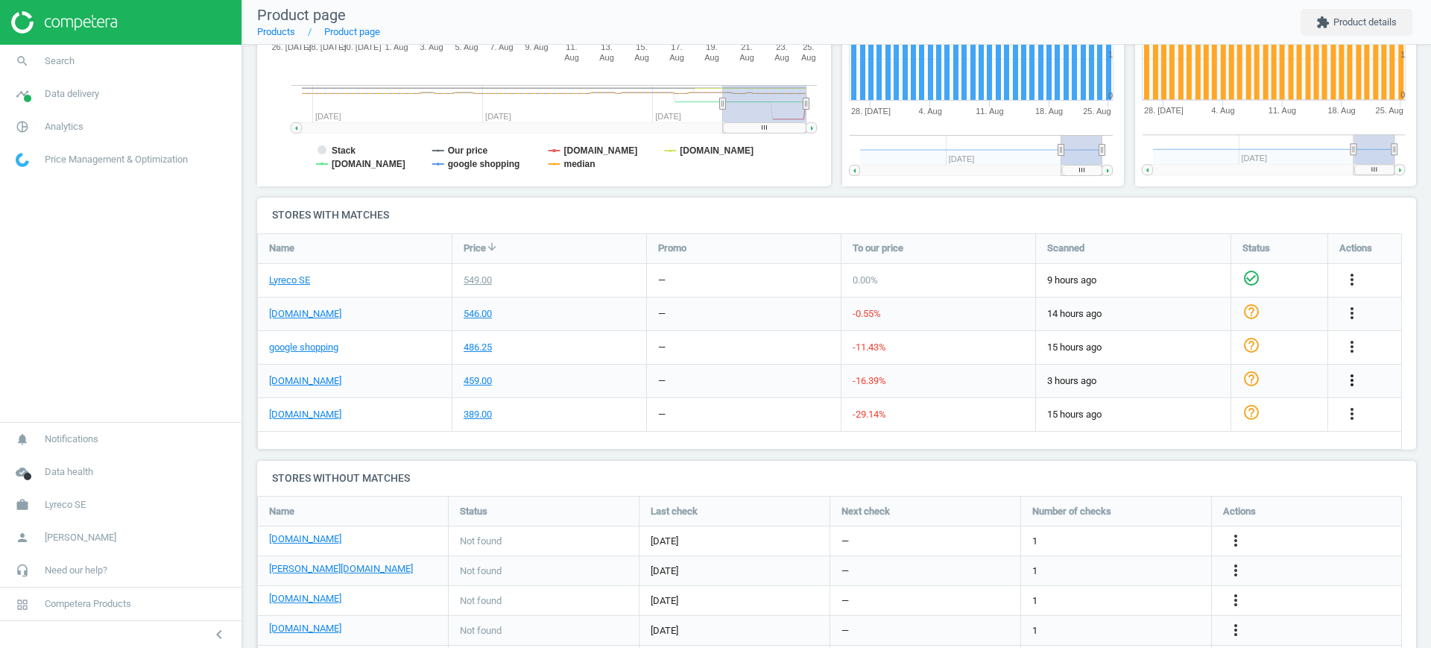
click at [1352, 374] on icon "more_vert" at bounding box center [1352, 380] width 18 height 18
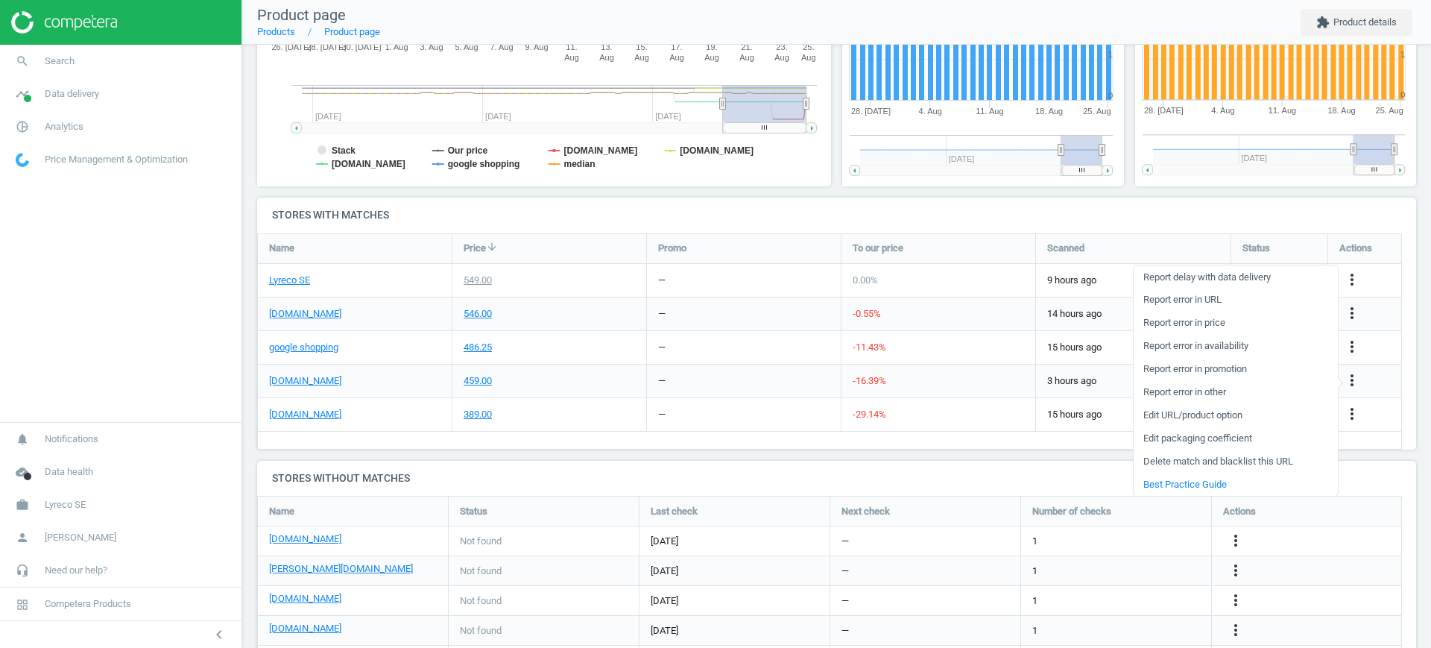
click at [1221, 413] on link "Edit URL/product option" at bounding box center [1235, 415] width 204 height 23
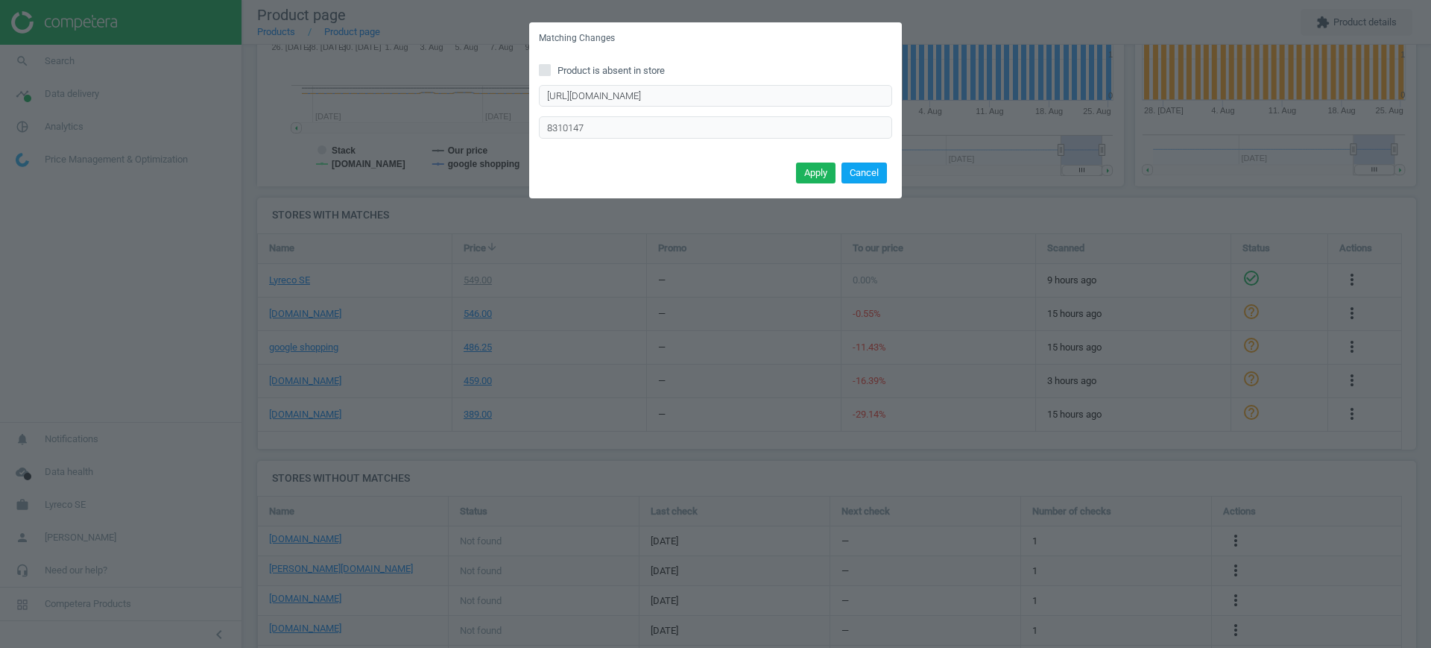
click at [857, 170] on button "Cancel" at bounding box center [863, 172] width 45 height 21
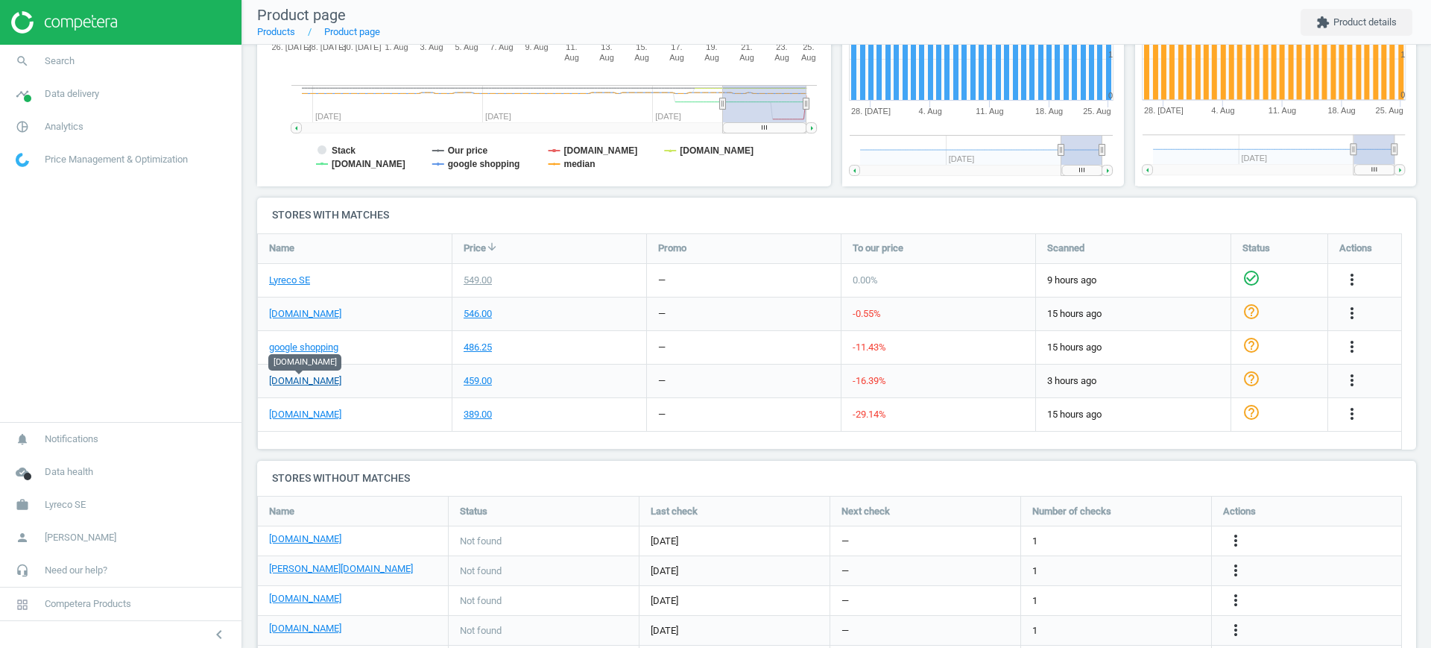
click at [311, 382] on link "packoplock.se" at bounding box center [305, 380] width 72 height 13
drag, startPoint x: 344, startPoint y: 379, endPoint x: 267, endPoint y: 385, distance: 77.7
click at [267, 385] on div "packoplock.se" at bounding box center [355, 380] width 194 height 33
copy link "packoplock.se"
click at [98, 502] on link "work Lyreco SE" at bounding box center [120, 504] width 241 height 33
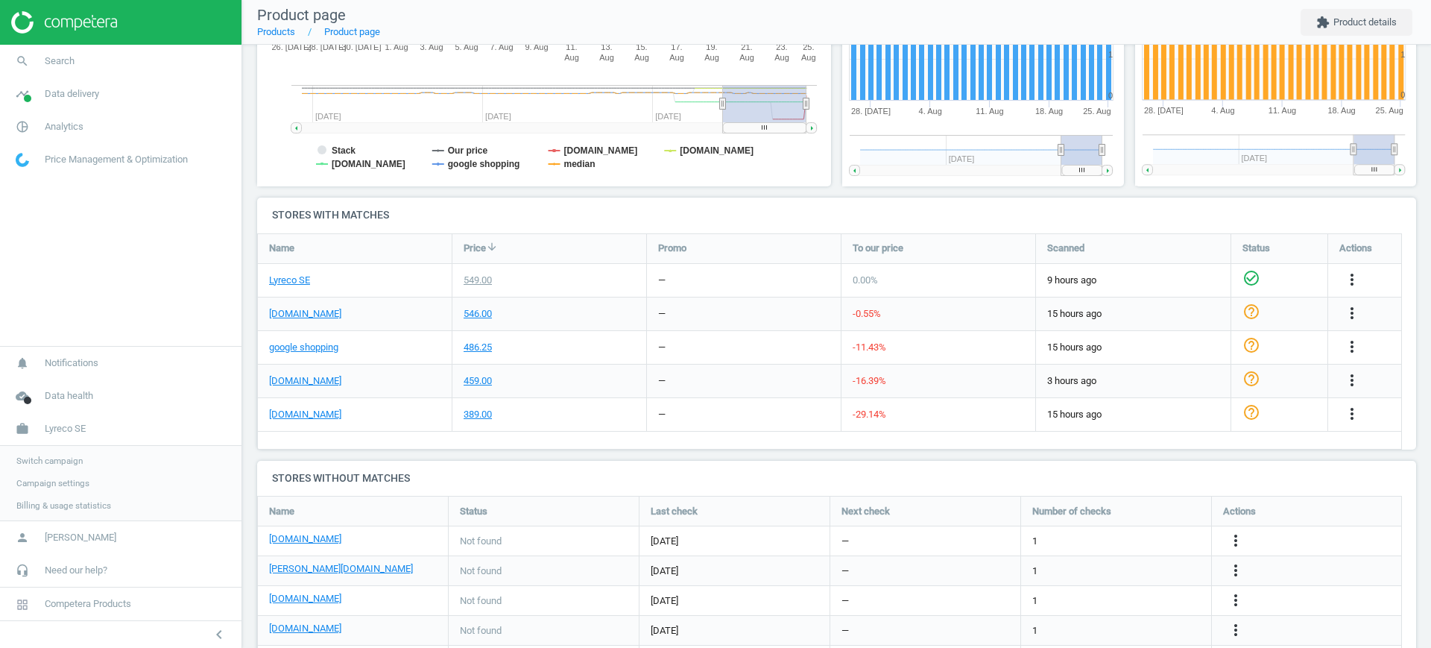
click at [44, 464] on span "Switch campaign" at bounding box center [49, 461] width 66 height 12
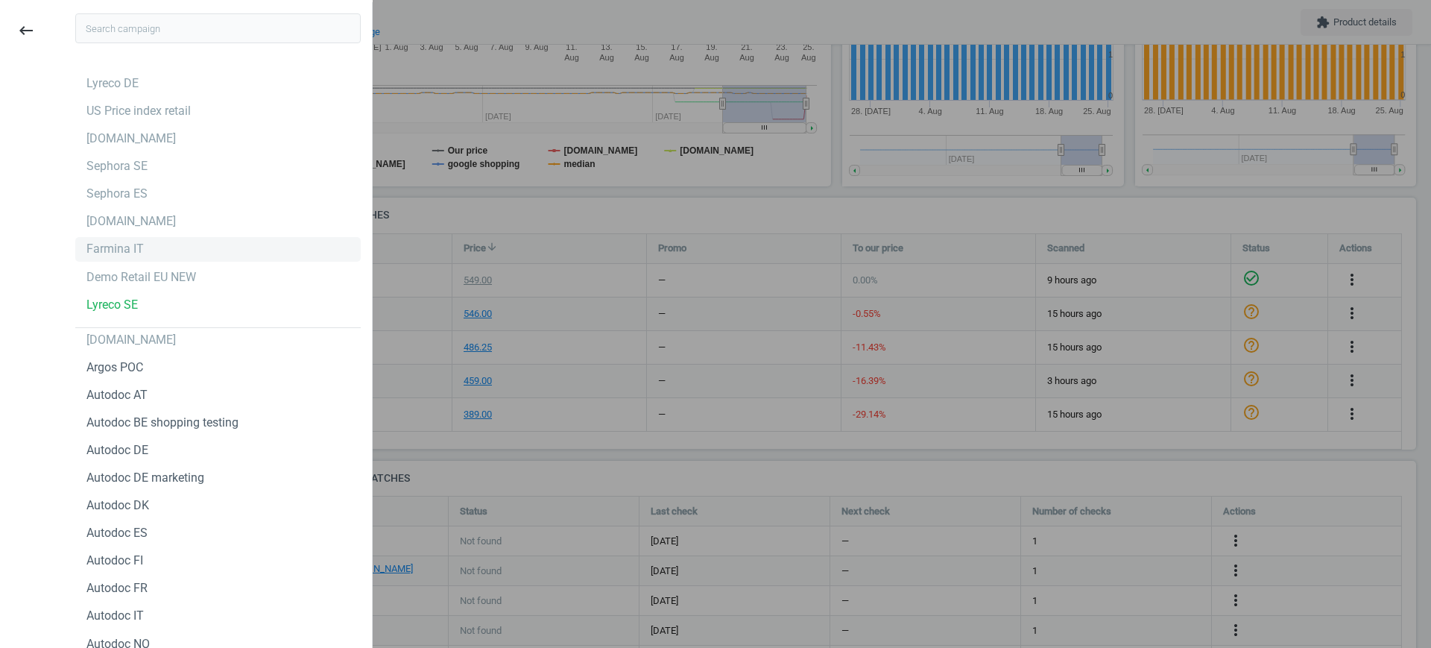
click at [98, 248] on div "Farmina IT" at bounding box center [114, 249] width 57 height 16
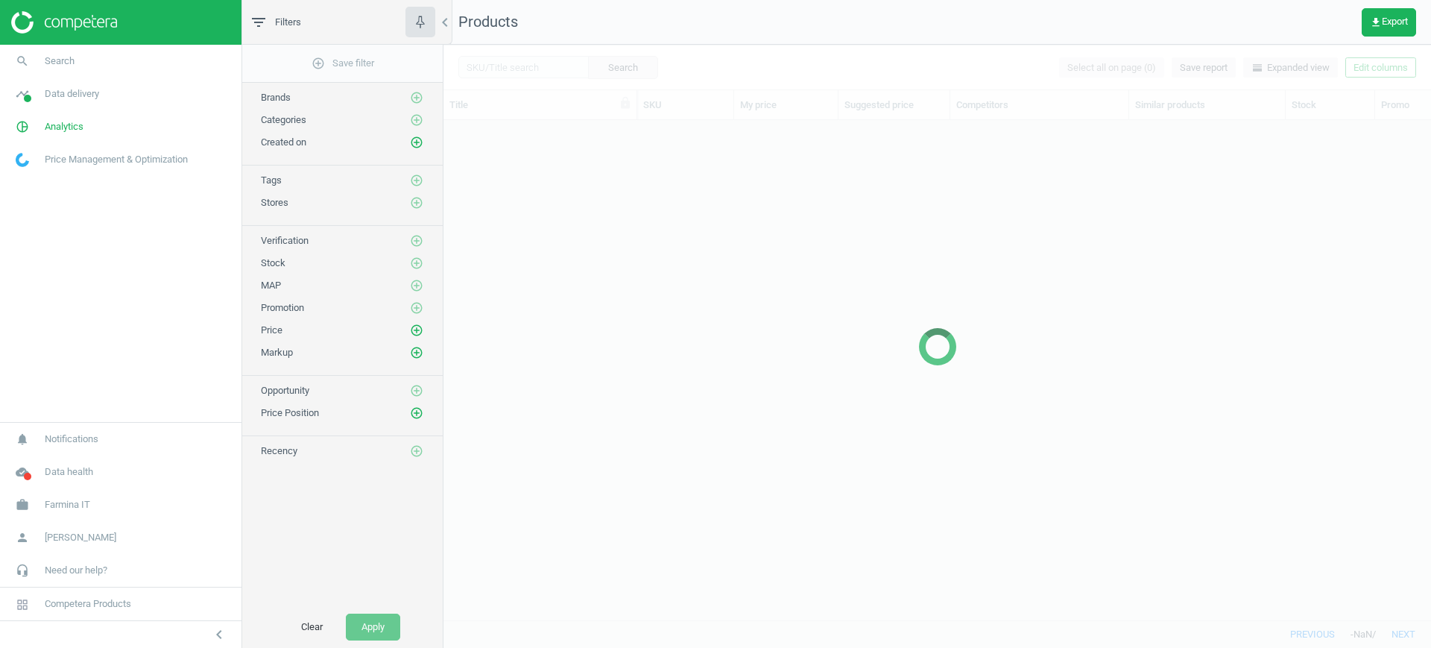
scroll to position [471, 973]
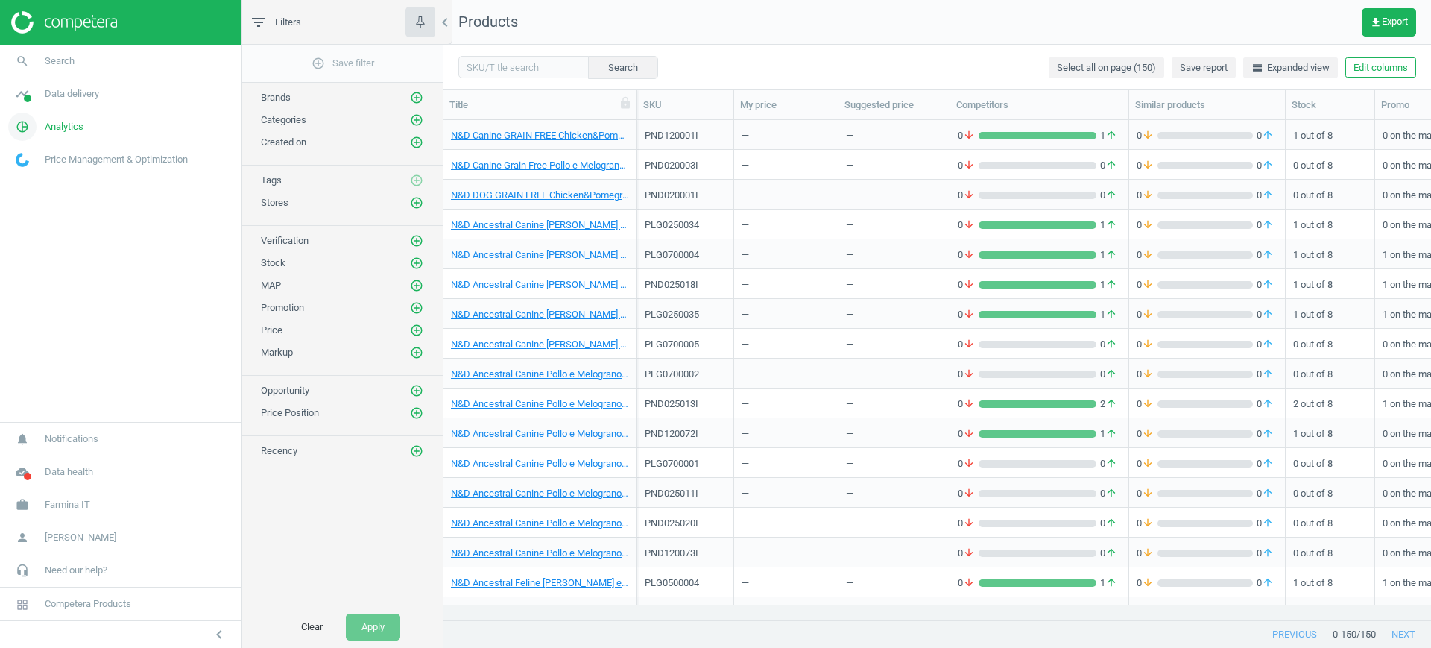
click at [64, 125] on span "Analytics" at bounding box center [64, 126] width 39 height 13
click at [45, 185] on span "Products" at bounding box center [33, 181] width 35 height 12
click at [866, 31] on nav "Products get_app Export" at bounding box center [936, 22] width 987 height 45
click at [1388, 18] on span "get_app Export" at bounding box center [1389, 22] width 38 height 12
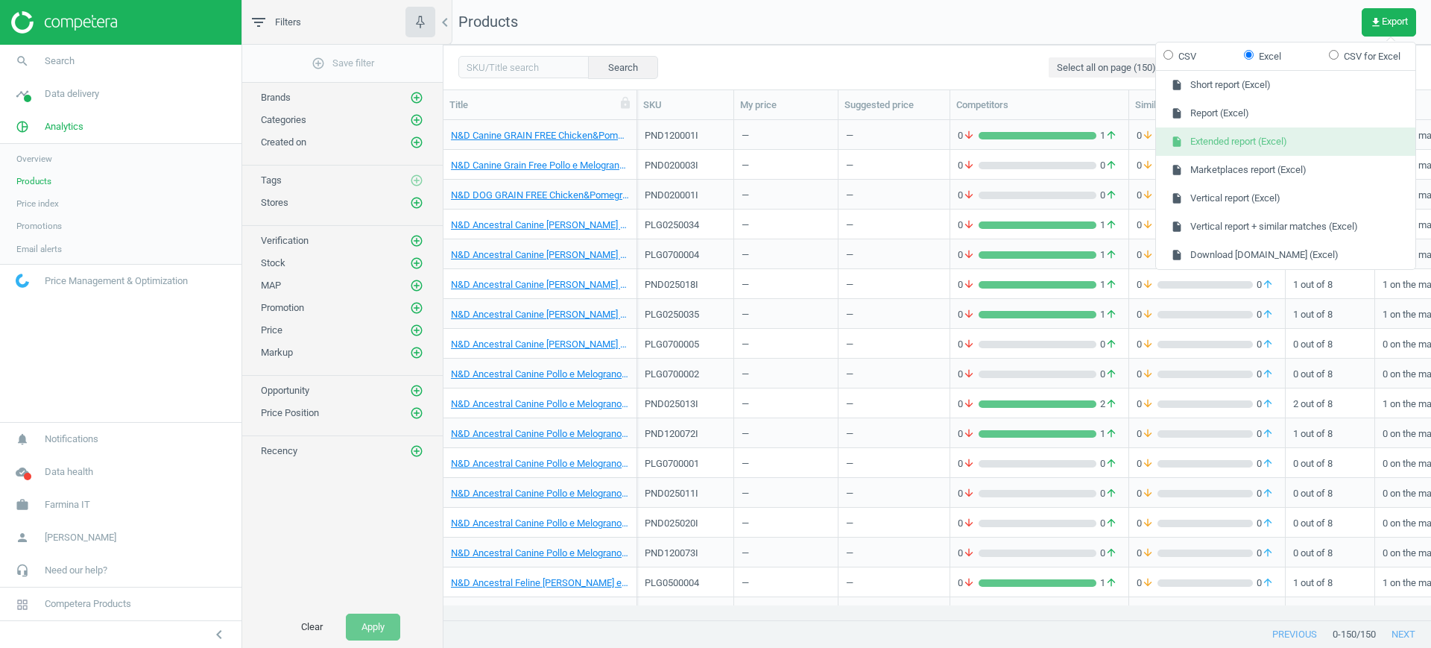
click at [1259, 141] on button "insert_drive_file Extended report (Excel)" at bounding box center [1285, 141] width 259 height 28
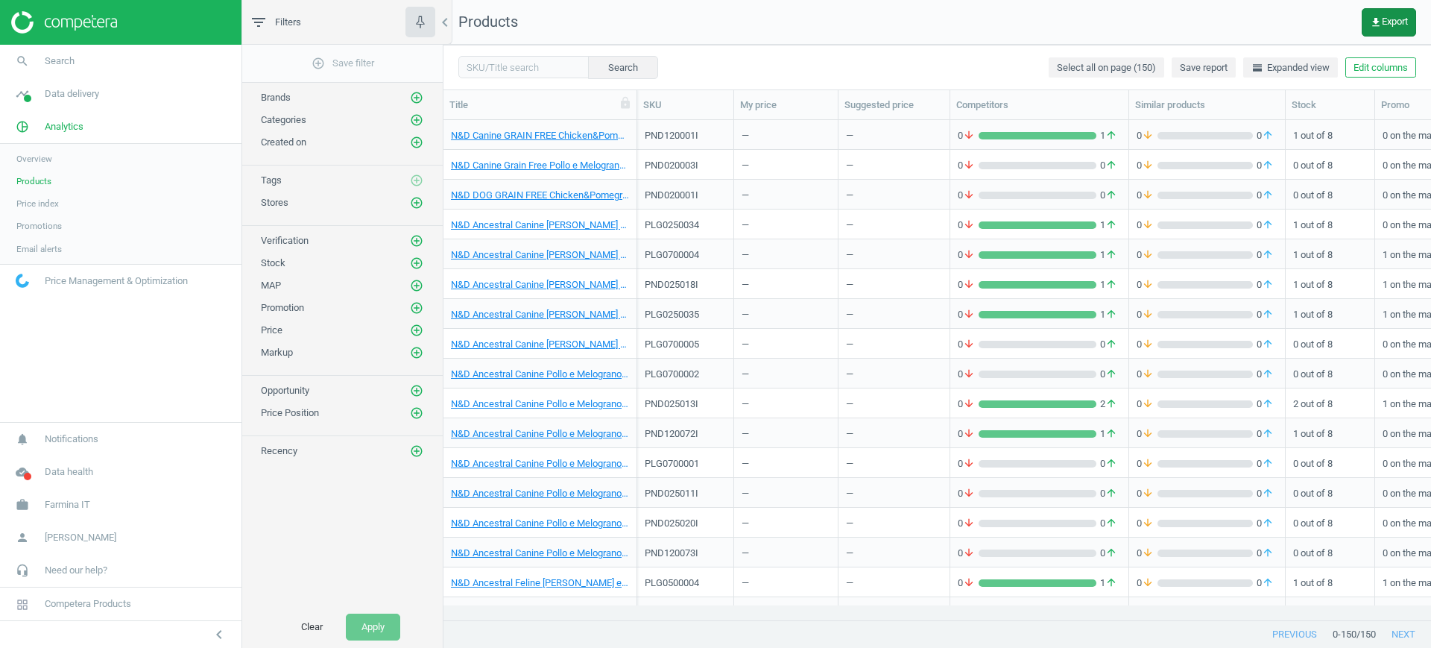
click at [1374, 21] on icon "get_app" at bounding box center [1376, 22] width 12 height 12
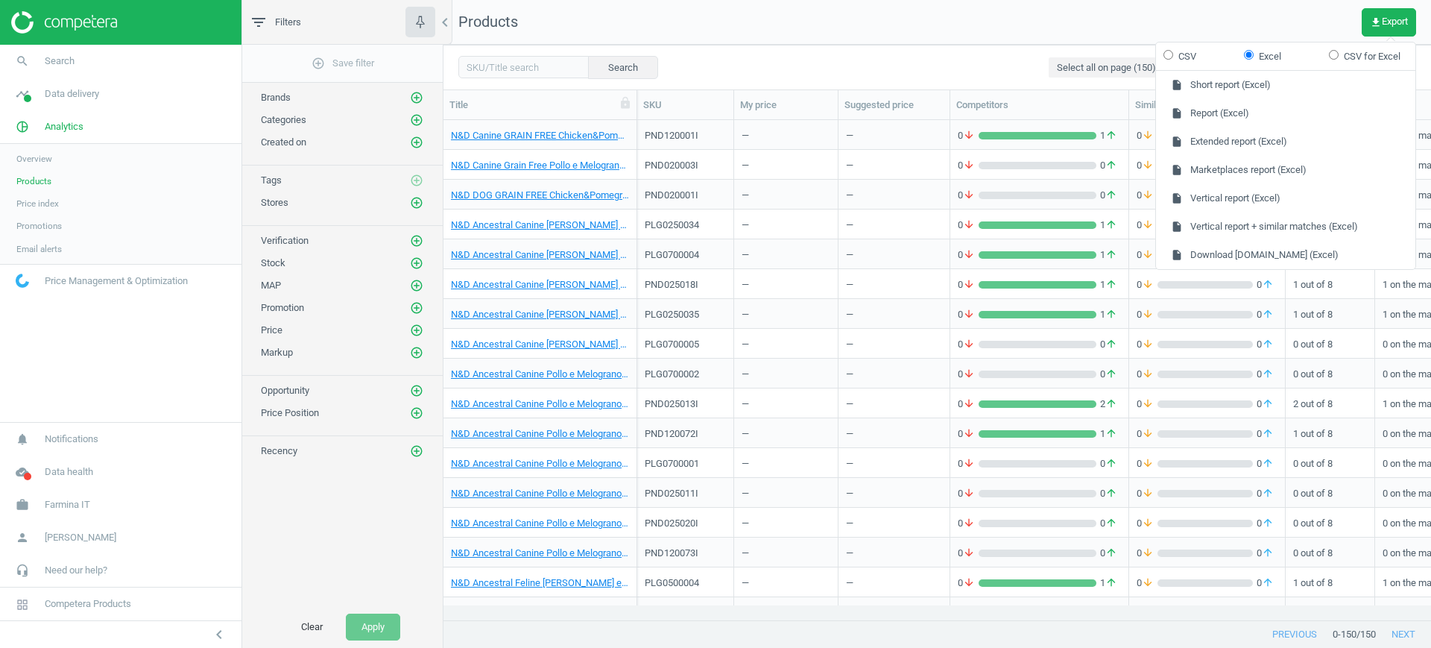
click at [1197, 57] on form "CSV Excel CSV for Excel" at bounding box center [1285, 56] width 259 height 28
click at [1170, 57] on input "CSV" at bounding box center [1168, 55] width 10 height 10
radio input "true"
click at [1218, 141] on button "insert_drive_file Extended report (CSV)" at bounding box center [1285, 141] width 259 height 28
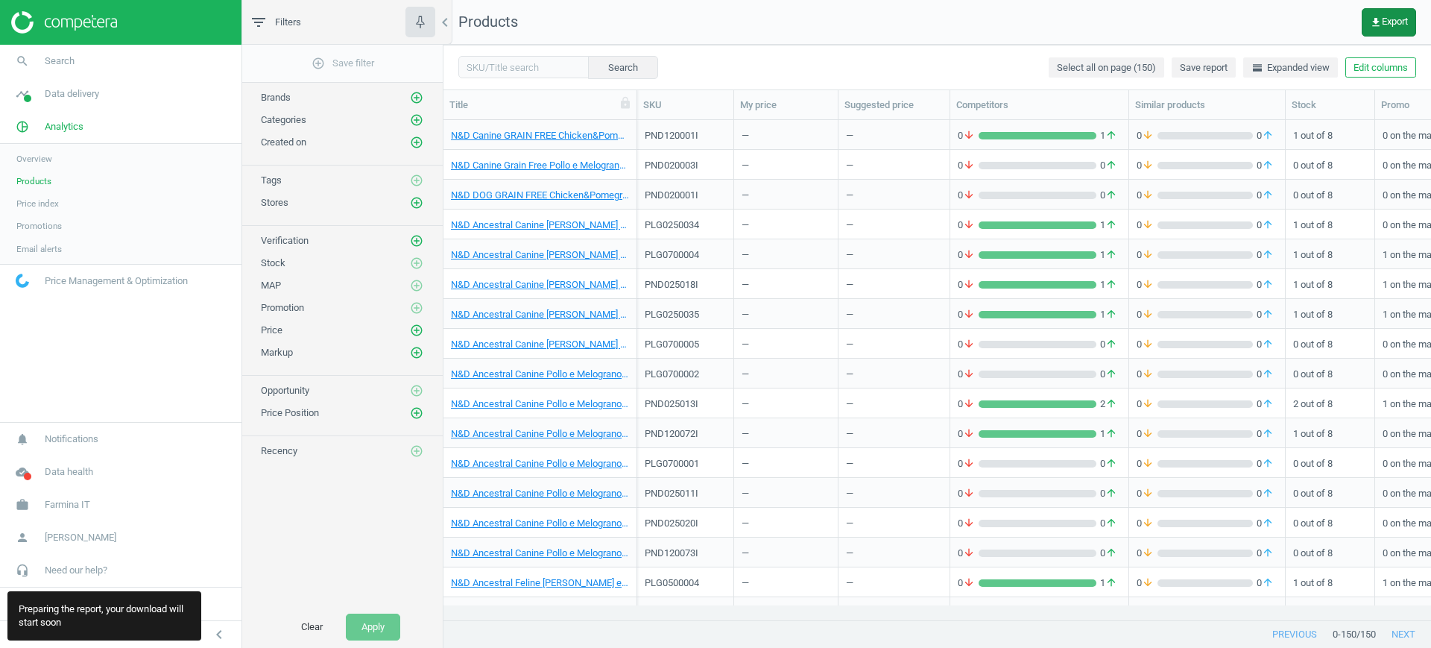
click at [1379, 13] on button "get_app Export" at bounding box center [1388, 22] width 54 height 28
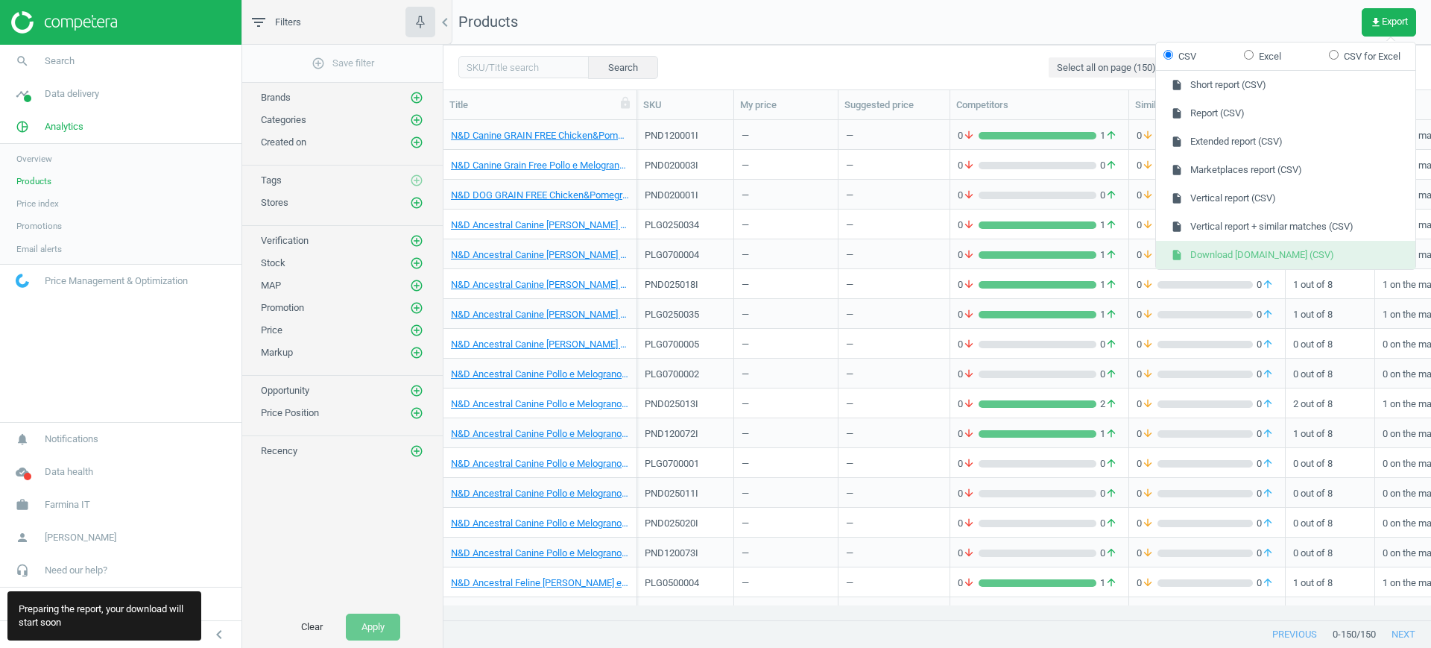
click at [1231, 256] on button "insert_drive_file Download amazon.it (CSV)" at bounding box center [1285, 255] width 259 height 28
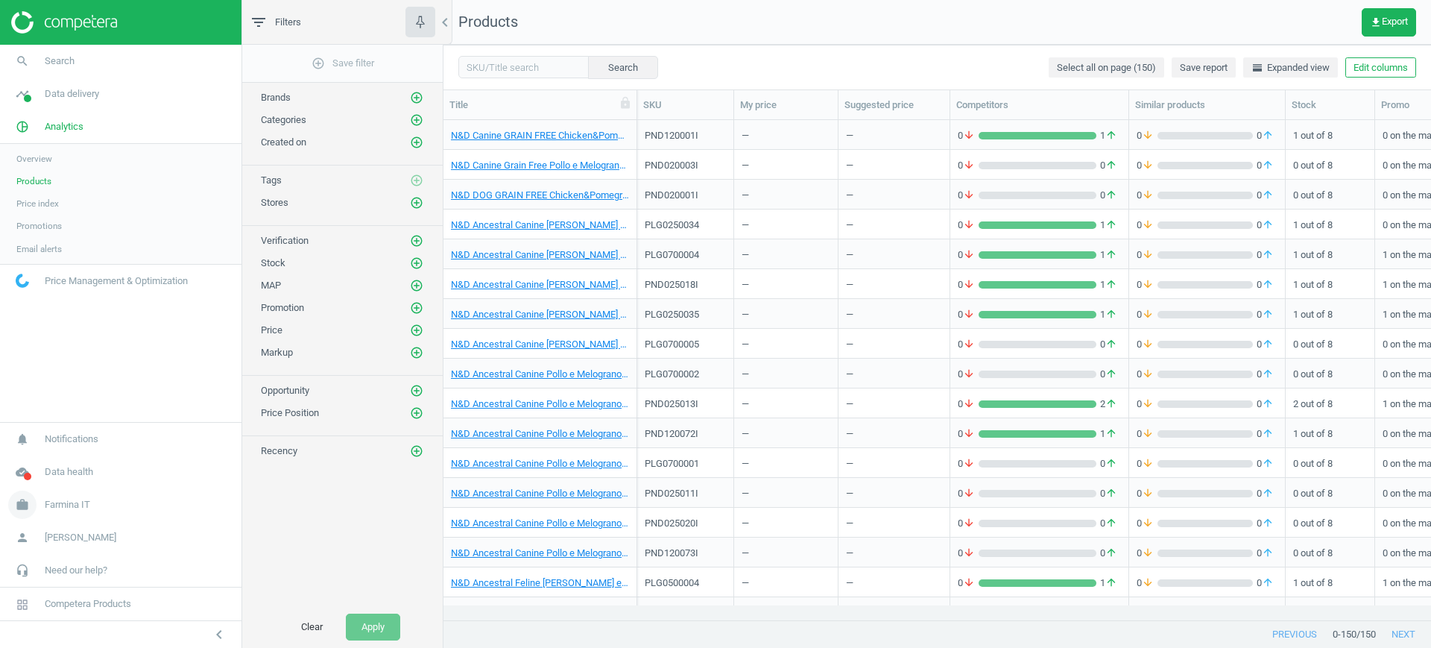
click at [56, 511] on link "work Farmina IT" at bounding box center [120, 504] width 241 height 33
click at [39, 481] on span "Campaign settings" at bounding box center [52, 483] width 73 height 12
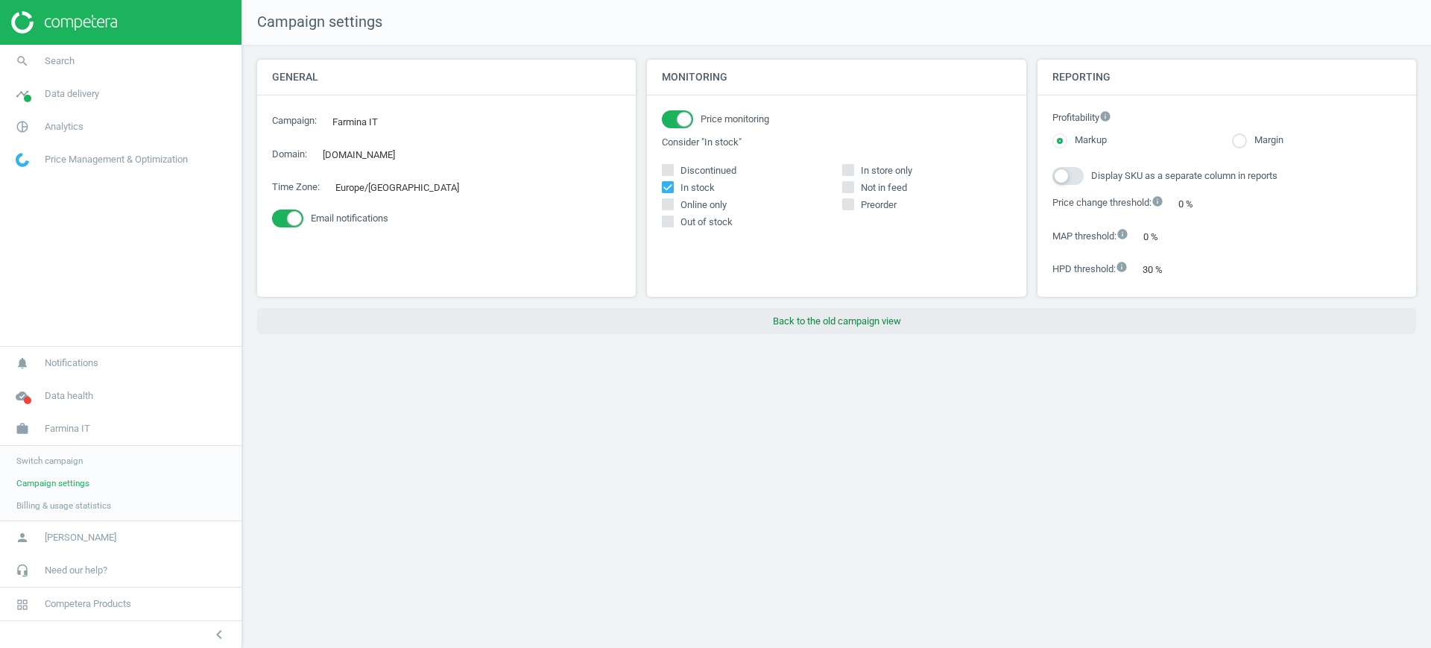
click at [837, 317] on button "Back to the old campaign view" at bounding box center [836, 321] width 1159 height 27
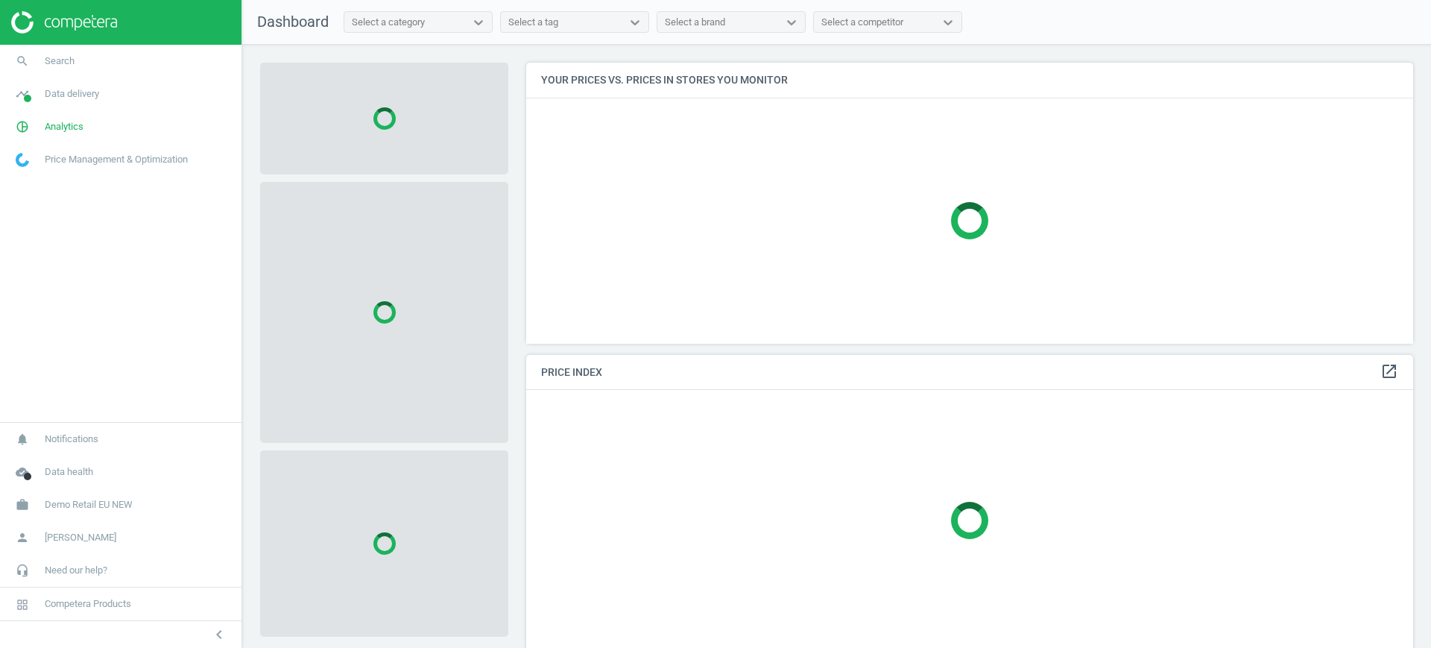
scroll to position [309, 902]
click at [107, 499] on span "Demo Retail EU NEW" at bounding box center [89, 504] width 88 height 13
click at [52, 464] on span "Switch campaign" at bounding box center [49, 461] width 66 height 12
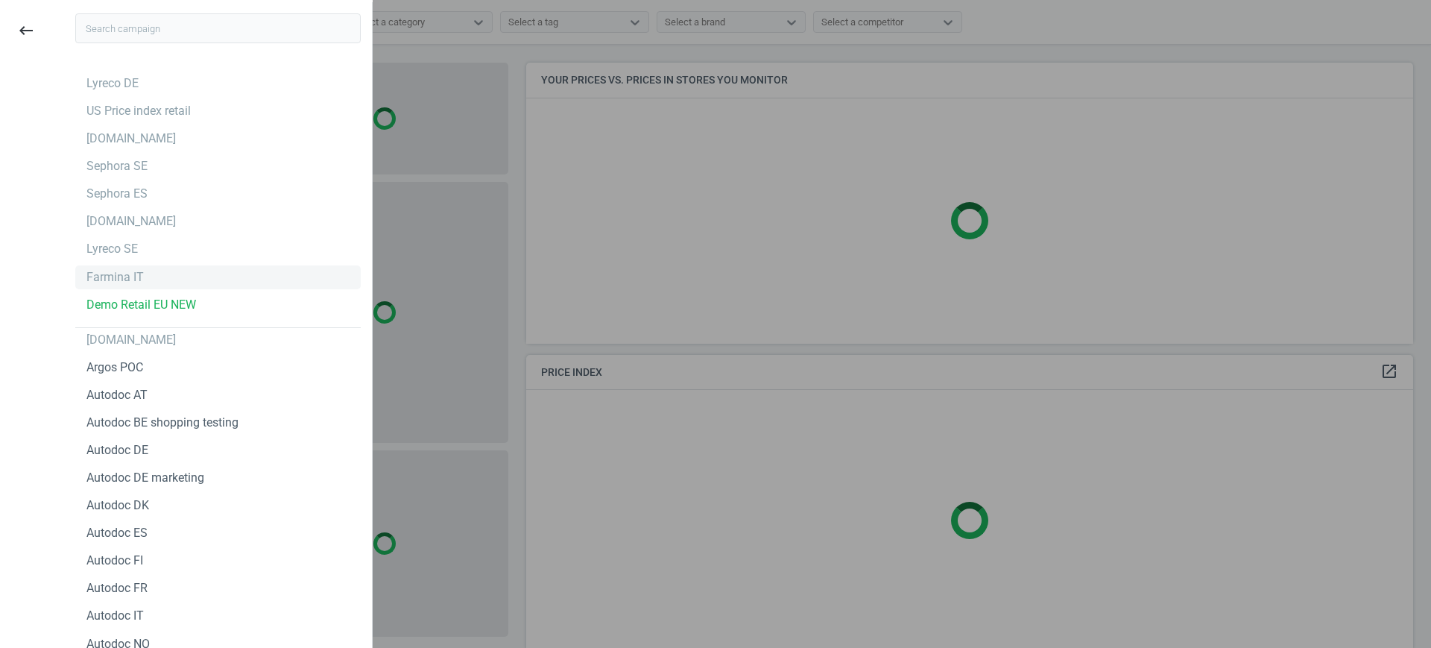
click at [107, 280] on div "Farmina IT" at bounding box center [114, 277] width 57 height 16
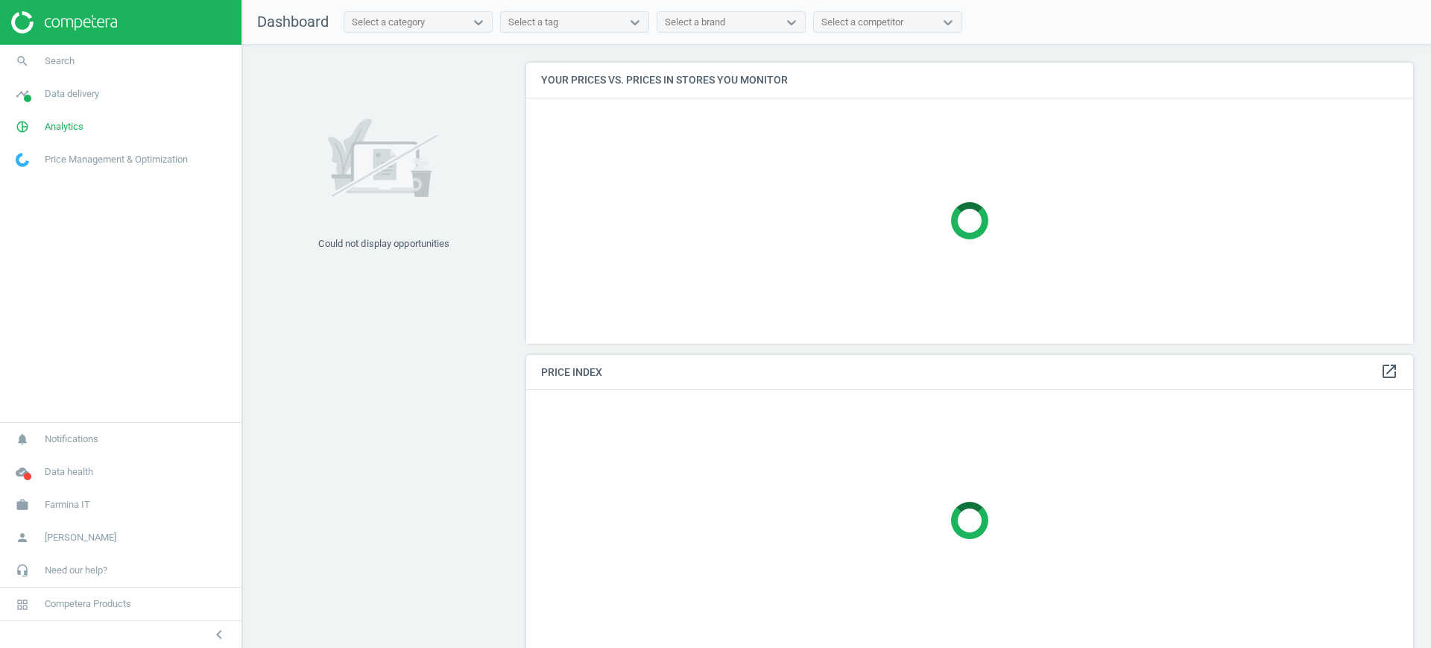
scroll to position [384, 902]
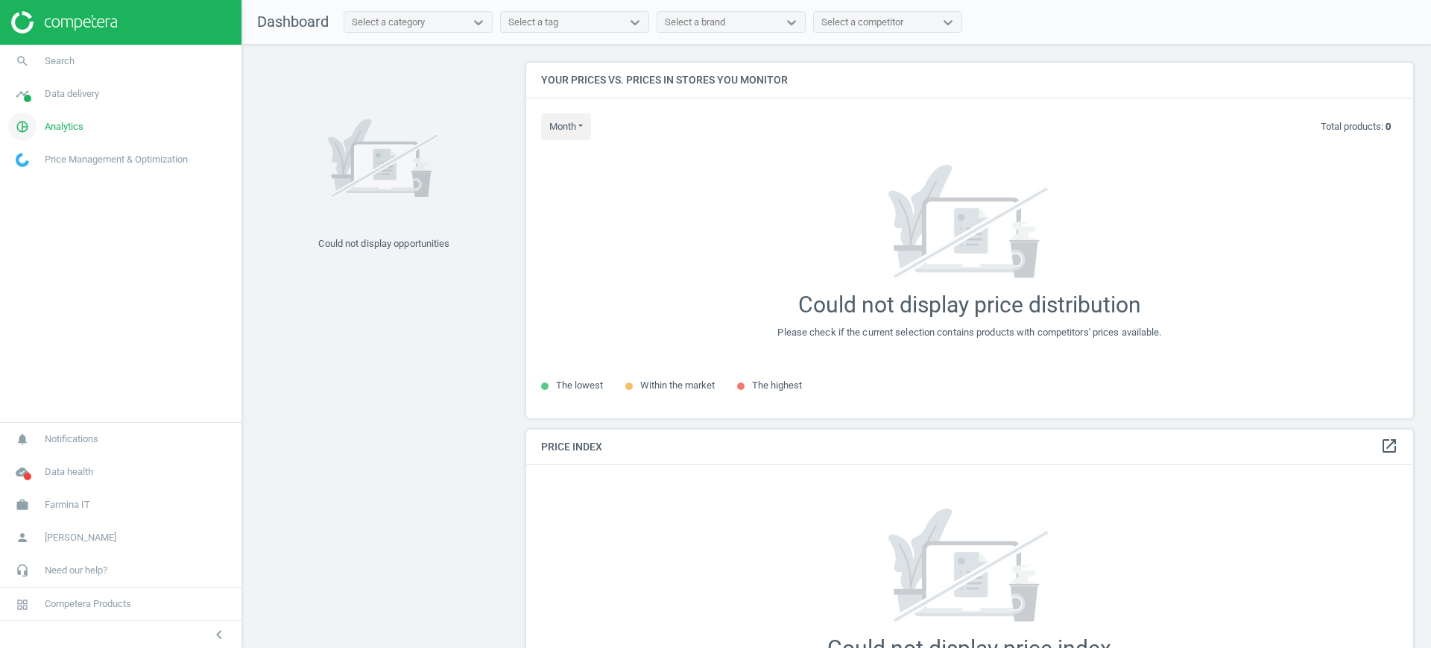
click at [75, 118] on link "pie_chart_outlined Analytics" at bounding box center [120, 126] width 241 height 33
click at [41, 186] on span "Products" at bounding box center [33, 181] width 35 height 12
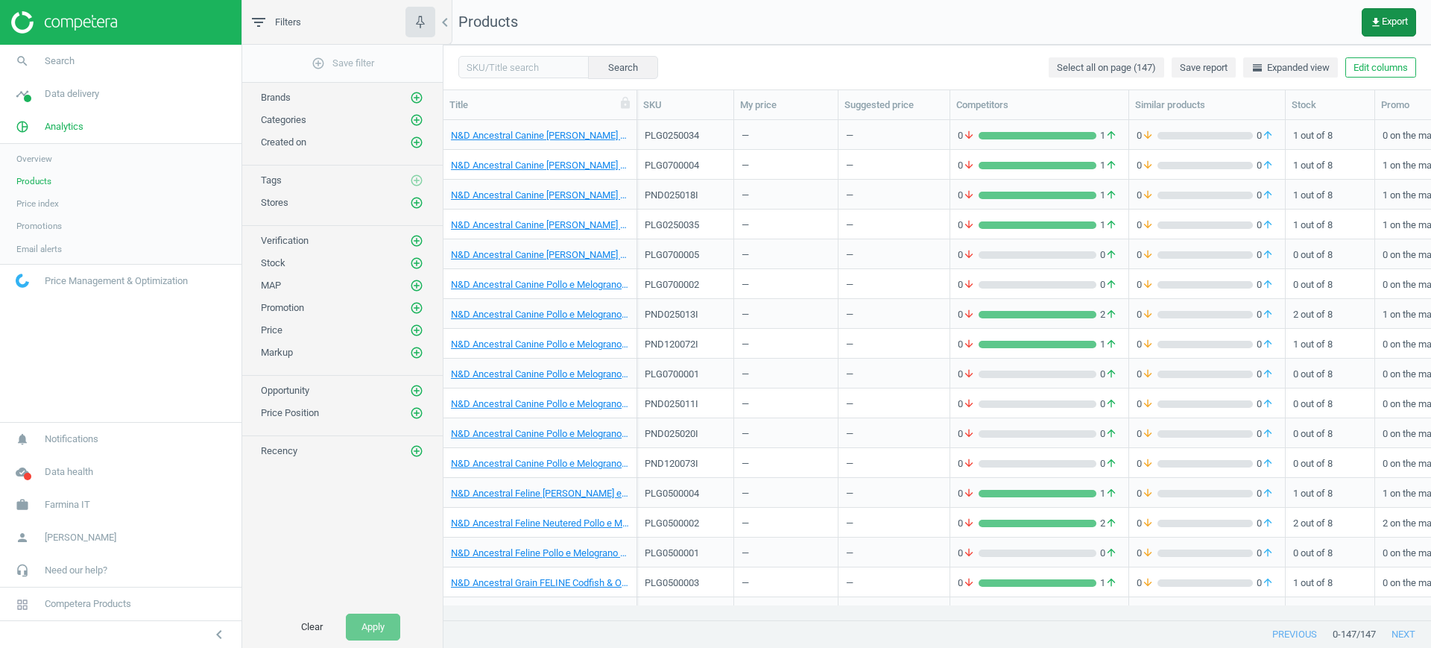
click at [1382, 29] on button "get_app Export" at bounding box center [1388, 22] width 54 height 28
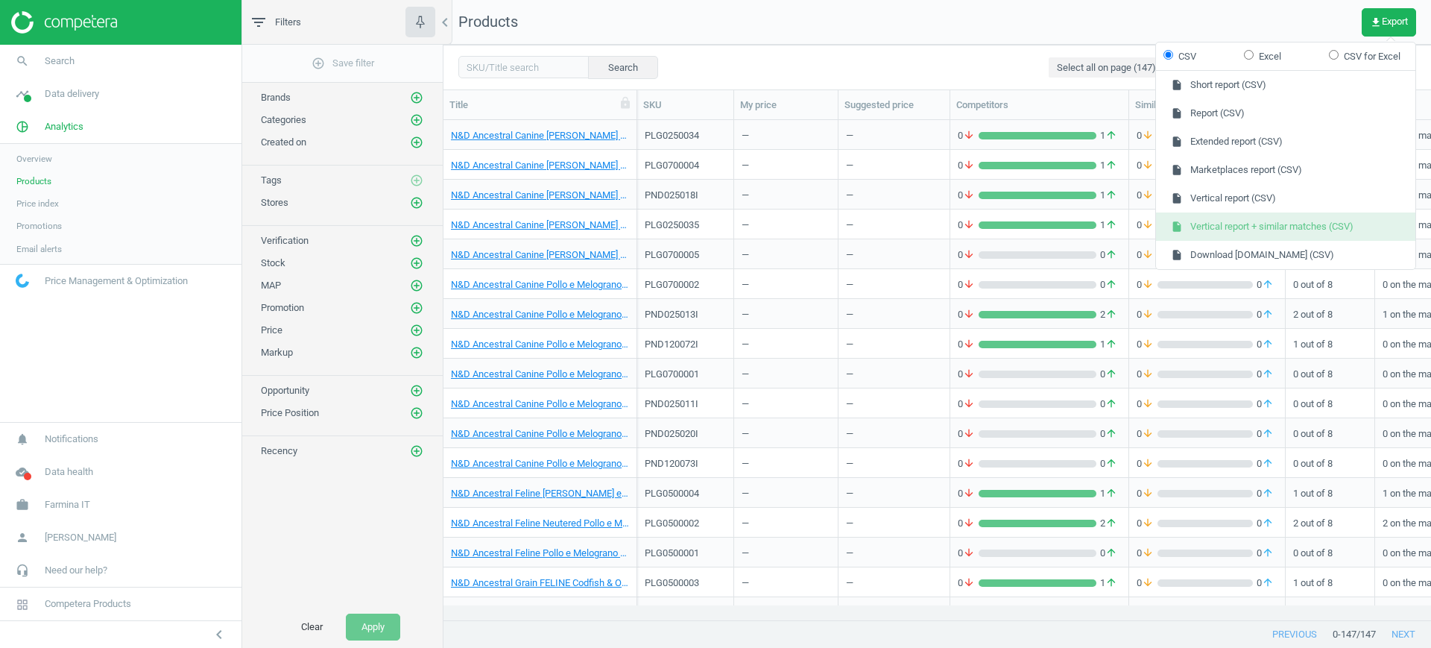
click at [1298, 227] on button "insert_drive_file Vertical report + similar matches (CSV)" at bounding box center [1285, 226] width 259 height 28
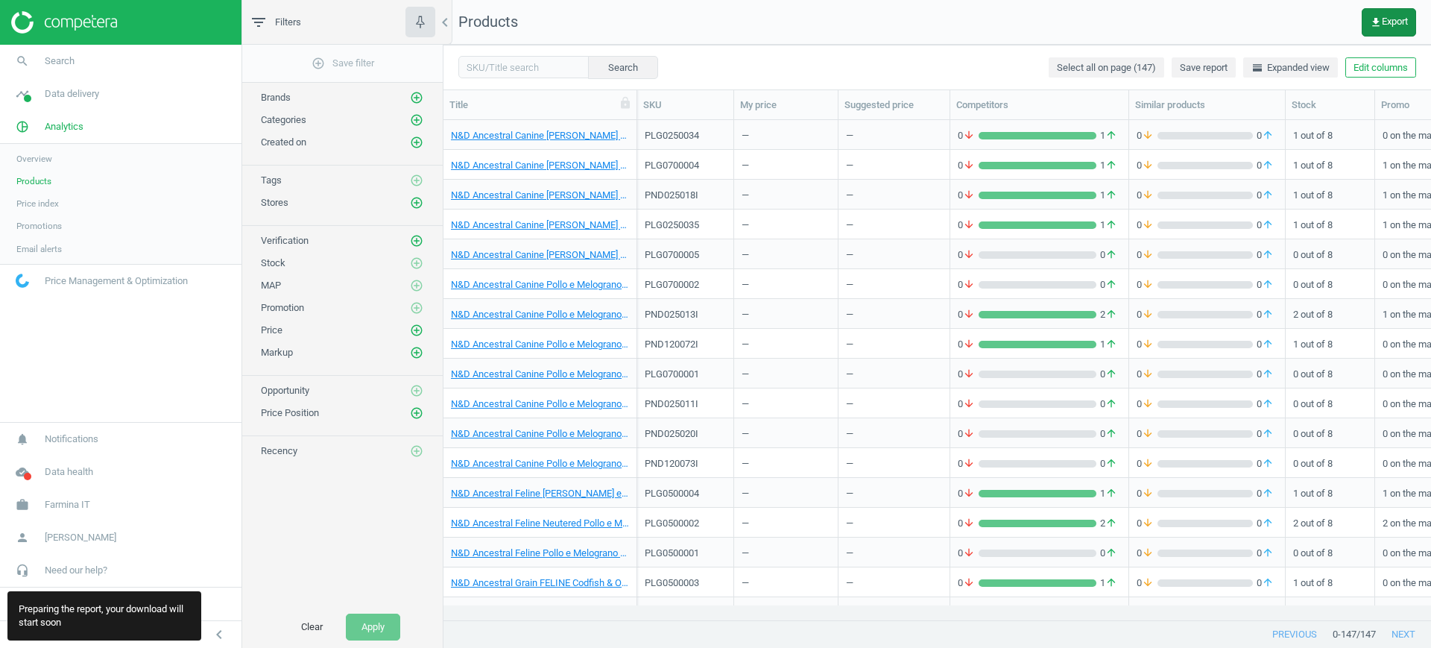
click at [1381, 22] on span "get_app Export" at bounding box center [1389, 22] width 38 height 12
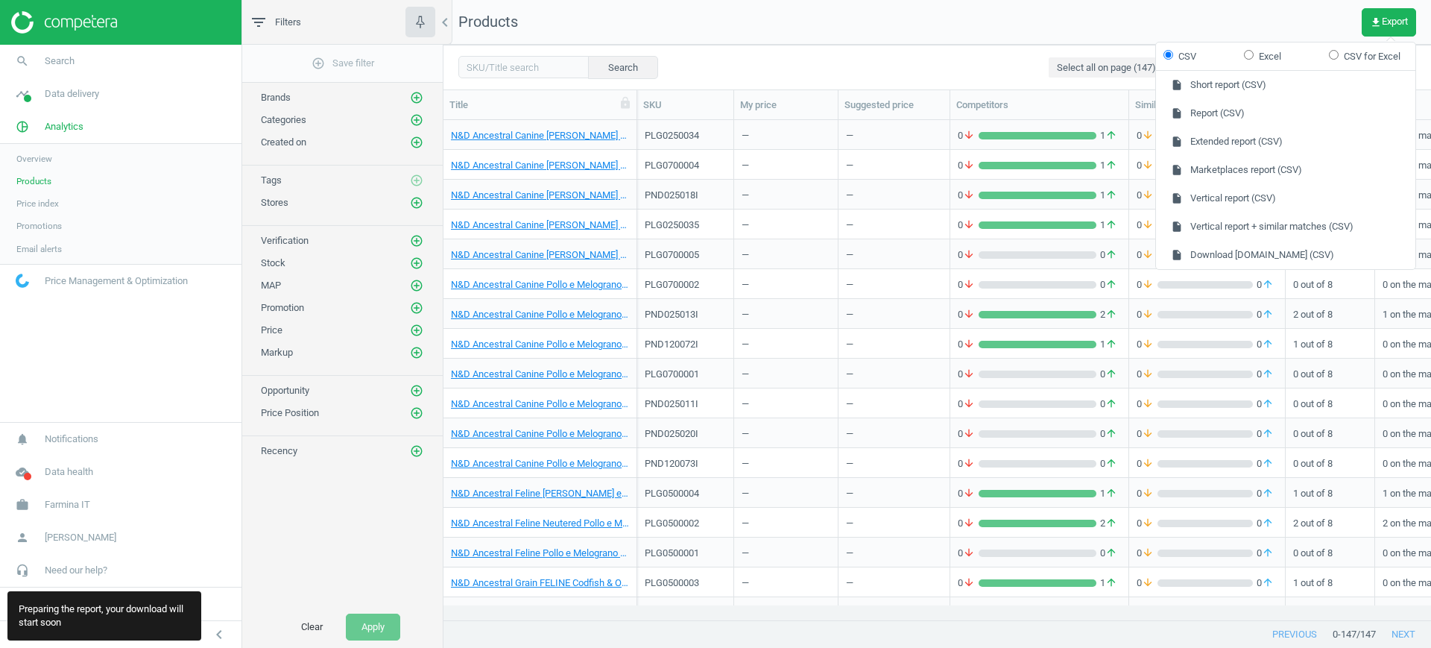
click at [935, 52] on div "Search Select all on page (147) Save report horizontal_split Expanded view Edit…" at bounding box center [936, 67] width 987 height 45
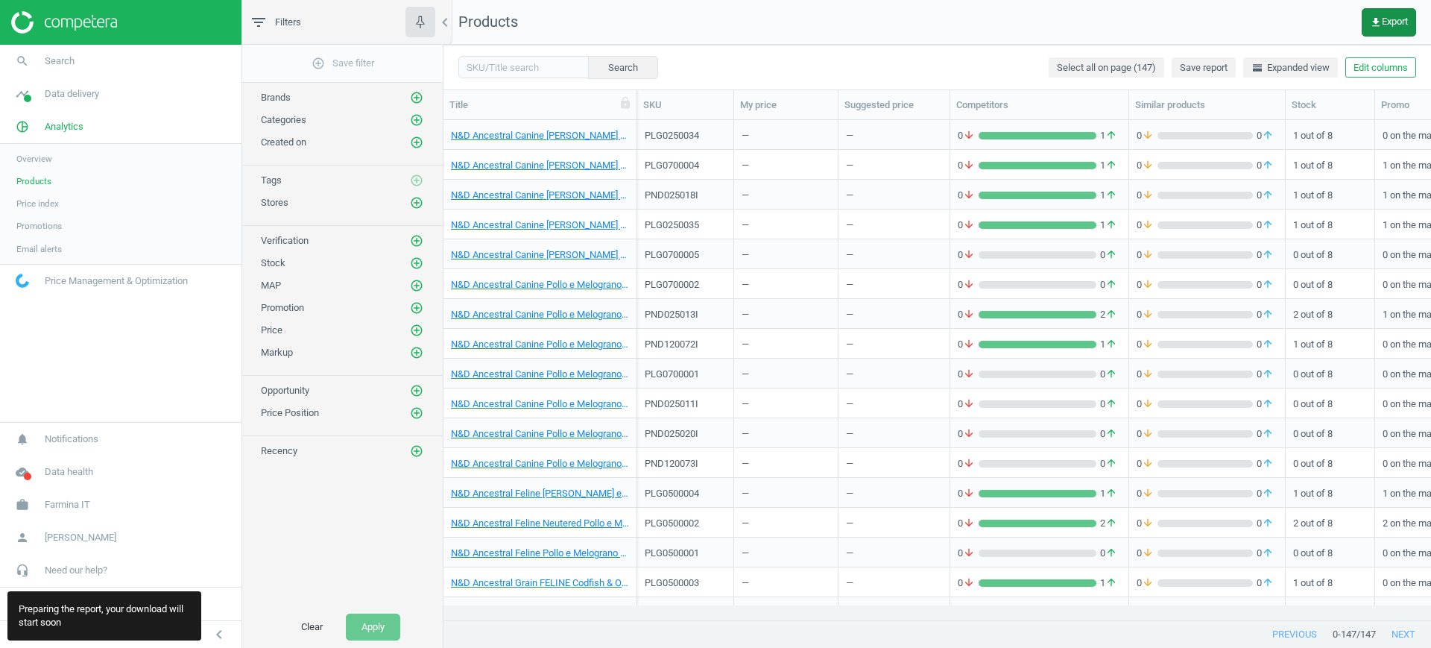
click at [1386, 28] on button "get_app Export" at bounding box center [1388, 22] width 54 height 28
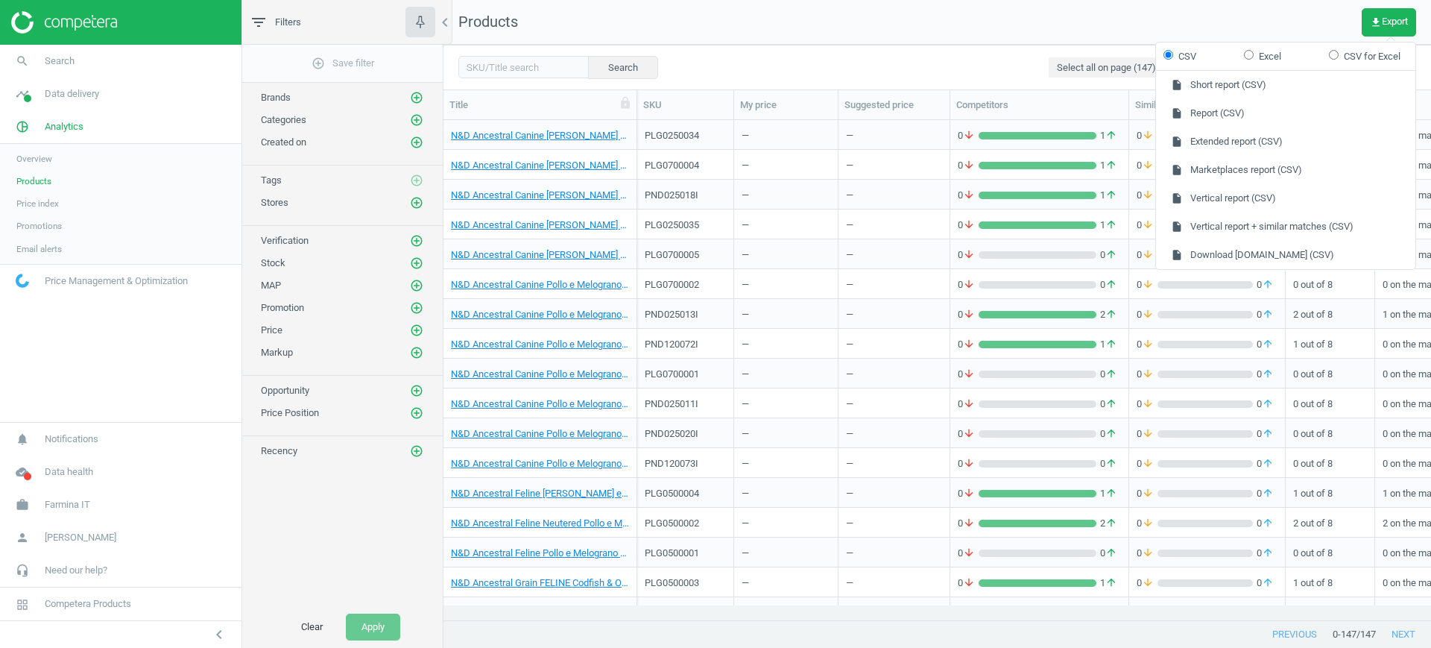
click at [1264, 59] on label "Excel" at bounding box center [1262, 56] width 37 height 13
click at [1253, 59] on input "Excel" at bounding box center [1249, 55] width 10 height 10
radio input "true"
click at [1275, 225] on button "insert_drive_file Vertical report + similar matches (Excel)" at bounding box center [1285, 226] width 259 height 28
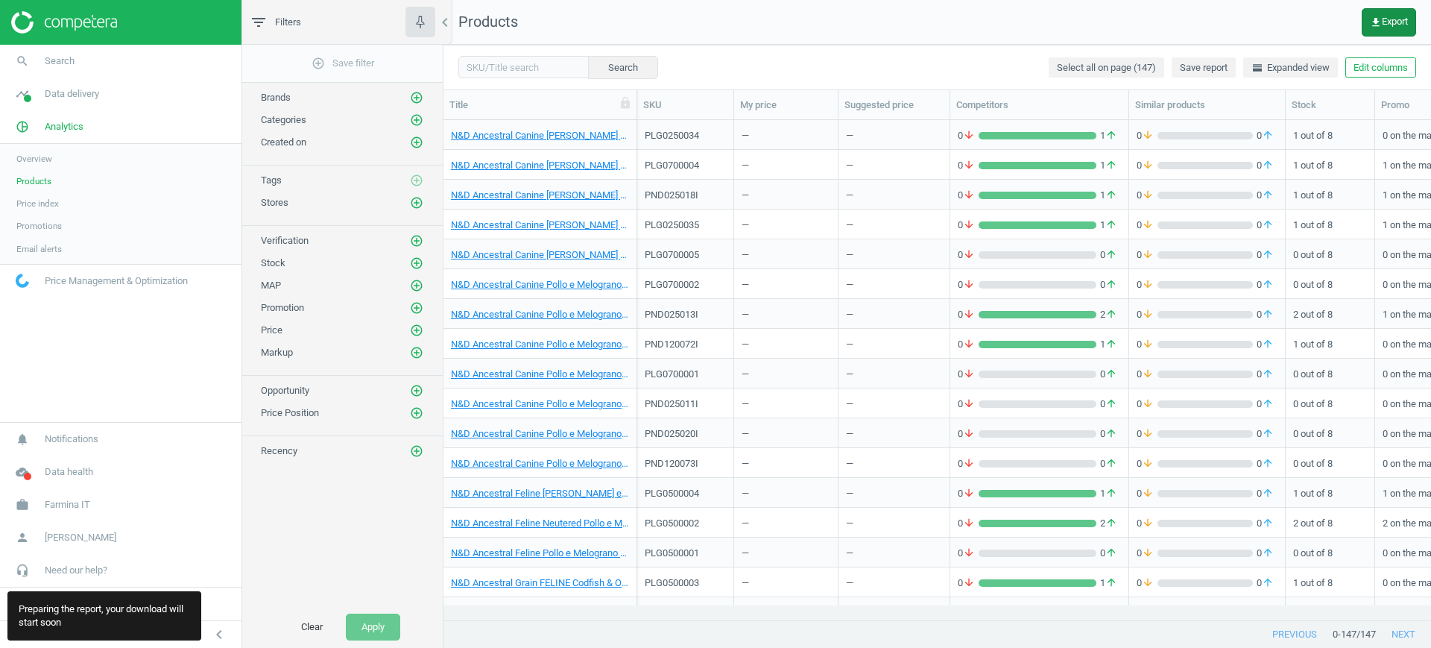
click at [1384, 27] on span "get_app Export" at bounding box center [1389, 22] width 38 height 12
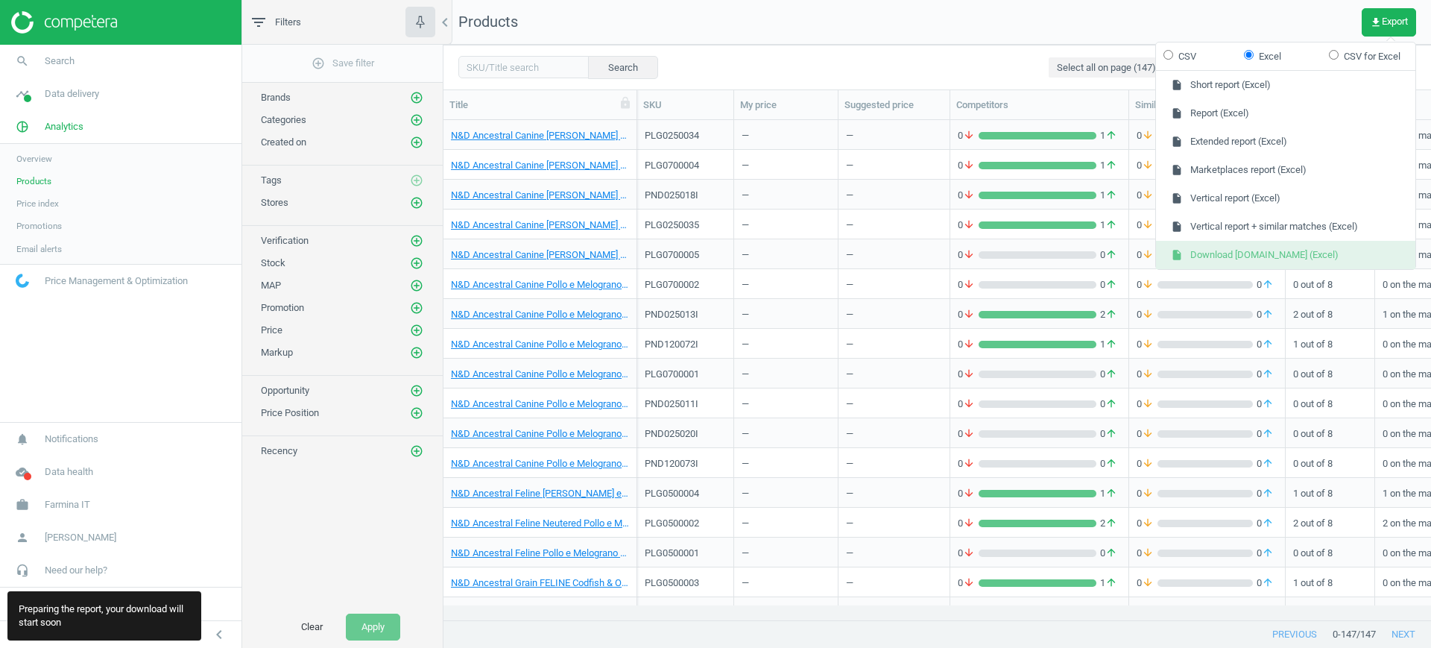
click at [1222, 247] on button "insert_drive_file Download [DOMAIN_NAME] (Excel)" at bounding box center [1285, 255] width 259 height 28
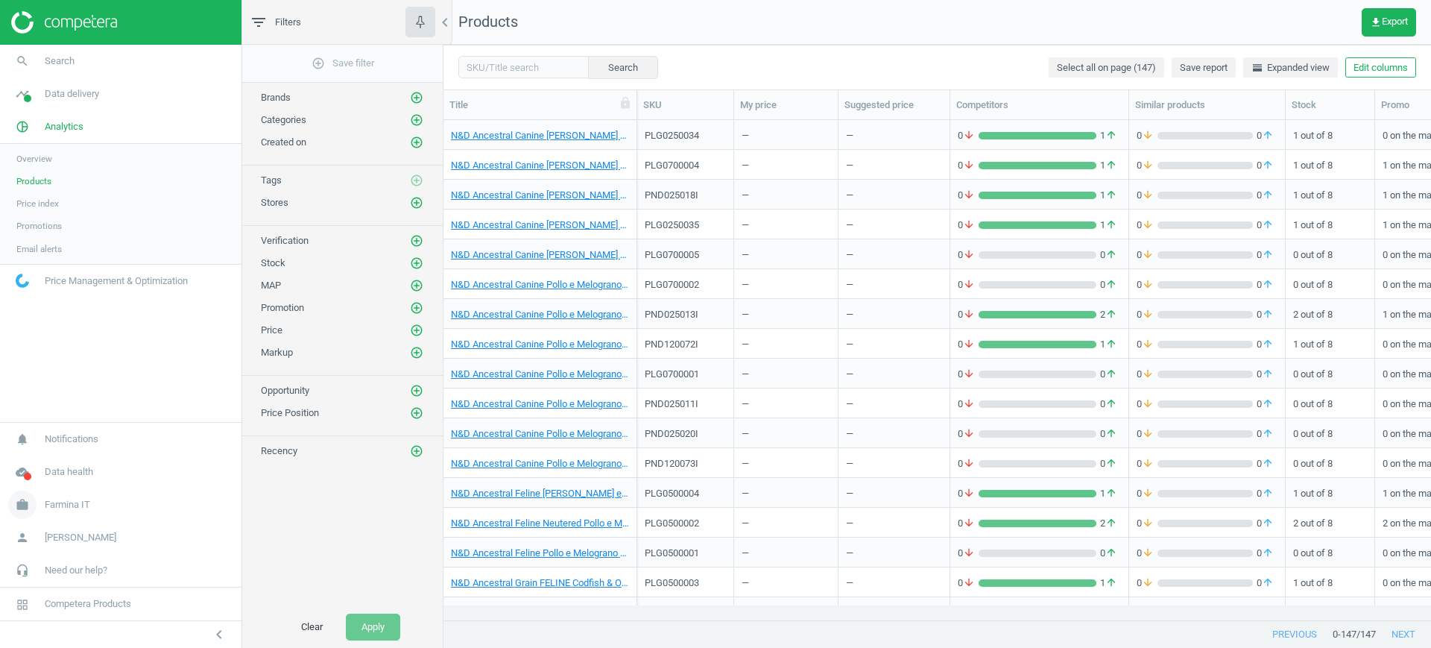
click at [79, 502] on span "Farmina IT" at bounding box center [67, 504] width 45 height 13
click at [45, 484] on span "Campaign settings" at bounding box center [52, 483] width 73 height 12
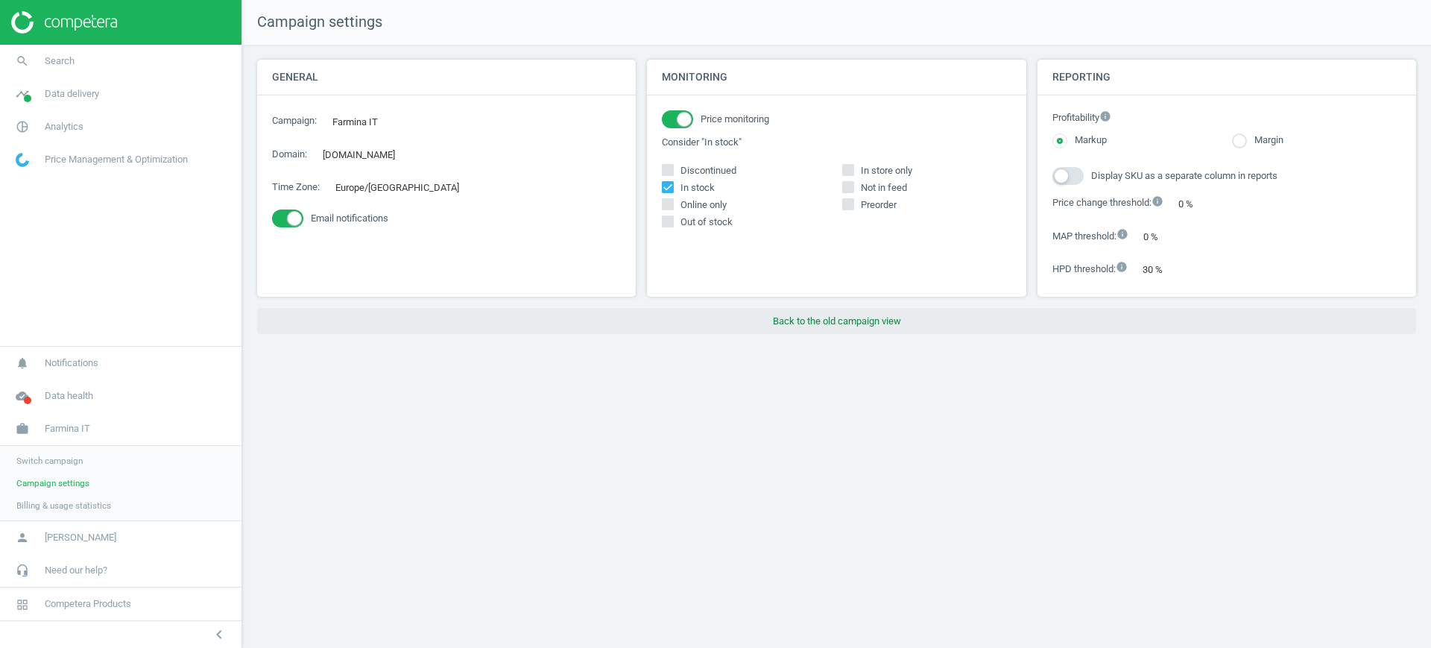
click at [823, 316] on button "Back to the old campaign view" at bounding box center [836, 321] width 1159 height 27
